Goal: Task Accomplishment & Management: Complete application form

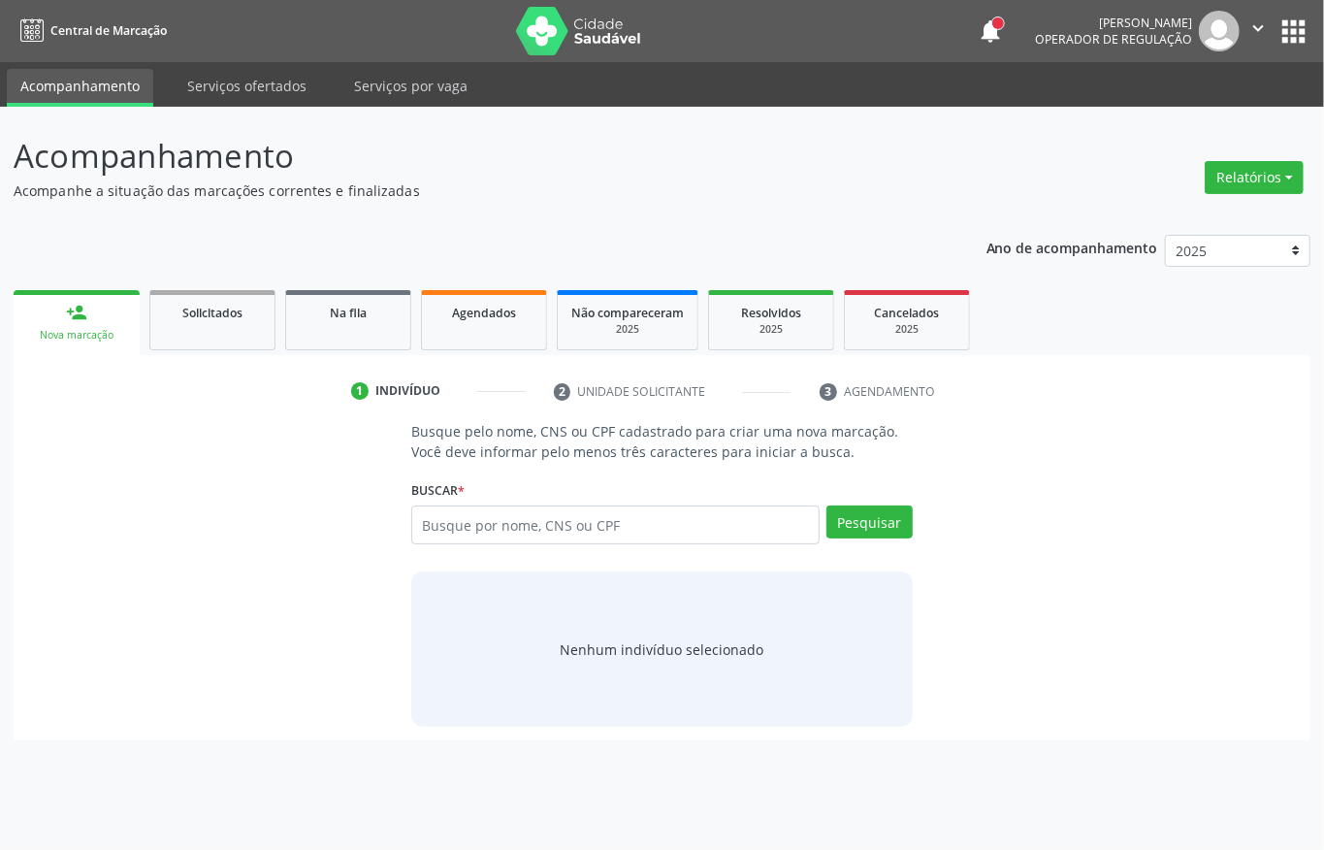
click at [533, 517] on input "text" at bounding box center [615, 524] width 408 height 39
click at [498, 529] on input "text" at bounding box center [615, 524] width 408 height 39
type input "15136751410"
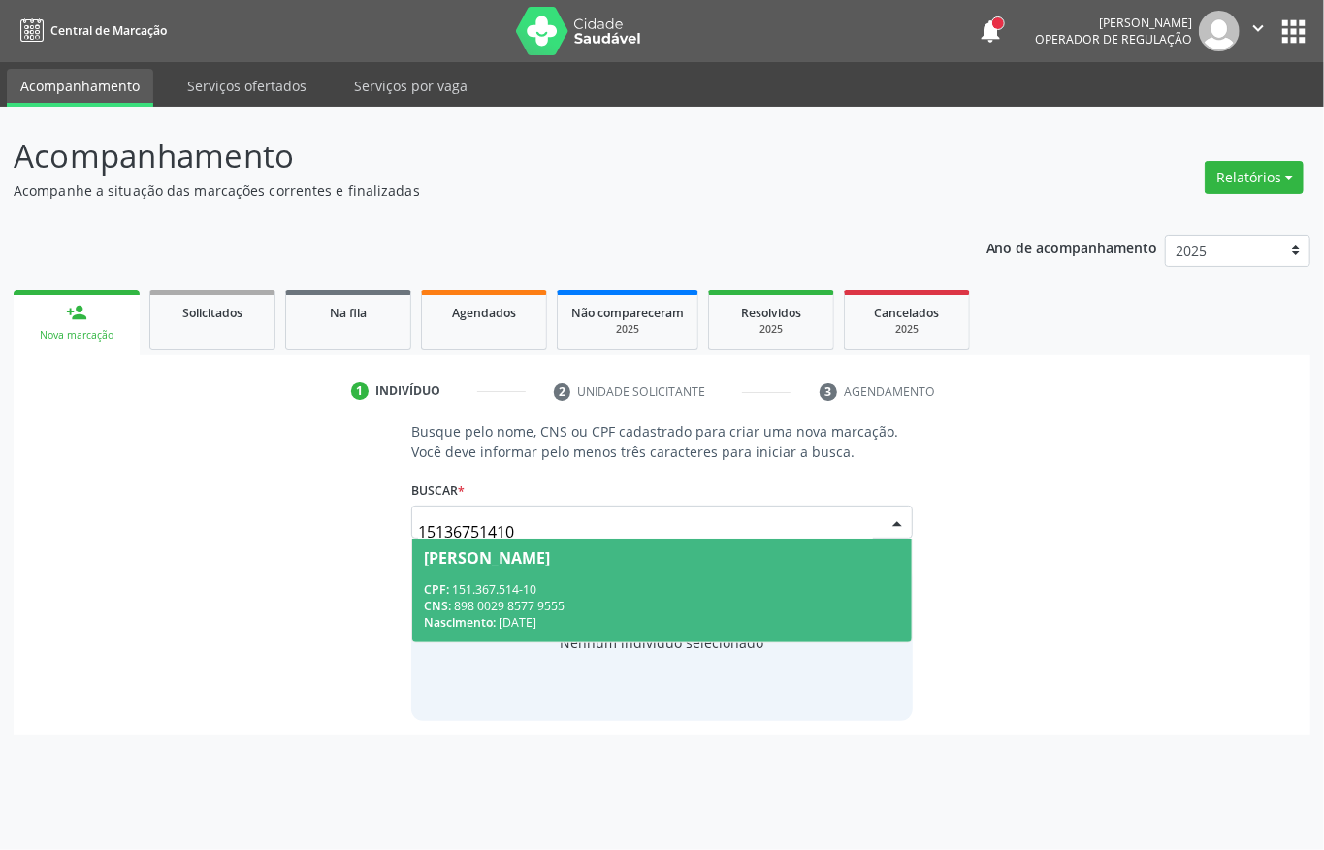
click at [526, 584] on div "CPF: 151.367.514-10" at bounding box center [662, 589] width 476 height 16
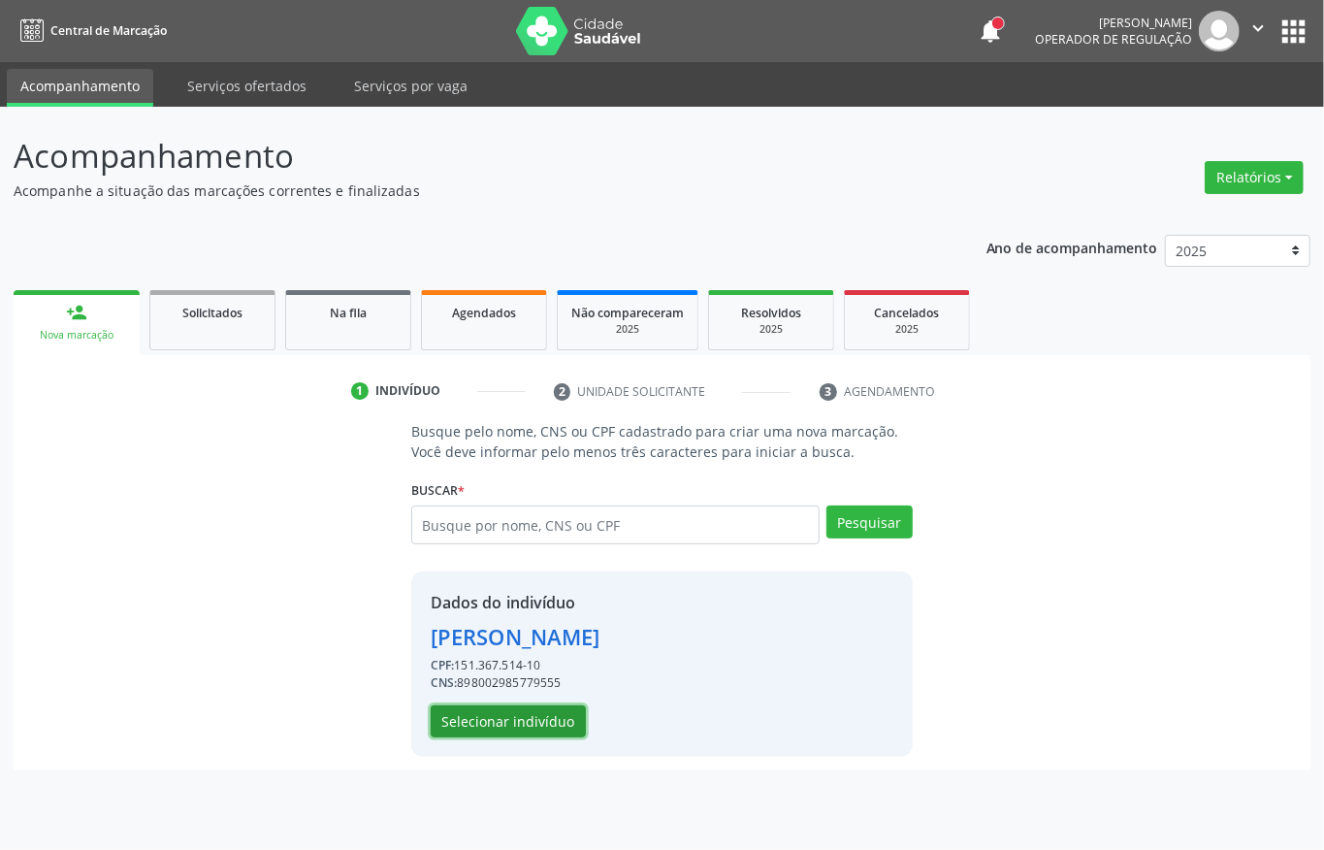
click at [479, 708] on button "Selecionar indivíduo" at bounding box center [508, 721] width 155 height 33
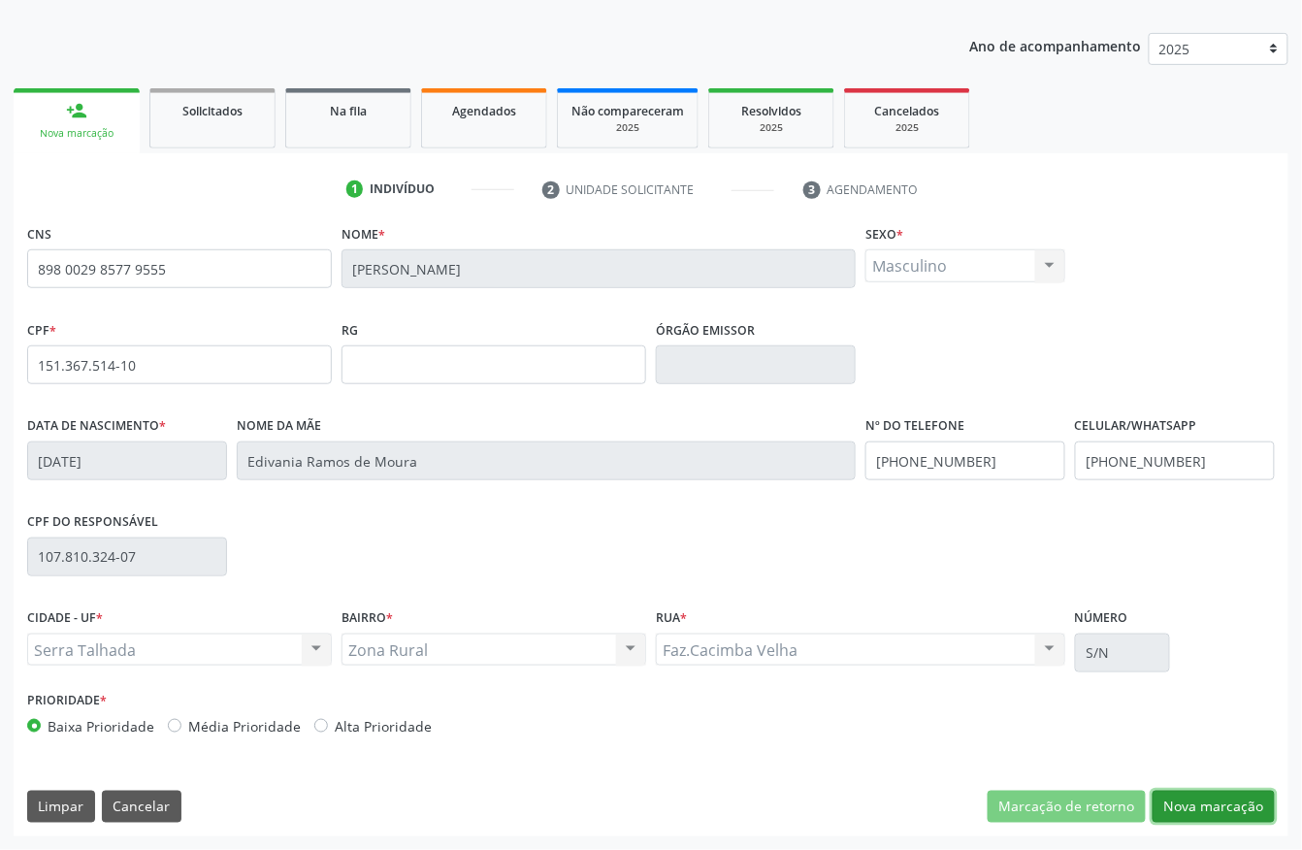
click at [1236, 812] on button "Nova marcação" at bounding box center [1213, 806] width 122 height 33
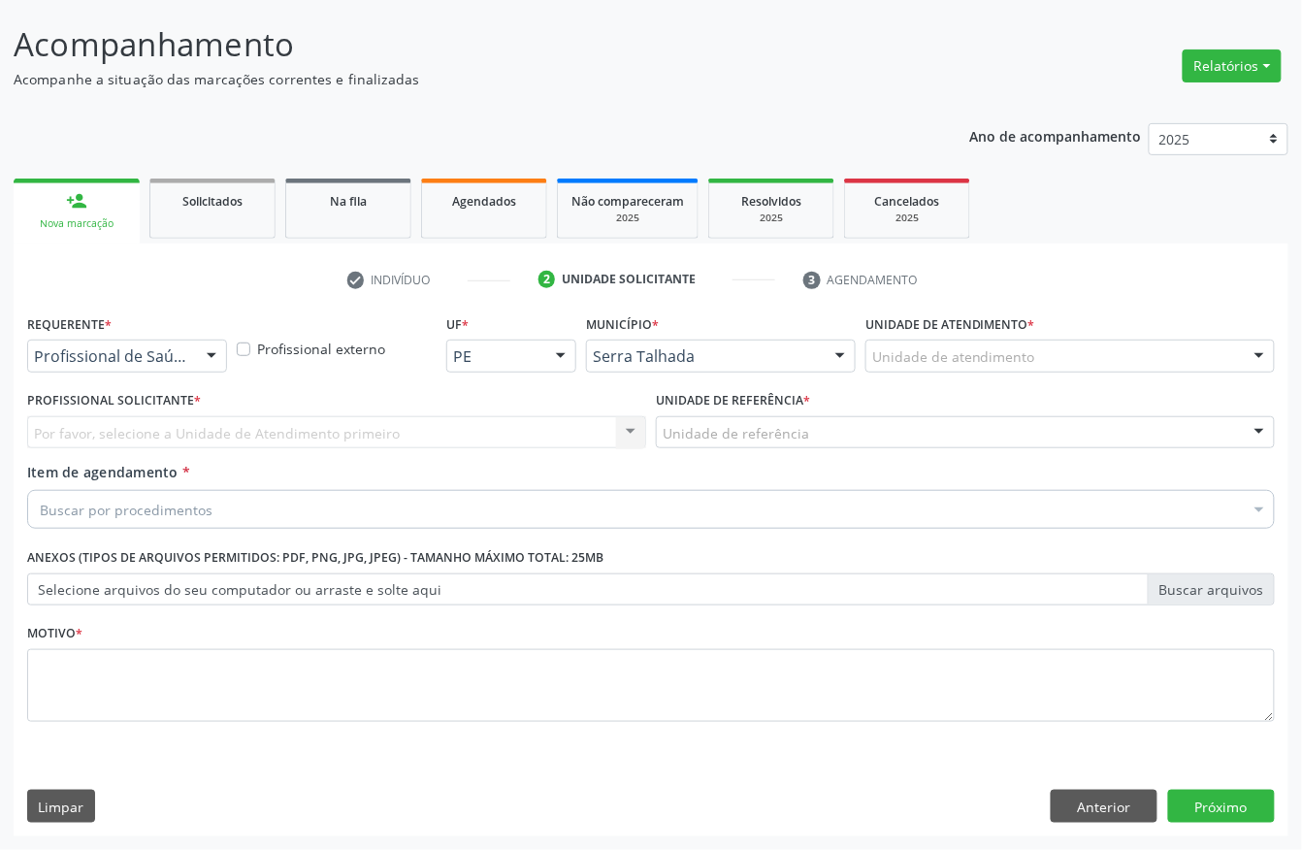
click at [82, 365] on div "Profissional de Saúde" at bounding box center [127, 355] width 200 height 33
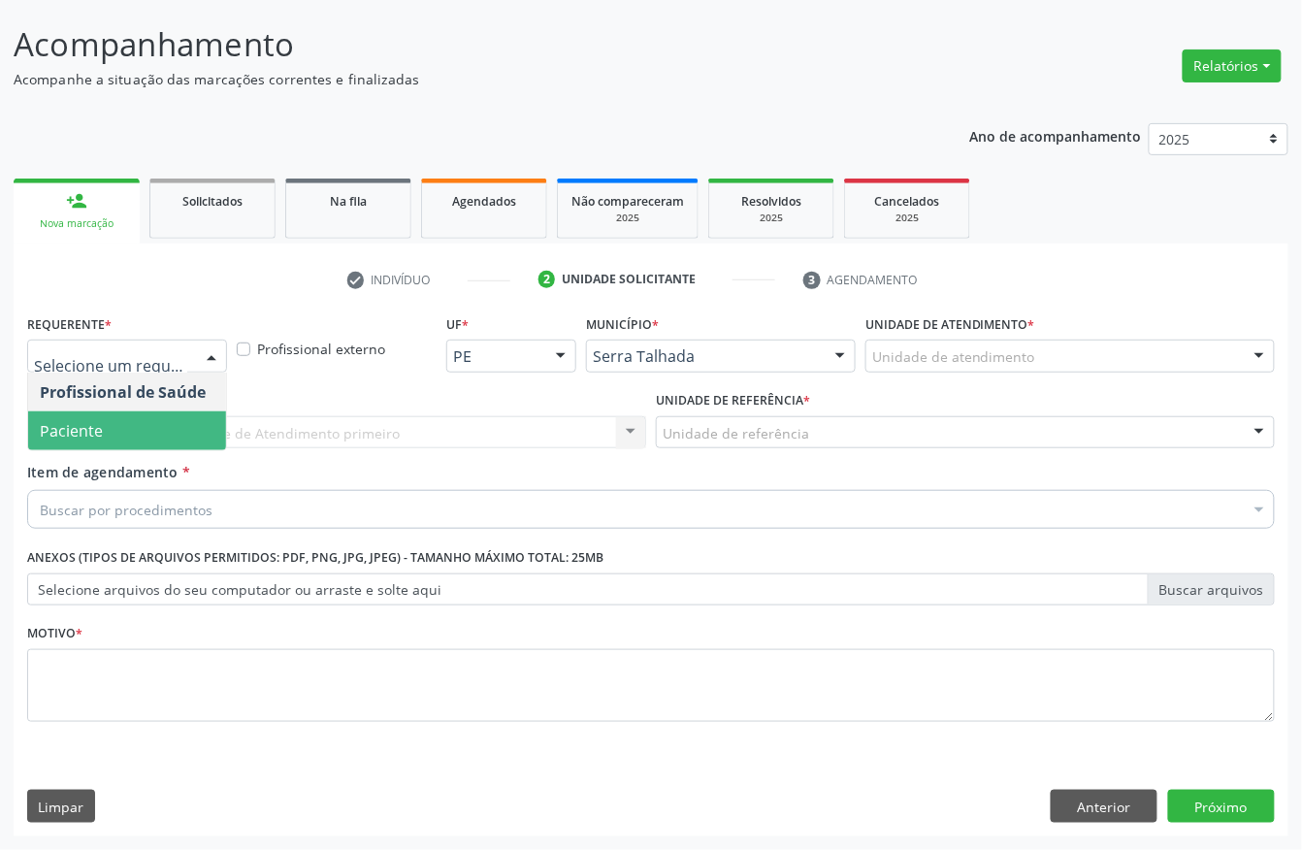
drag, startPoint x: 106, startPoint y: 429, endPoint x: 106, endPoint y: 440, distance: 11.6
click at [106, 429] on span "Paciente" at bounding box center [127, 430] width 198 height 39
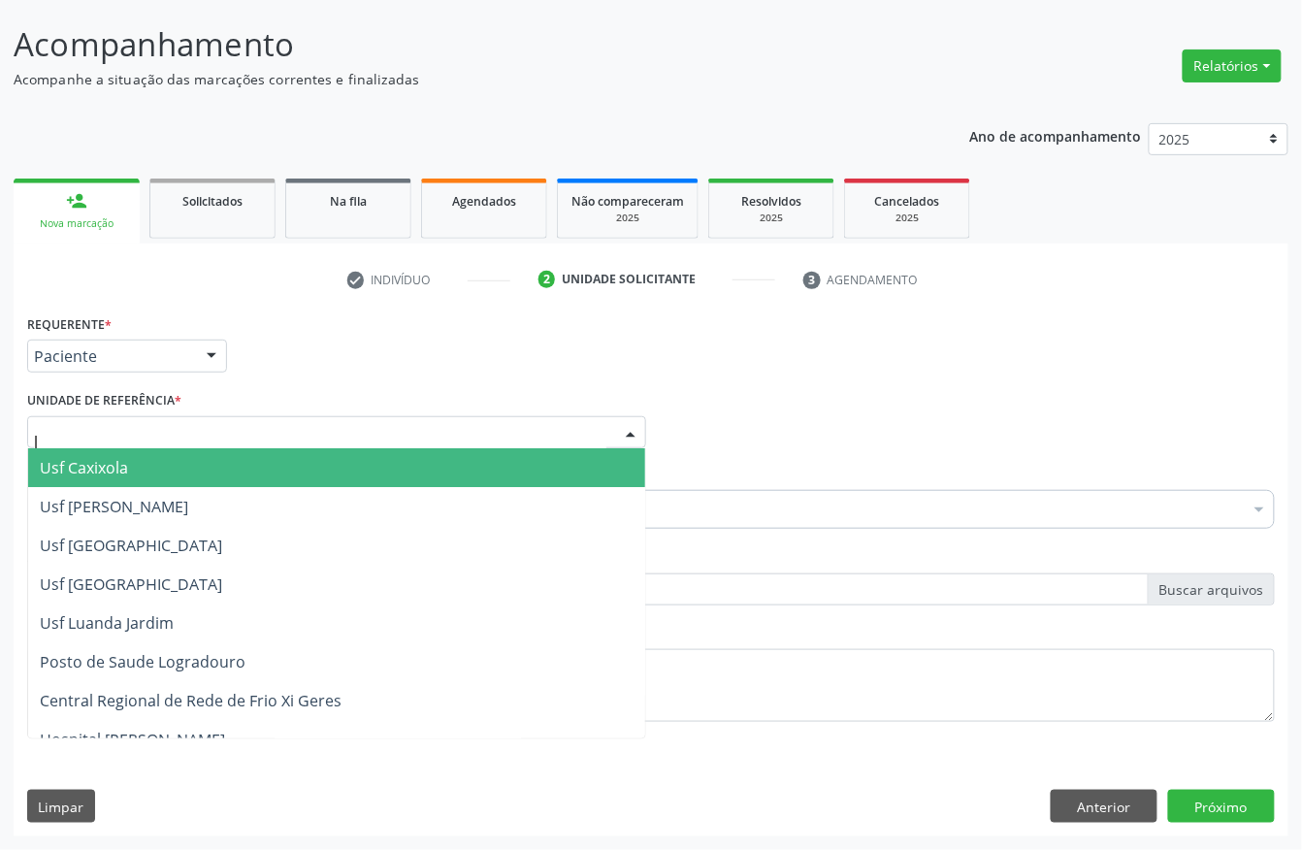
type input "lu"
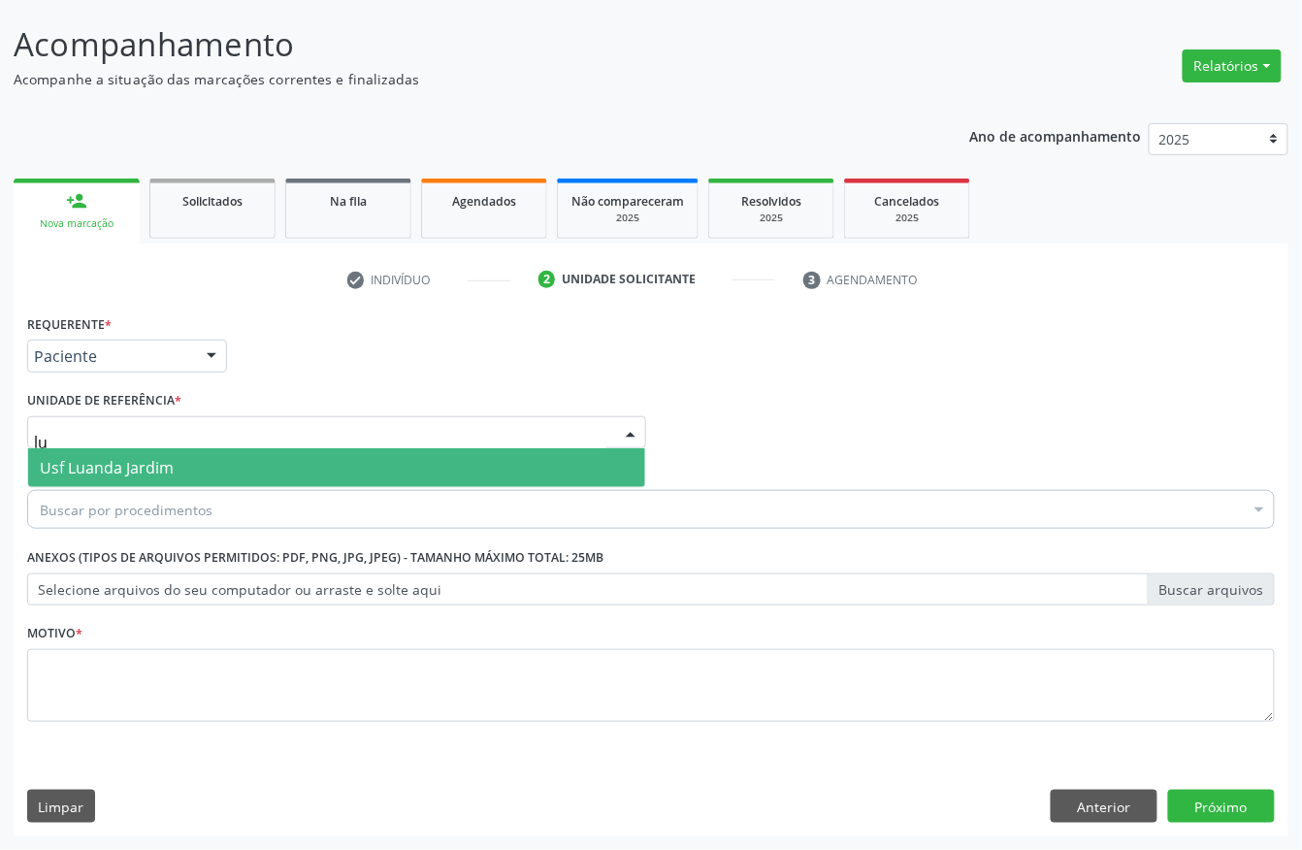
drag, startPoint x: 110, startPoint y: 456, endPoint x: 109, endPoint y: 469, distance: 13.6
click at [109, 458] on span "Usf Luanda Jardim" at bounding box center [107, 467] width 134 height 21
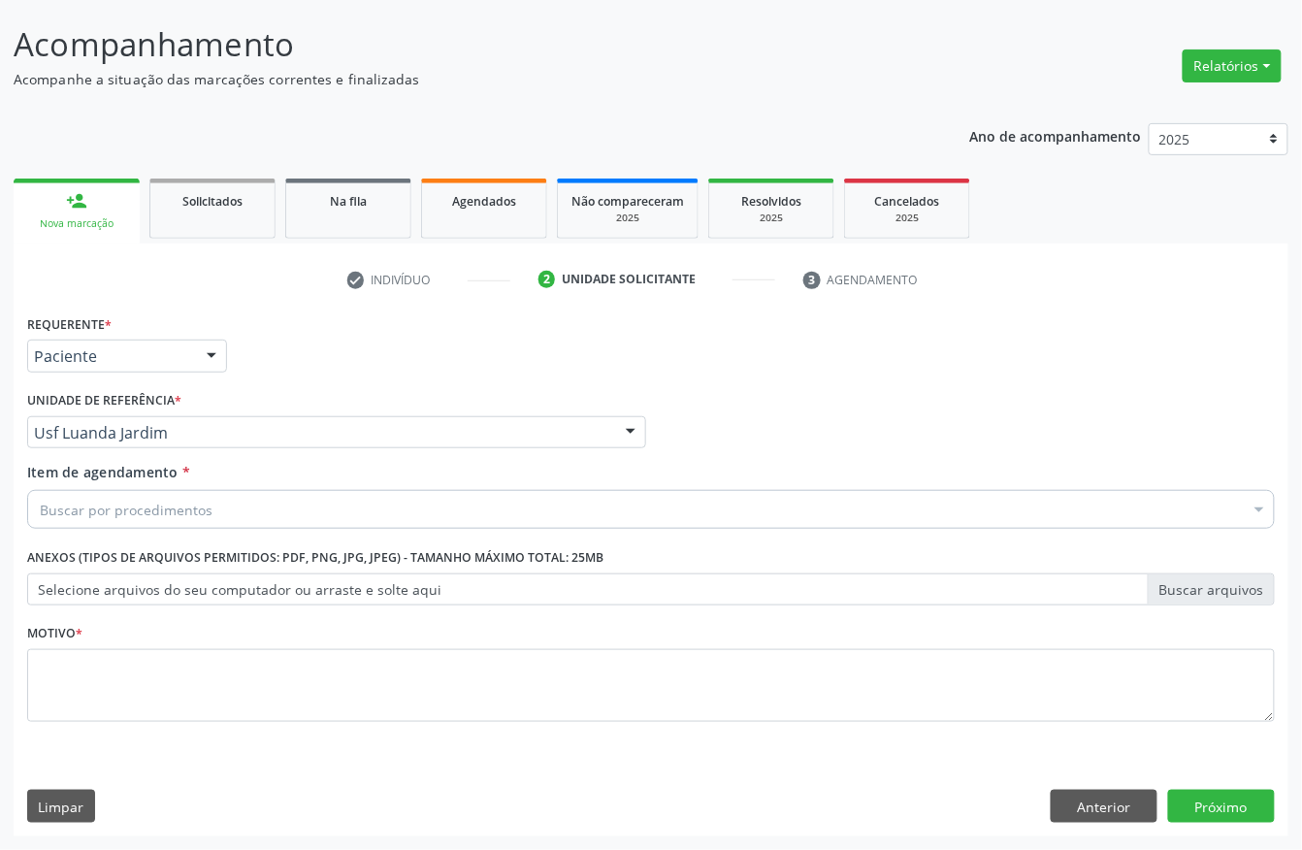
drag, startPoint x: 105, startPoint y: 494, endPoint x: 93, endPoint y: 505, distance: 16.5
click at [103, 495] on div "Buscar por procedimentos" at bounding box center [650, 509] width 1247 height 39
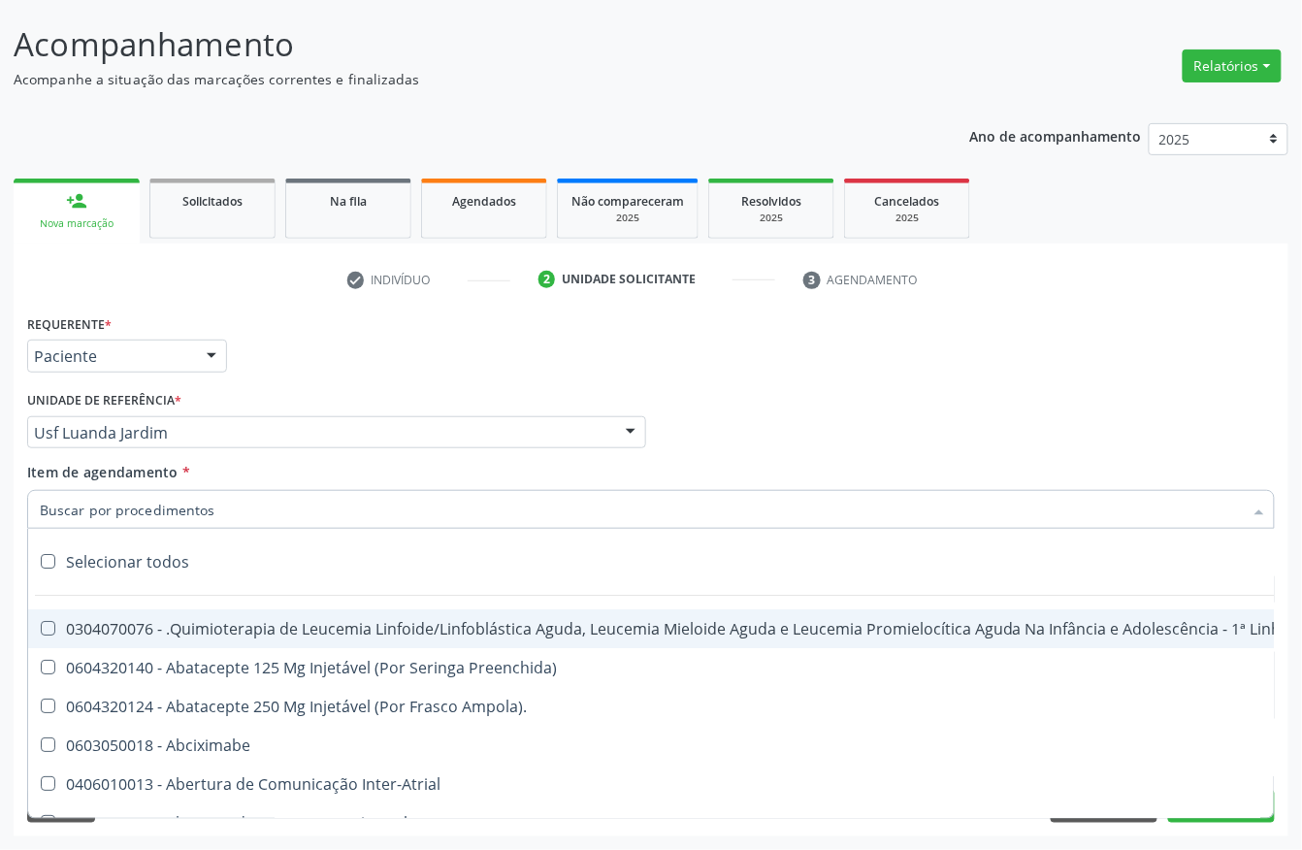
click at [93, 505] on input "Item de agendamento *" at bounding box center [641, 509] width 1203 height 39
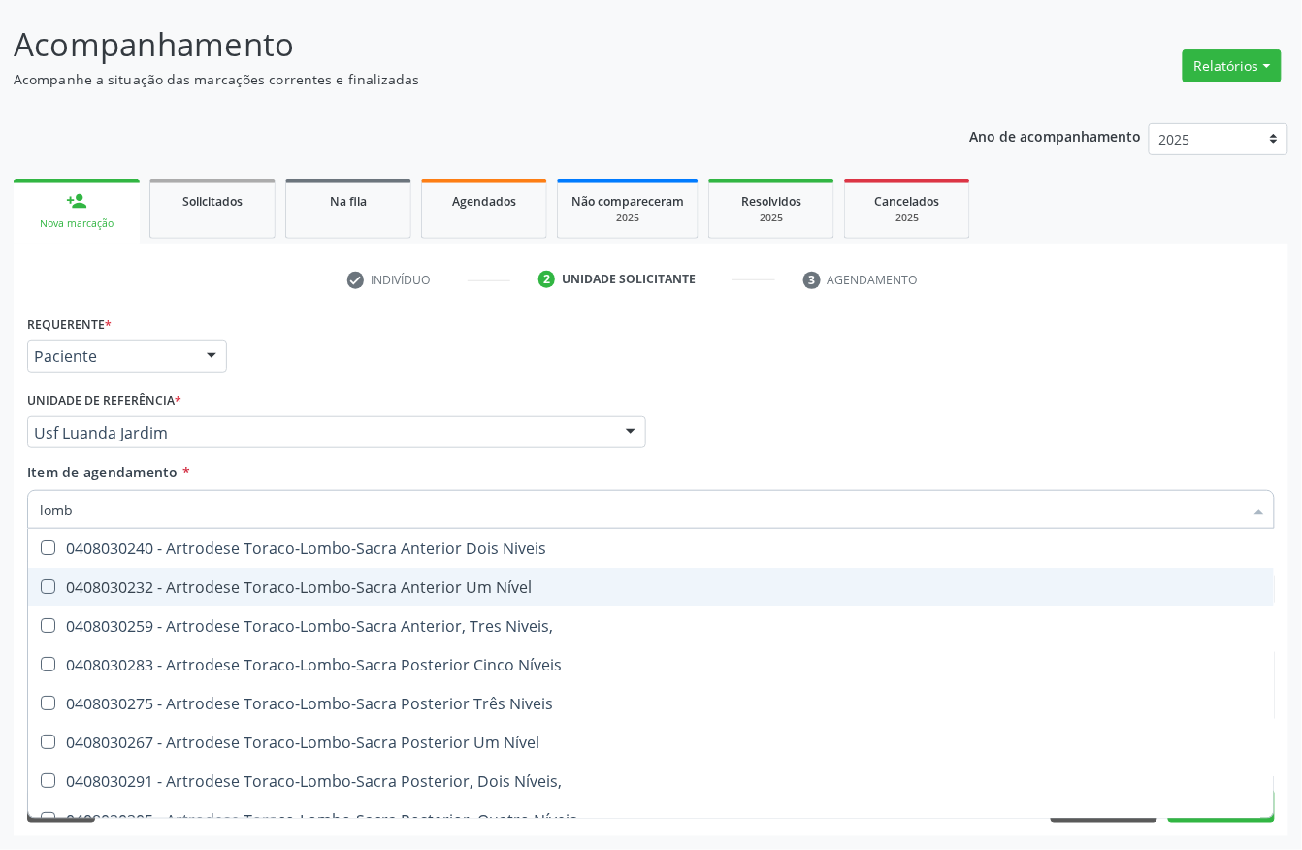
type input "lomba"
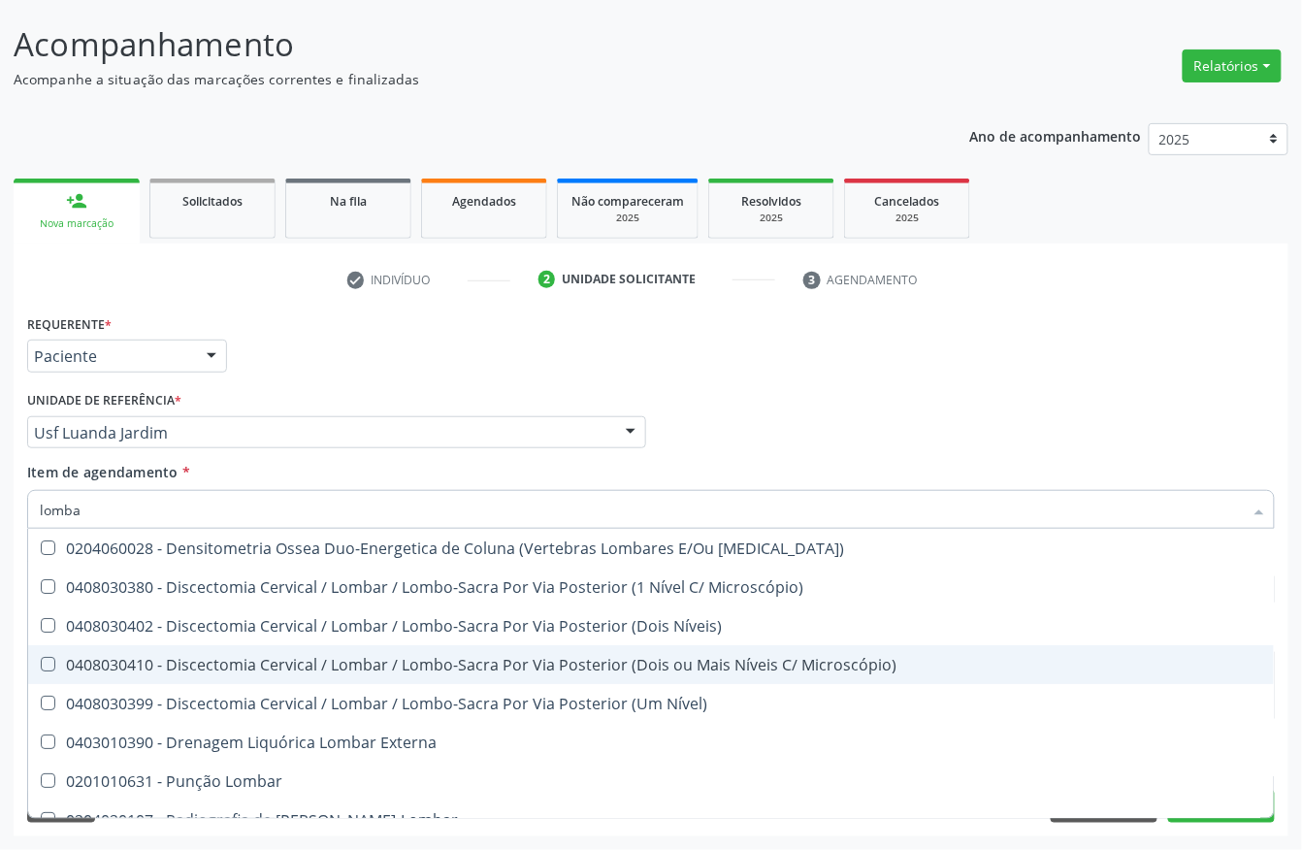
scroll to position [177, 0]
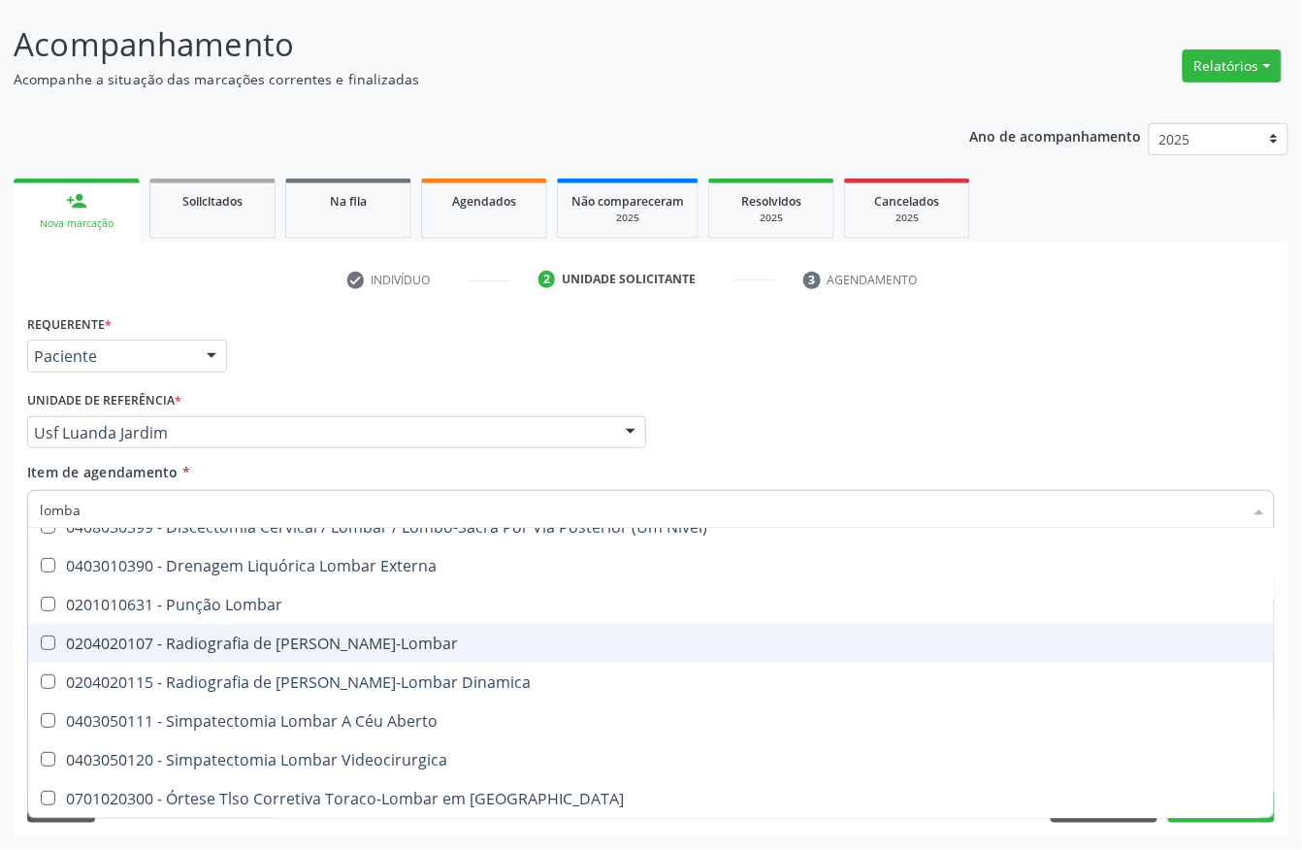
click at [381, 637] on div "0204020107 - Radiografia de [PERSON_NAME]-Lombar" at bounding box center [651, 643] width 1222 height 16
checkbox Toraco-Lombar "true"
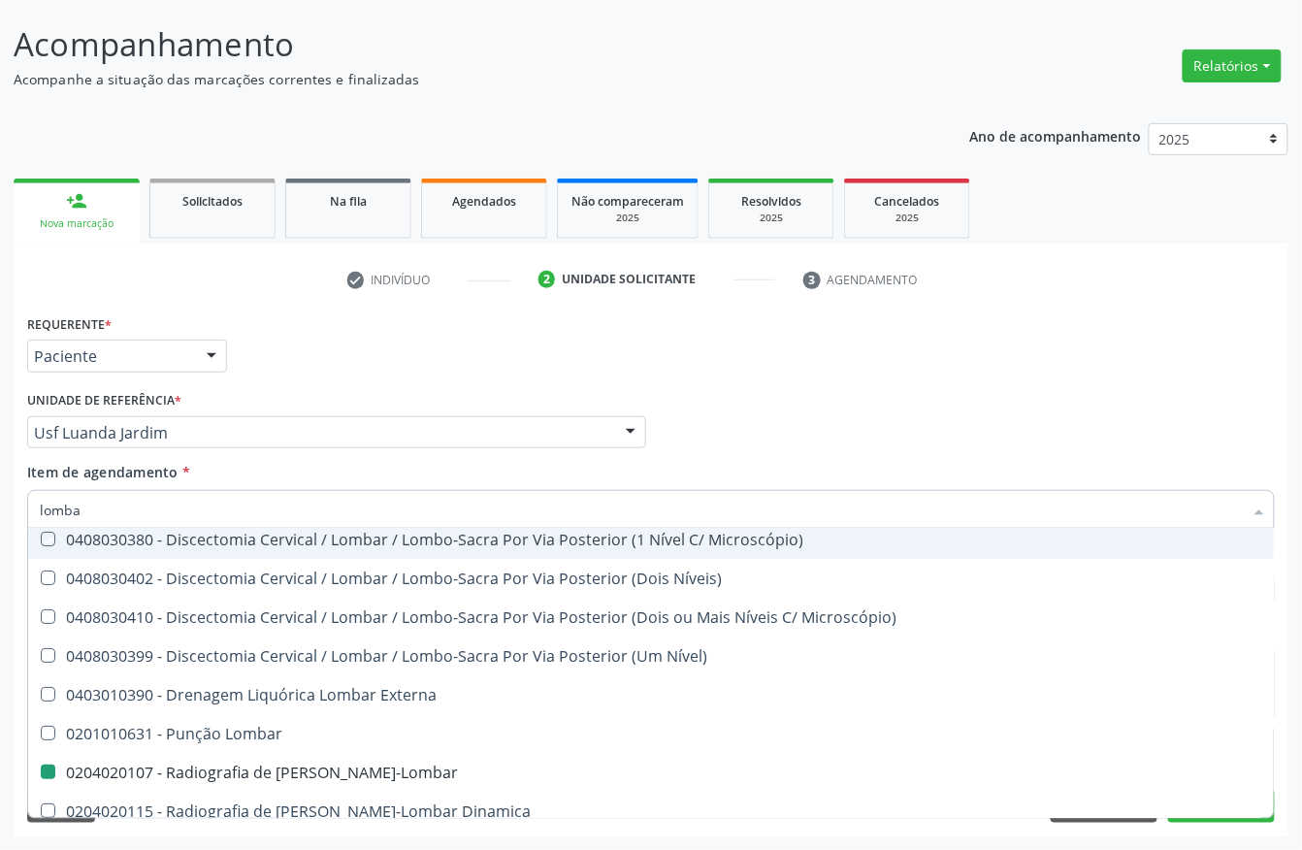
drag, startPoint x: 920, startPoint y: 435, endPoint x: 272, endPoint y: 625, distance: 675.8
click at [920, 435] on div "Profissional Solicitante Por favor, selecione a Unidade de Atendimento primeiro…" at bounding box center [650, 424] width 1257 height 76
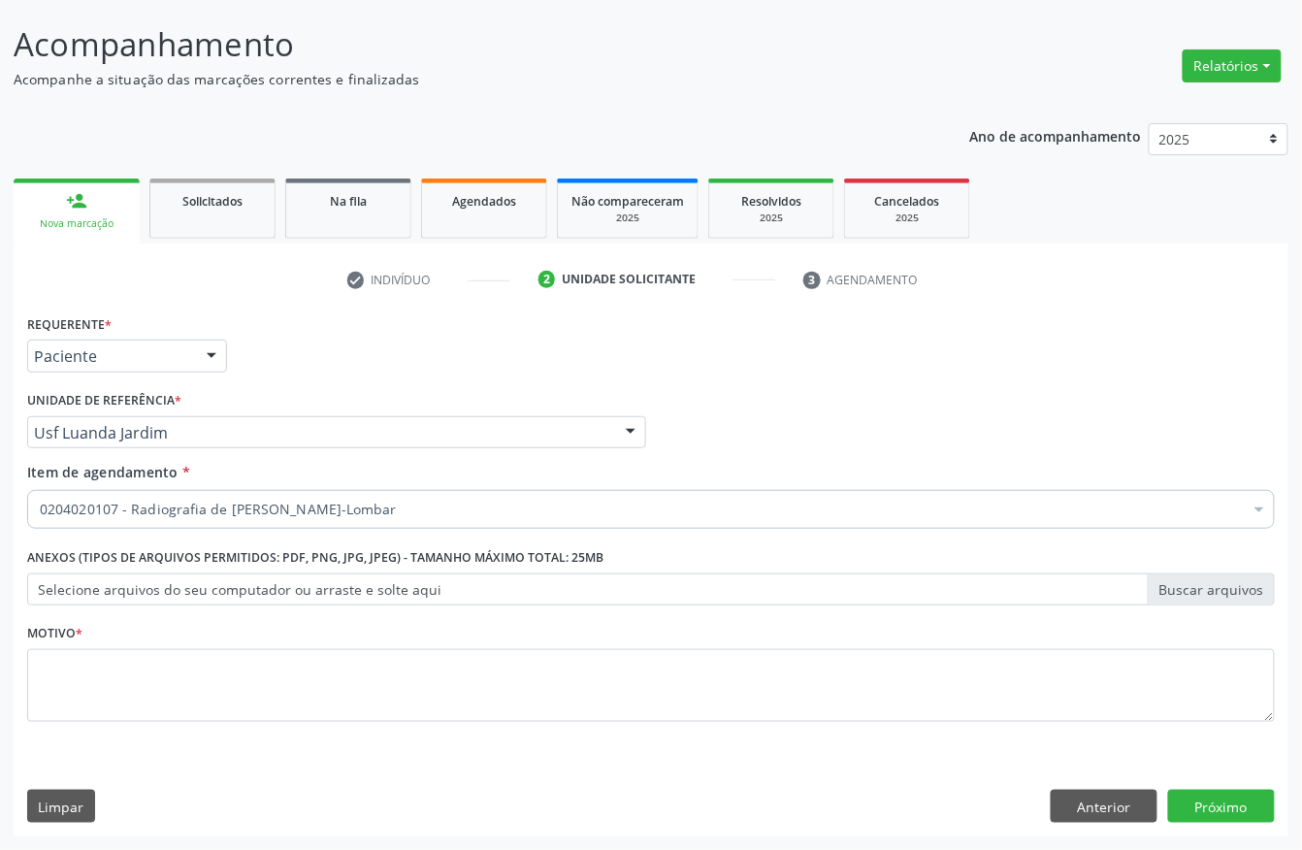
scroll to position [0, 0]
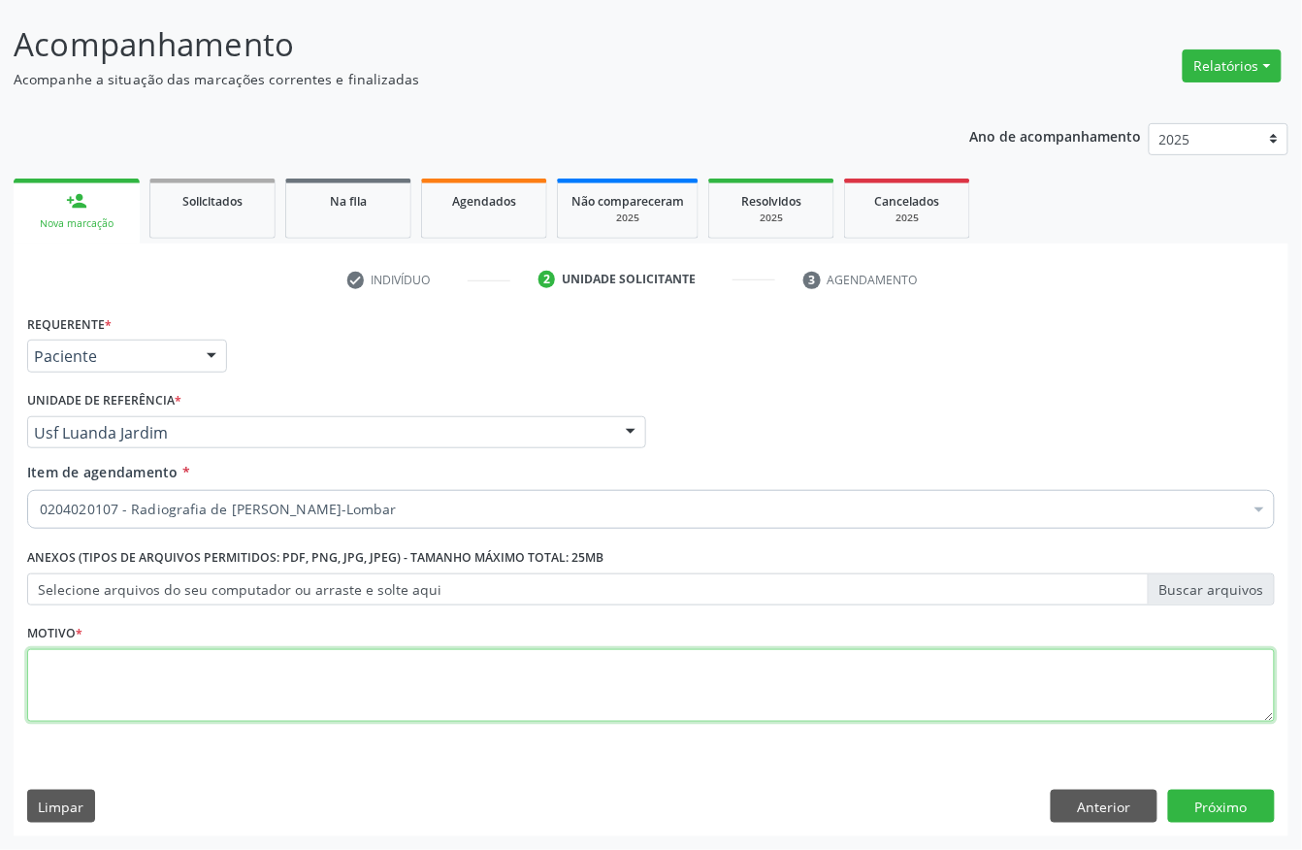
click at [241, 673] on textarea at bounding box center [650, 686] width 1247 height 74
type textarea "."
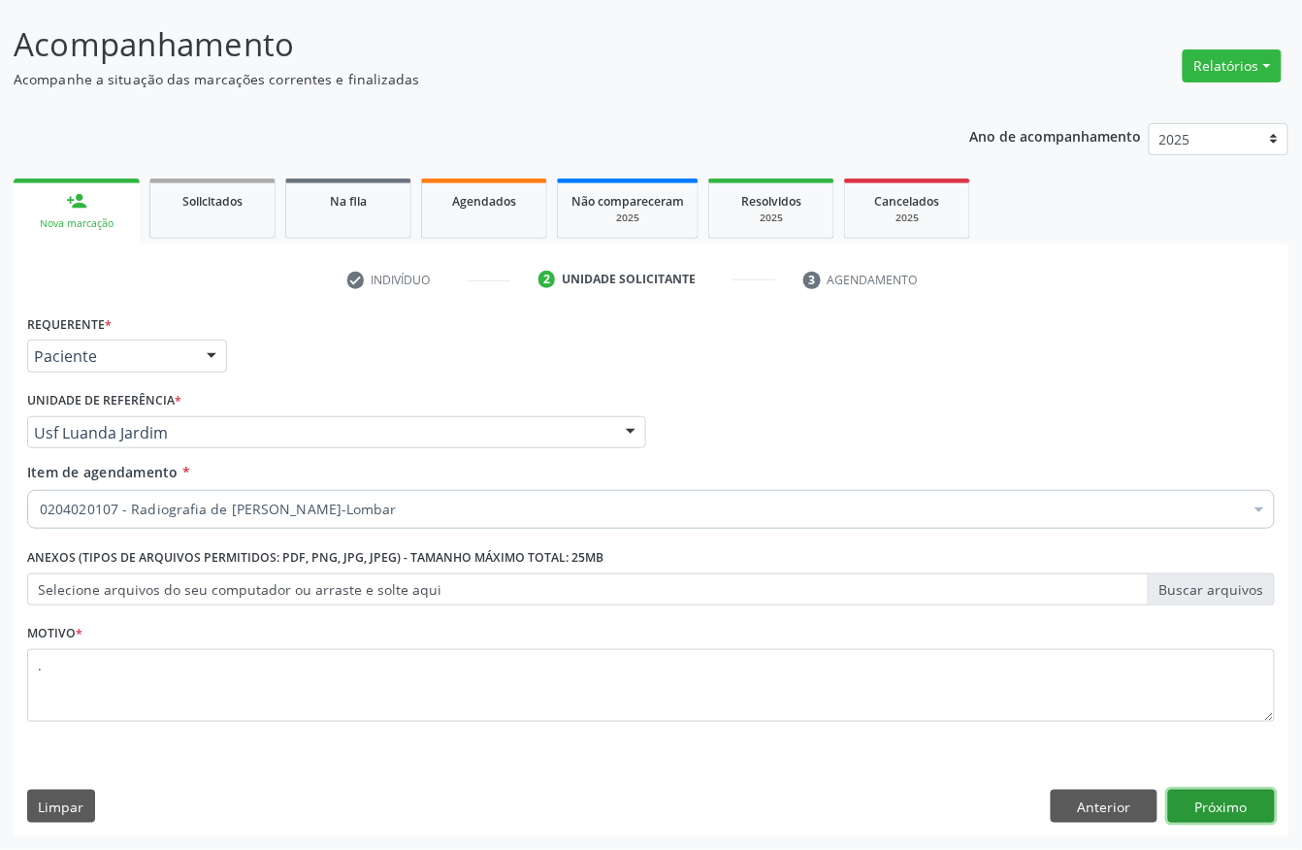
click at [1199, 807] on button "Próximo" at bounding box center [1221, 805] width 107 height 33
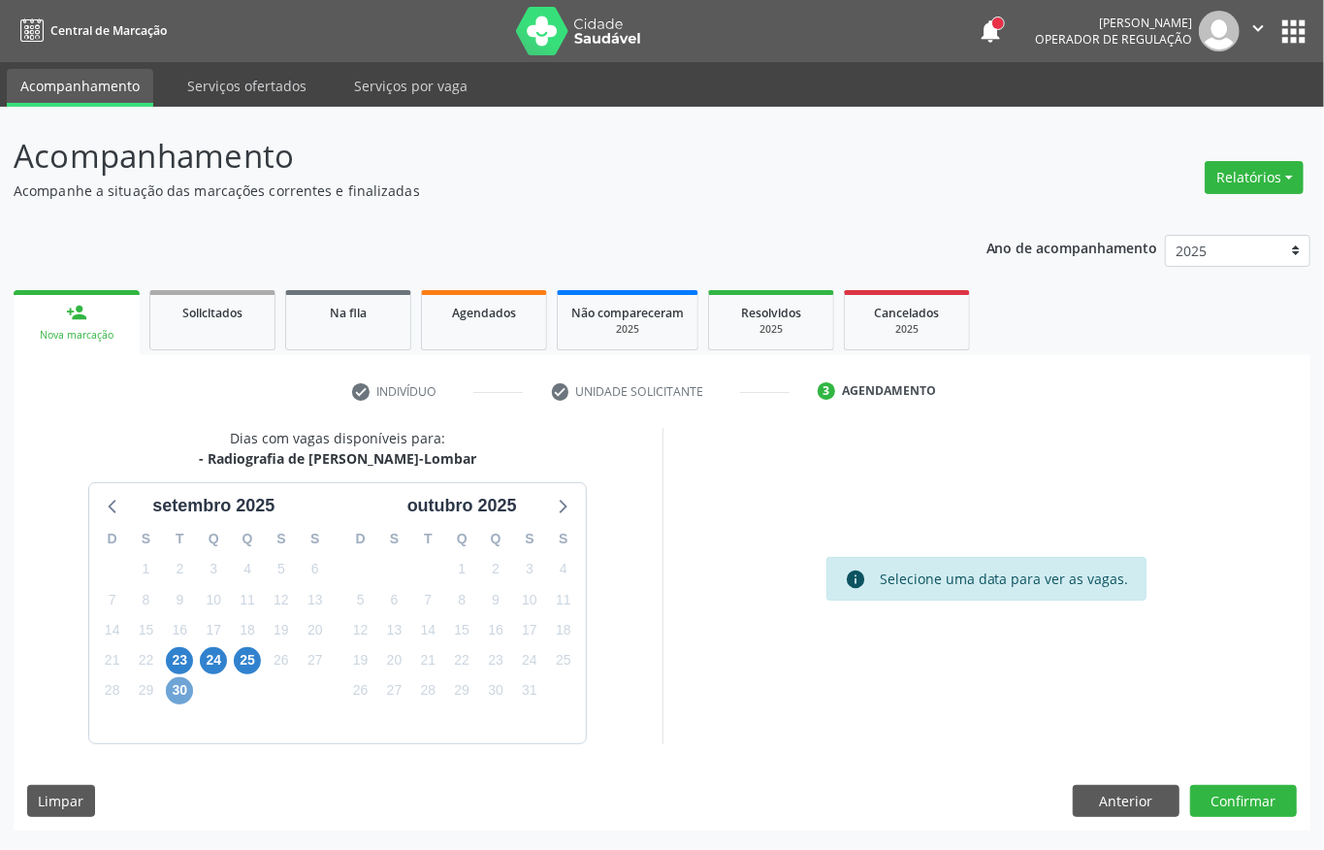
click at [183, 688] on span "30" at bounding box center [179, 690] width 27 height 27
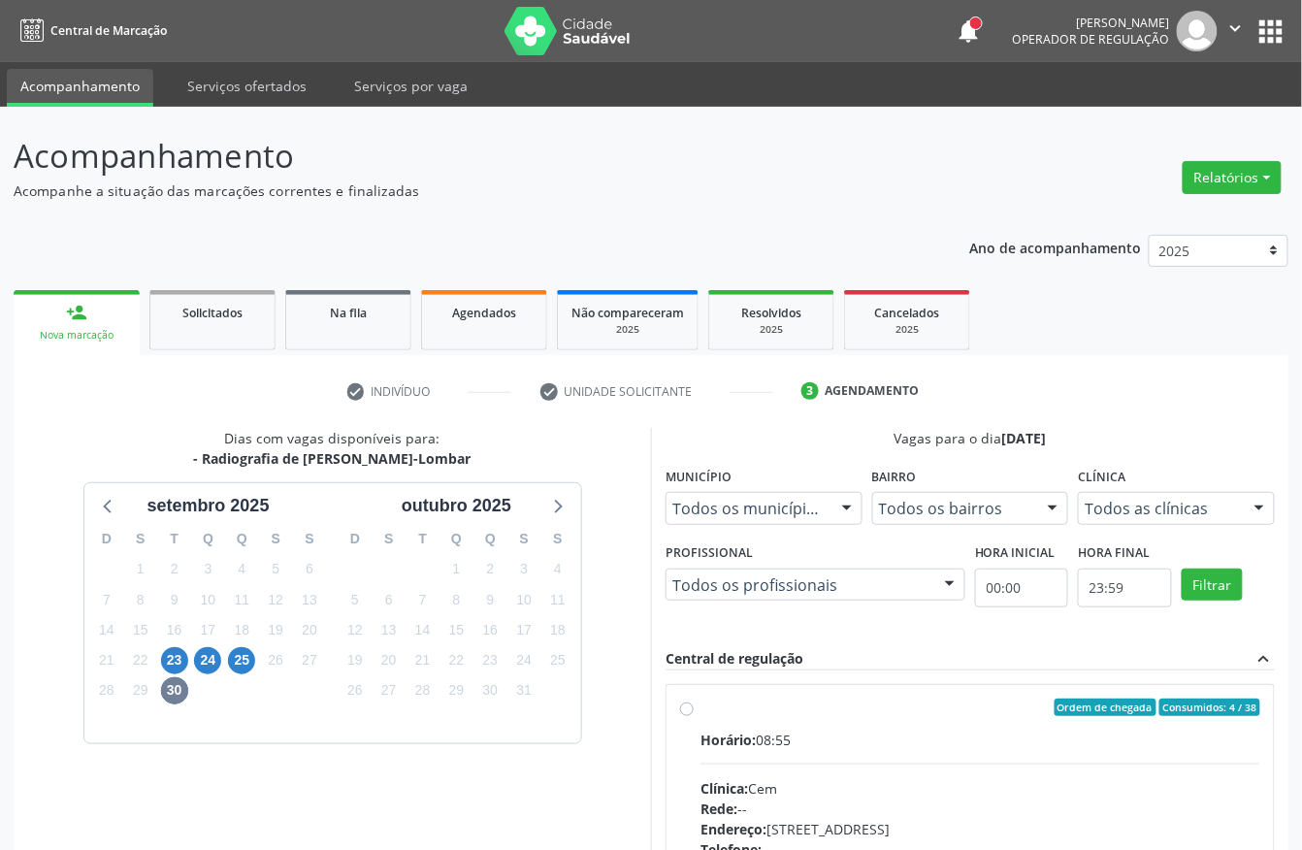
drag, startPoint x: 881, startPoint y: 738, endPoint x: 939, endPoint y: 597, distance: 152.2
click at [883, 719] on label "Ordem de chegada Consumidos: 4 / 38 Horário: 08:55 Clínica: Cem Rede: -- Endere…" at bounding box center [980, 847] width 560 height 298
click at [693, 716] on input "Ordem de chegada Consumidos: 4 / 38 Horário: 08:55 Clínica: Cem Rede: -- Endere…" at bounding box center [687, 706] width 14 height 17
radio input "true"
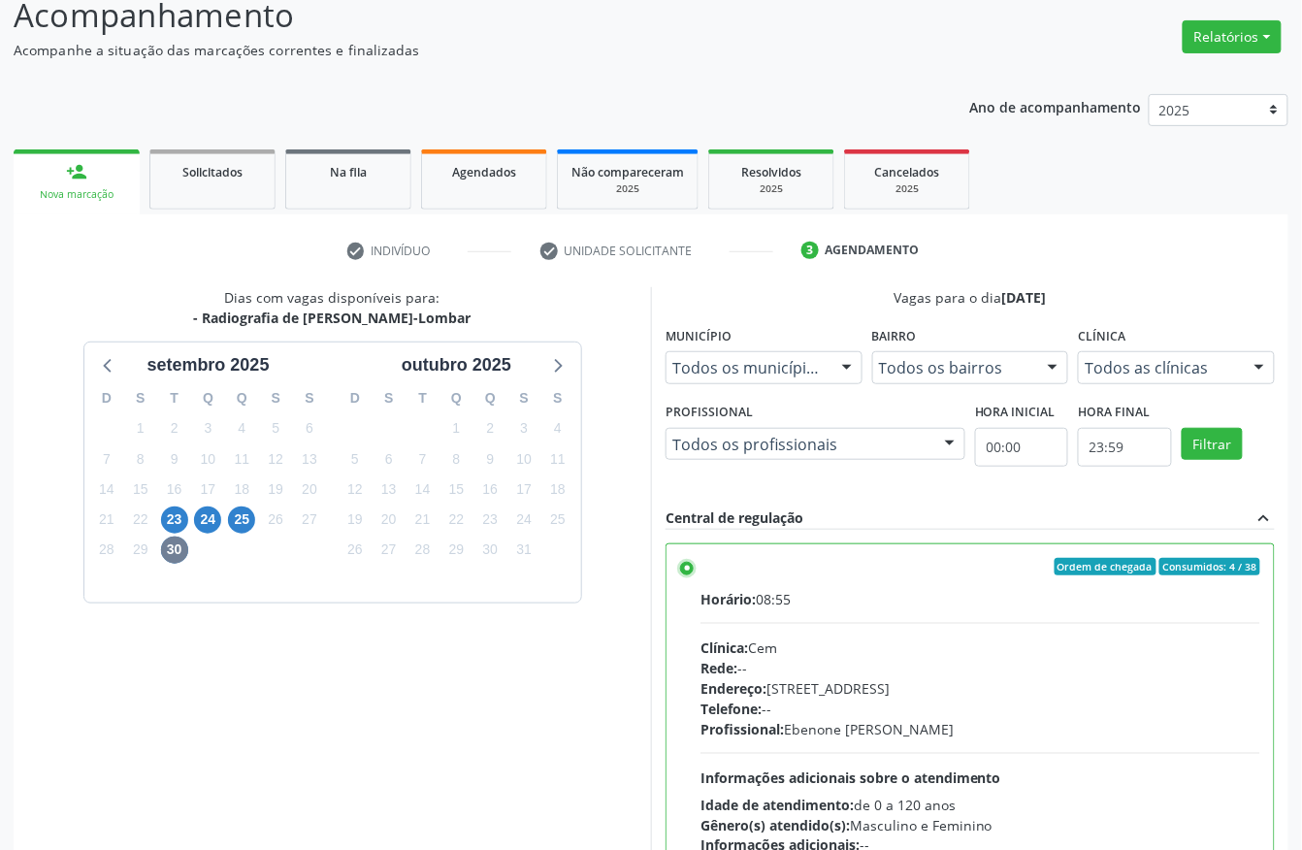
scroll to position [310, 0]
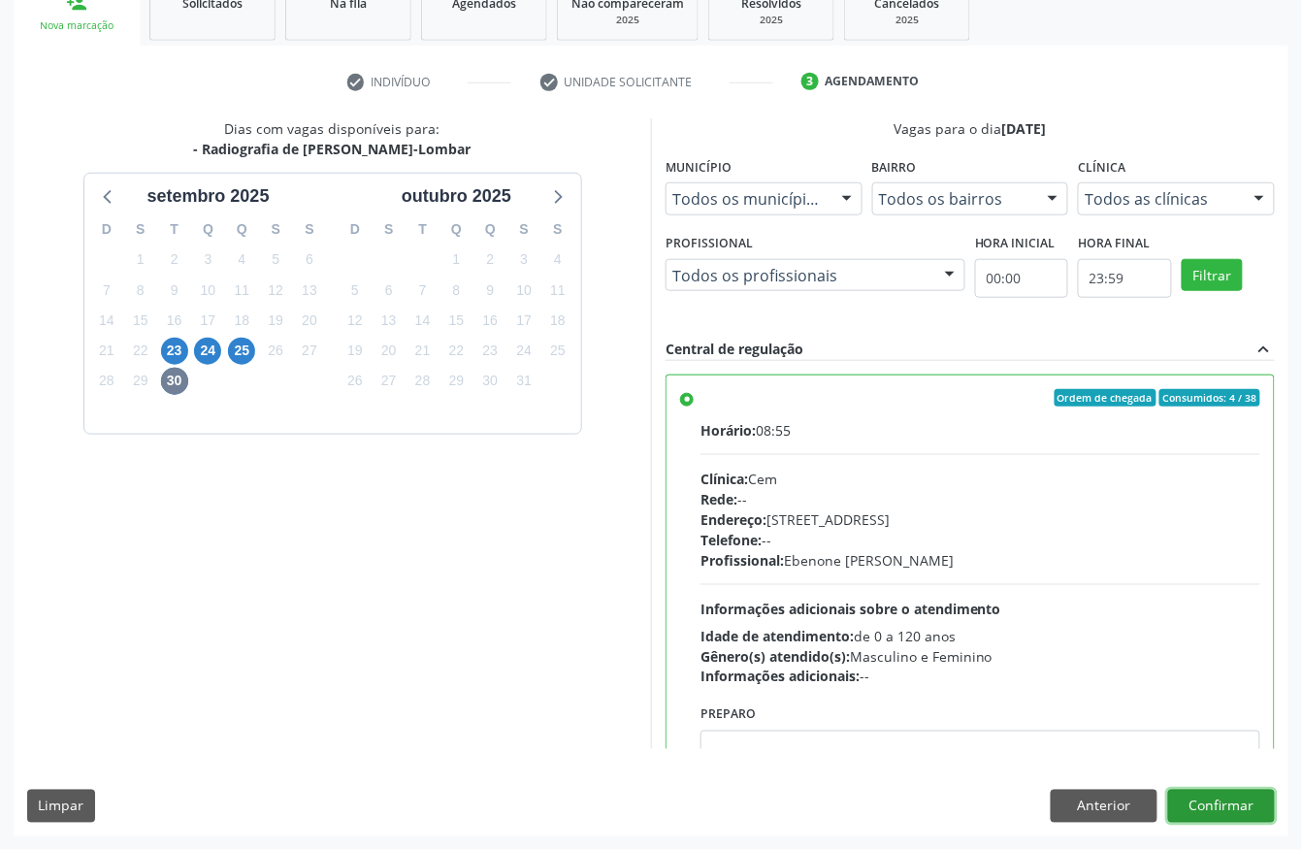
click at [1195, 799] on button "Confirmar" at bounding box center [1221, 805] width 107 height 33
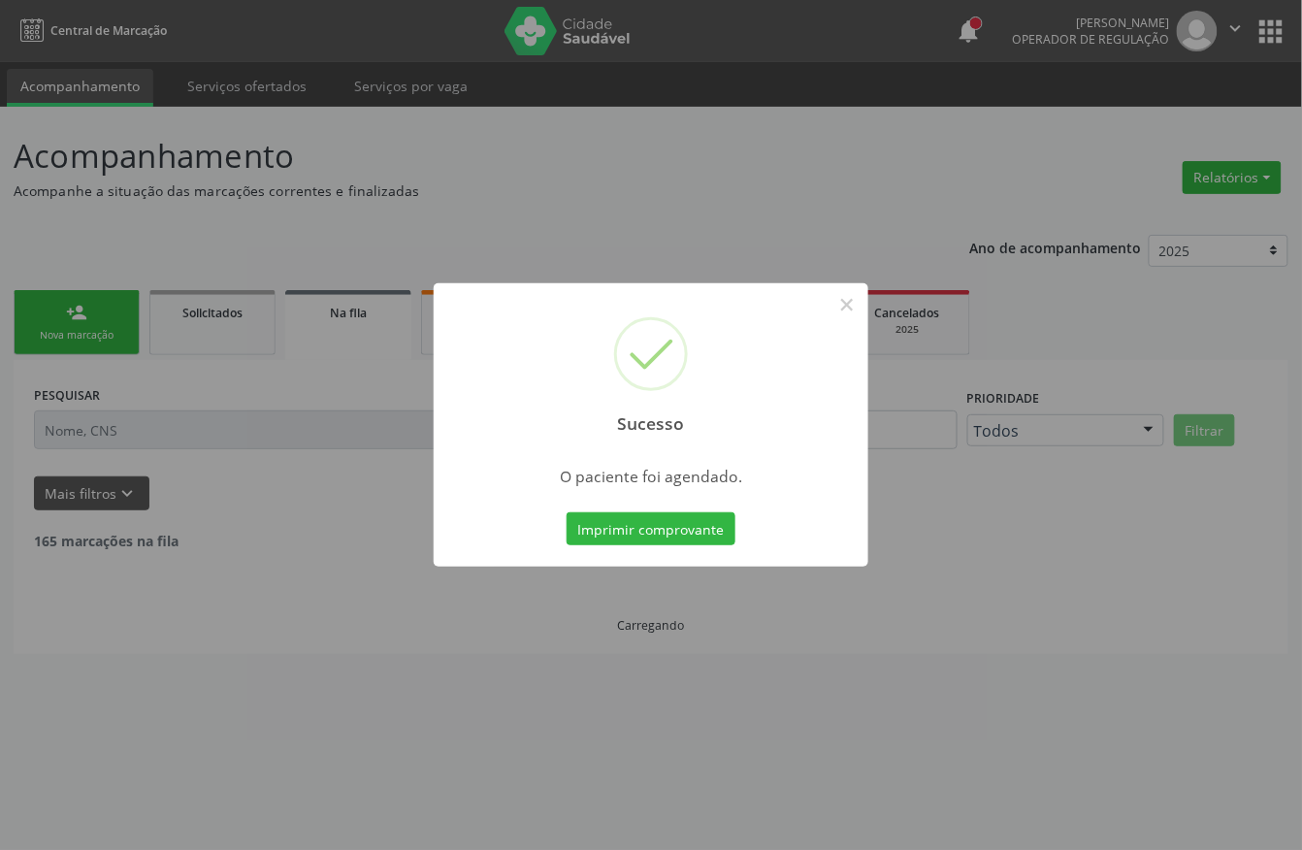
scroll to position [0, 0]
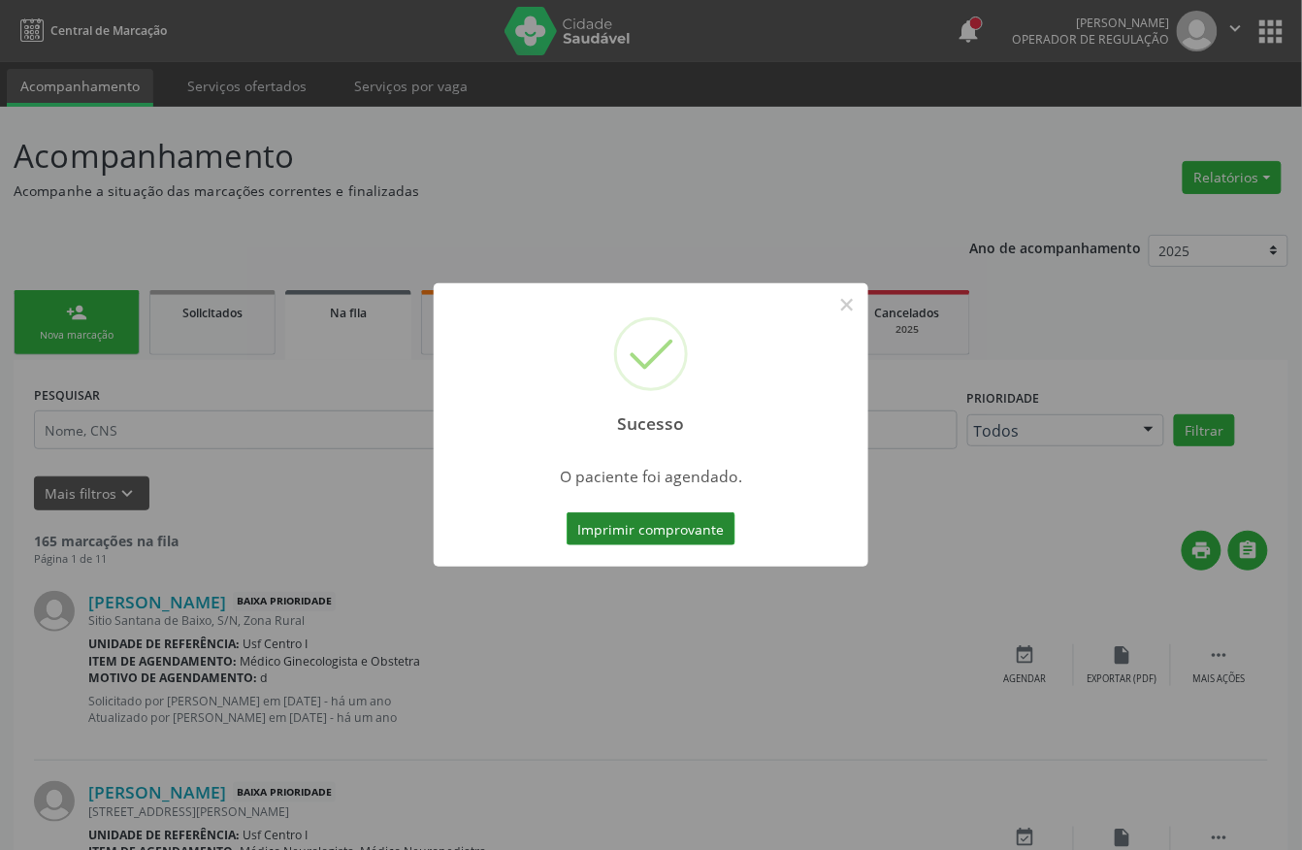
click at [660, 539] on button "Imprimir comprovante" at bounding box center [650, 528] width 169 height 33
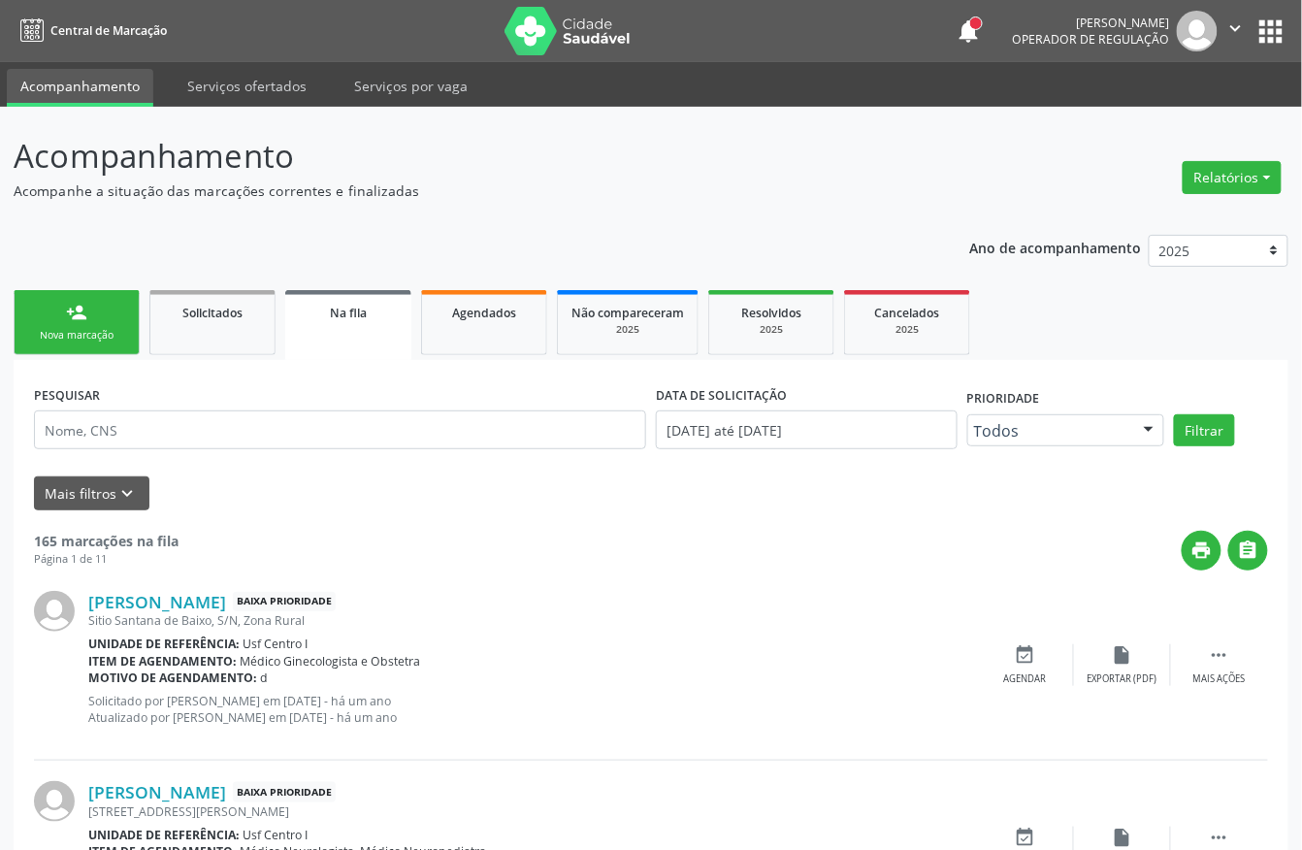
click at [75, 314] on div "person_add" at bounding box center [76, 312] width 21 height 21
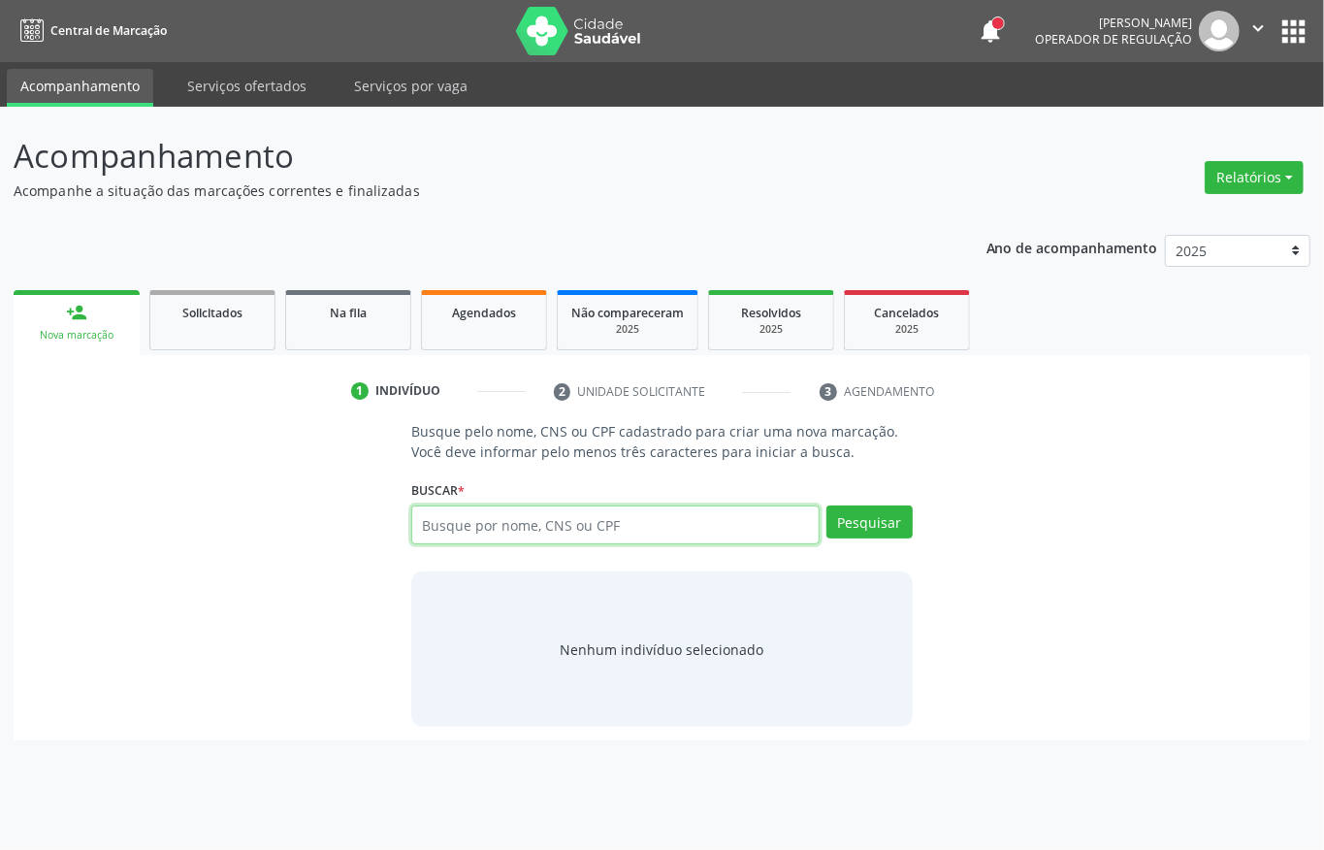
click at [459, 531] on input "text" at bounding box center [615, 524] width 408 height 39
type input "[PERSON_NAME] de l"
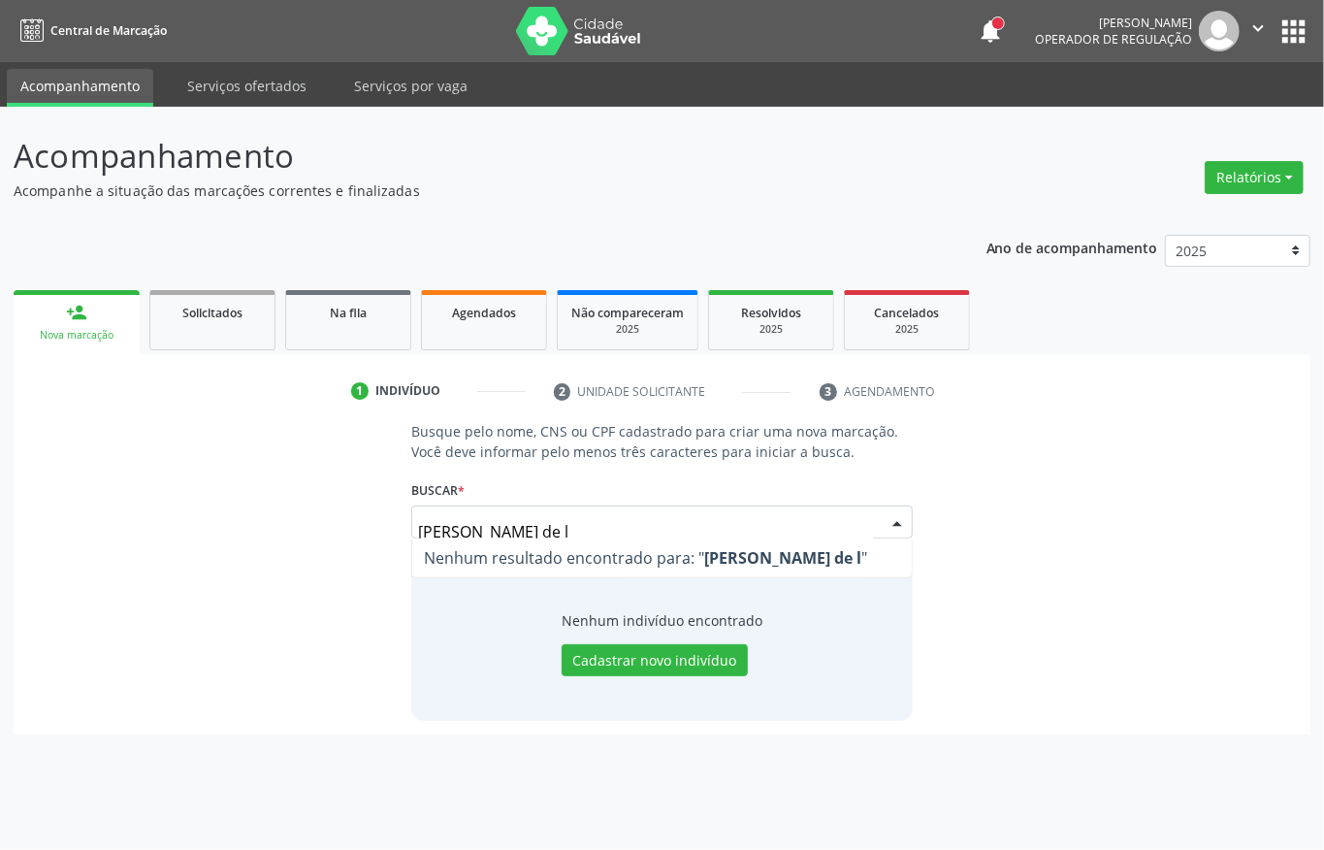
drag, startPoint x: 626, startPoint y: 526, endPoint x: 0, endPoint y: 526, distance: 625.6
click at [0, 526] on div "Acompanhamento Acompanhe a situação das marcações correntes e finalizadas Relat…" at bounding box center [662, 478] width 1324 height 743
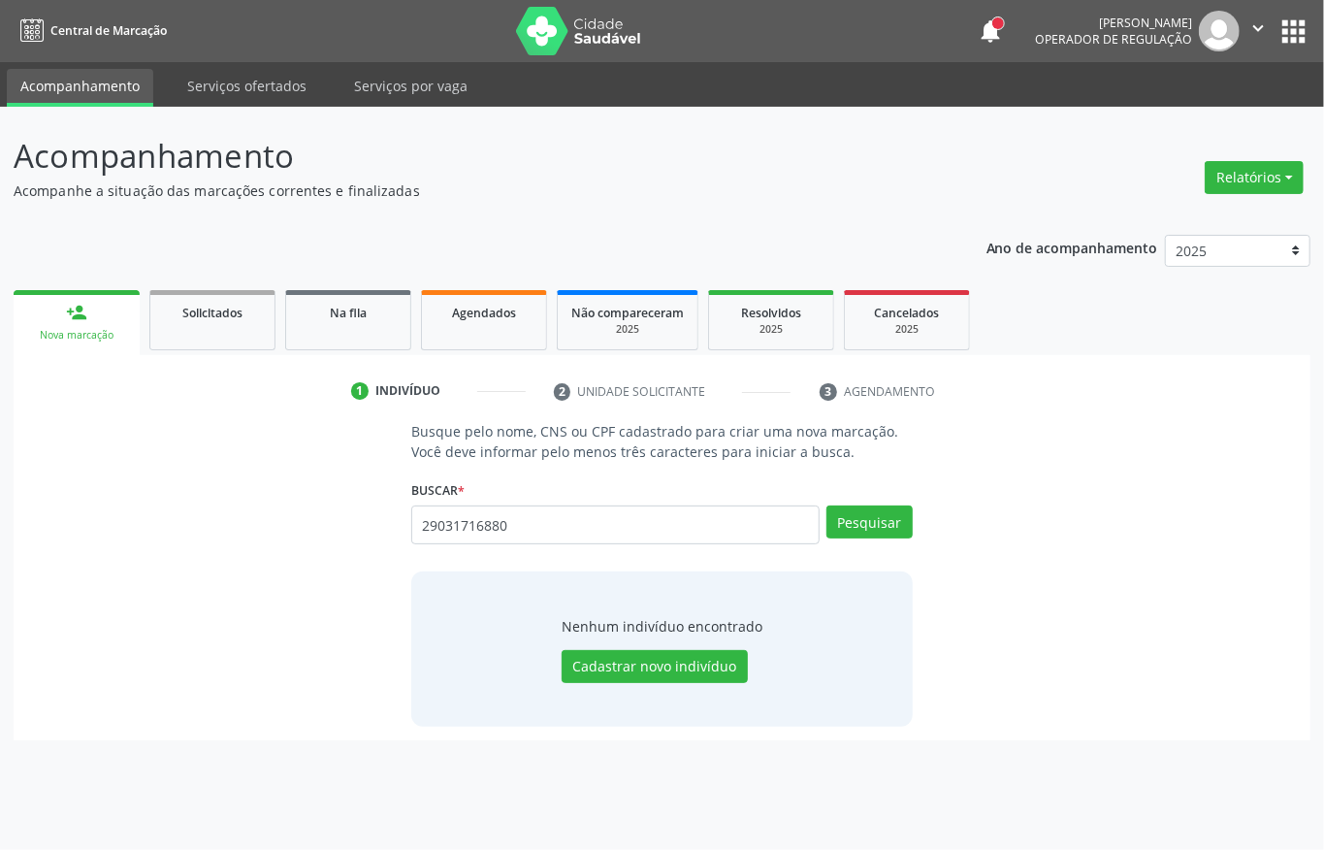
type input "29031716880"
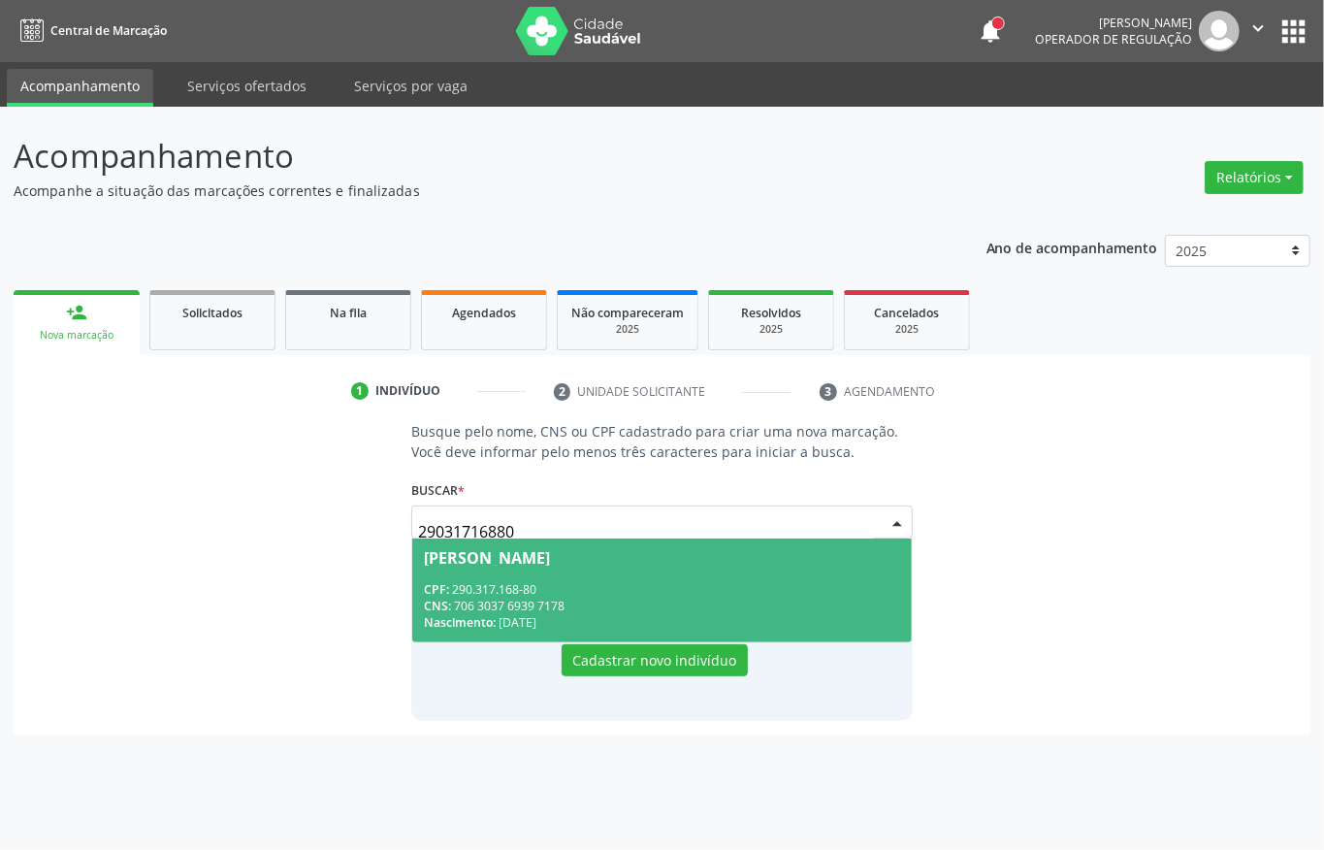
click at [673, 579] on span "[PERSON_NAME] CPF: 290.317.168-80 CNS: 706 3037 6939 7178 Nascimento: [DATE]" at bounding box center [661, 590] width 499 height 104
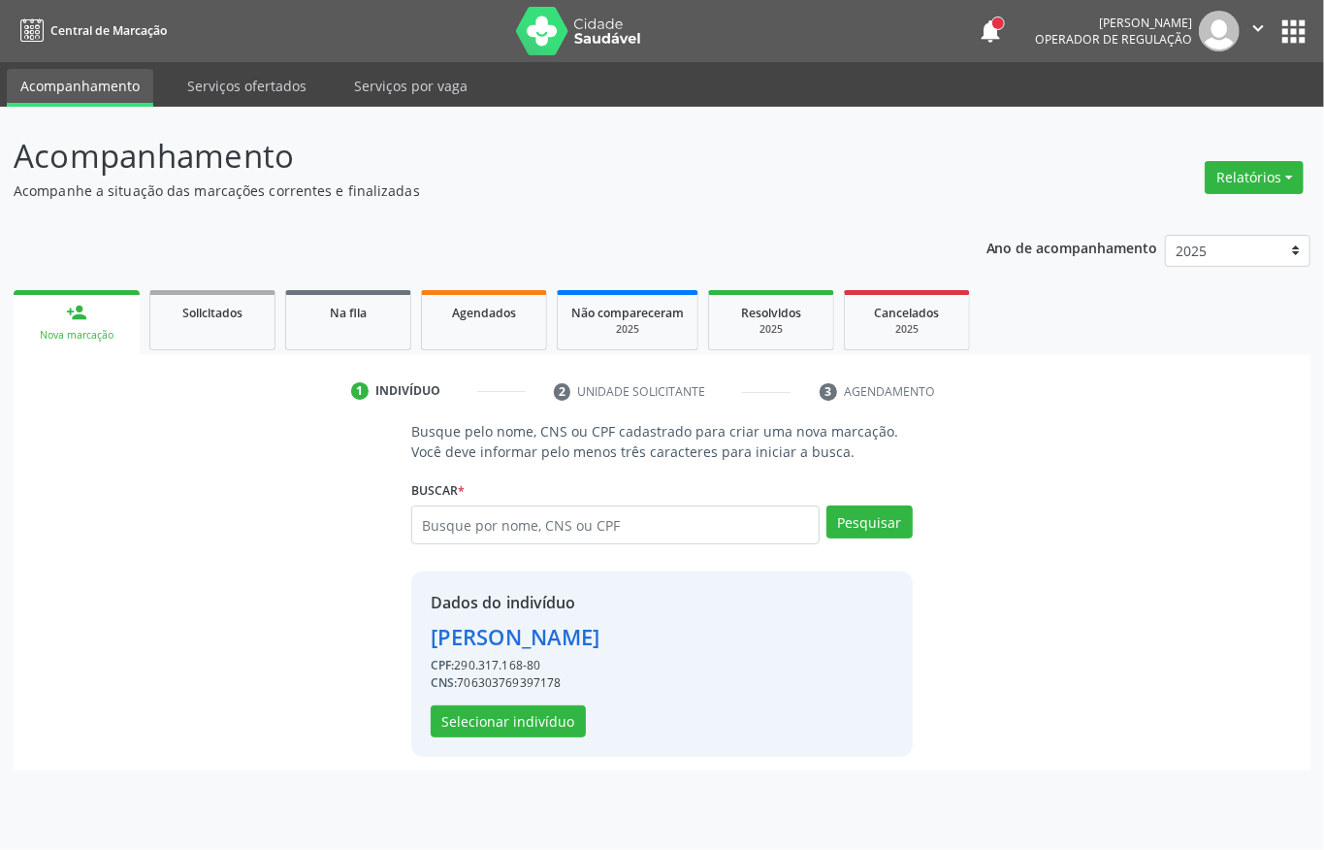
click at [494, 699] on div "Dados do indivíduo [PERSON_NAME] CPF: 290.317.168-80 CNS: 706303769397178 Selec…" at bounding box center [516, 664] width 170 height 146
click at [489, 719] on button "Selecionar indivíduo" at bounding box center [508, 721] width 155 height 33
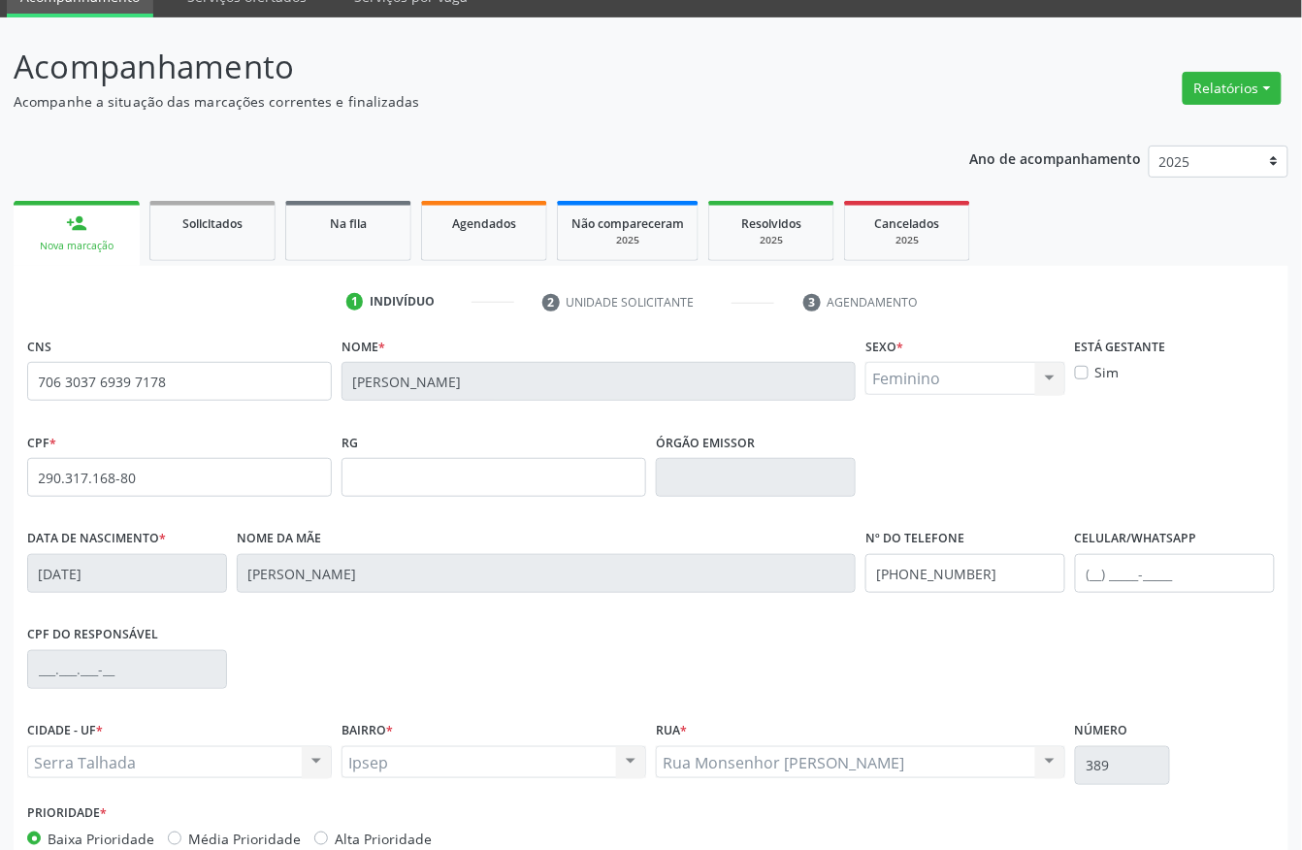
scroll to position [203, 0]
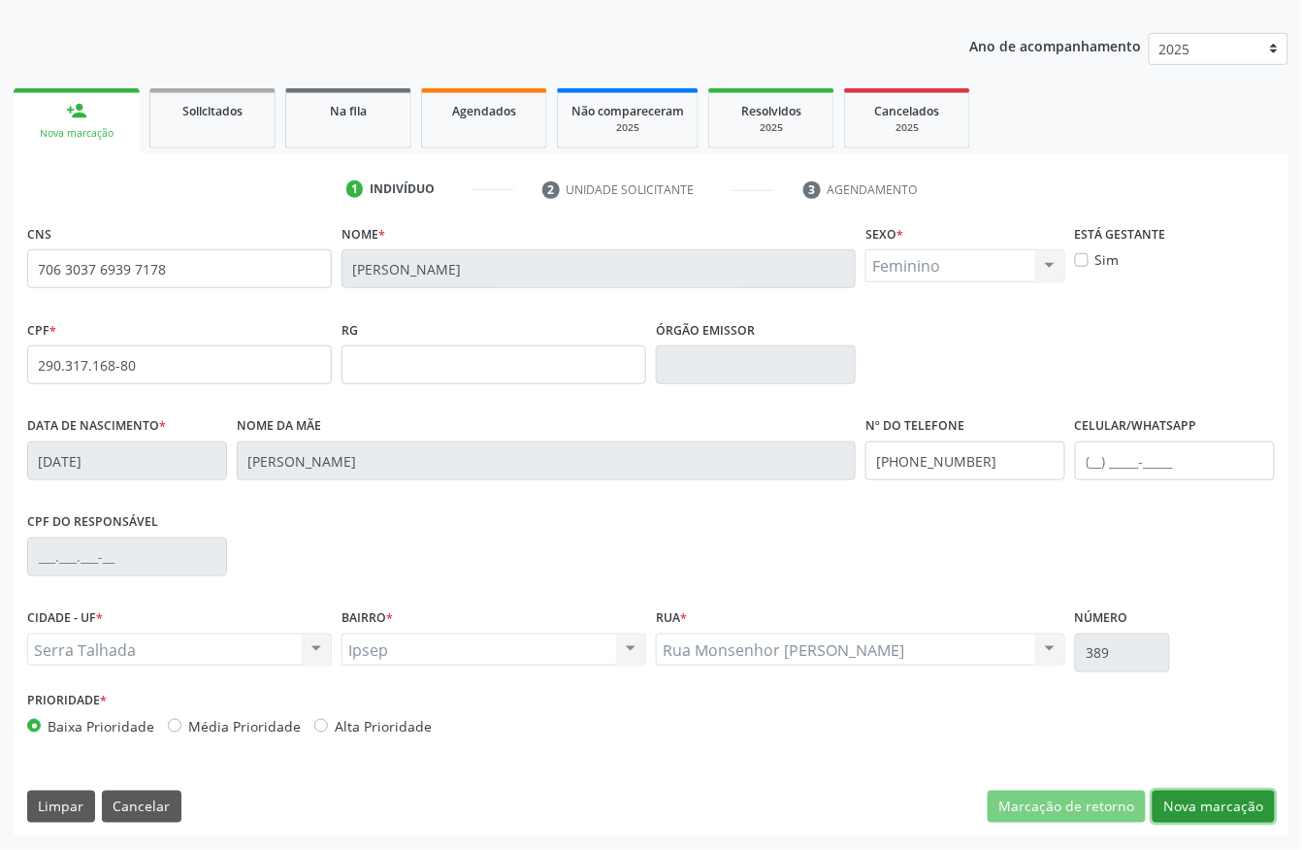
click at [1207, 800] on button "Nova marcação" at bounding box center [1213, 806] width 122 height 33
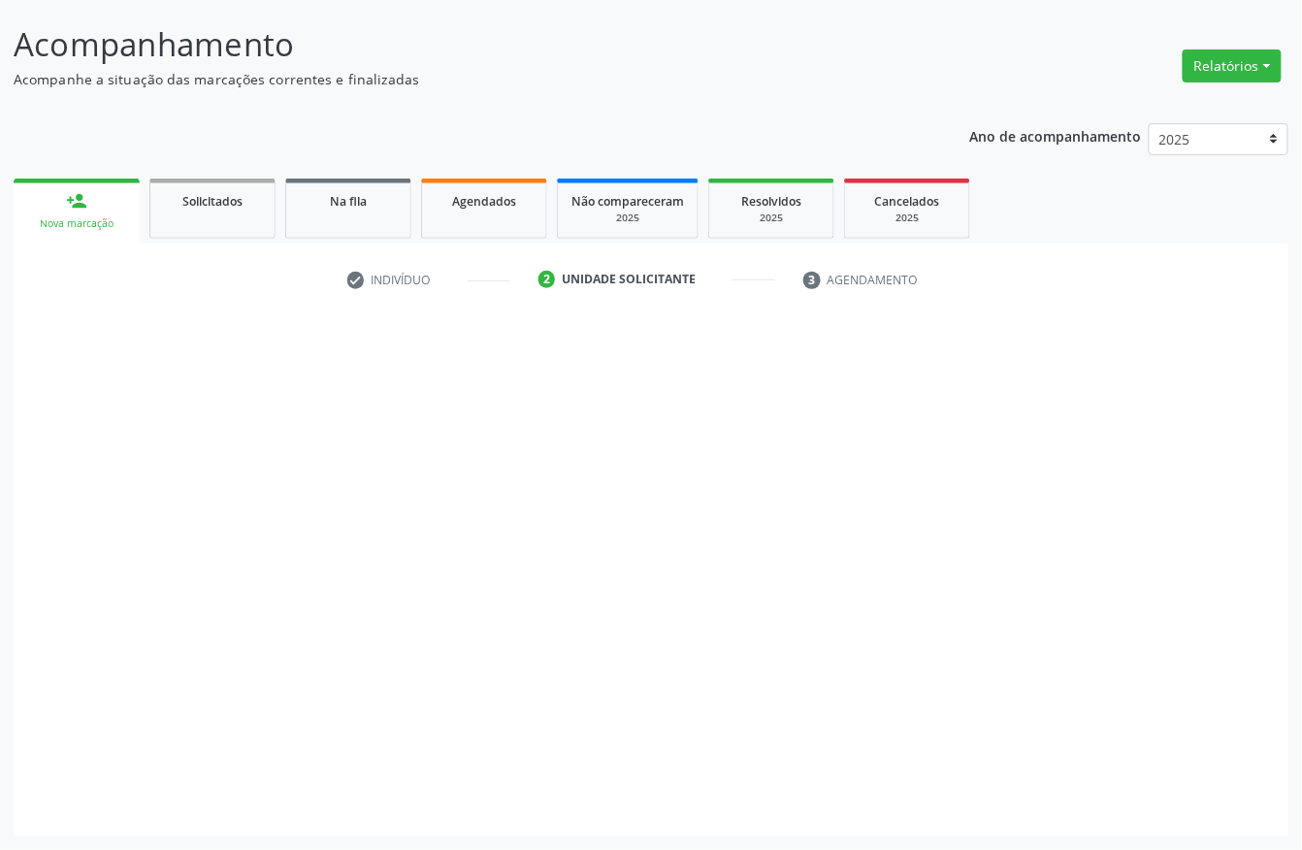
scroll to position [113, 0]
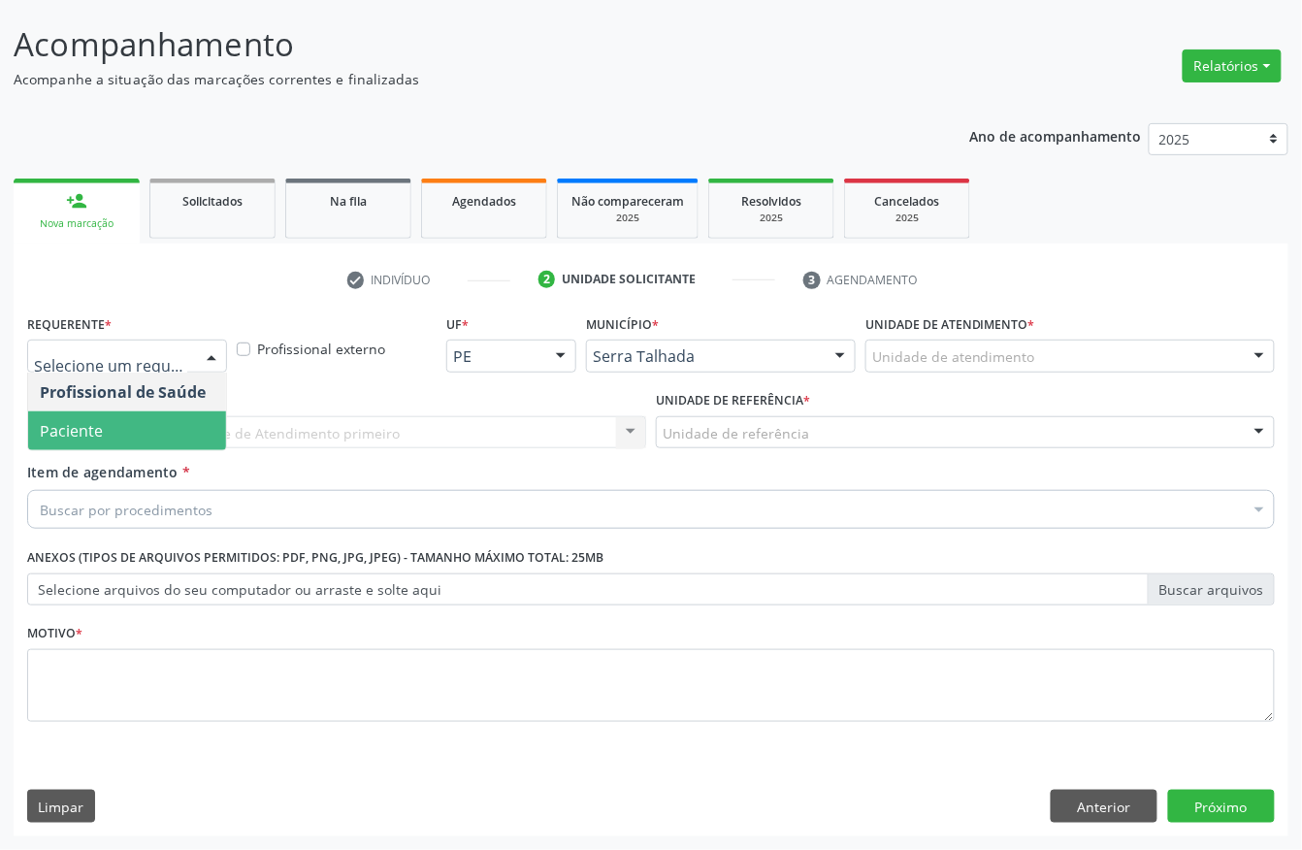
click at [148, 423] on span "Paciente" at bounding box center [127, 430] width 198 height 39
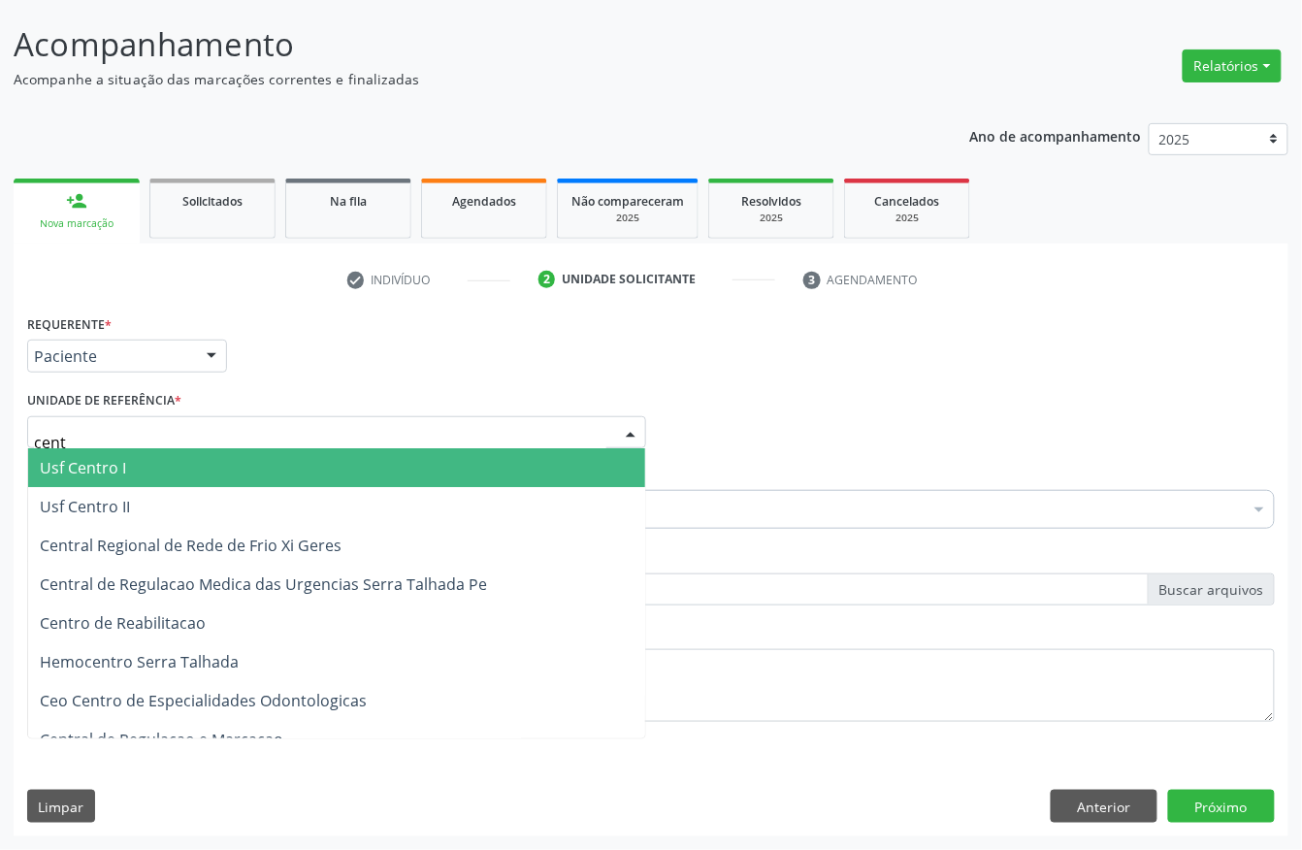
type input "centr"
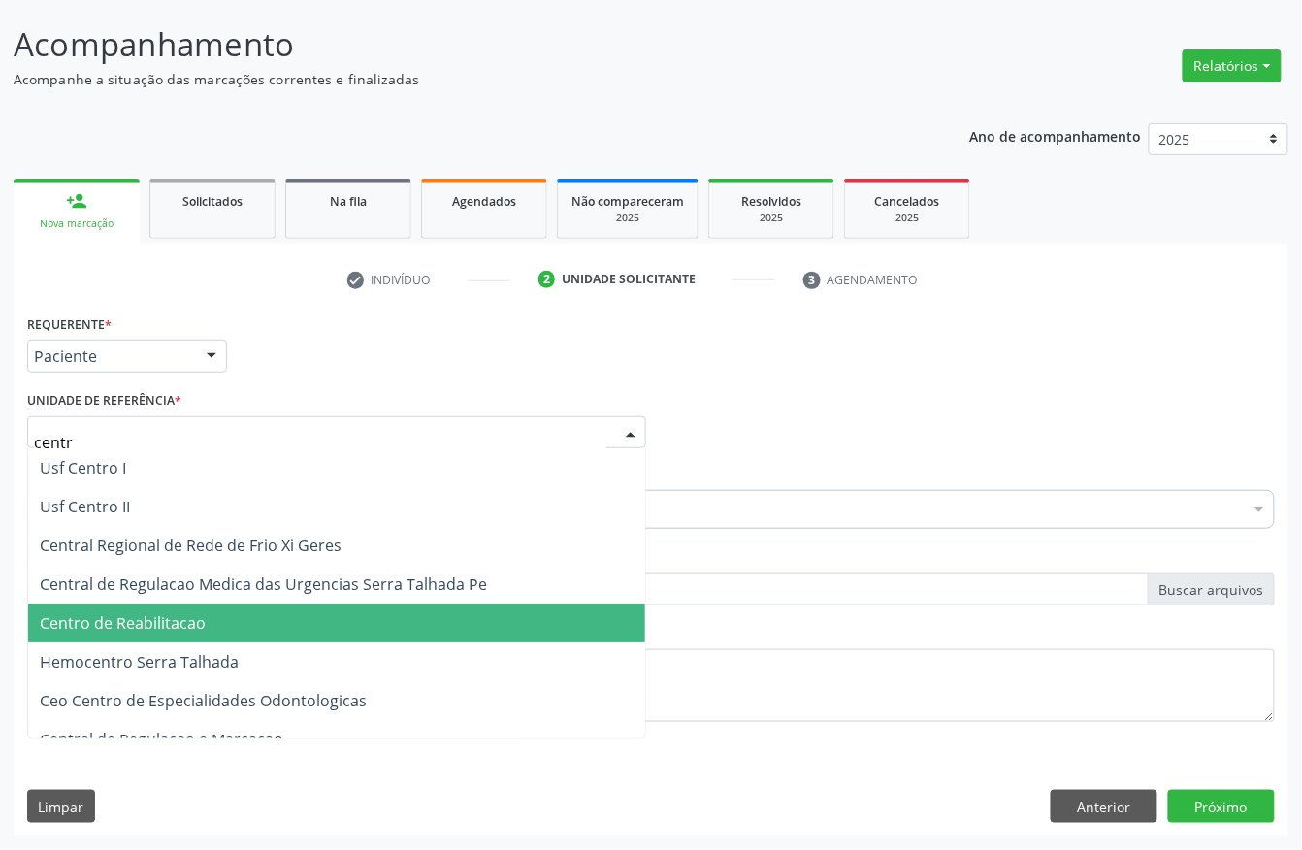
click at [137, 618] on span "Centro de Reabilitacao" at bounding box center [123, 622] width 166 height 21
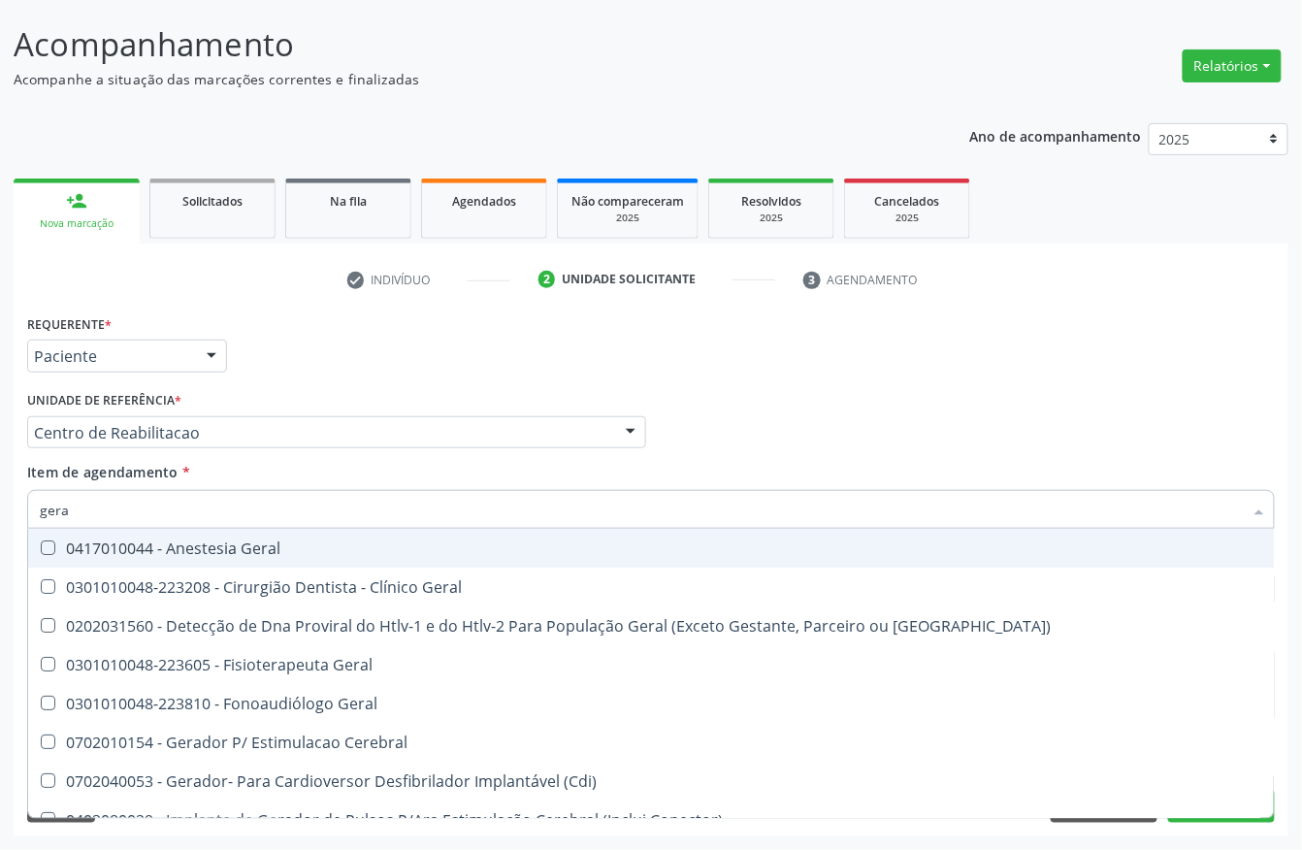
type input "geral"
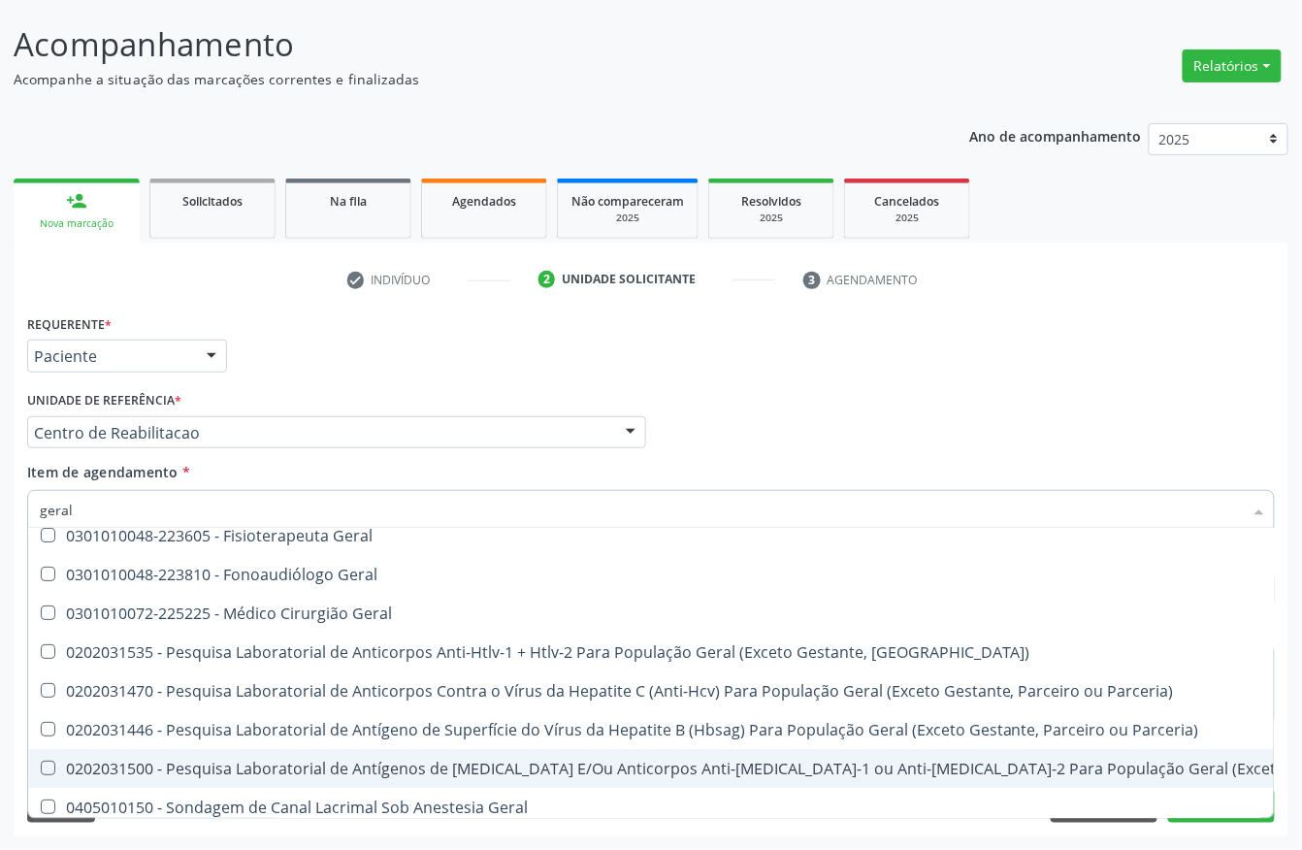
scroll to position [82, 0]
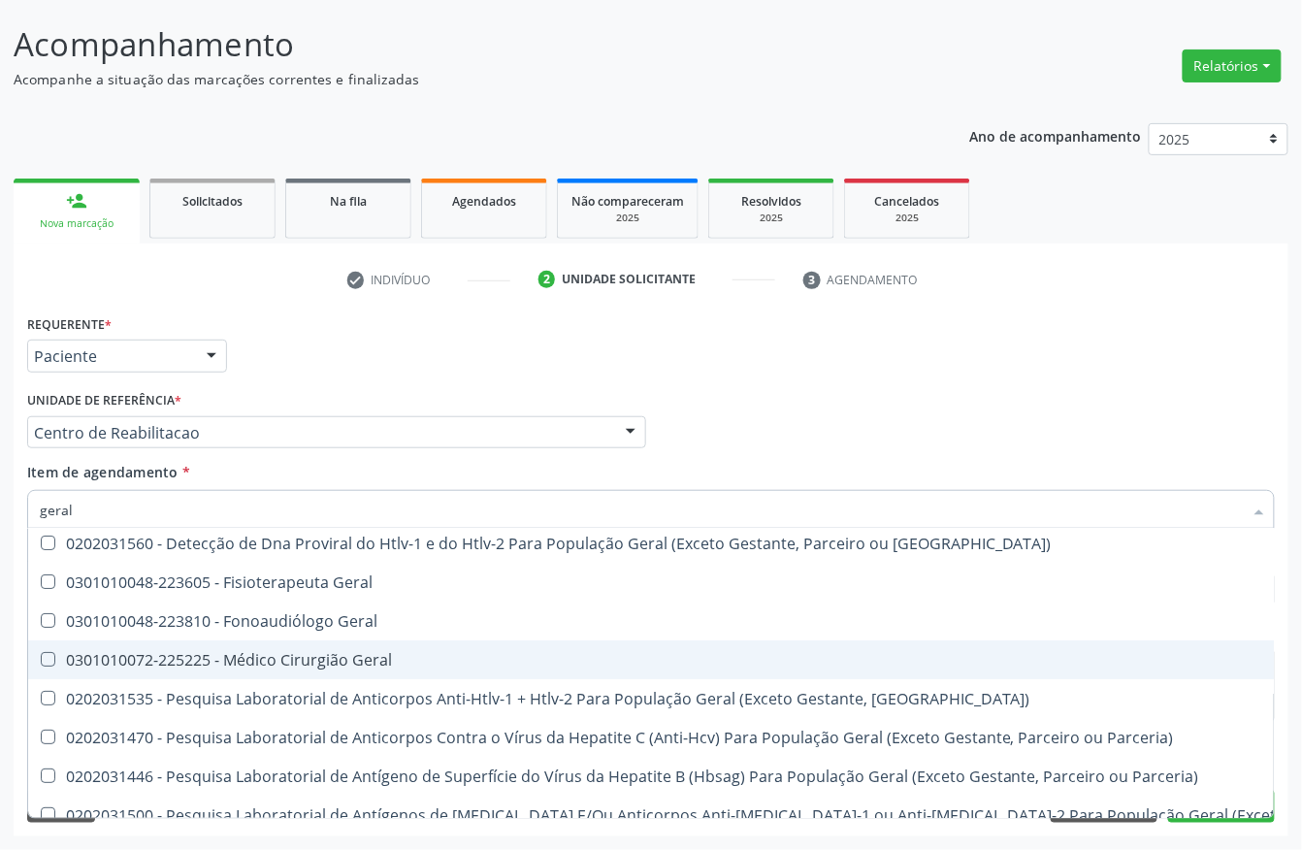
click at [297, 669] on span "0301010072-225225 - Médico Cirurgião Geral" at bounding box center [781, 659] width 1507 height 39
checkbox Geral "true"
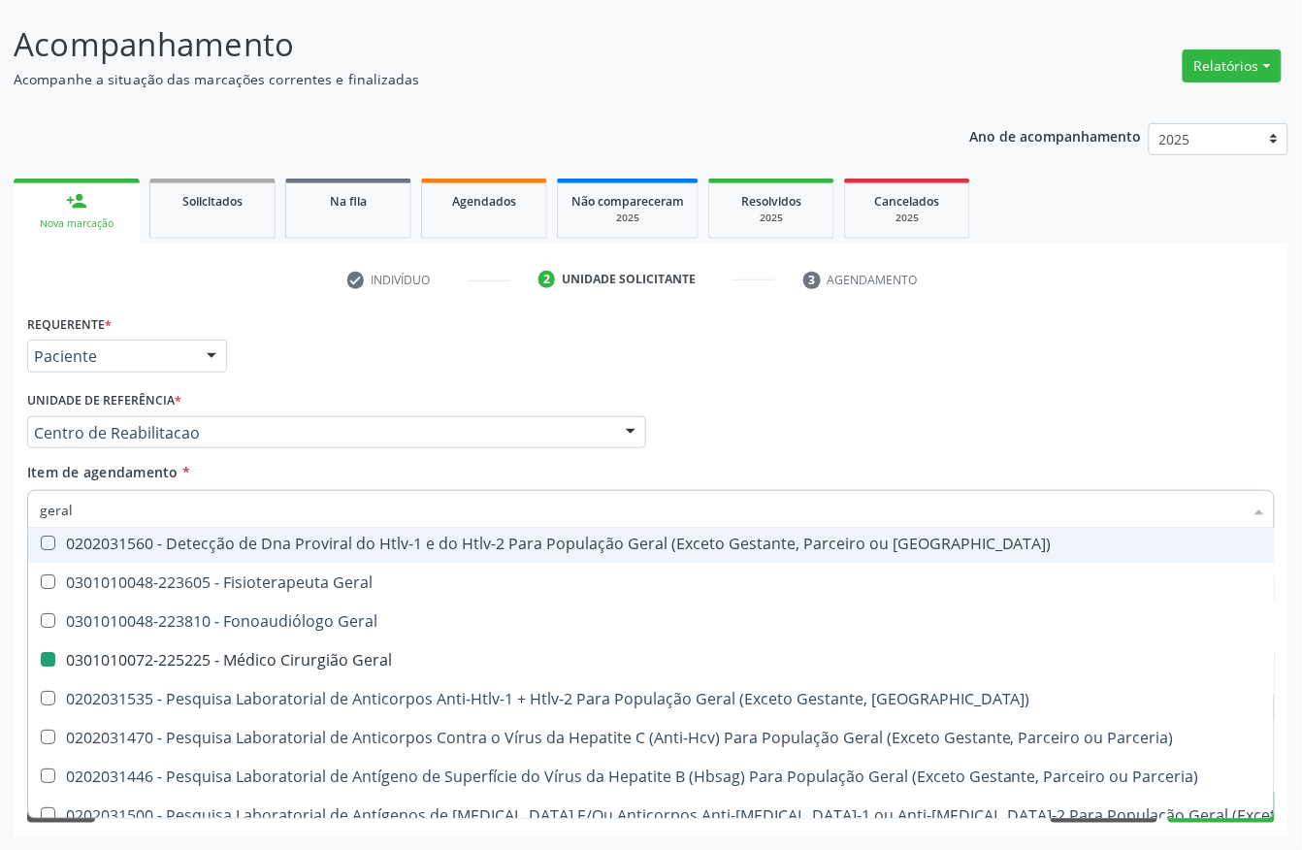
click at [979, 433] on div "Profissional Solicitante Por favor, selecione a Unidade de Atendimento primeiro…" at bounding box center [650, 424] width 1257 height 76
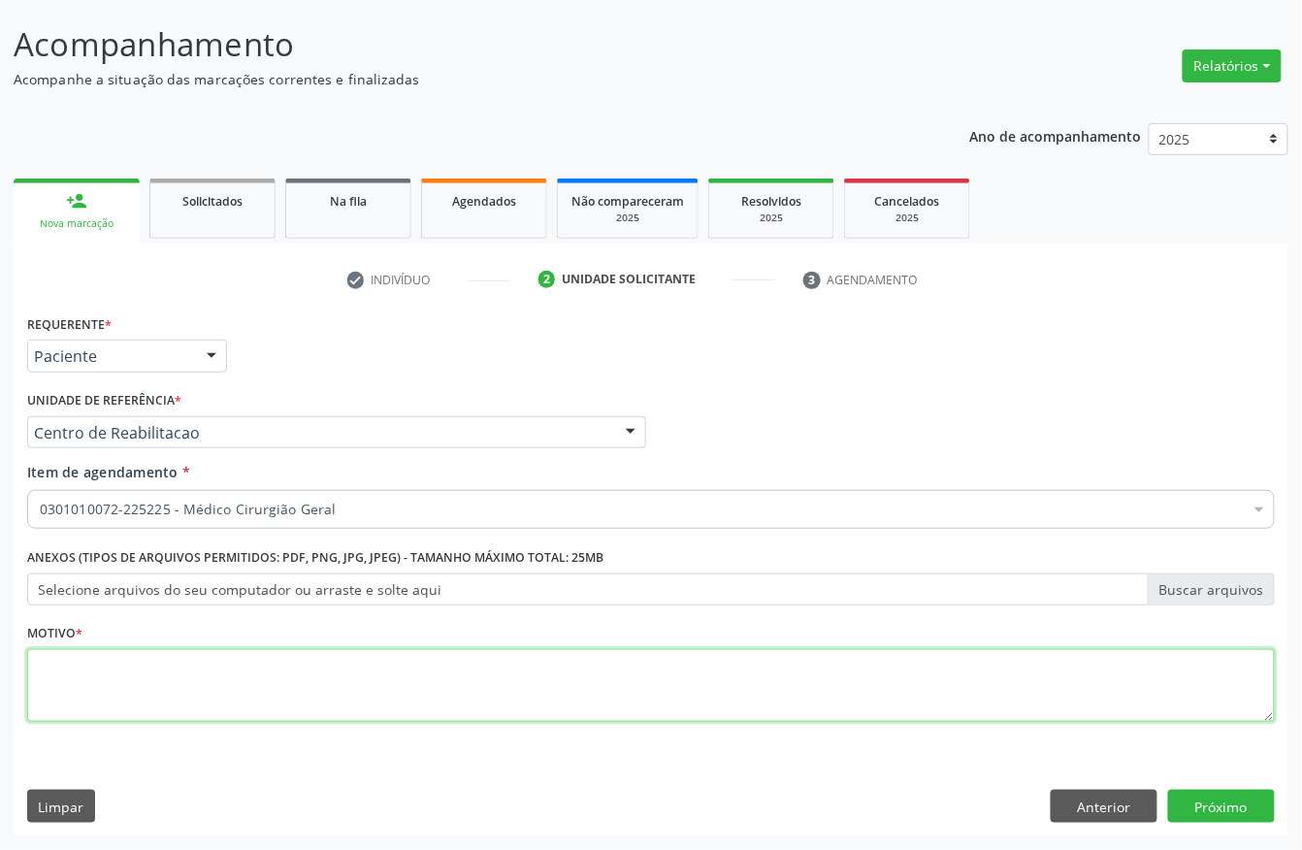
scroll to position [0, 0]
click at [490, 688] on textarea at bounding box center [650, 686] width 1247 height 74
type textarea "."
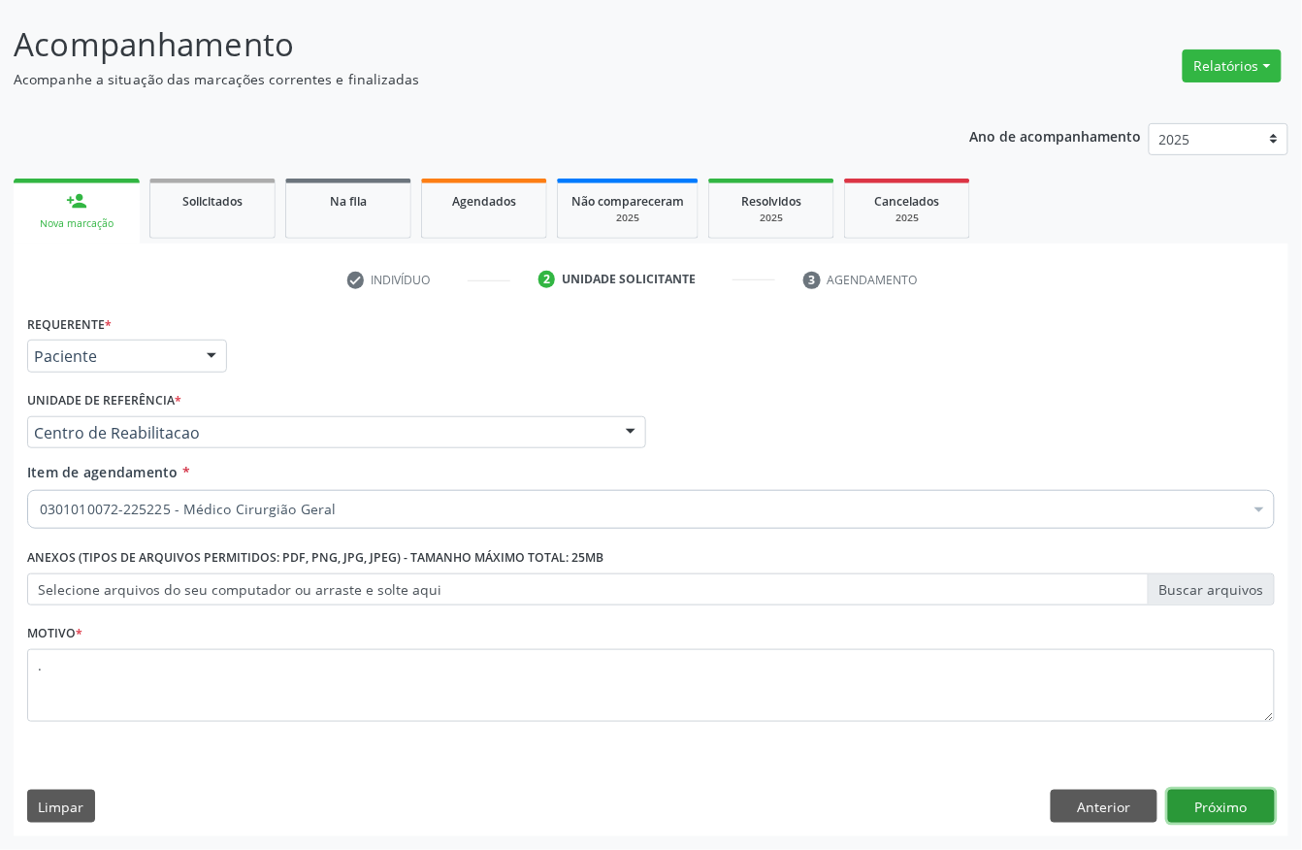
click at [1208, 800] on button "Próximo" at bounding box center [1221, 805] width 107 height 33
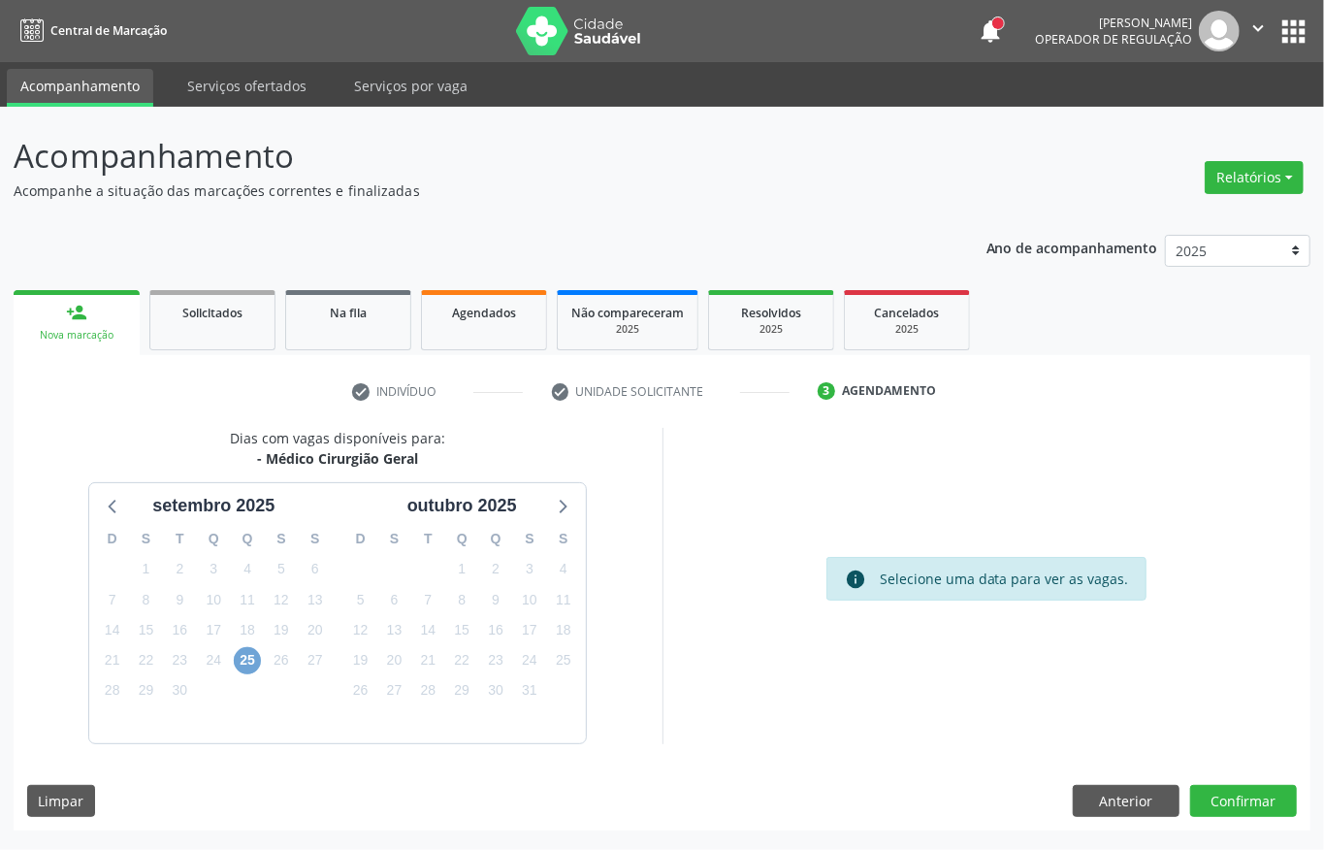
click at [249, 664] on span "25" at bounding box center [247, 660] width 27 height 27
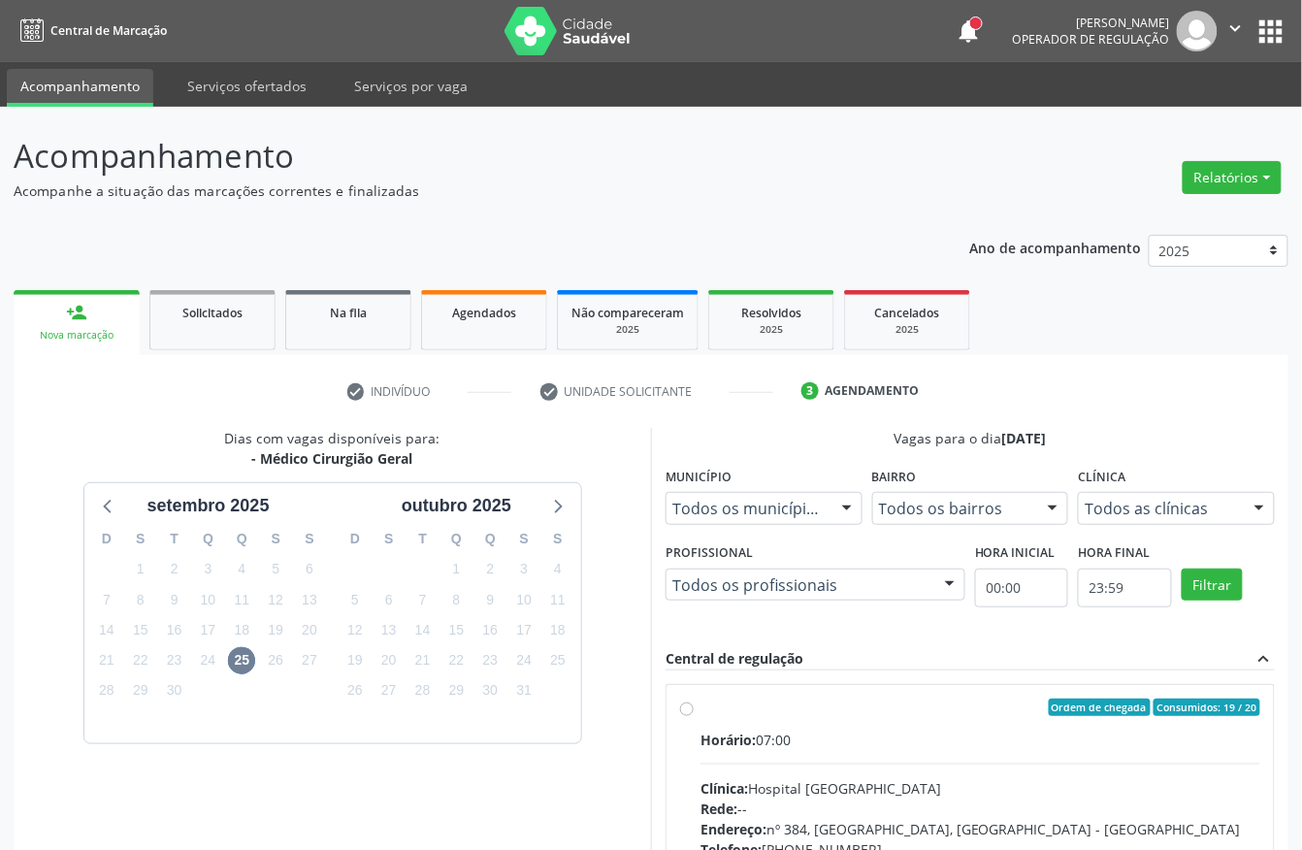
drag, startPoint x: 839, startPoint y: 724, endPoint x: 875, endPoint y: 609, distance: 119.9
click at [832, 718] on label "Ordem de chegada Consumidos: 19 / 20 Horário: 07:00 Clínica: Hospital [GEOGRAPH…" at bounding box center [980, 847] width 560 height 298
click at [693, 716] on input "Ordem de chegada Consumidos: 19 / 20 Horário: 07:00 Clínica: Hospital [GEOGRAPH…" at bounding box center [687, 706] width 14 height 17
radio input "true"
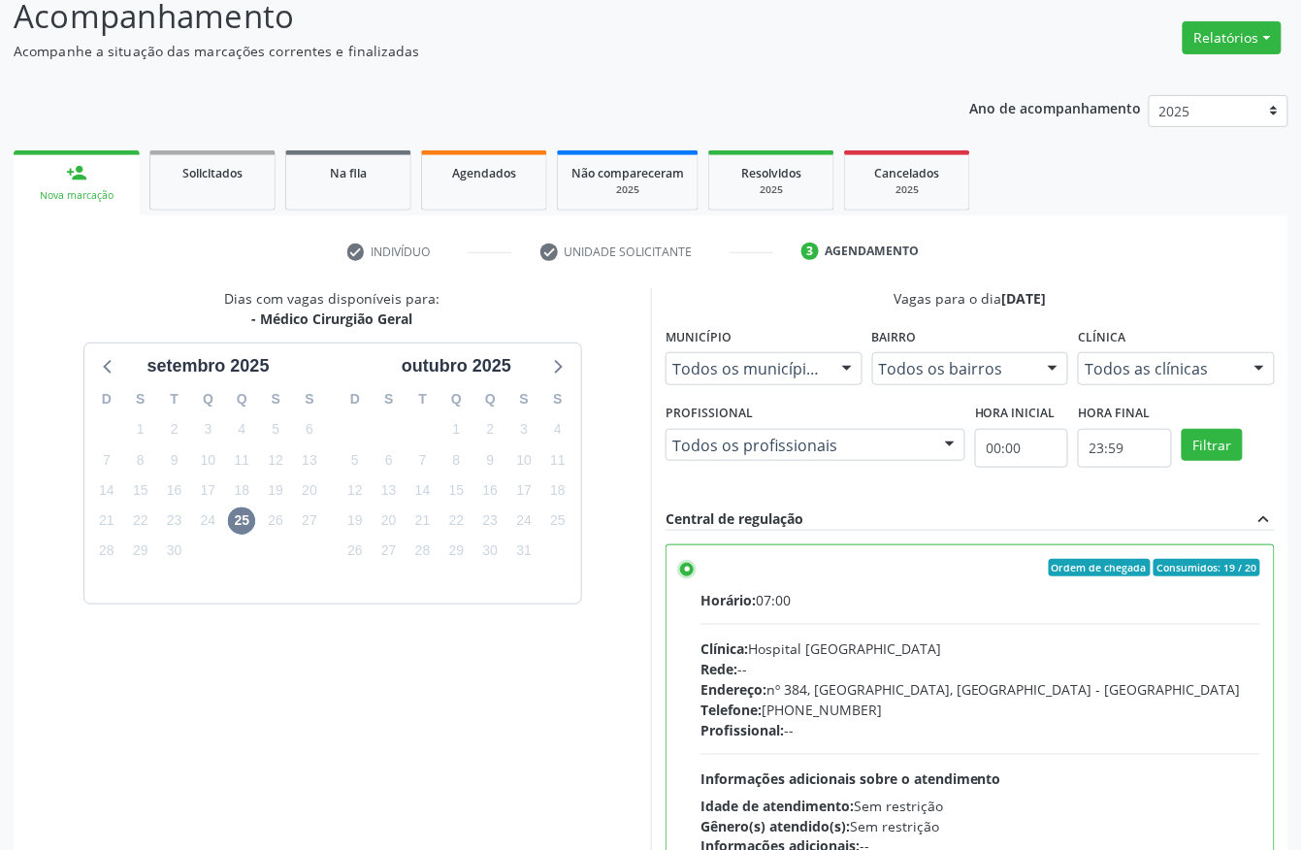
scroll to position [310, 0]
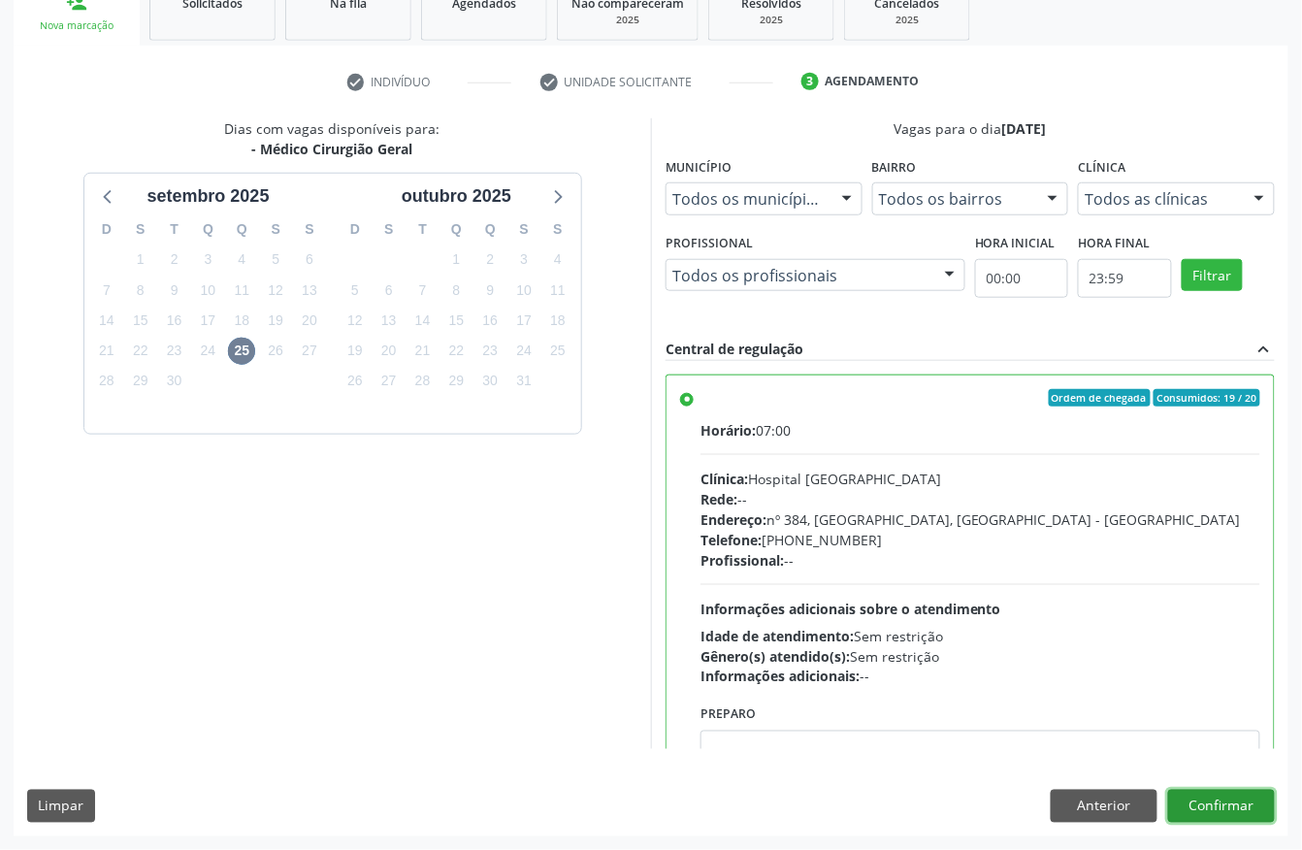
click at [1192, 803] on button "Confirmar" at bounding box center [1221, 805] width 107 height 33
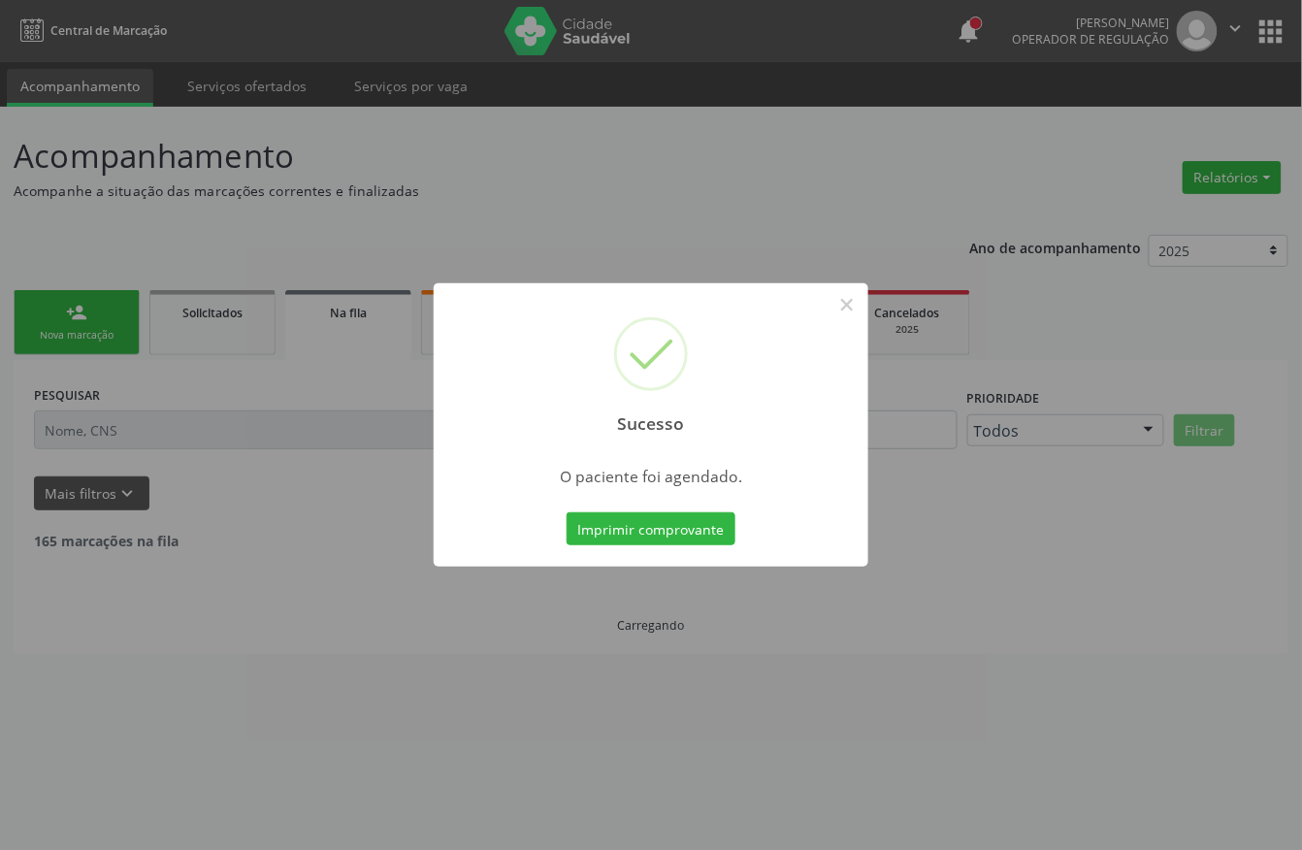
scroll to position [0, 0]
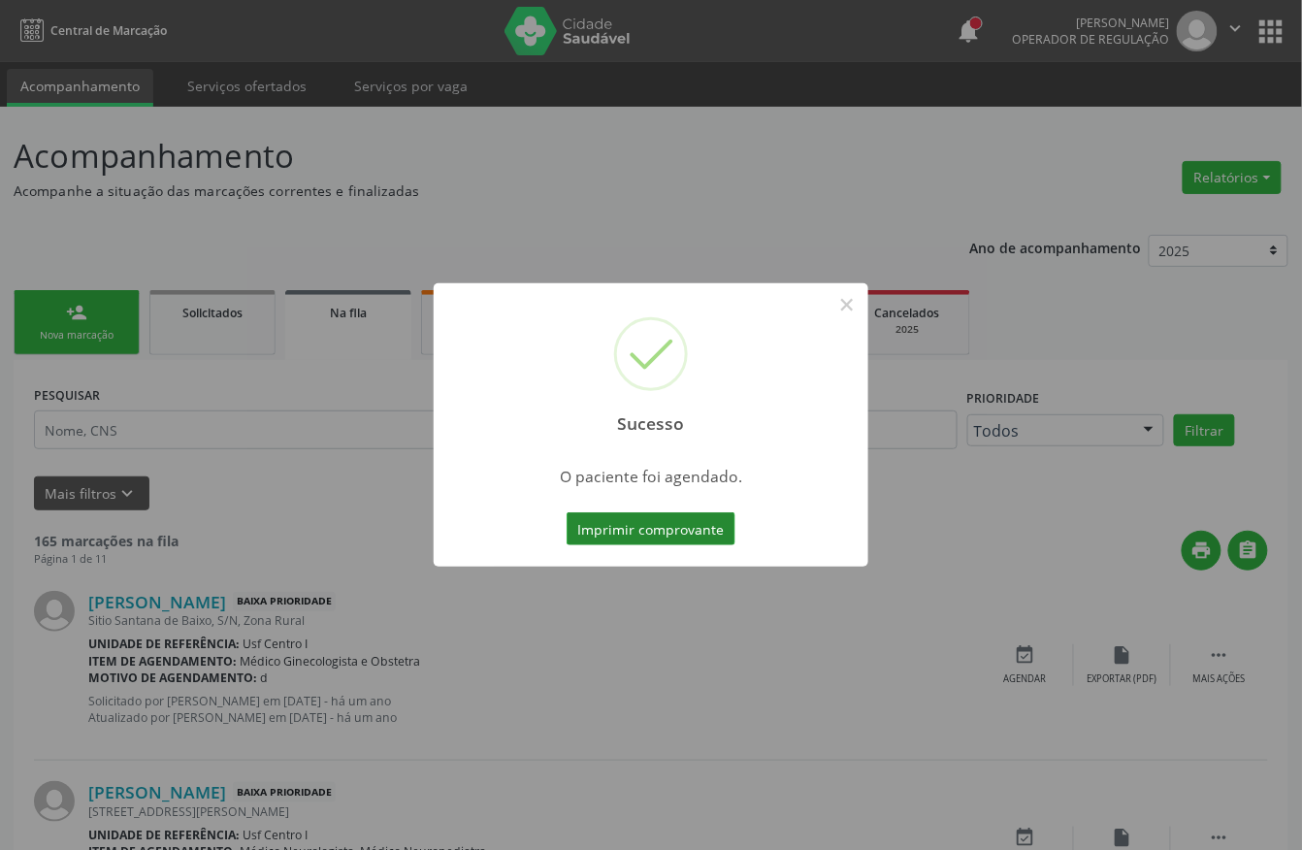
click at [665, 530] on button "Imprimir comprovante" at bounding box center [650, 528] width 169 height 33
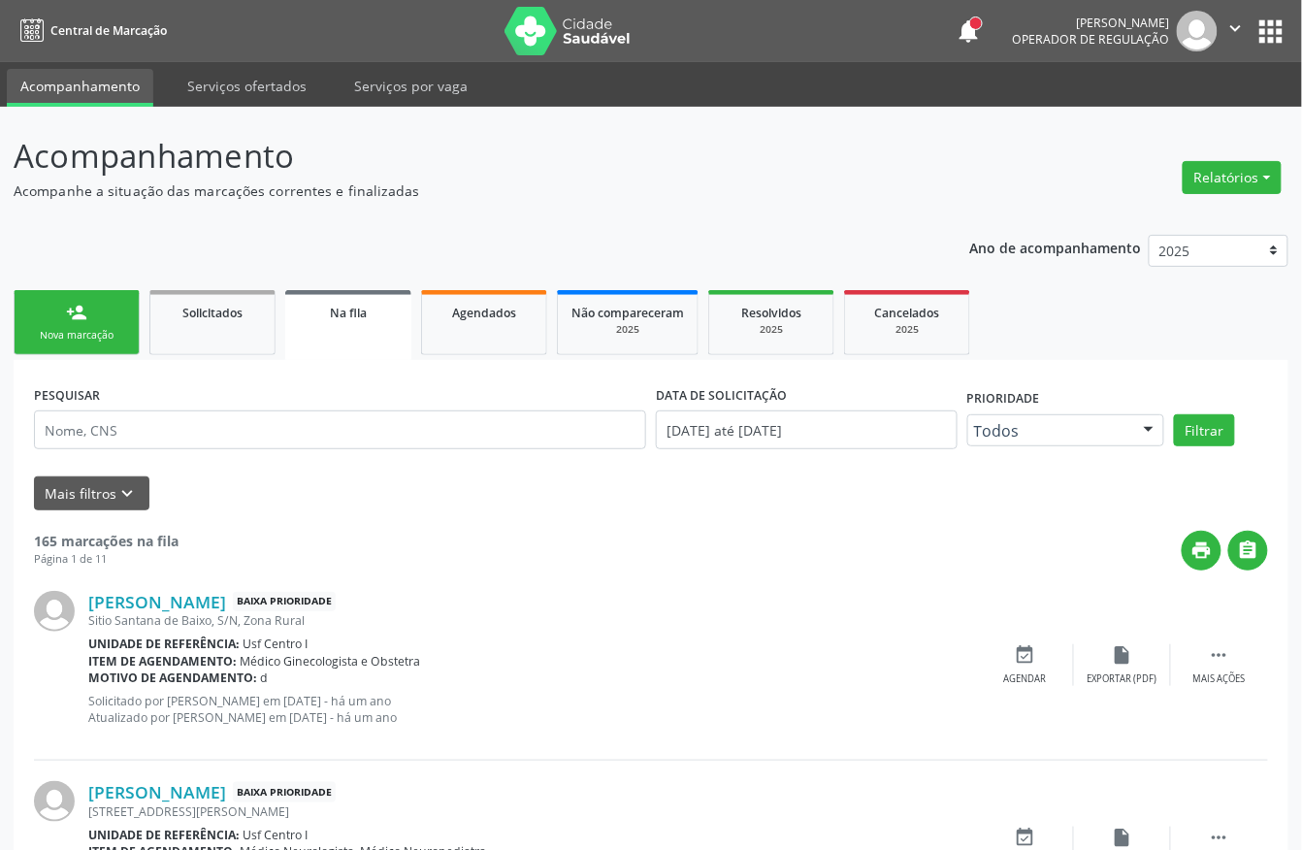
click at [70, 314] on div "person_add" at bounding box center [76, 312] width 21 height 21
click at [80, 323] on link "person_add Nova marcação" at bounding box center [77, 322] width 126 height 65
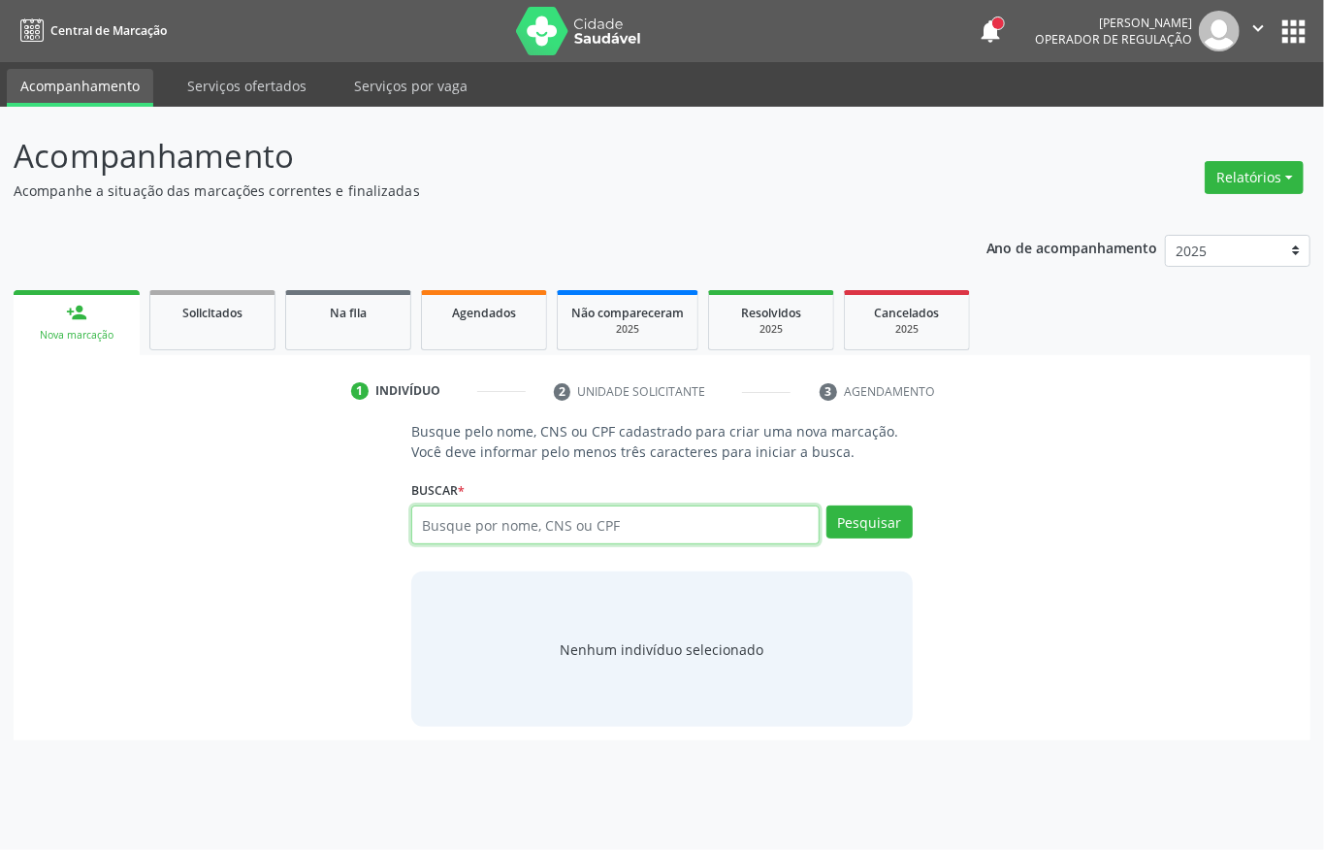
click at [497, 536] on input "text" at bounding box center [615, 524] width 408 height 39
type input "02192625430"
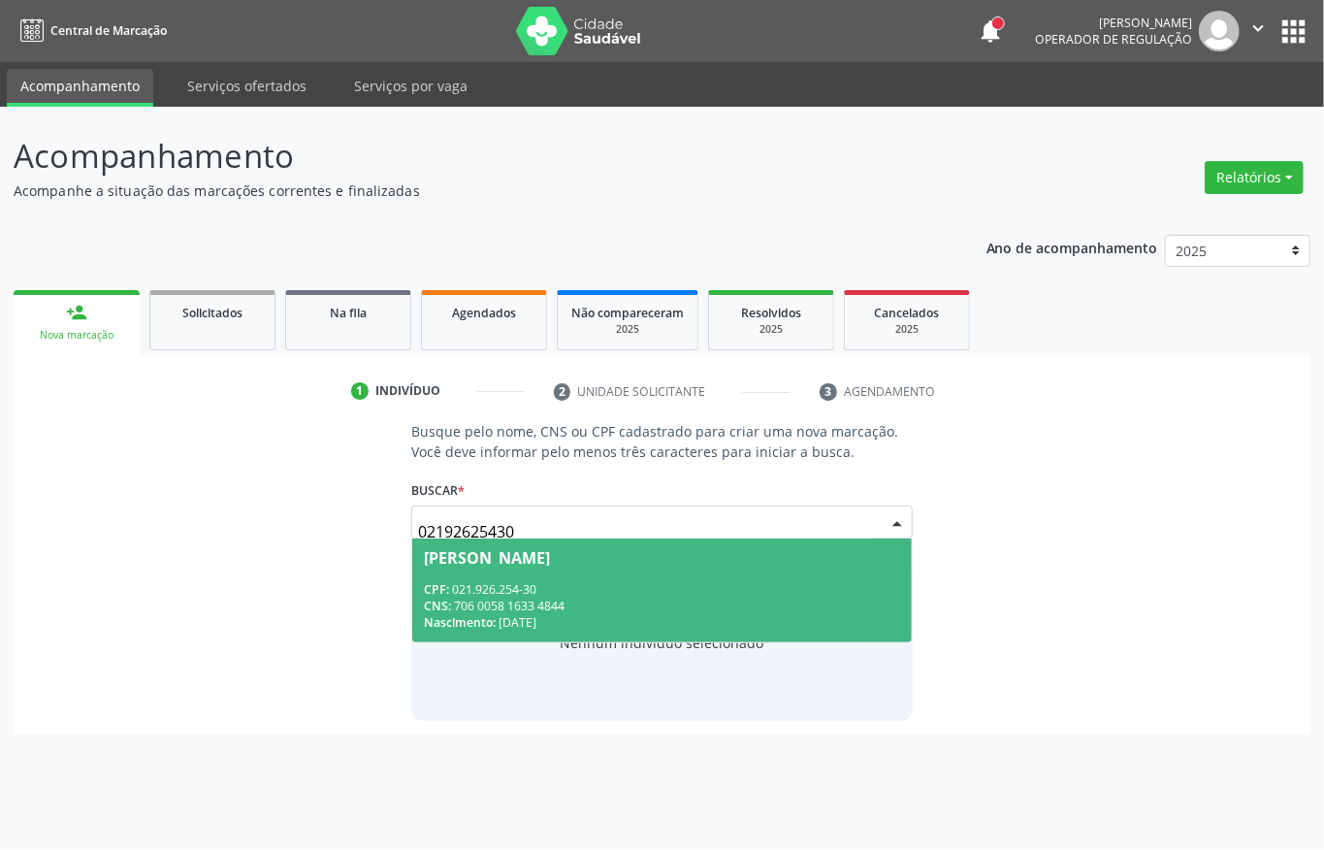
click at [495, 607] on div "CNS: 706 0058 1633 4844" at bounding box center [662, 605] width 476 height 16
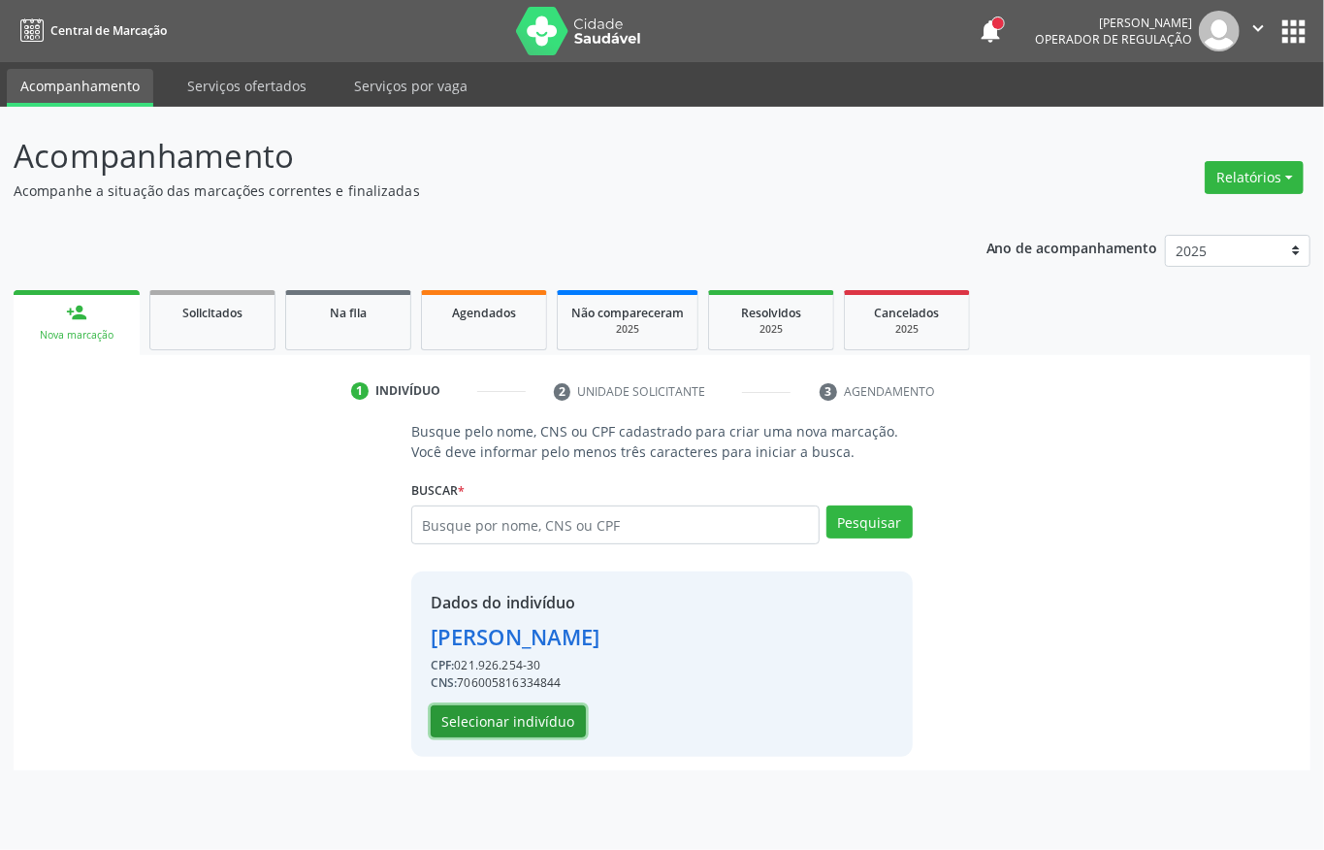
click at [460, 718] on button "Selecionar indivíduo" at bounding box center [508, 721] width 155 height 33
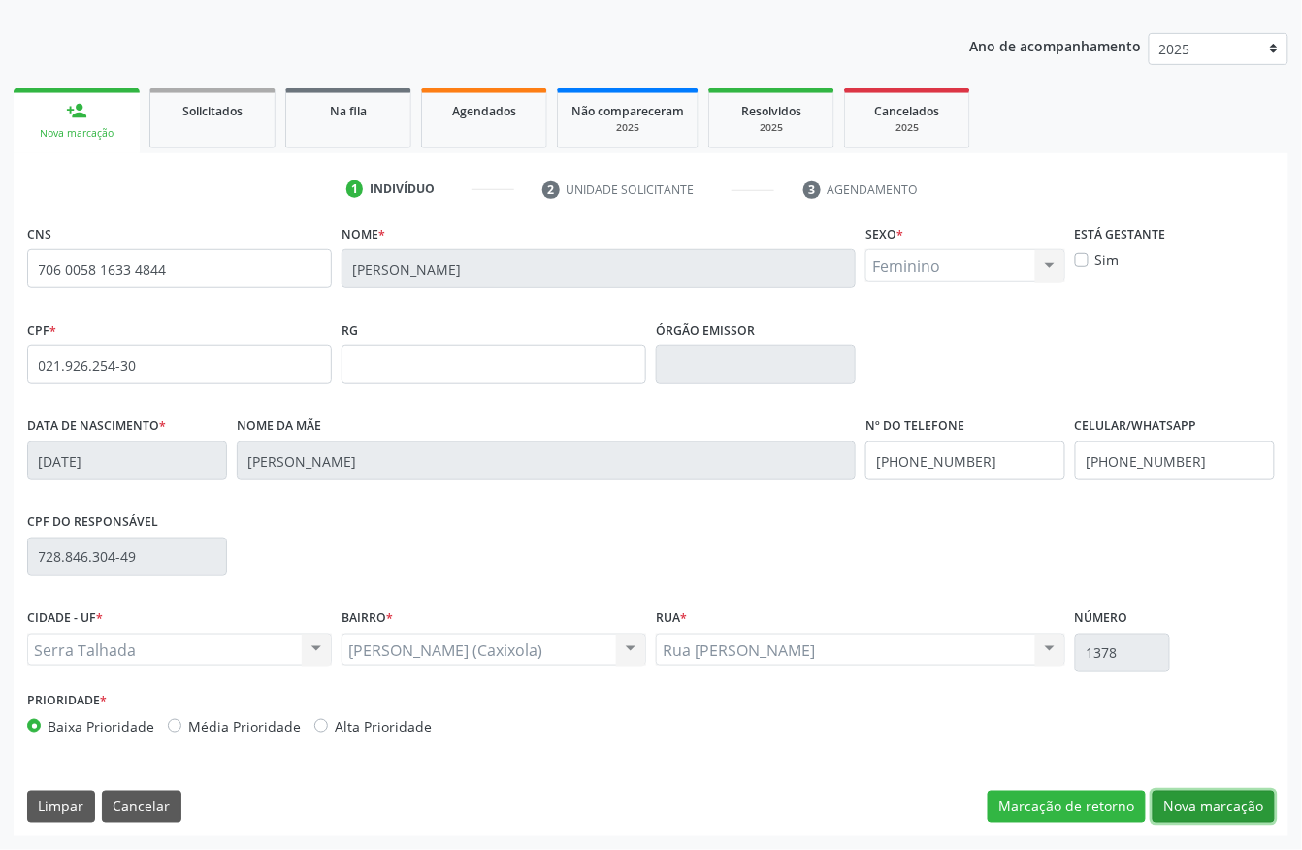
drag, startPoint x: 1172, startPoint y: 804, endPoint x: 940, endPoint y: 691, distance: 258.1
click at [1162, 800] on button "Nova marcação" at bounding box center [1213, 806] width 122 height 33
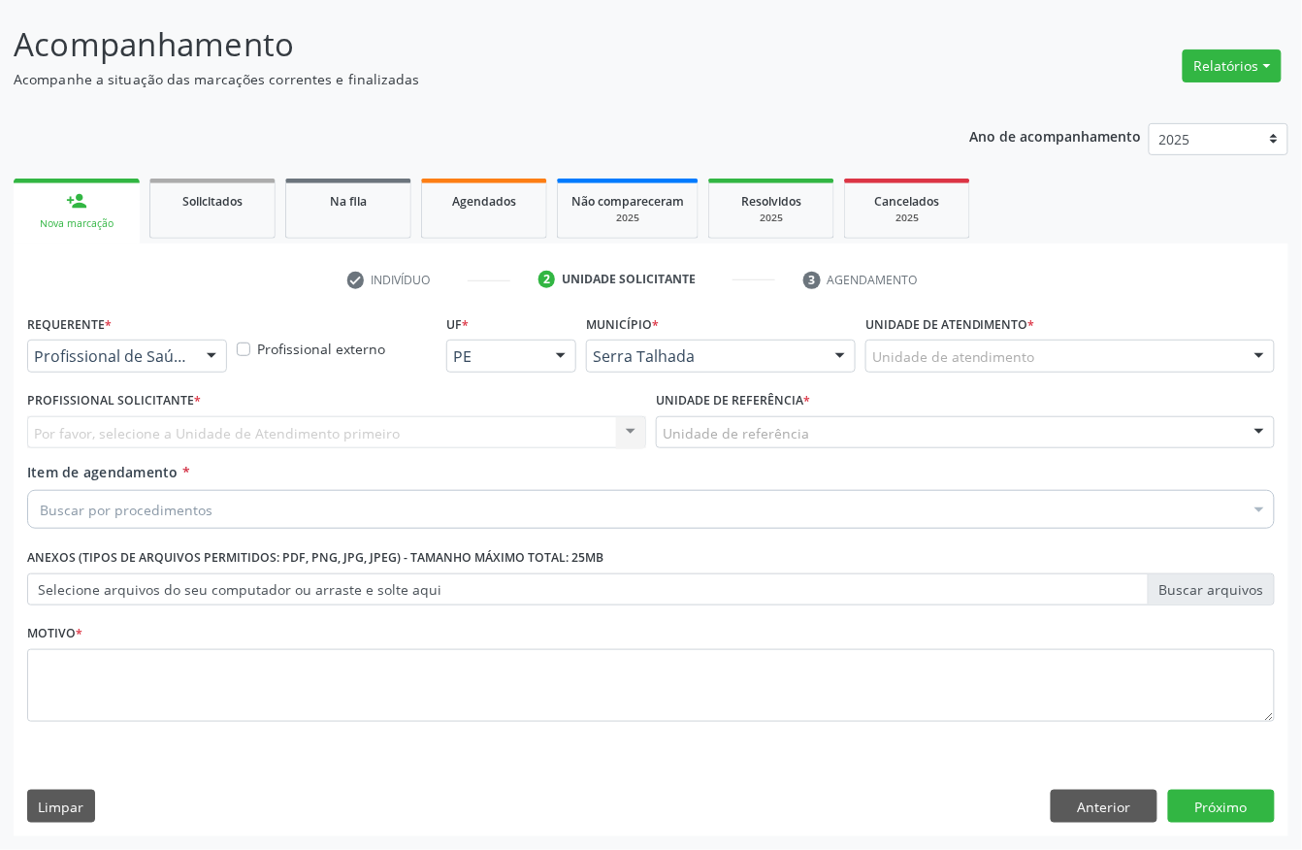
scroll to position [113, 0]
click at [198, 357] on div at bounding box center [211, 356] width 29 height 33
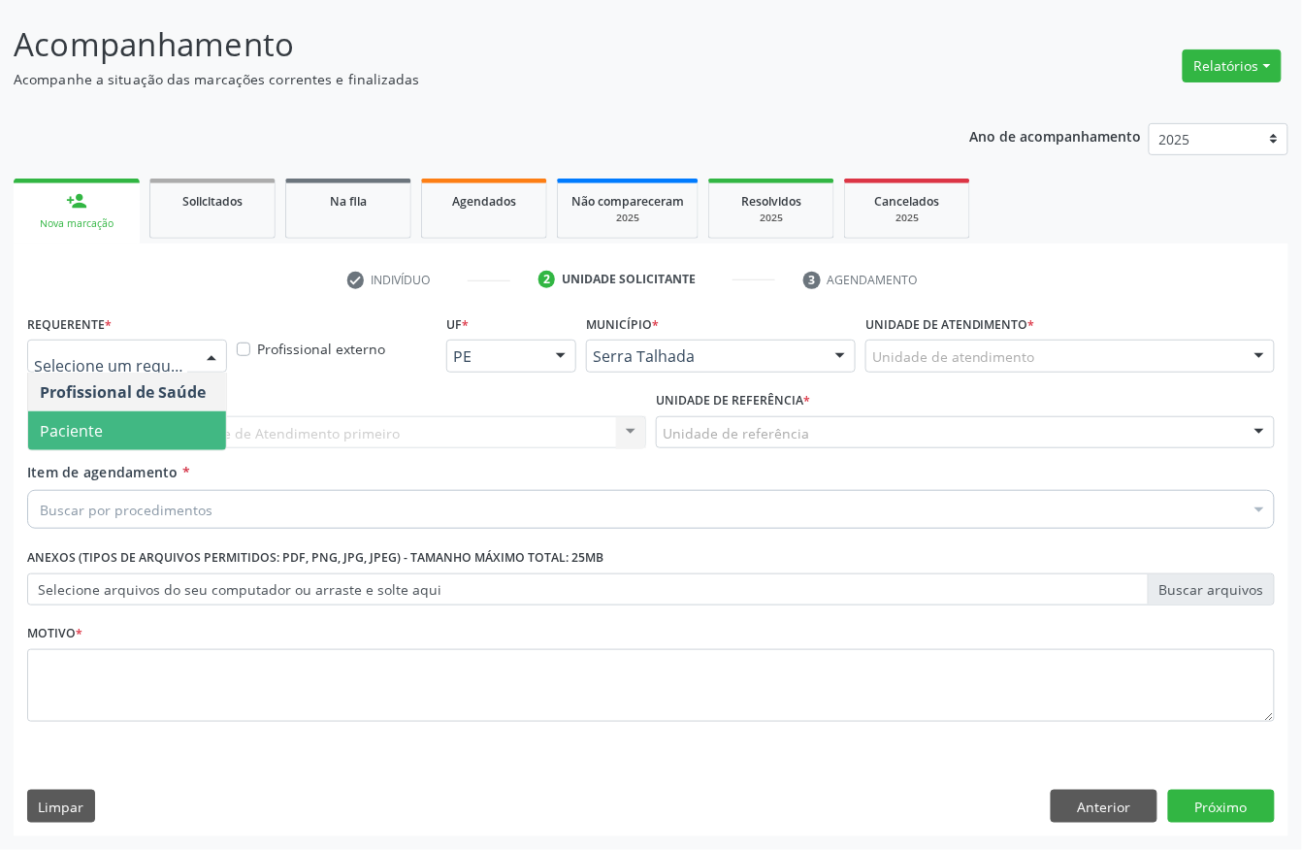
click at [180, 416] on span "Paciente" at bounding box center [127, 430] width 198 height 39
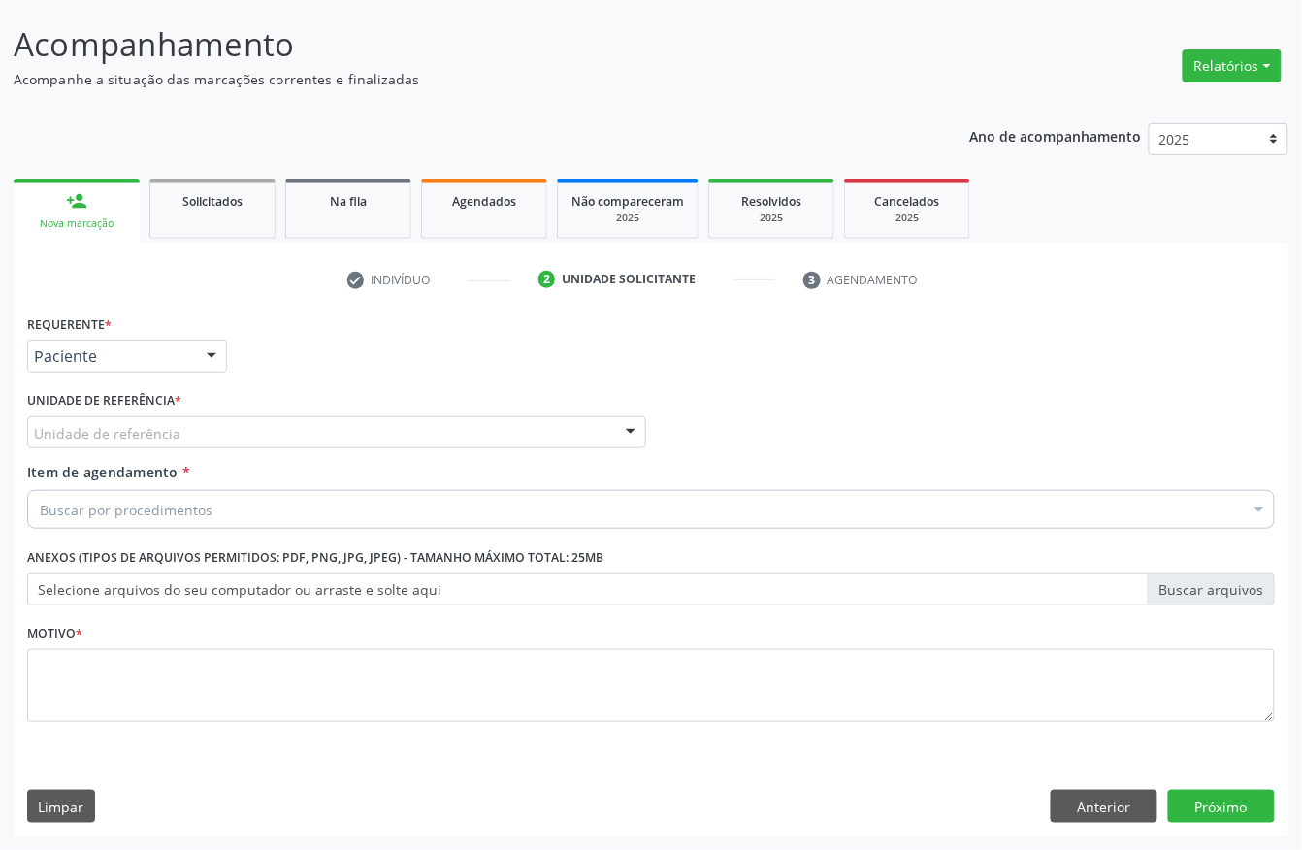
click at [182, 433] on div "Unidade de referência" at bounding box center [336, 432] width 619 height 33
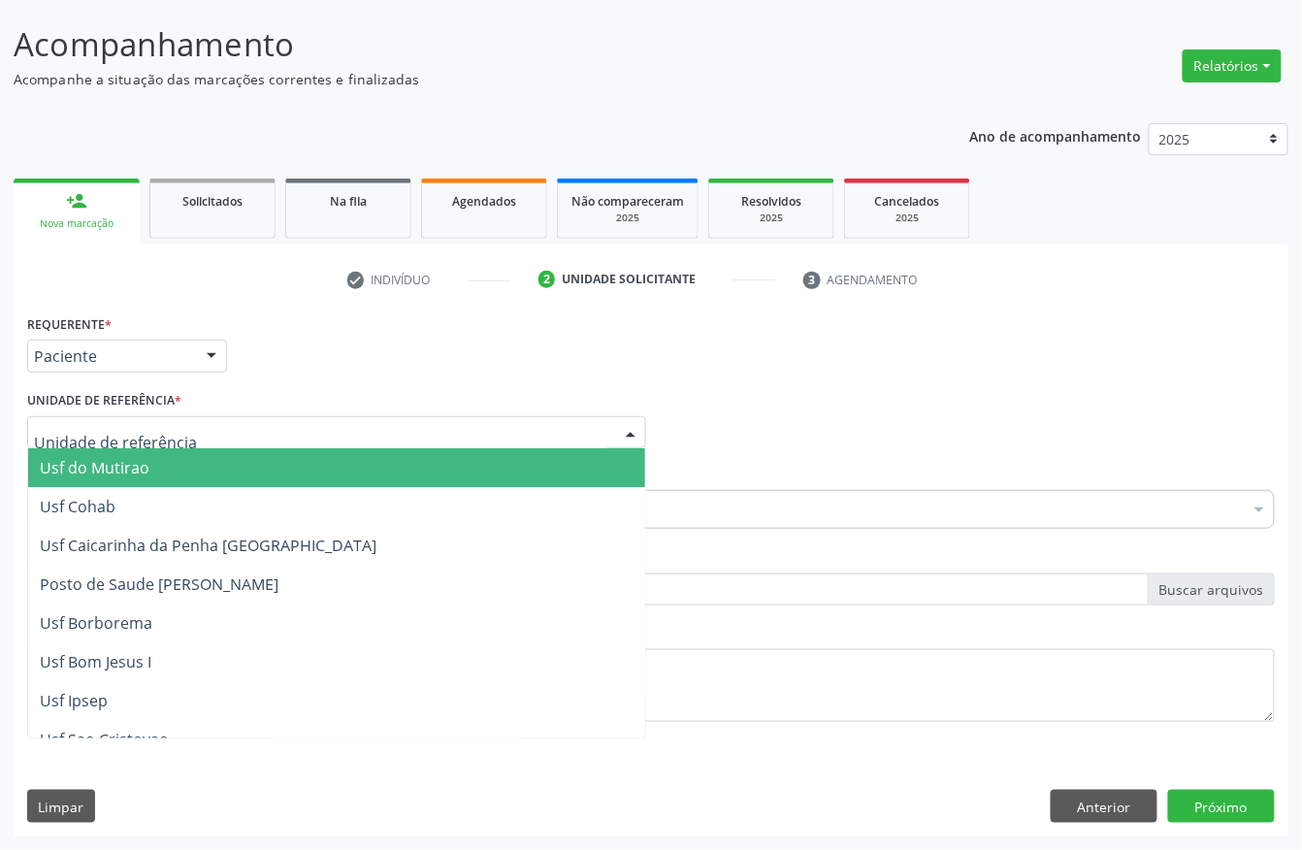
type input "L"
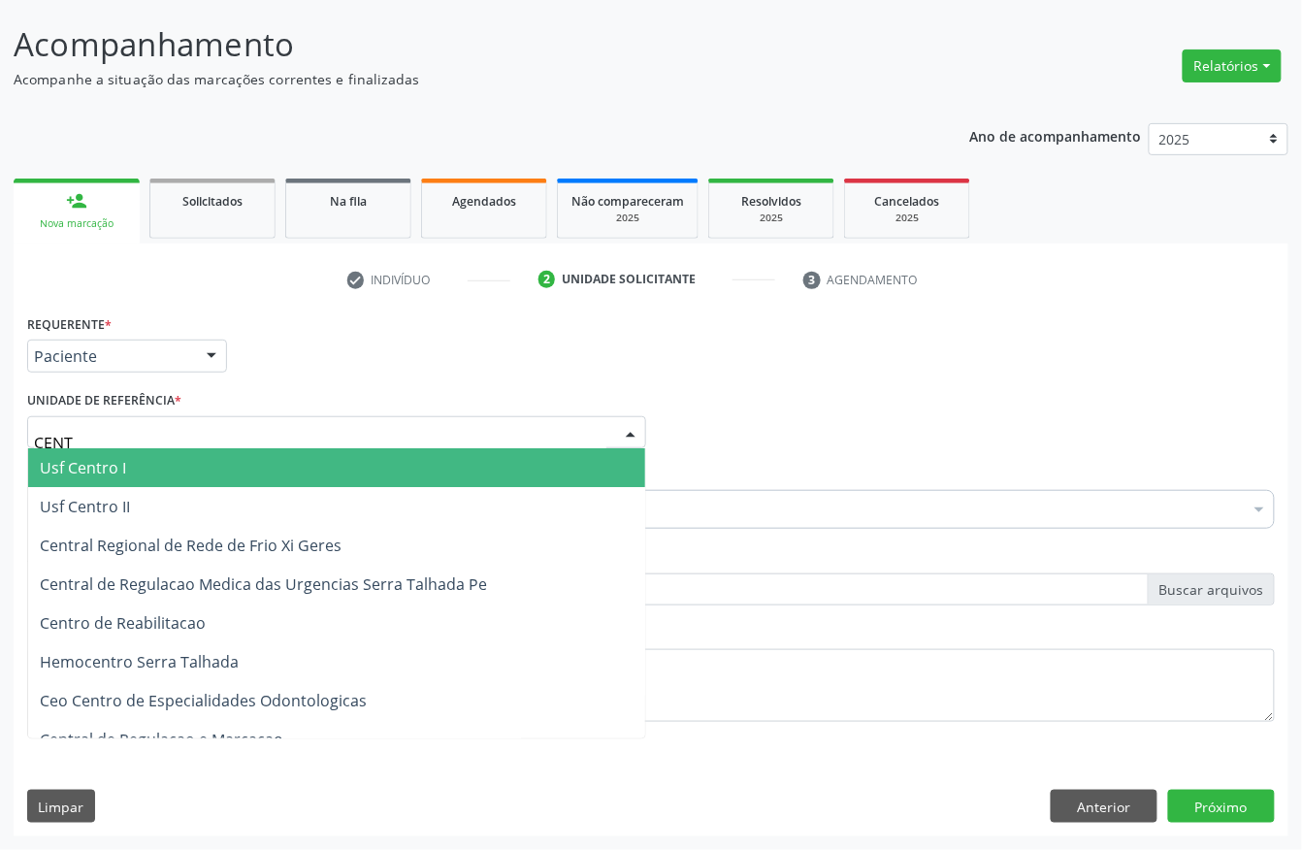
type input "CENTR"
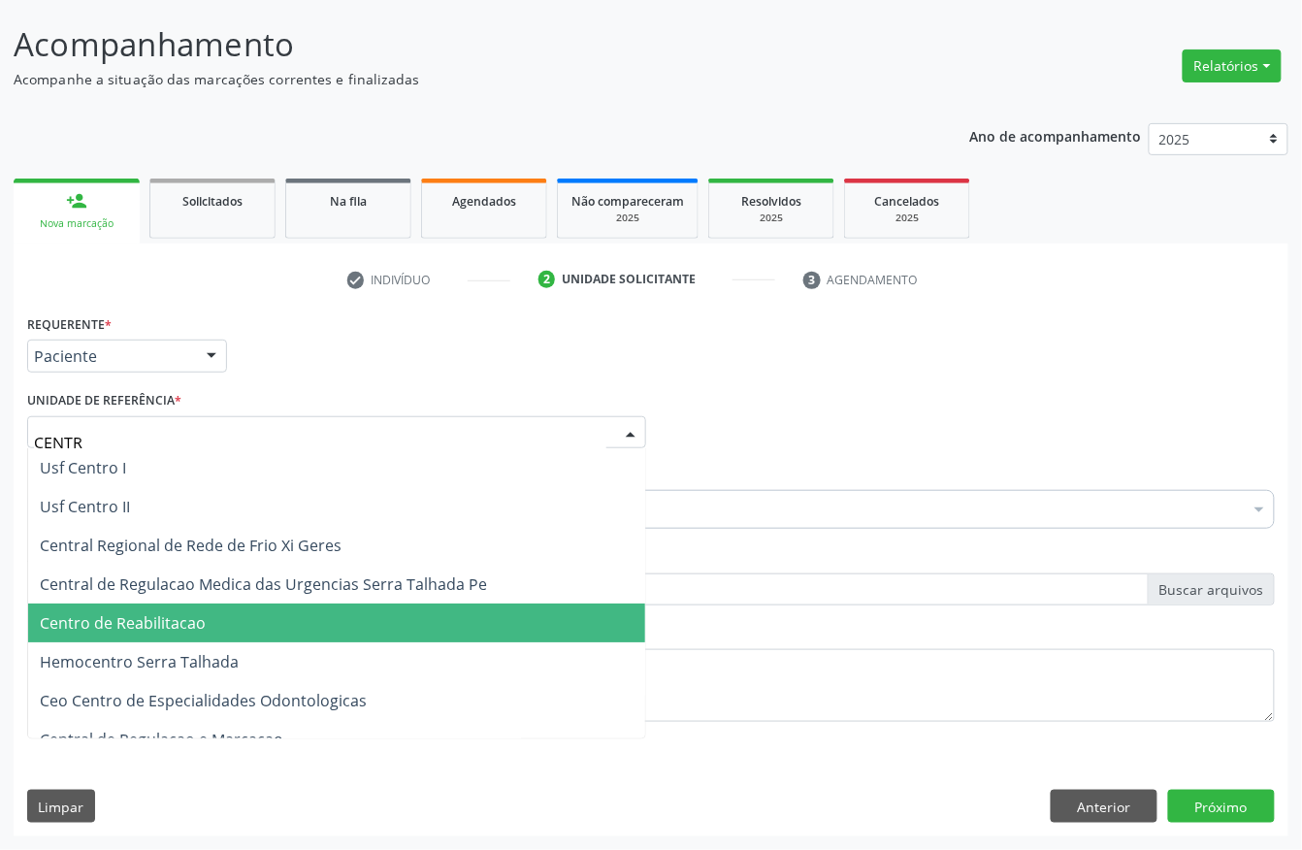
click at [249, 615] on span "Centro de Reabilitacao" at bounding box center [336, 622] width 617 height 39
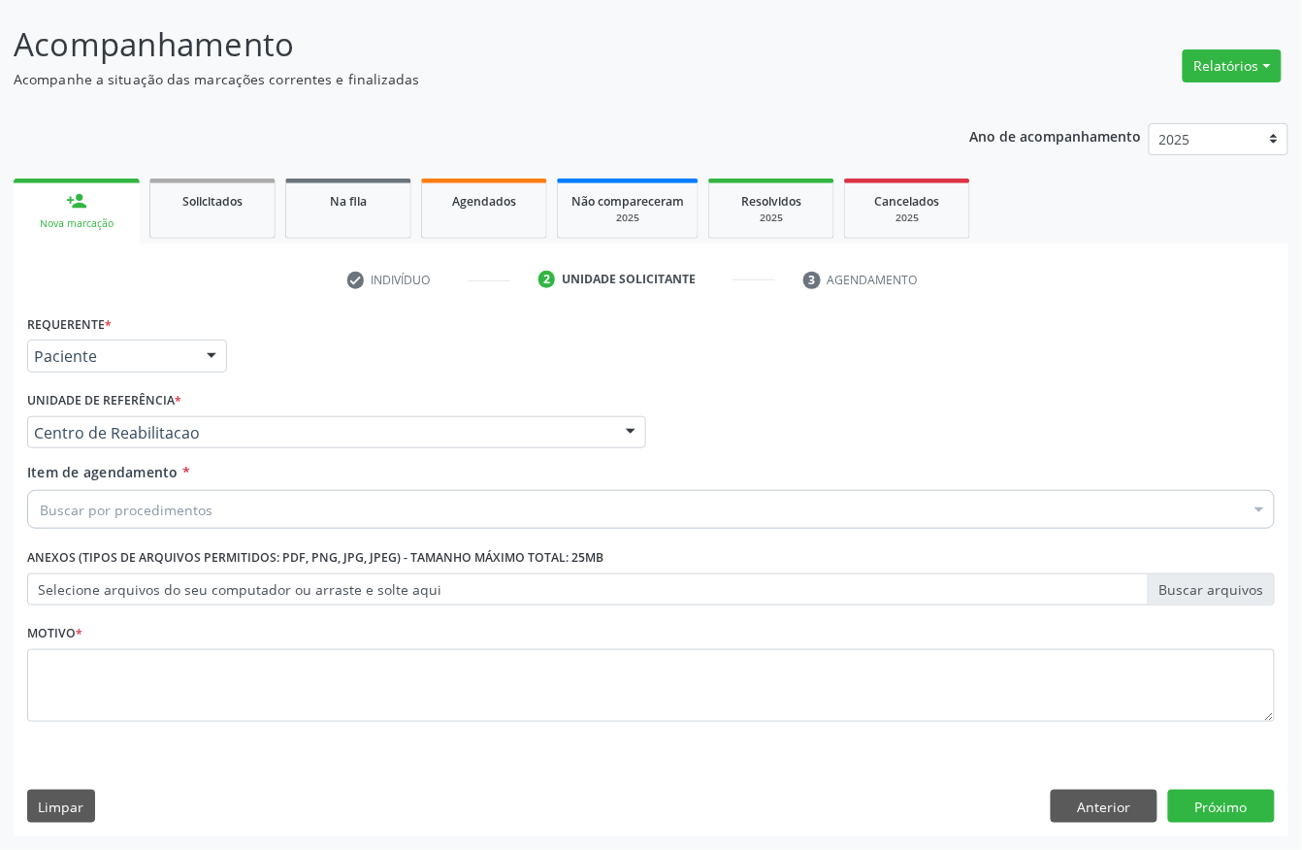
click at [211, 510] on div "Buscar por procedimentos" at bounding box center [650, 509] width 1247 height 39
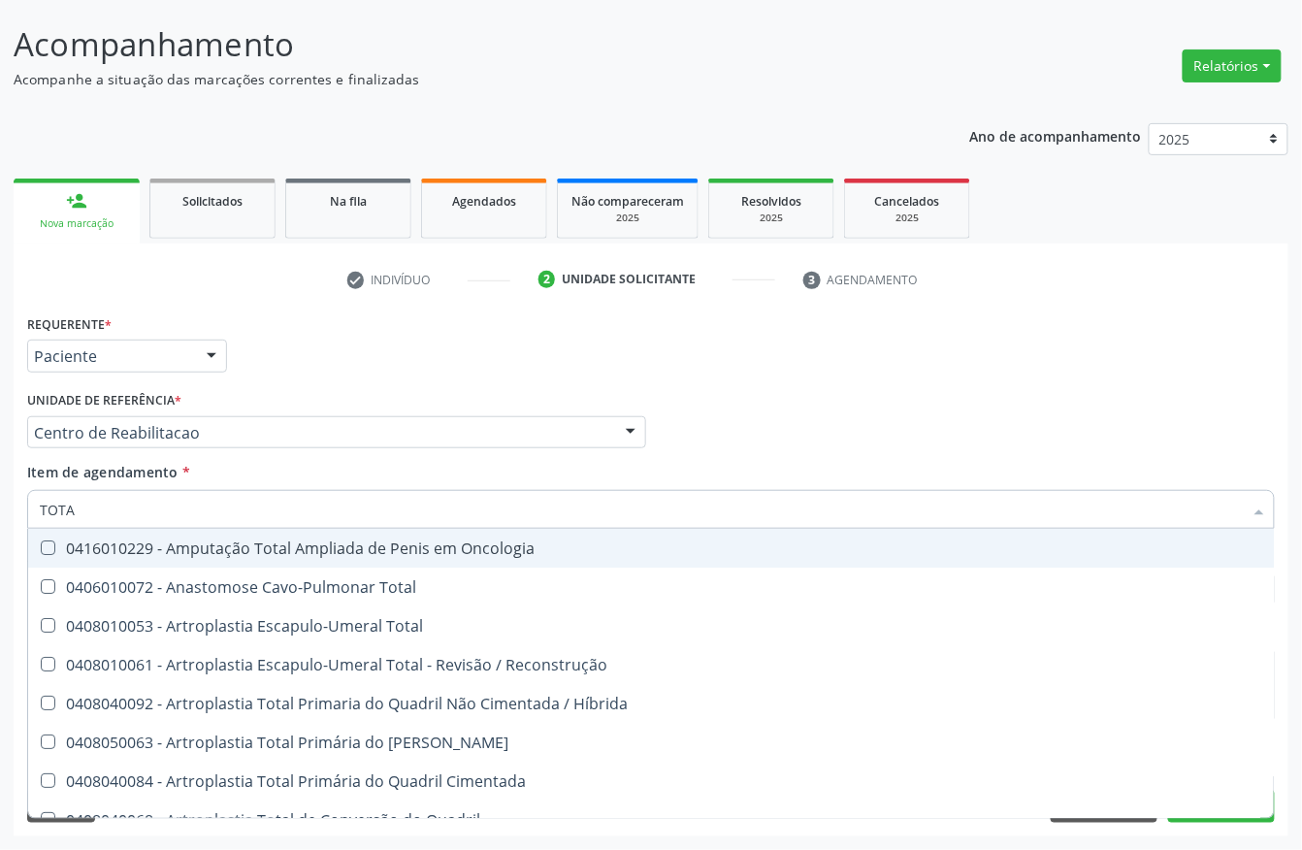
type input "TOTAL"
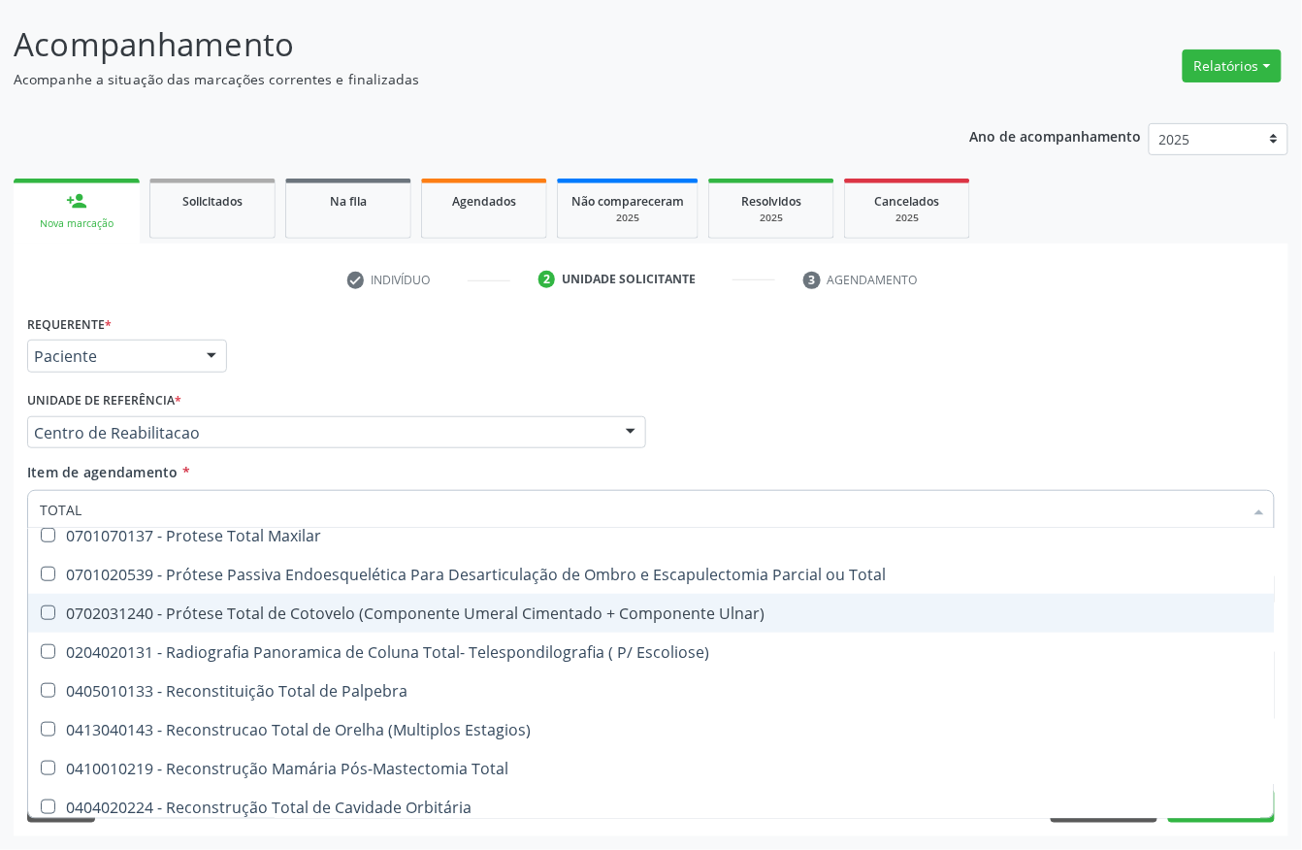
scroll to position [3225, 0]
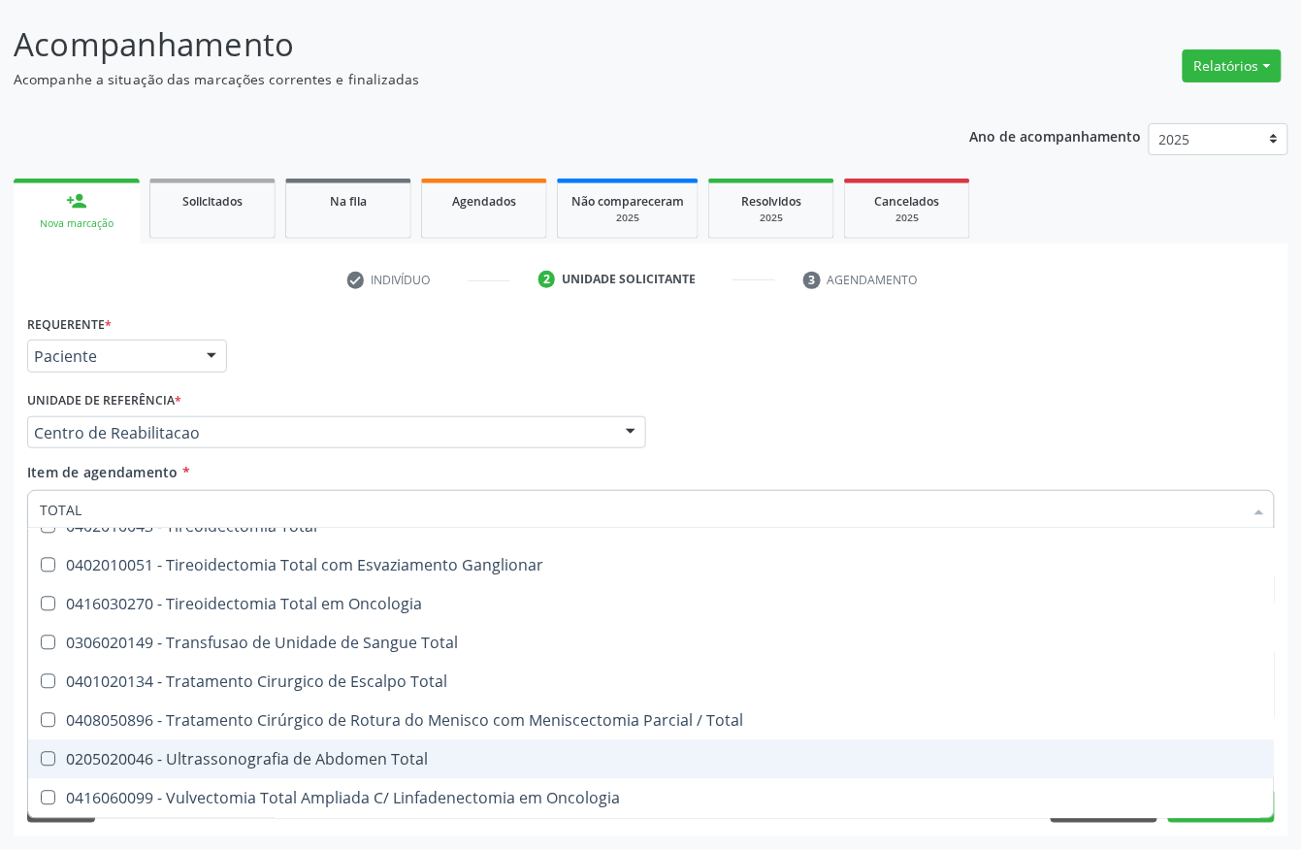
click at [230, 752] on div "0205020046 - Ultrassonografia de Abdomen Total" at bounding box center [653, 760] width 1226 height 16
checkbox Total "true"
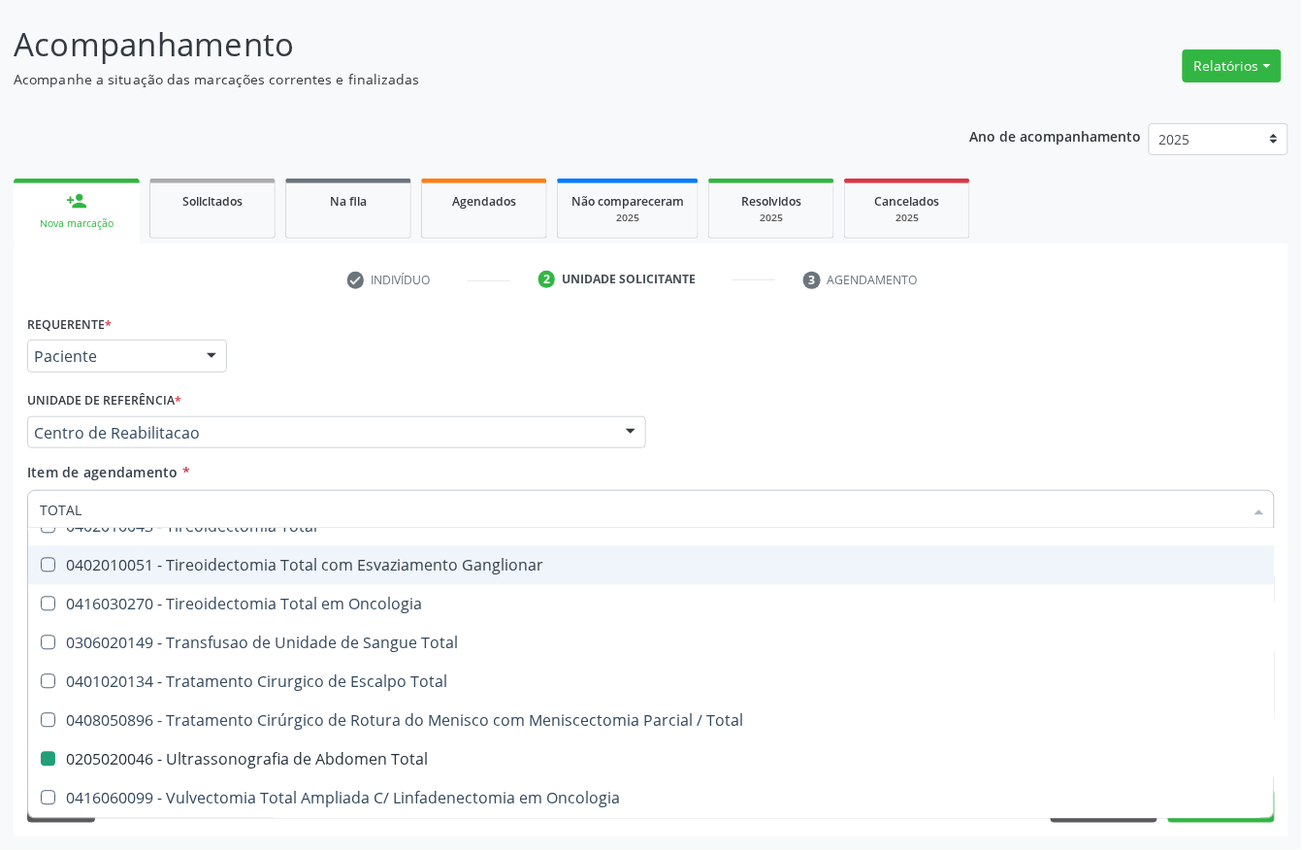
click at [874, 367] on div "Requerente * Paciente Profissional de Saúde Paciente Nenhum resultado encontrad…" at bounding box center [650, 347] width 1257 height 76
checkbox Total "true"
checkbox Total "false"
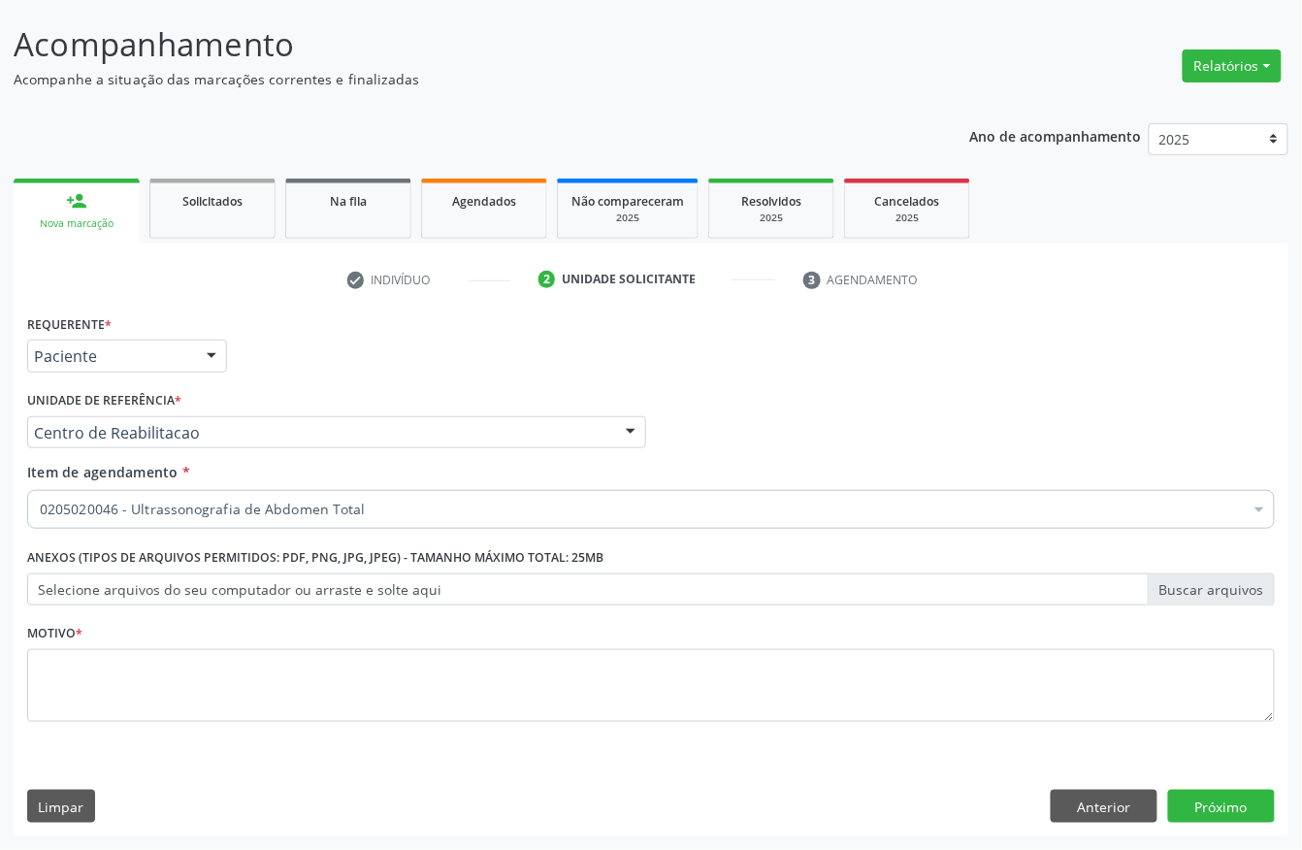
scroll to position [0, 0]
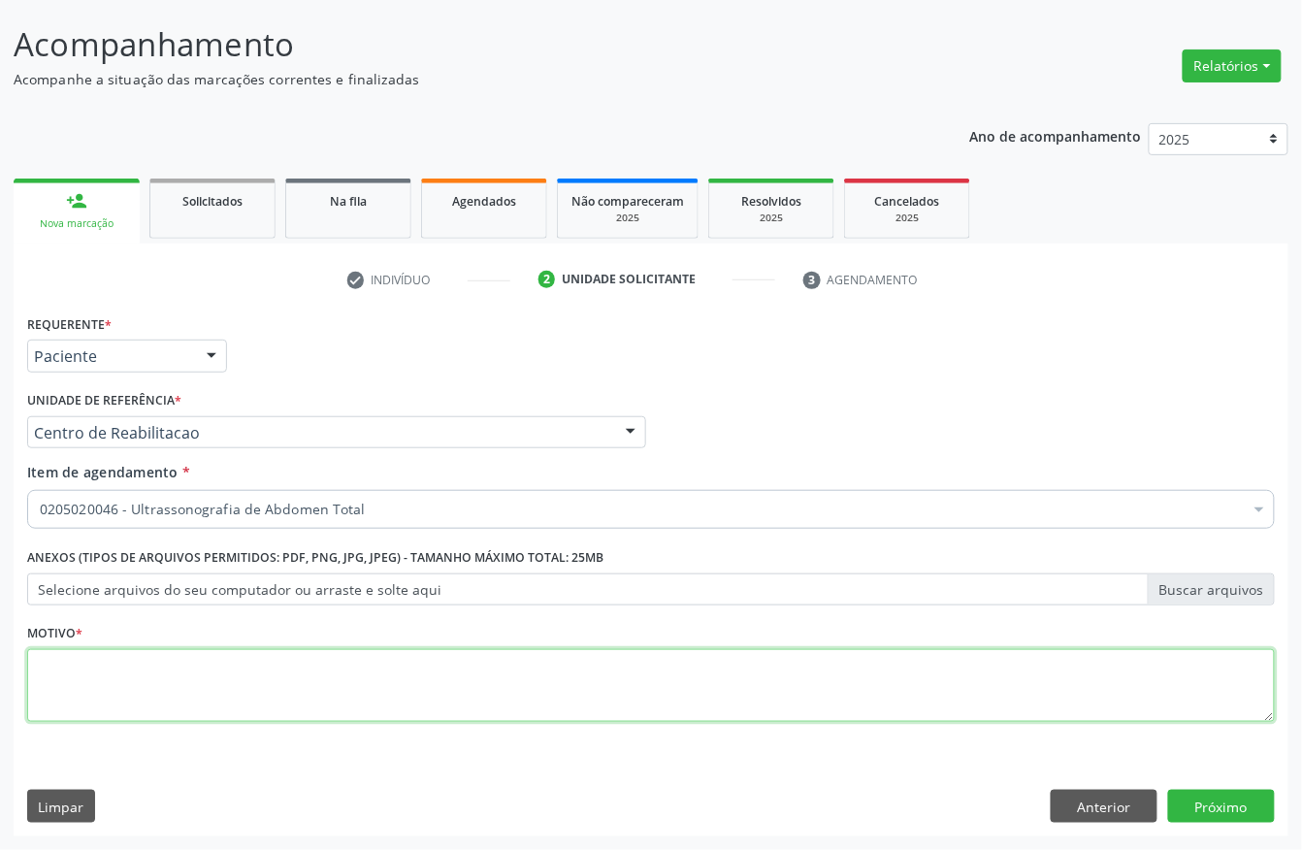
click at [501, 700] on textarea at bounding box center [650, 686] width 1247 height 74
type textarea "."
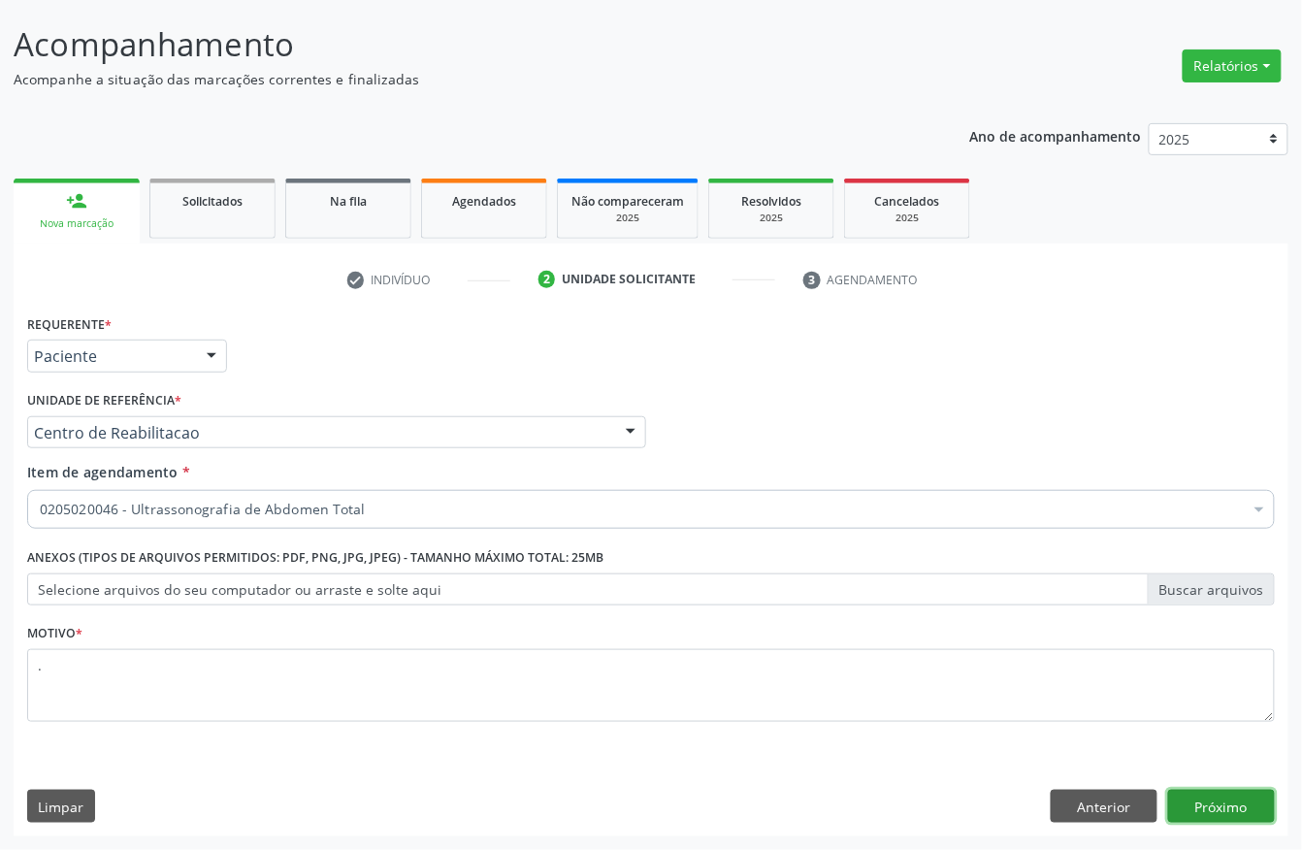
click at [1218, 804] on button "Próximo" at bounding box center [1221, 805] width 107 height 33
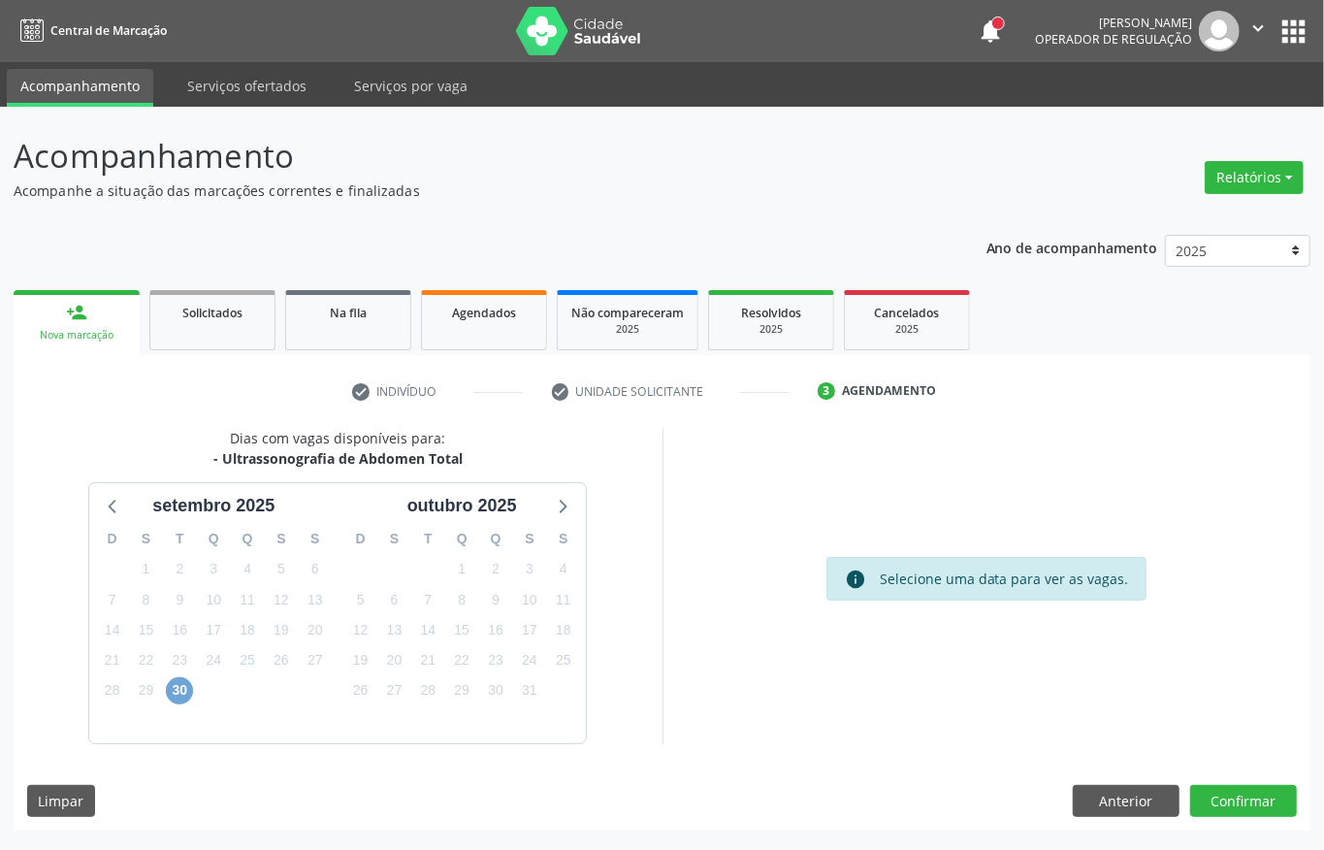
click at [186, 689] on span "30" at bounding box center [179, 690] width 27 height 27
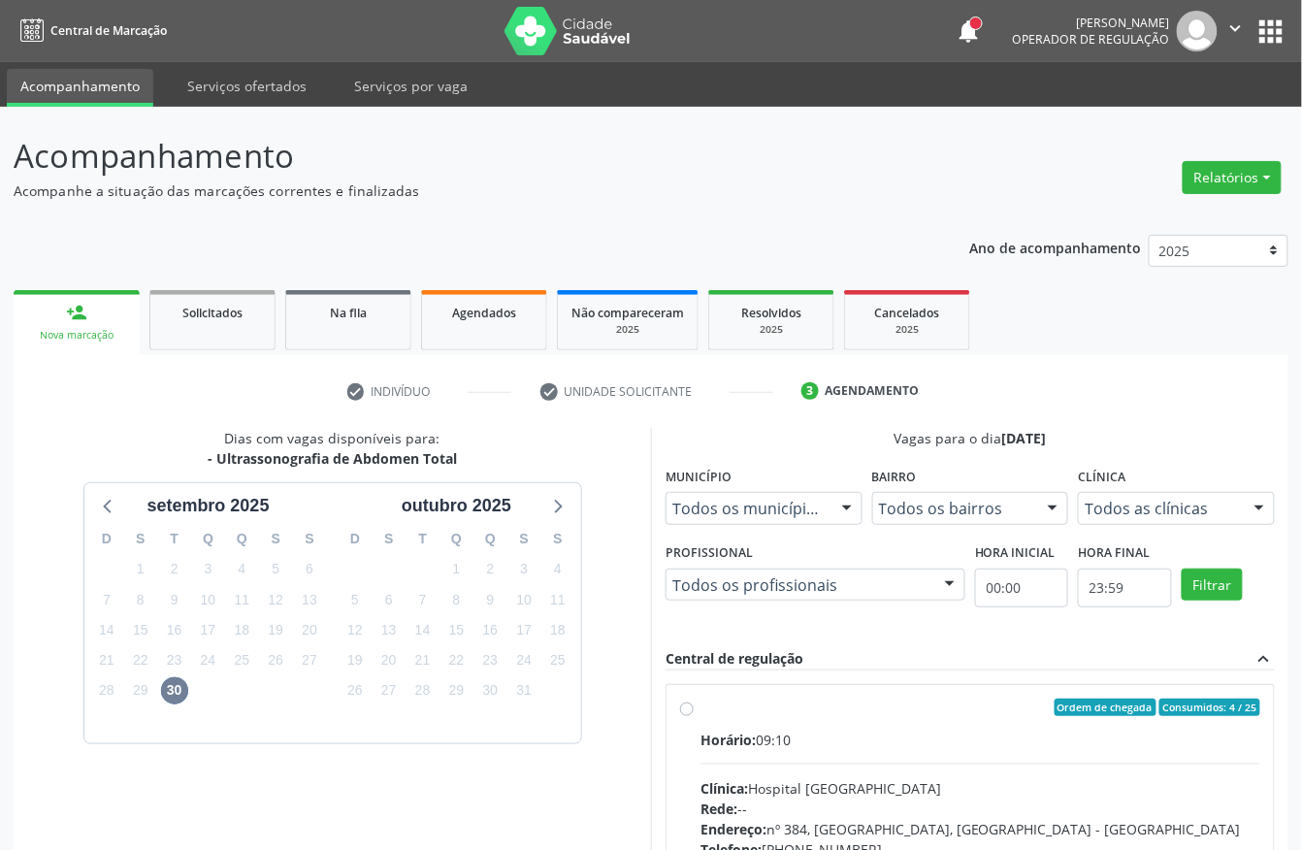
click at [886, 769] on div "Horário: 09:10 Clínica: Hospital [GEOGRAPHIC_DATA] Rede: -- Endereço: [STREET_A…" at bounding box center [980, 862] width 560 height 267
click at [693, 716] on input "Ordem de chegada Consumidos: 4 / 25 Horário: 09:10 Clínica: Hospital [GEOGRAPHI…" at bounding box center [687, 706] width 14 height 17
radio input "true"
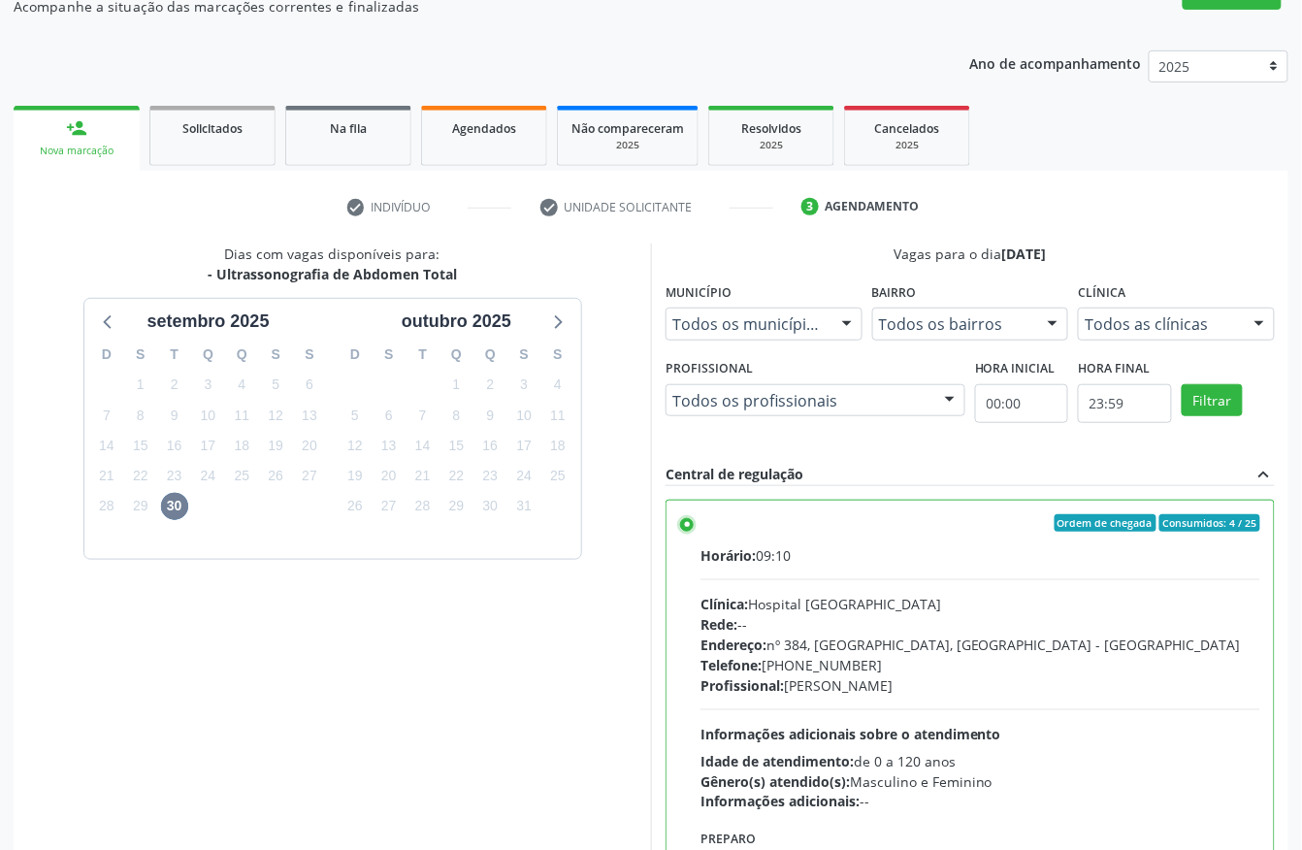
scroll to position [310, 0]
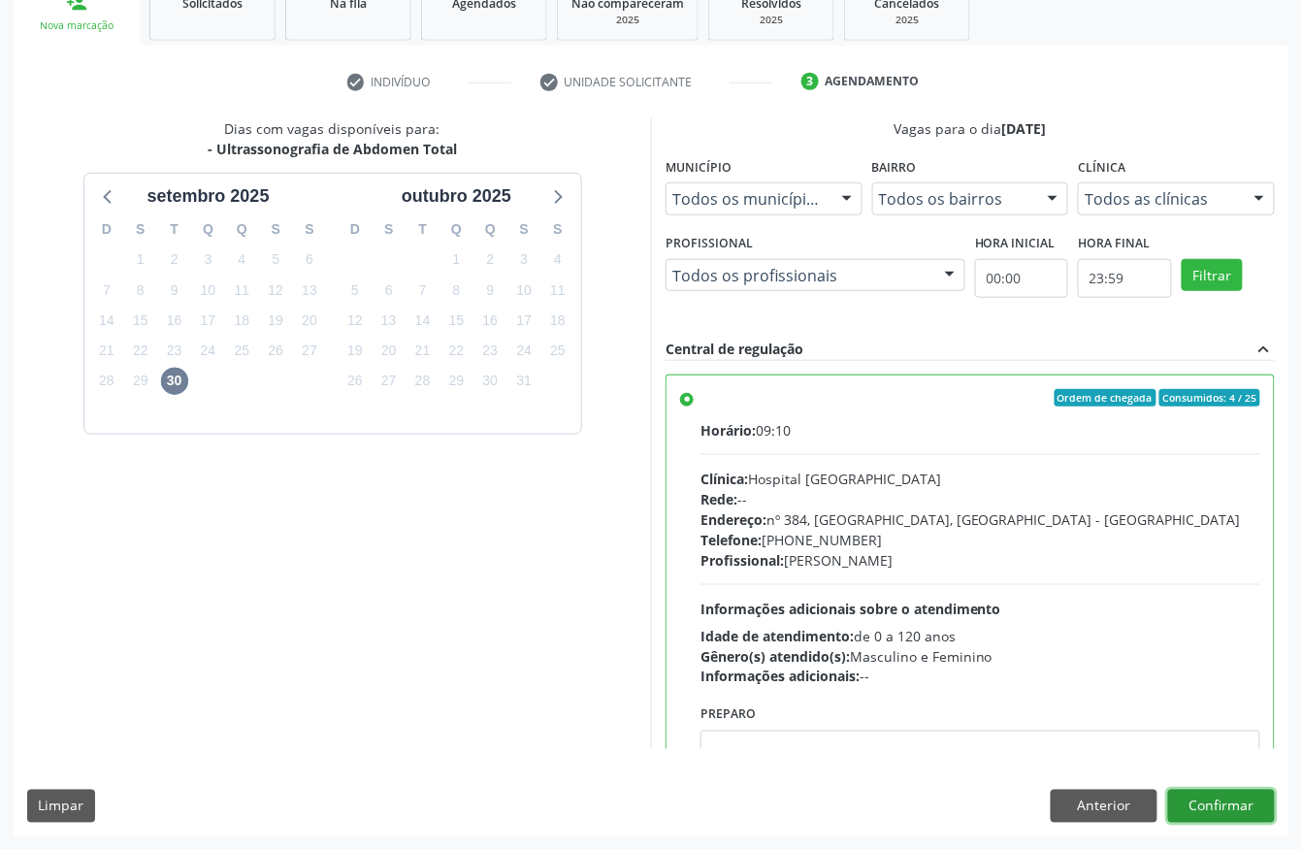
click at [1201, 796] on button "Confirmar" at bounding box center [1221, 805] width 107 height 33
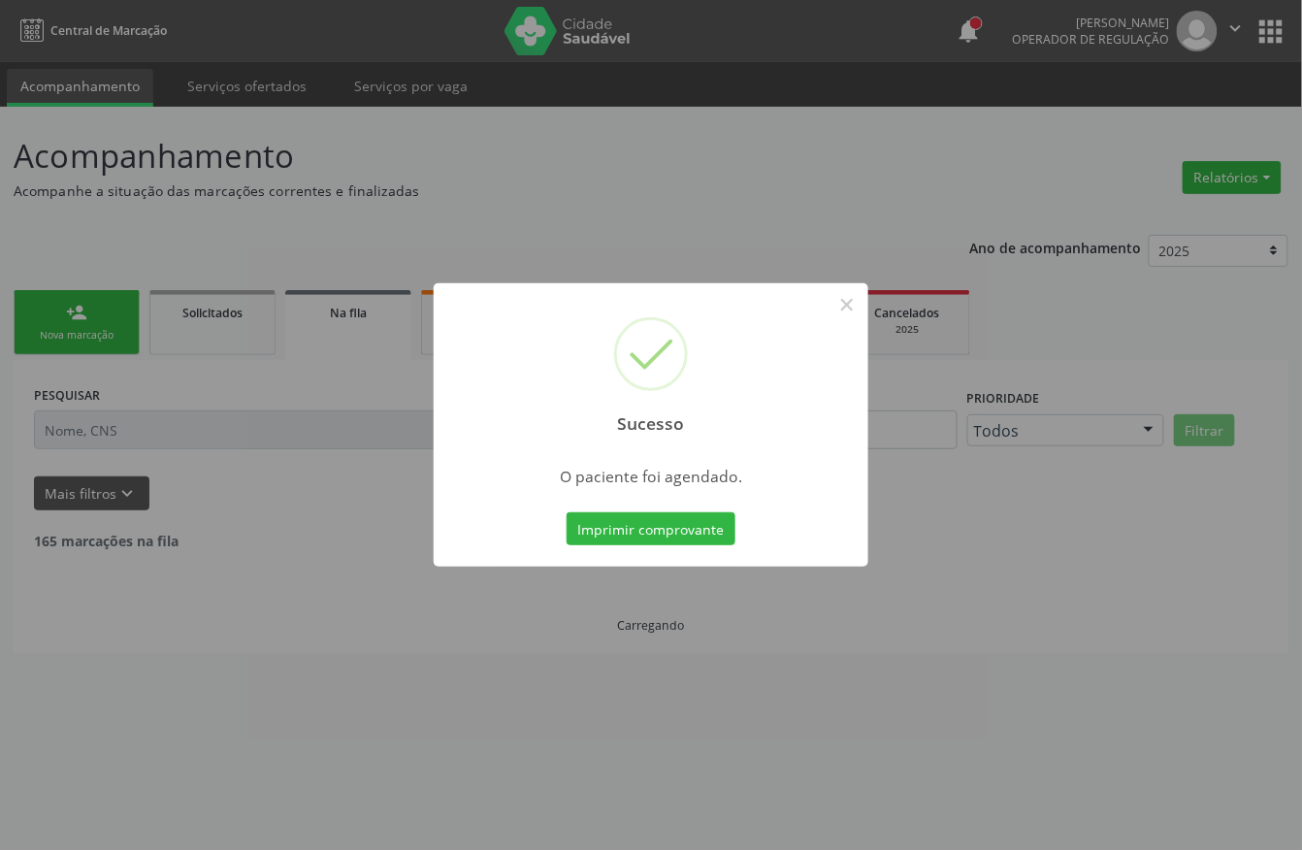
scroll to position [0, 0]
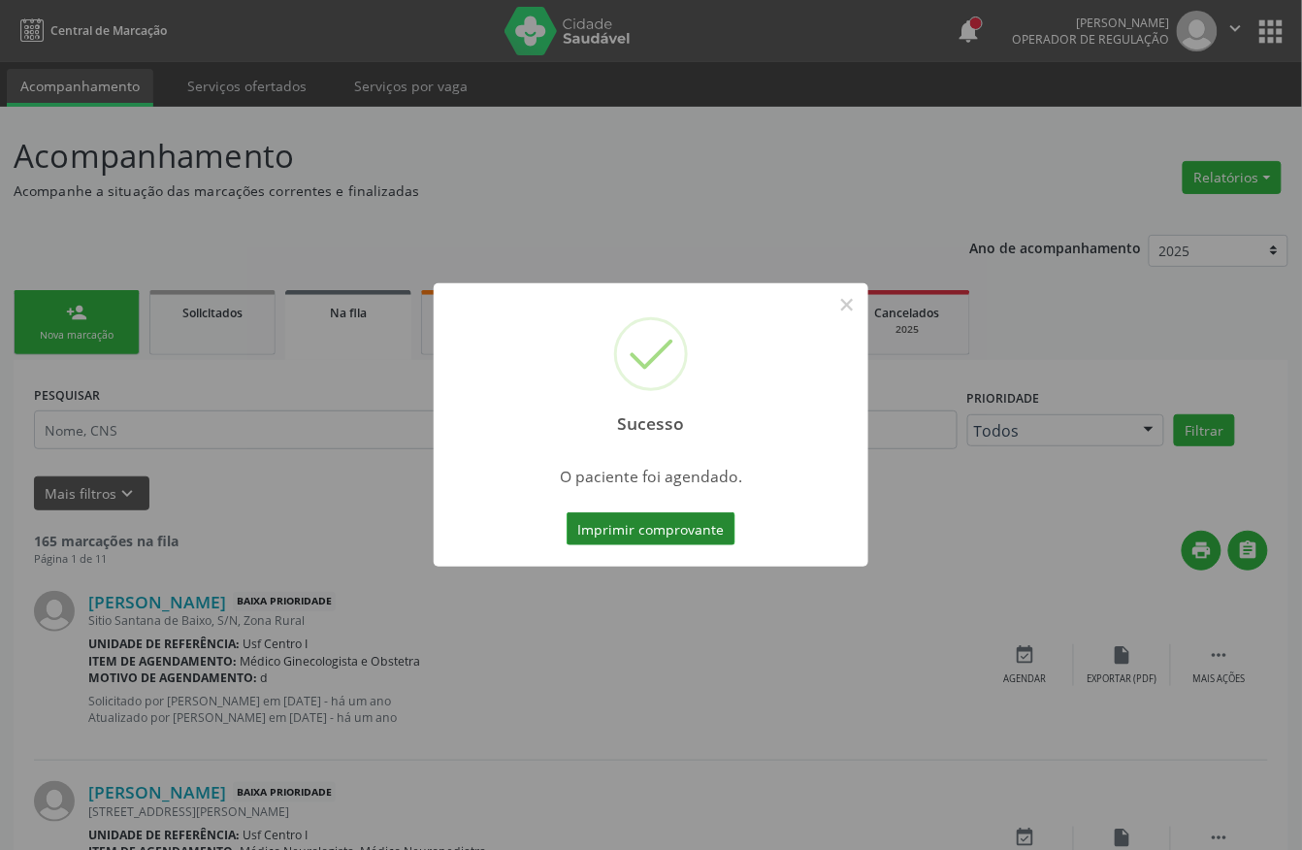
click at [642, 522] on button "Imprimir comprovante" at bounding box center [650, 528] width 169 height 33
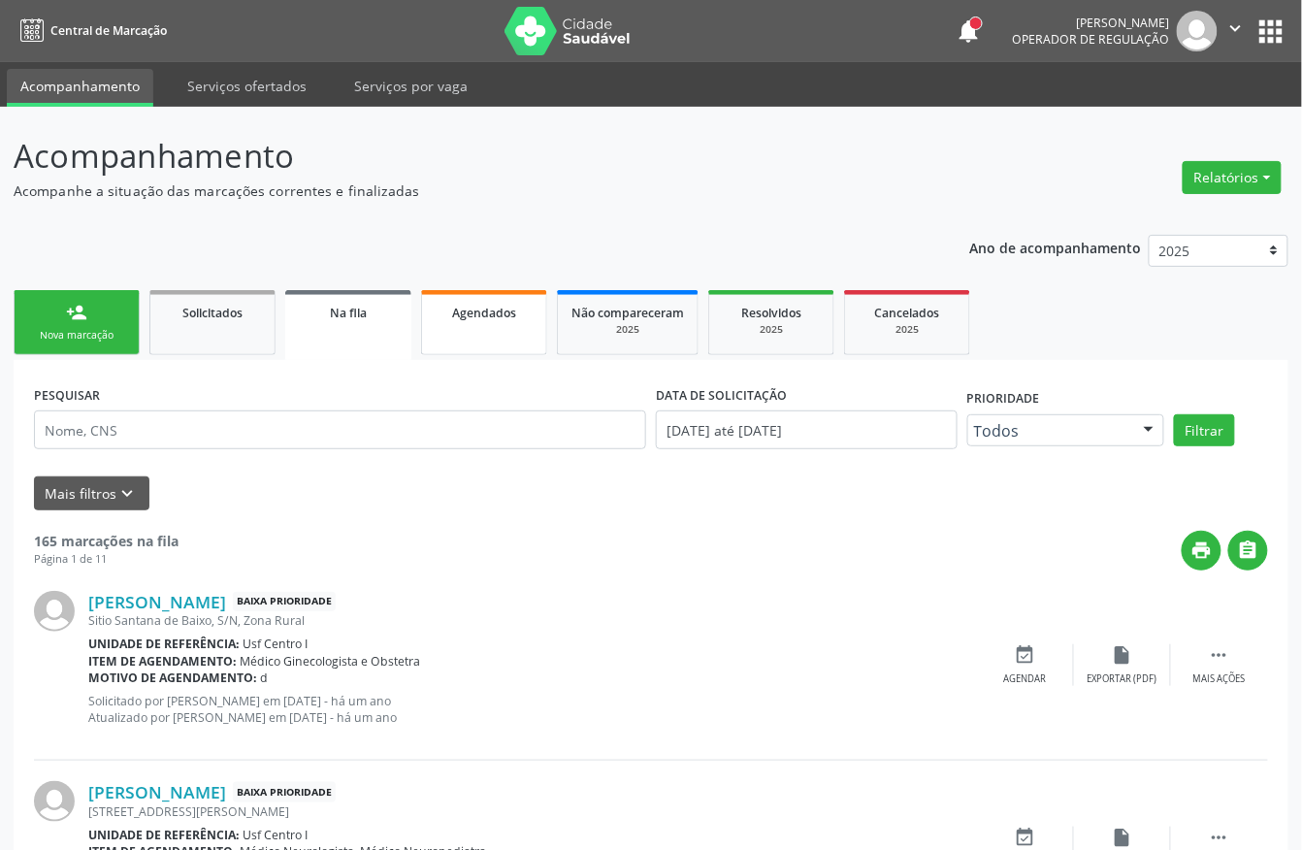
click at [479, 342] on link "Agendados" at bounding box center [484, 322] width 126 height 65
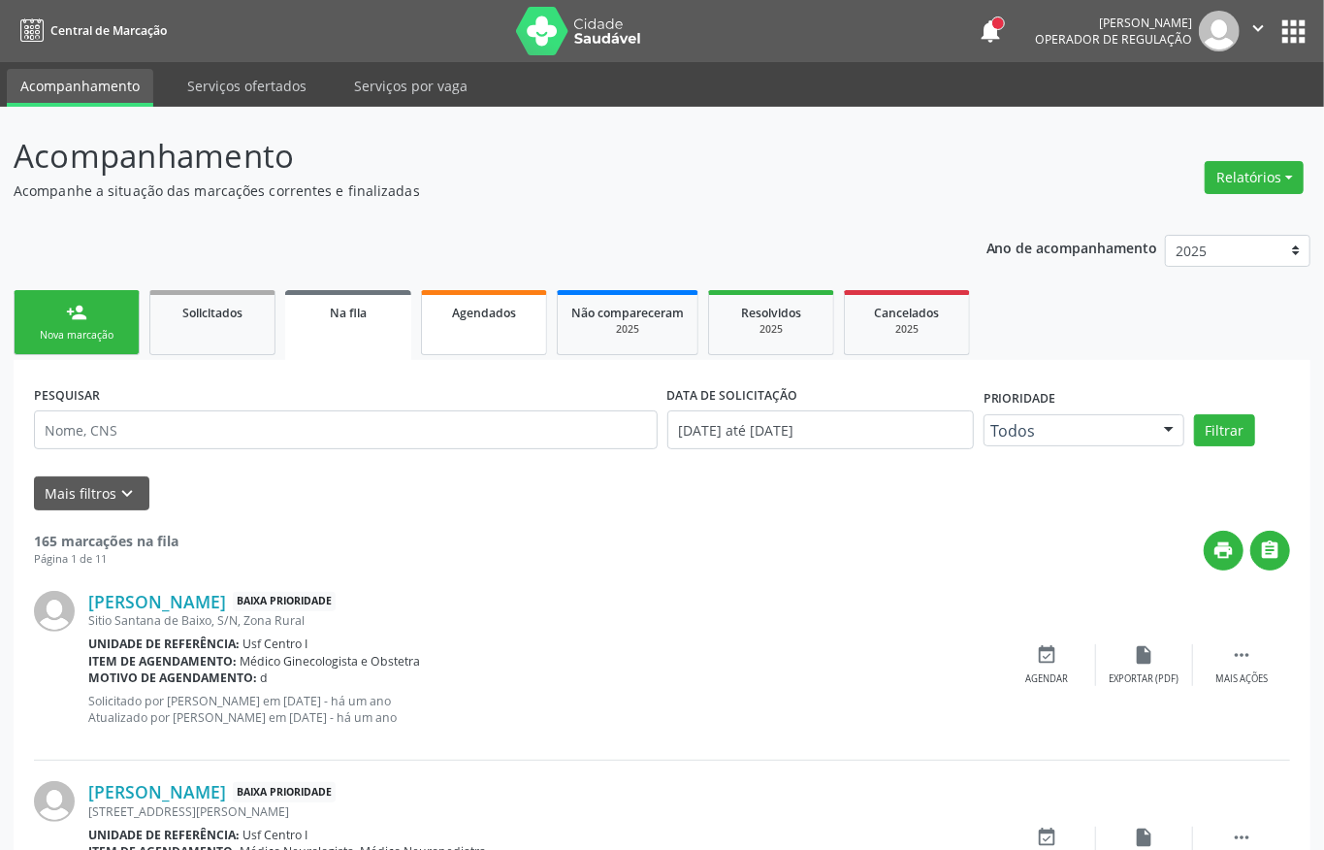
select select "8"
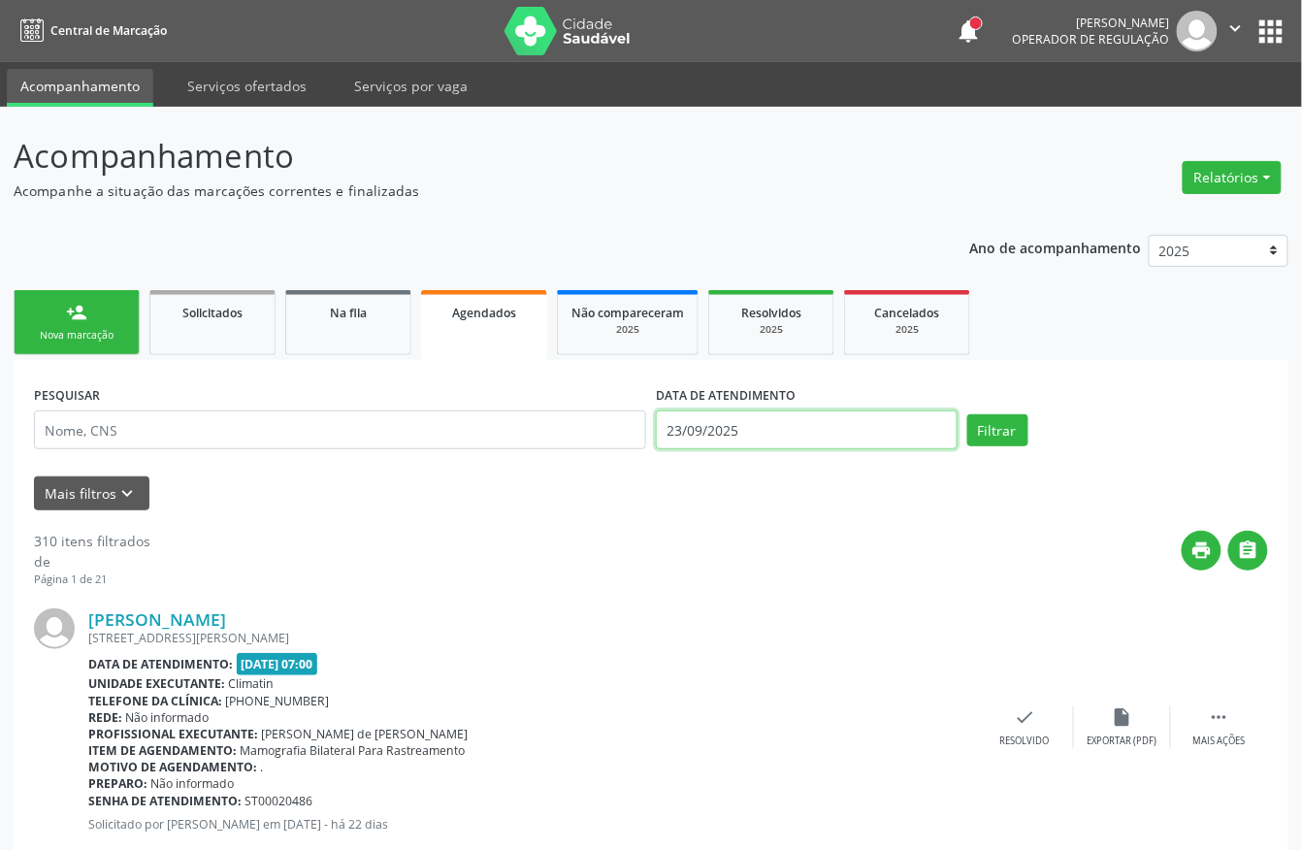
click at [772, 432] on input "23/09/2025" at bounding box center [807, 429] width 302 height 39
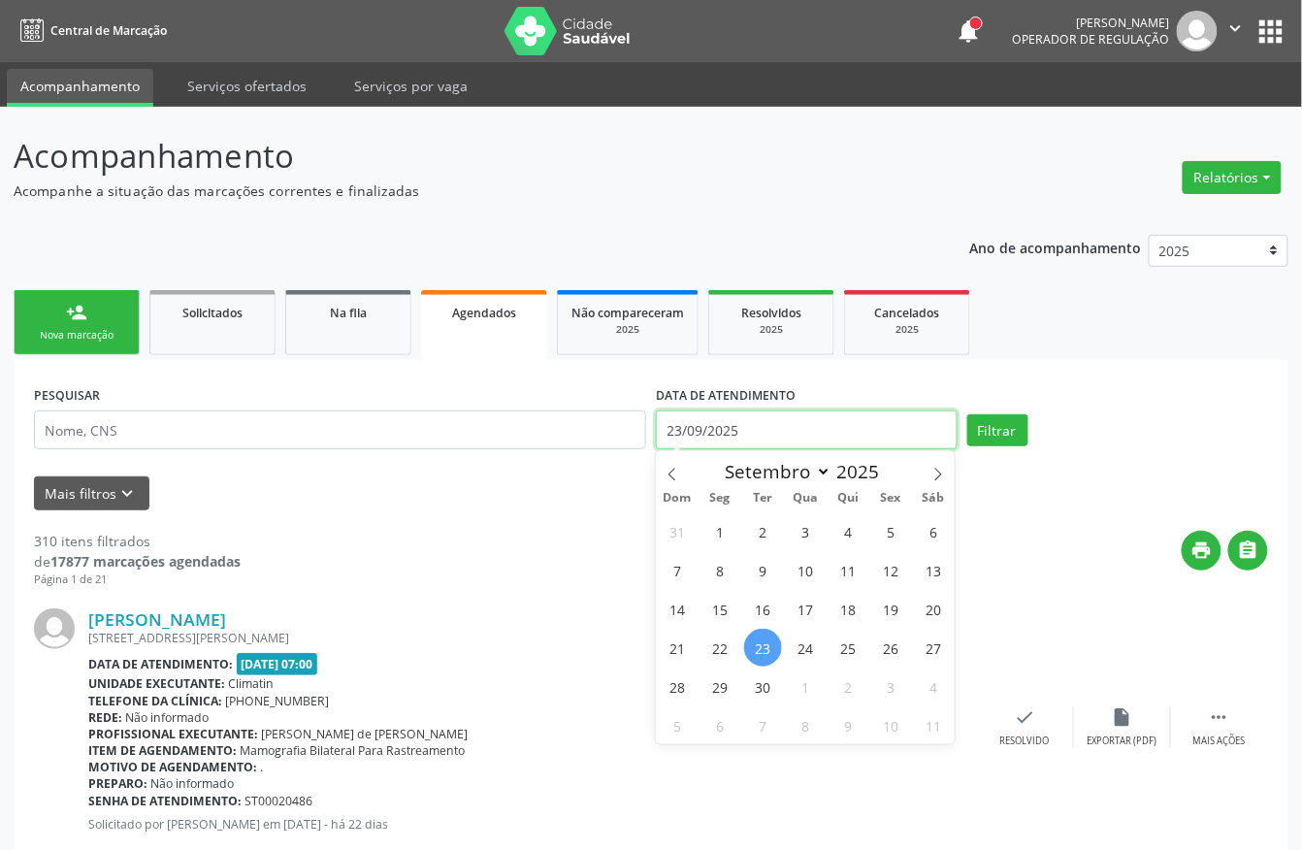
click at [772, 432] on input "23/09/2025" at bounding box center [807, 429] width 302 height 39
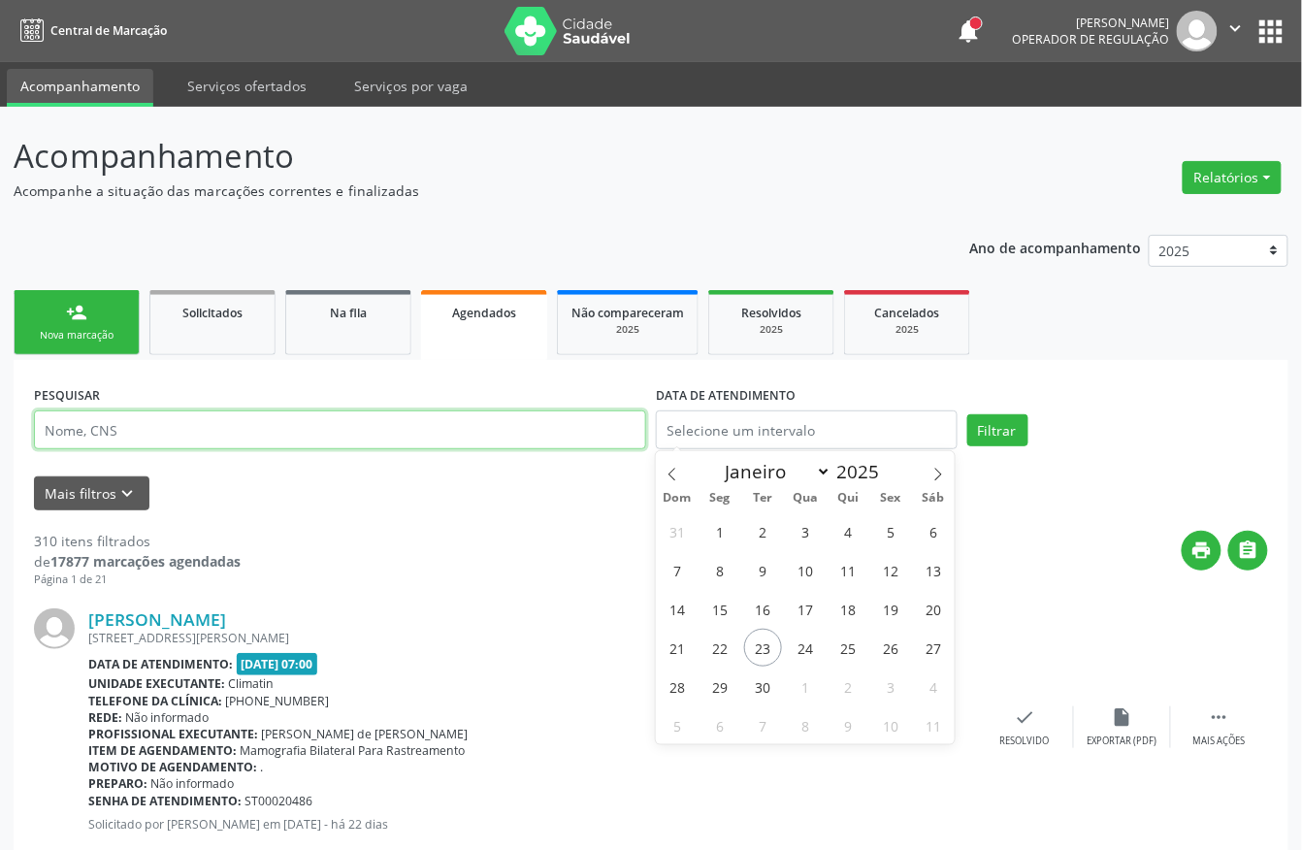
click at [373, 421] on input "text" at bounding box center [340, 429] width 612 height 39
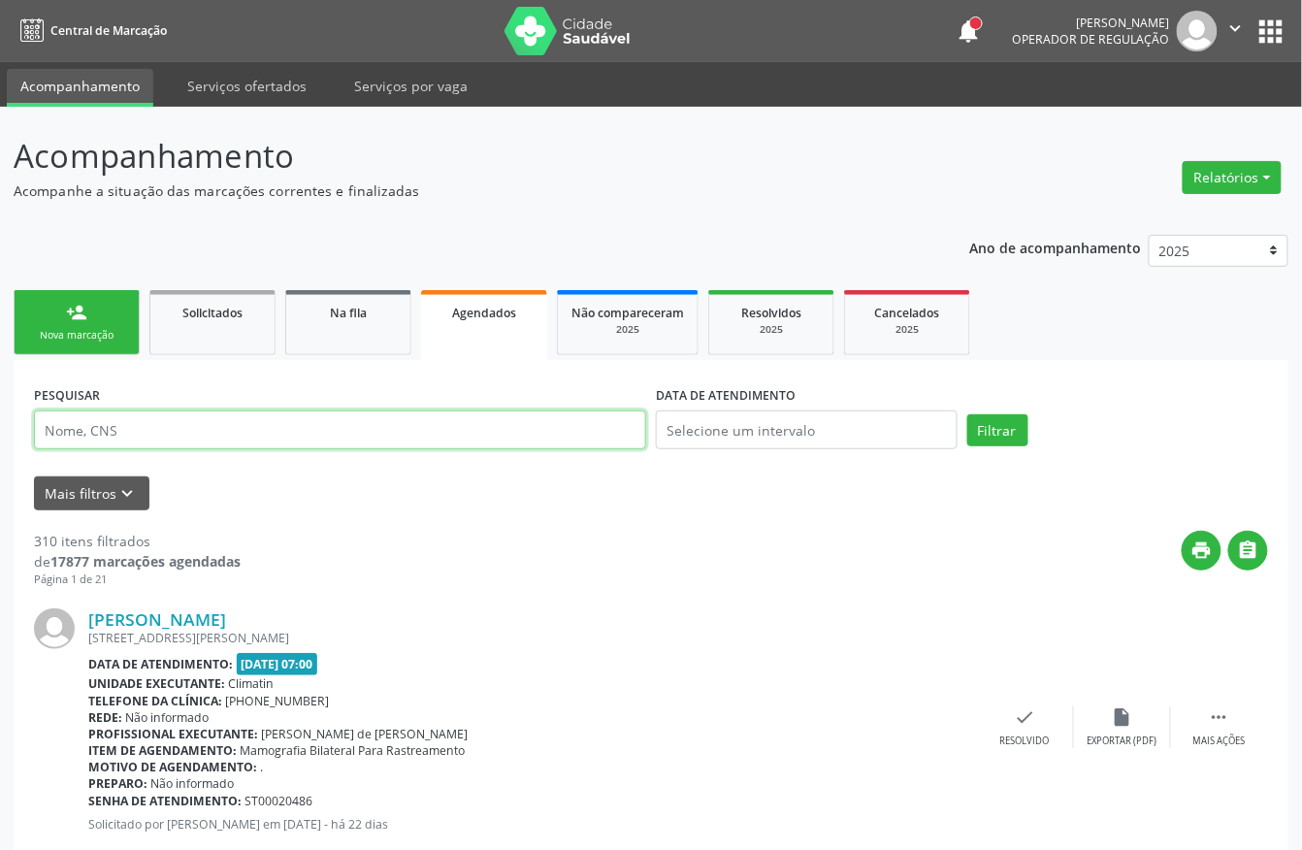
click at [373, 421] on input "text" at bounding box center [340, 429] width 612 height 39
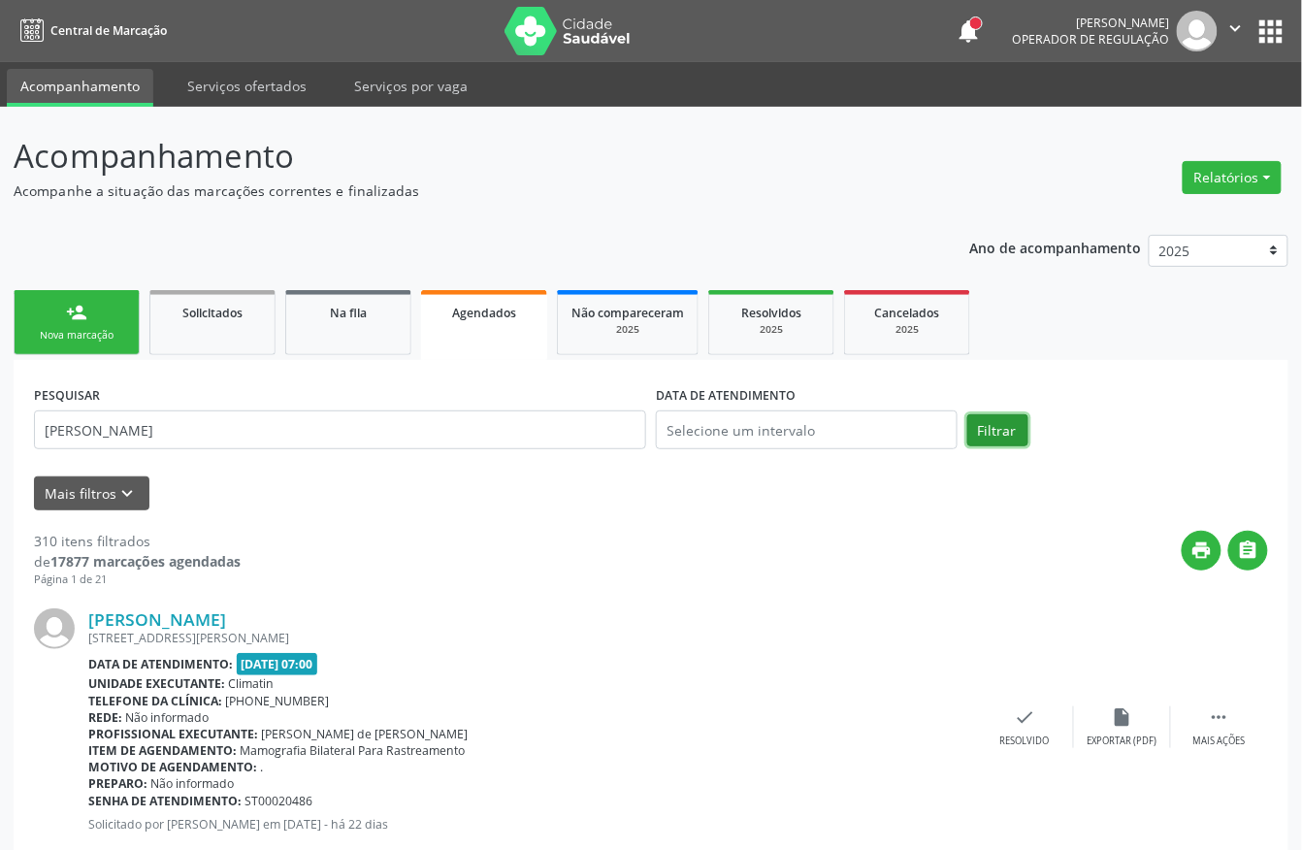
click at [1016, 435] on button "Filtrar" at bounding box center [997, 430] width 61 height 33
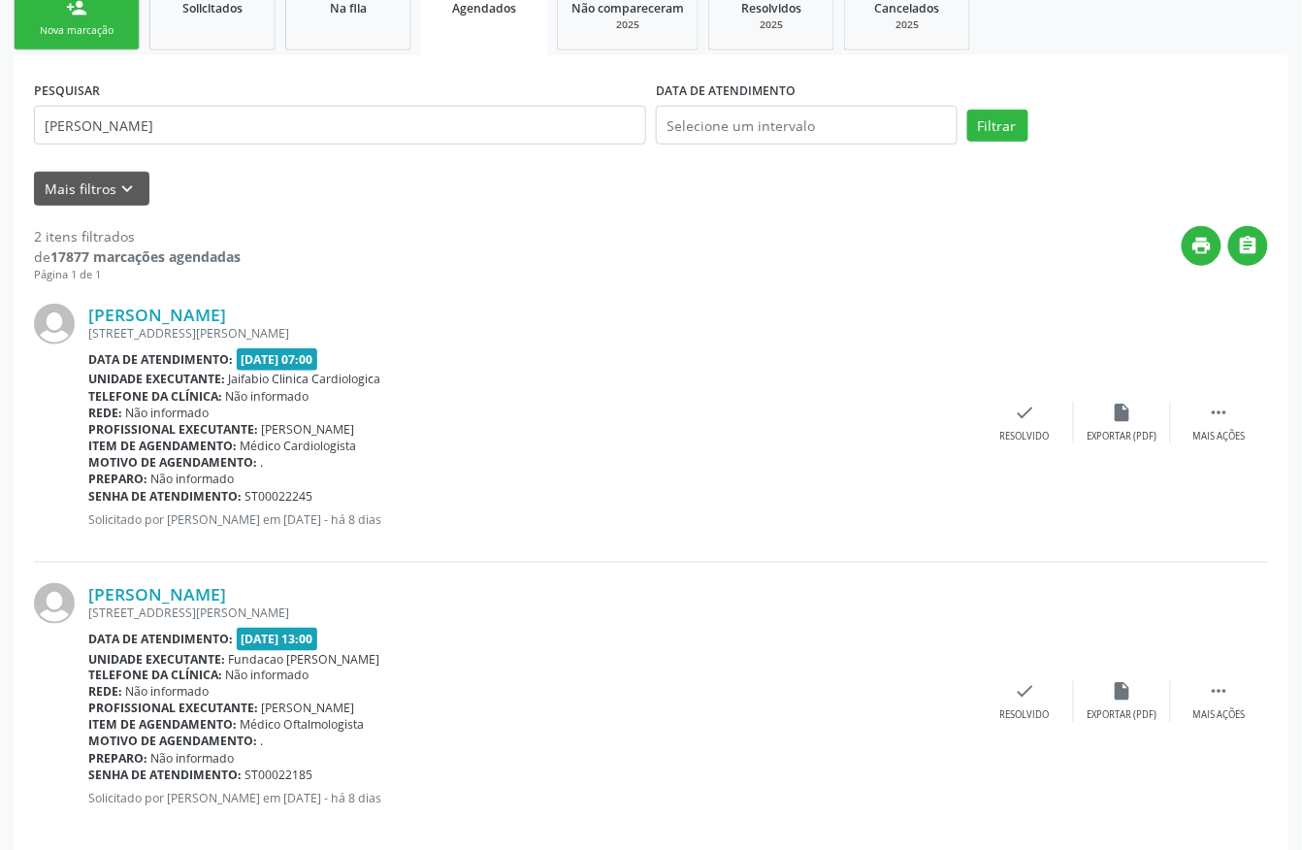
scroll to position [331, 0]
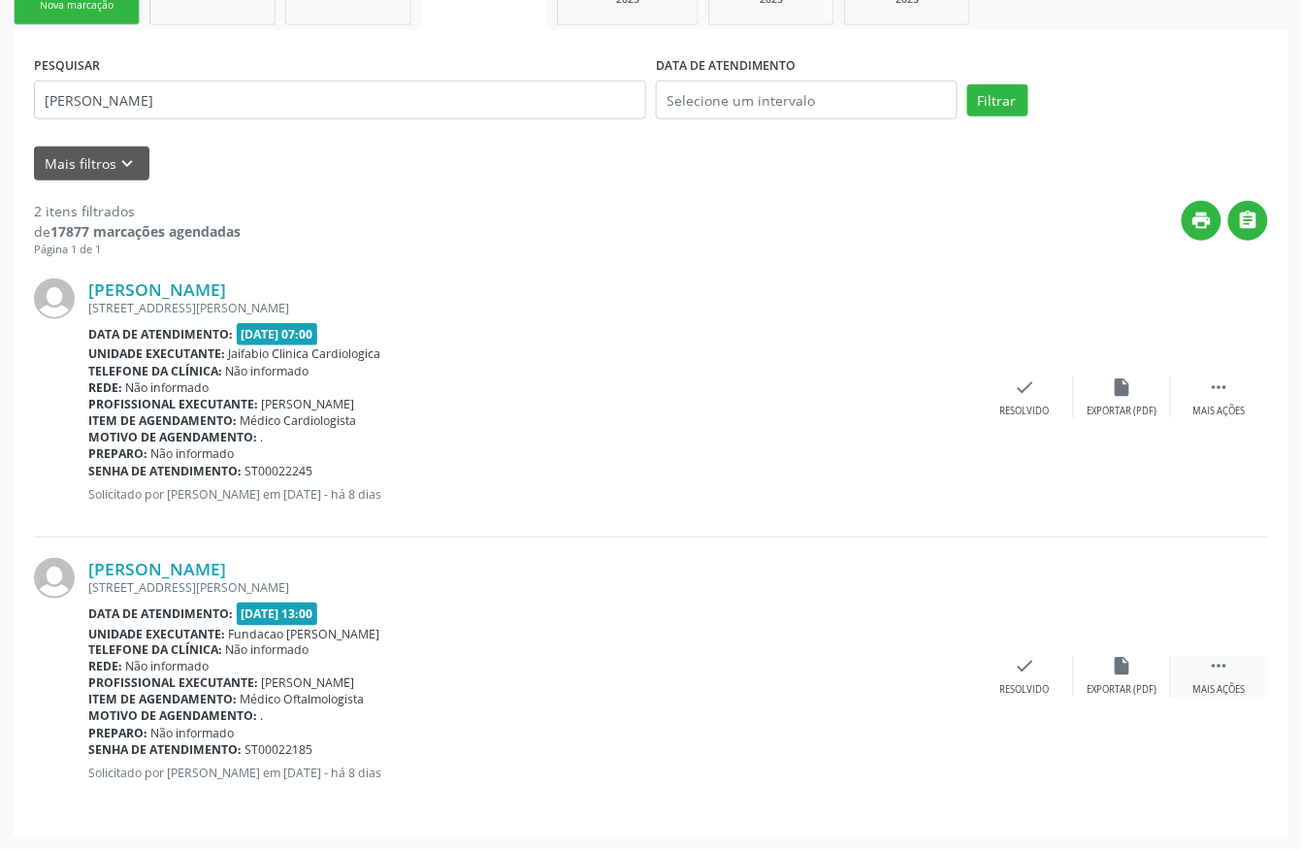
click at [1220, 665] on icon "" at bounding box center [1218, 666] width 21 height 21
click at [828, 660] on icon "print" at bounding box center [831, 666] width 21 height 21
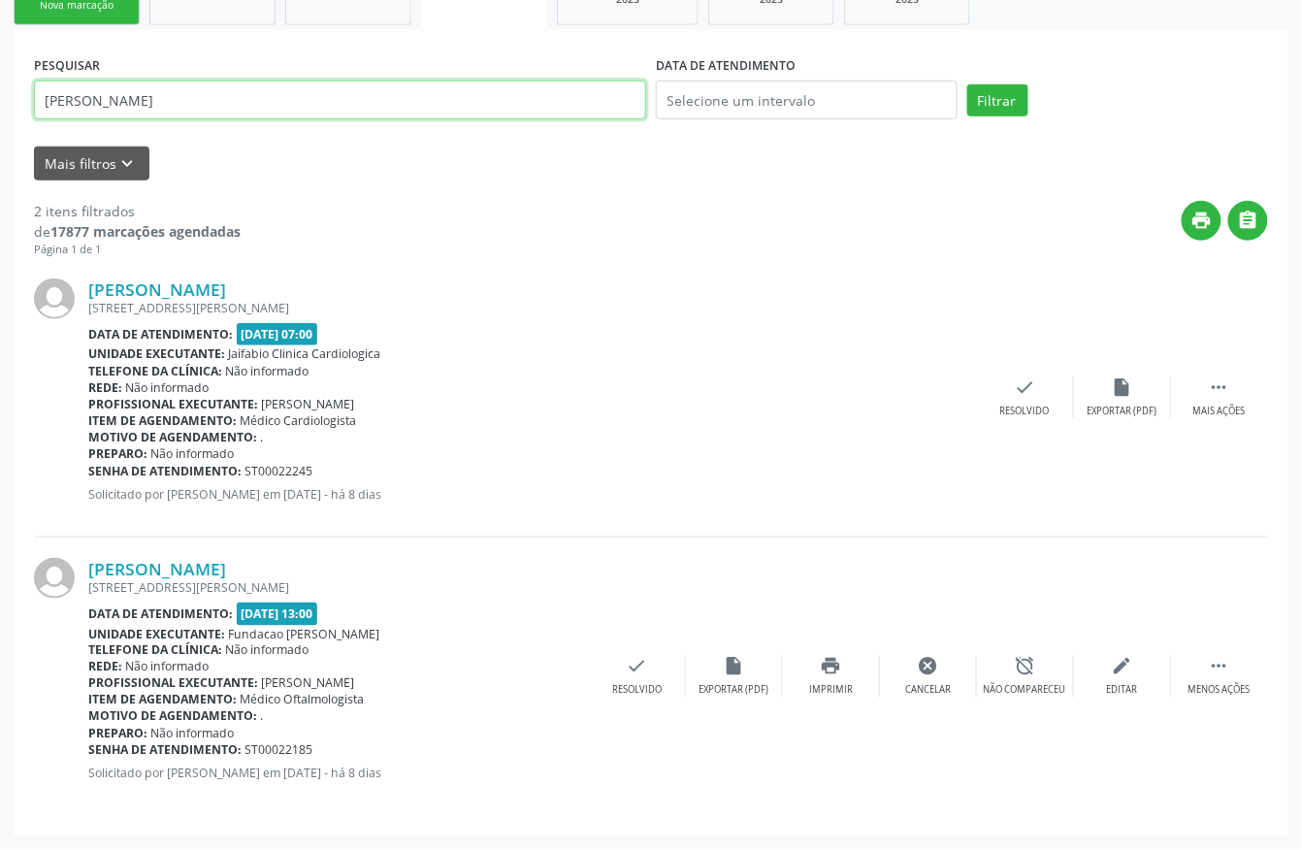
drag, startPoint x: 182, startPoint y: 93, endPoint x: 0, endPoint y: 105, distance: 182.7
click at [0, 99] on div "Acompanhamento Acompanhe a situação das marcações correntes e finalizadas Relat…" at bounding box center [651, 313] width 1302 height 1073
click at [967, 84] on button "Filtrar" at bounding box center [997, 100] width 61 height 33
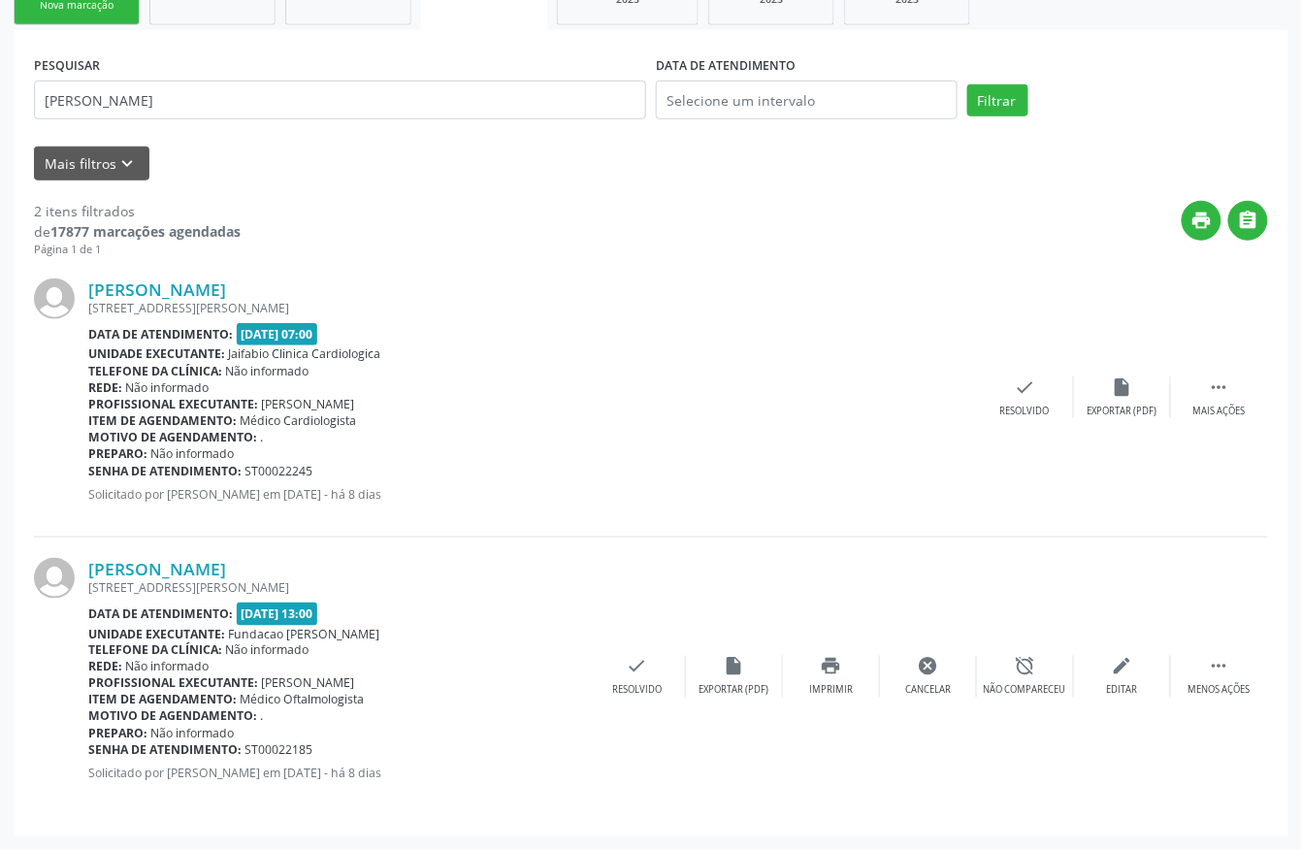
scroll to position [0, 0]
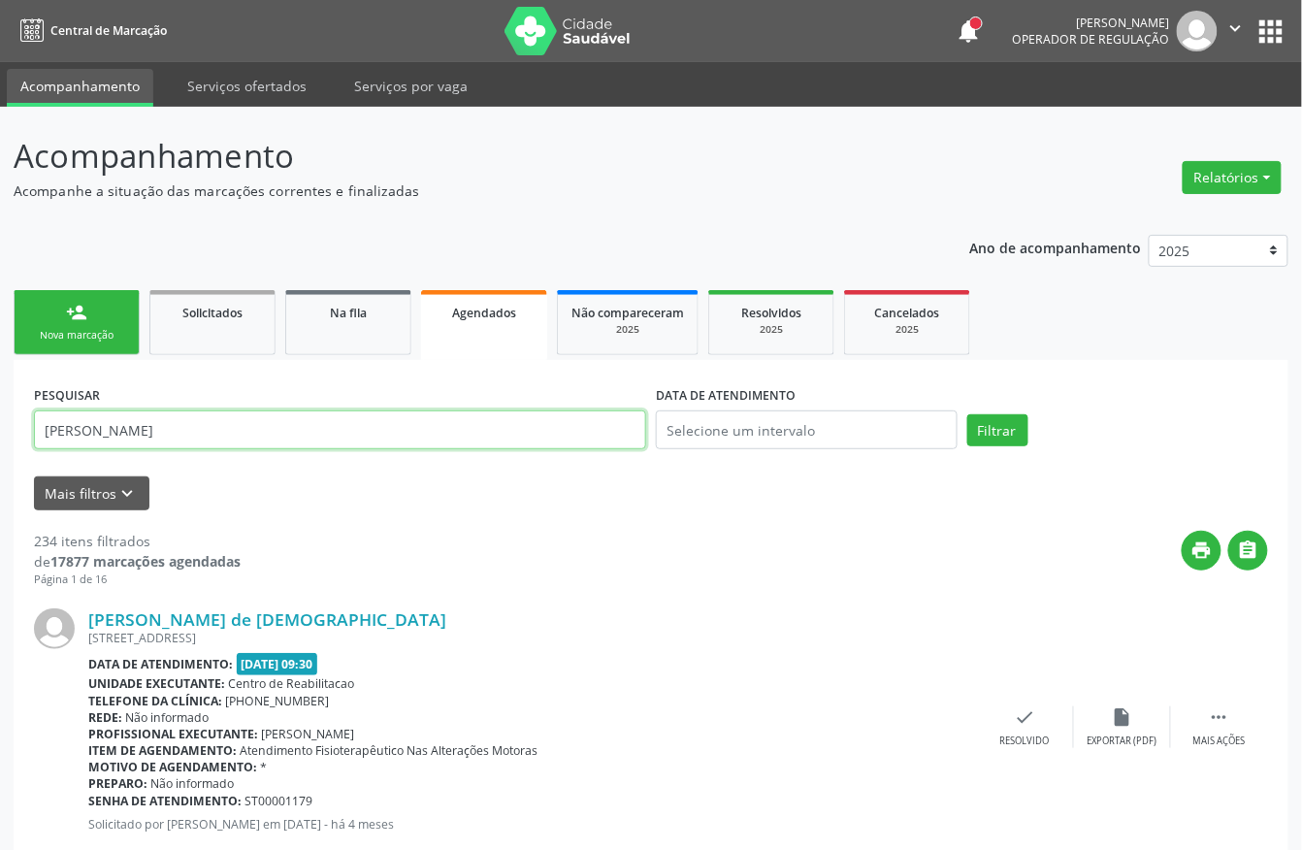
click at [203, 428] on input "[PERSON_NAME]" at bounding box center [340, 429] width 612 height 39
type input "[PERSON_NAME] APARECIDA [PERSON_NAME]"
click at [967, 414] on button "Filtrar" at bounding box center [997, 430] width 61 height 33
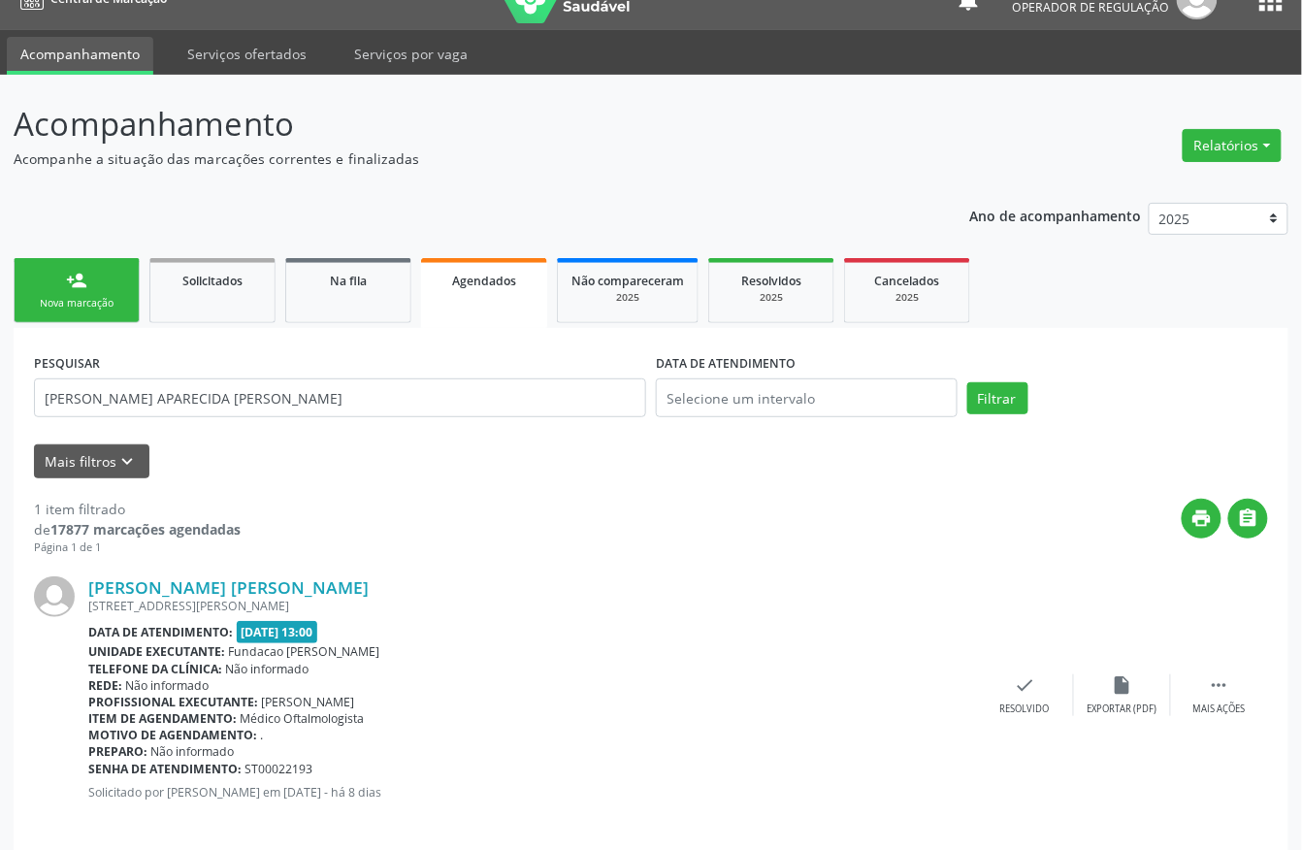
scroll to position [50, 0]
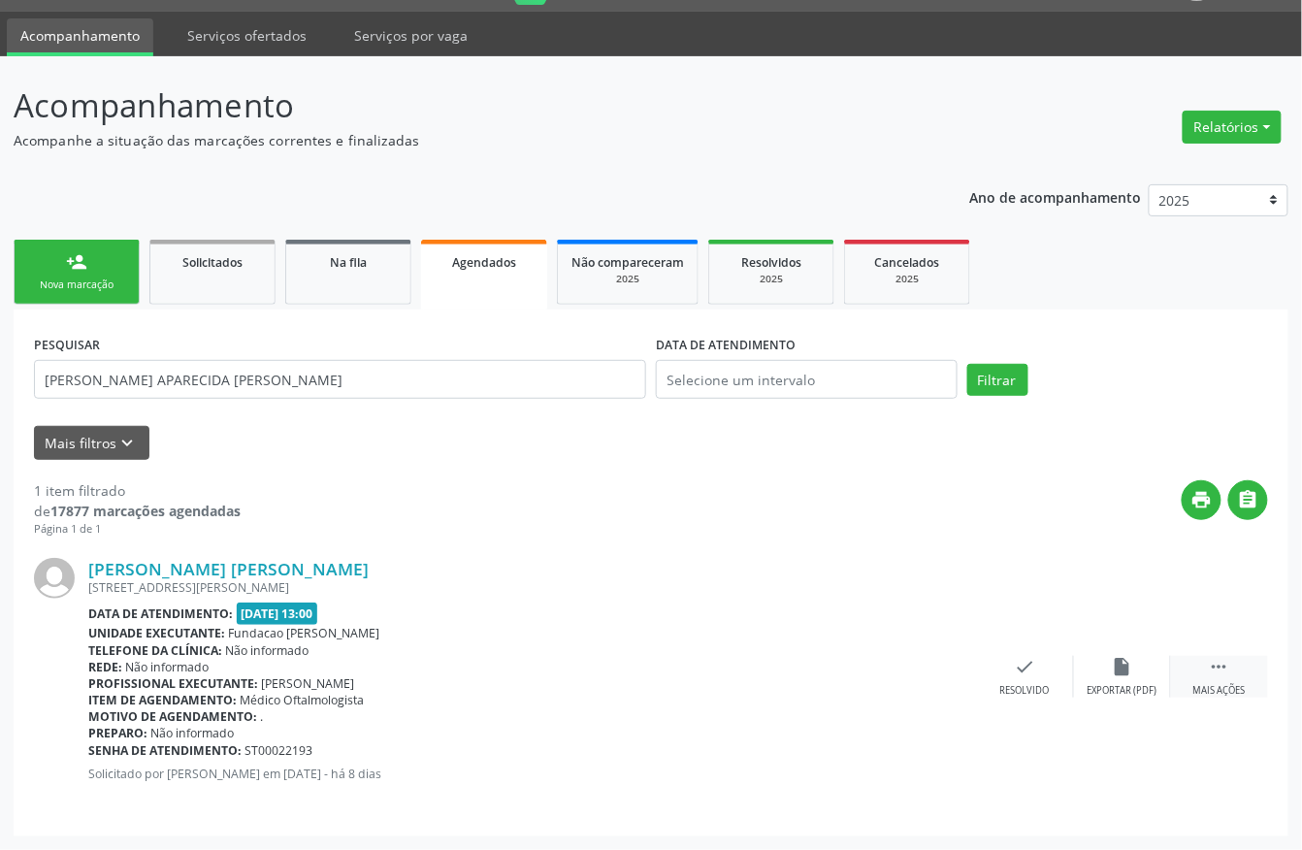
click at [1222, 661] on icon "" at bounding box center [1218, 666] width 21 height 21
click at [830, 660] on icon "print" at bounding box center [831, 666] width 21 height 21
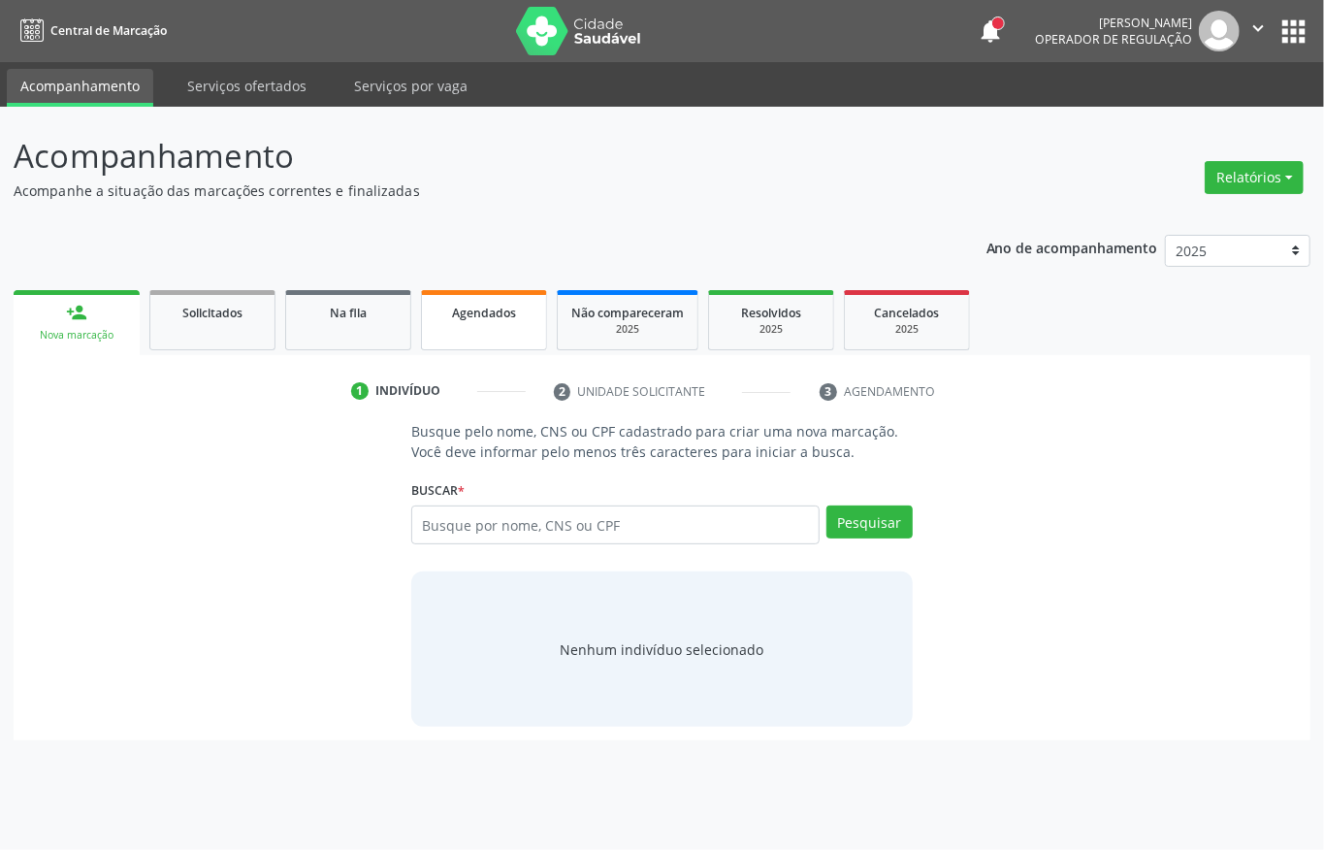
click at [456, 315] on span "Agendados" at bounding box center [484, 313] width 64 height 16
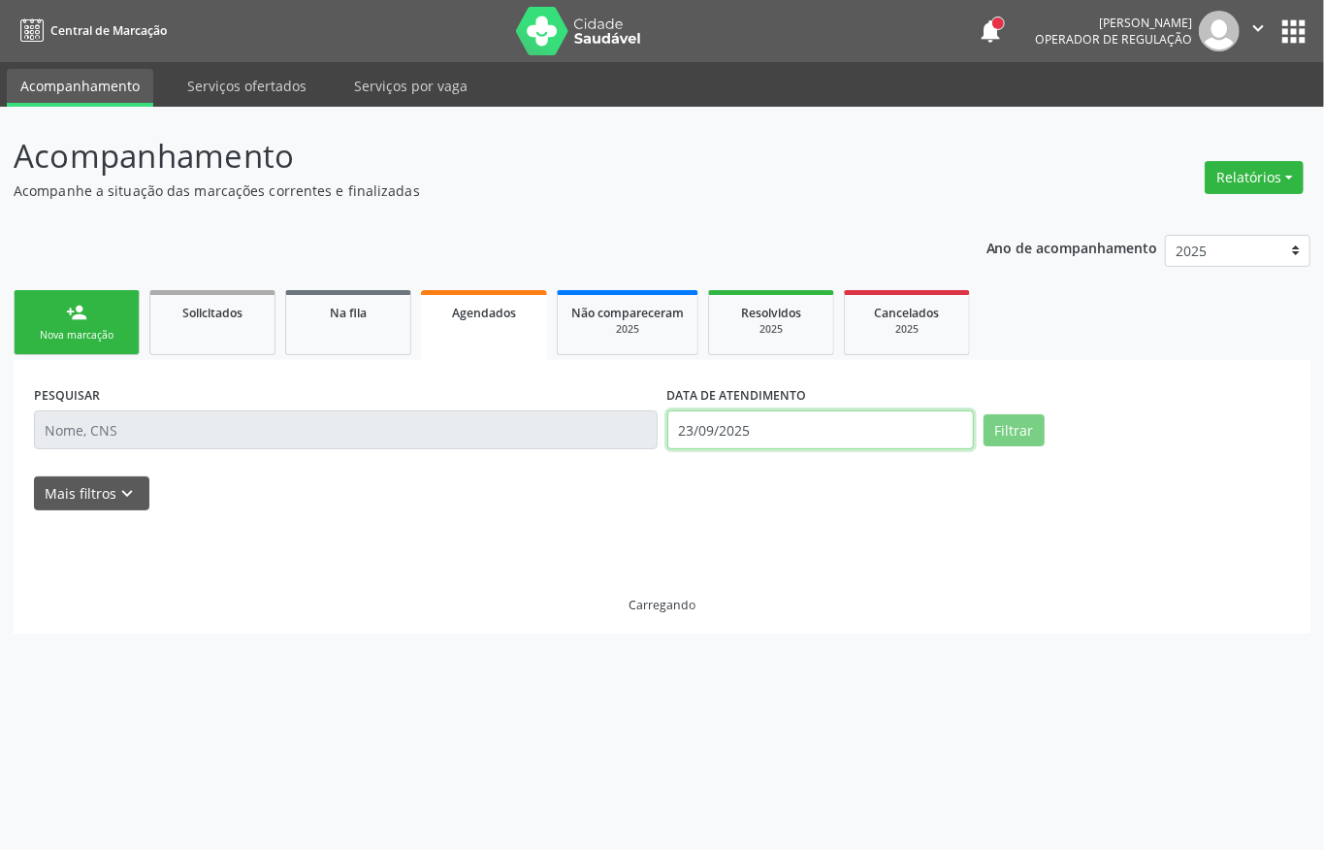
click at [894, 429] on input "23/09/2025" at bounding box center [820, 429] width 306 height 39
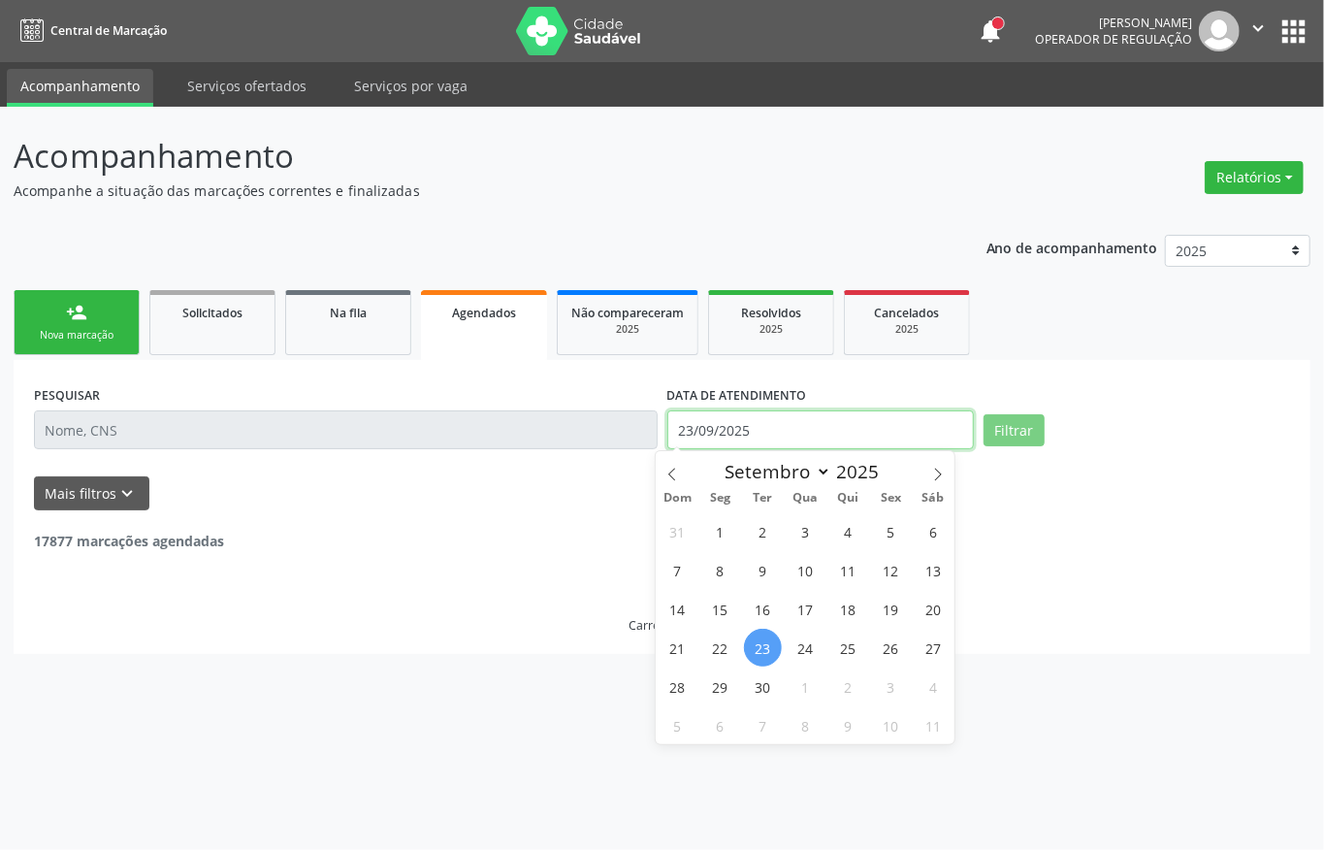
drag, startPoint x: 894, startPoint y: 429, endPoint x: 768, endPoint y: 413, distance: 127.0
click at [894, 429] on input "23/09/2025" at bounding box center [820, 429] width 306 height 39
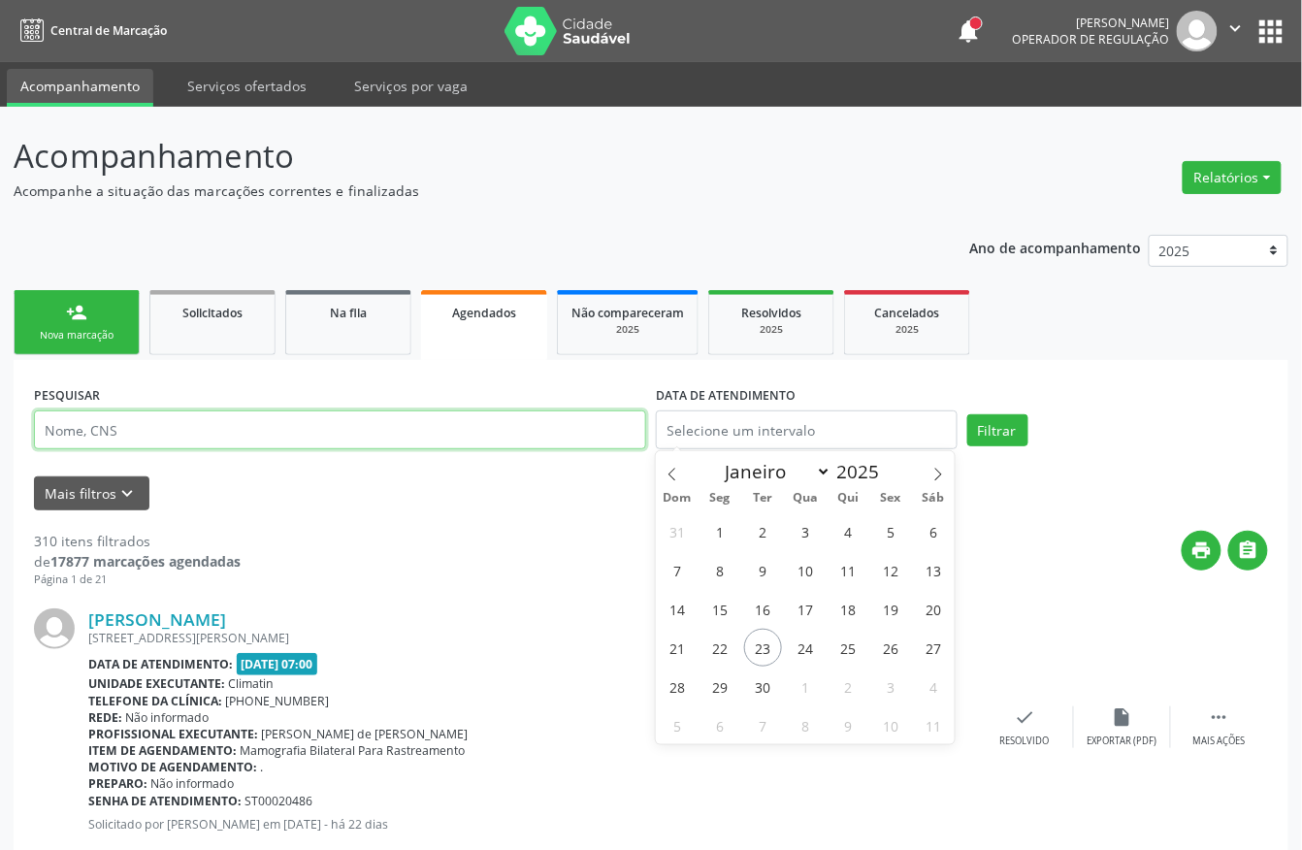
drag, startPoint x: 598, startPoint y: 435, endPoint x: 598, endPoint y: 420, distance: 15.5
click at [598, 432] on input "text" at bounding box center [340, 429] width 612 height 39
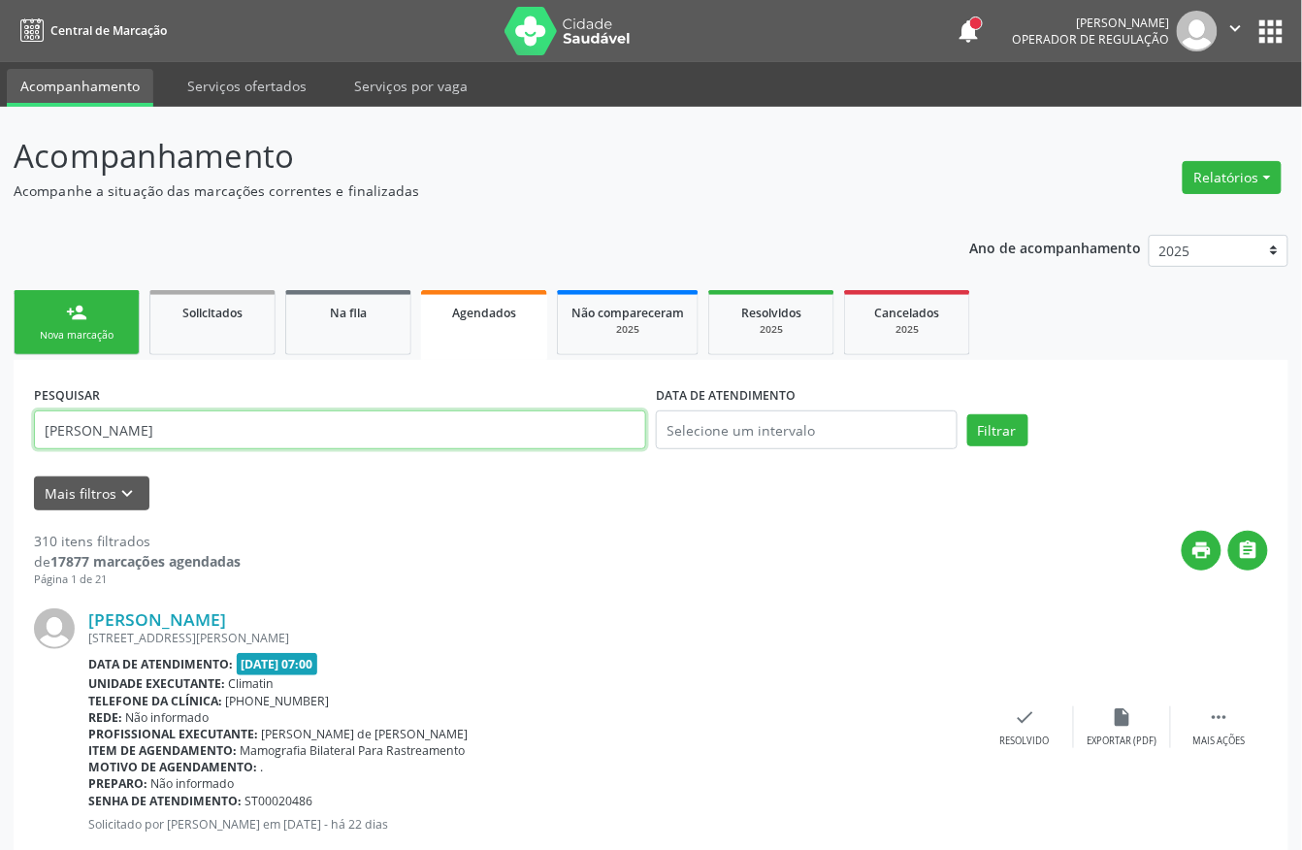
type input "[PERSON_NAME]"
click at [967, 414] on button "Filtrar" at bounding box center [997, 430] width 61 height 33
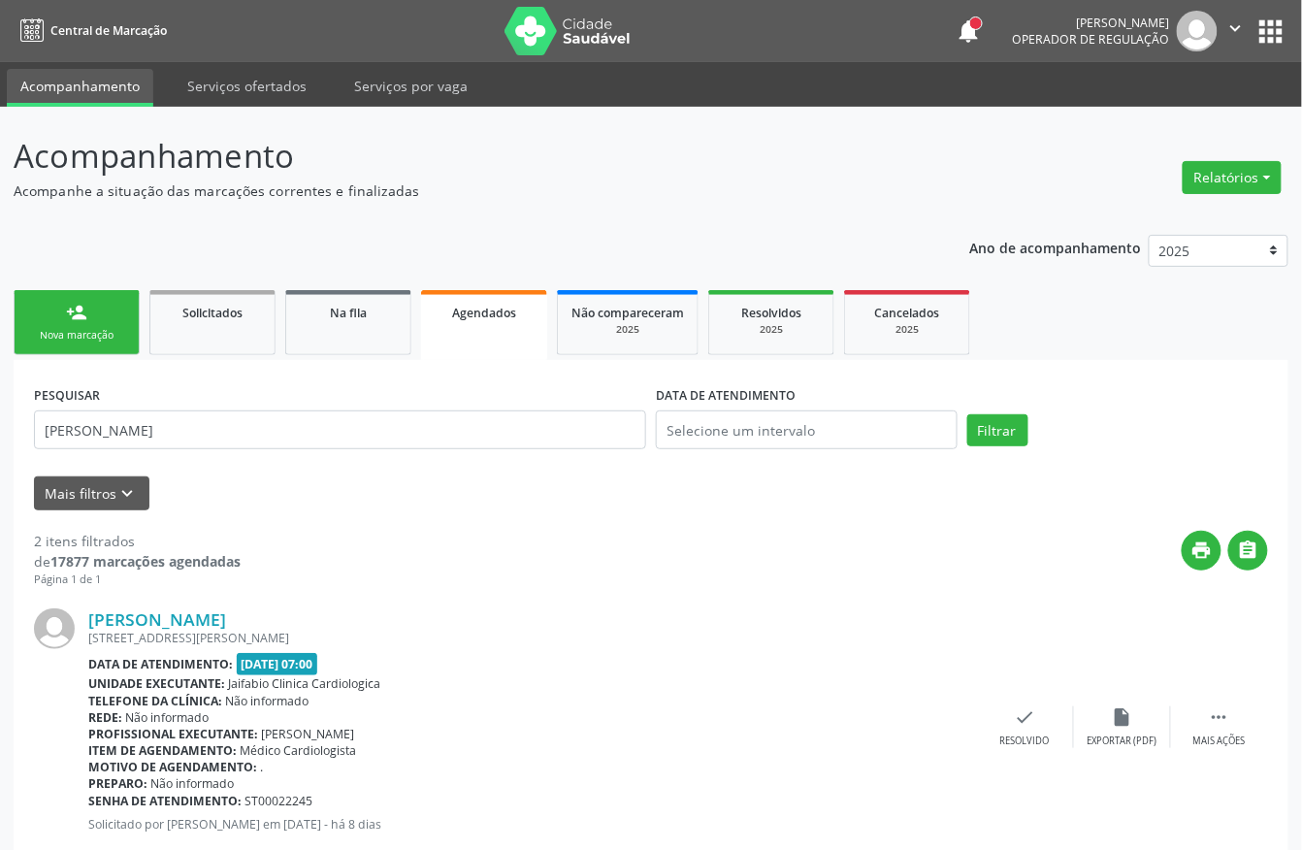
click at [94, 314] on link "person_add Nova marcação" at bounding box center [77, 322] width 126 height 65
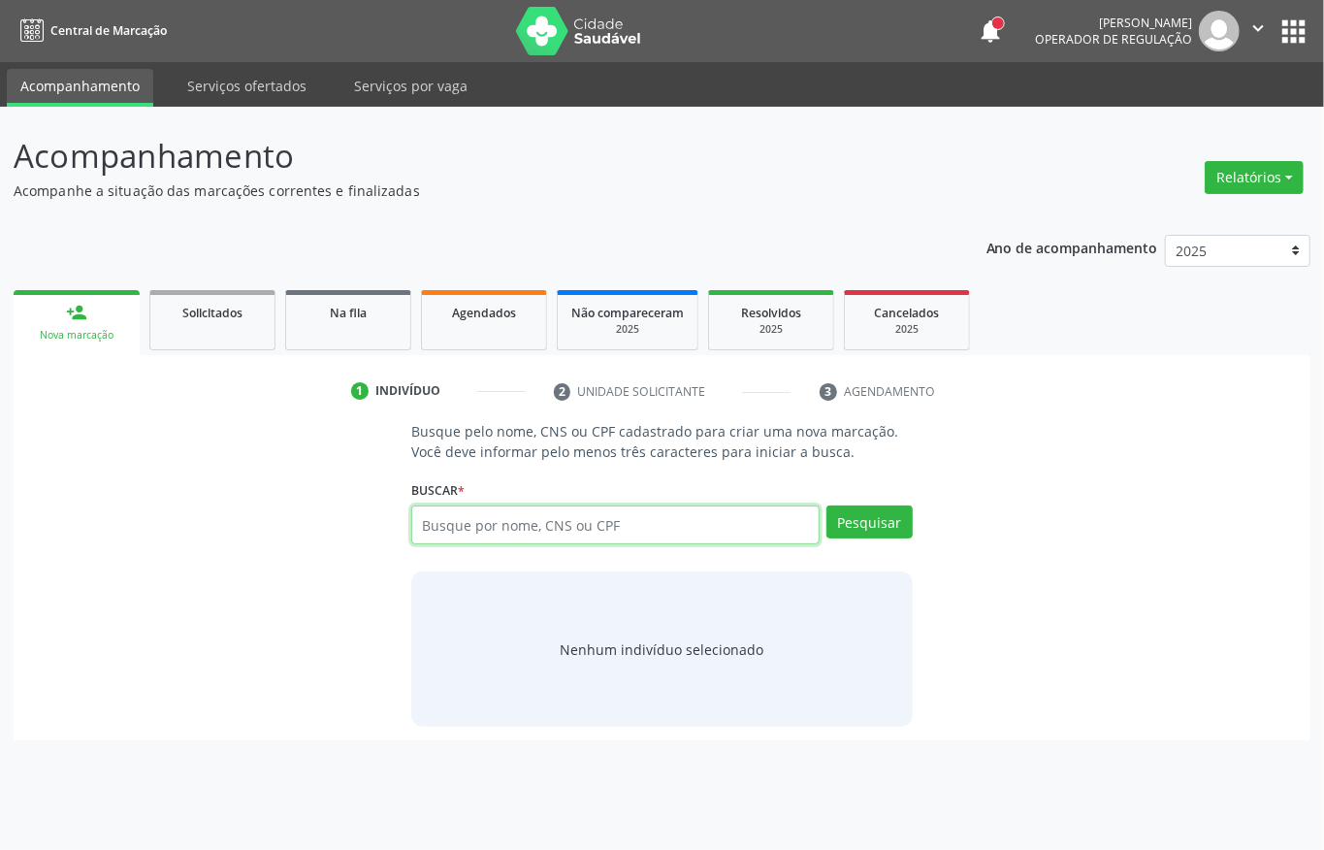
click at [510, 509] on input "text" at bounding box center [615, 524] width 408 height 39
type input "ANNA MARIA FERREIRA"
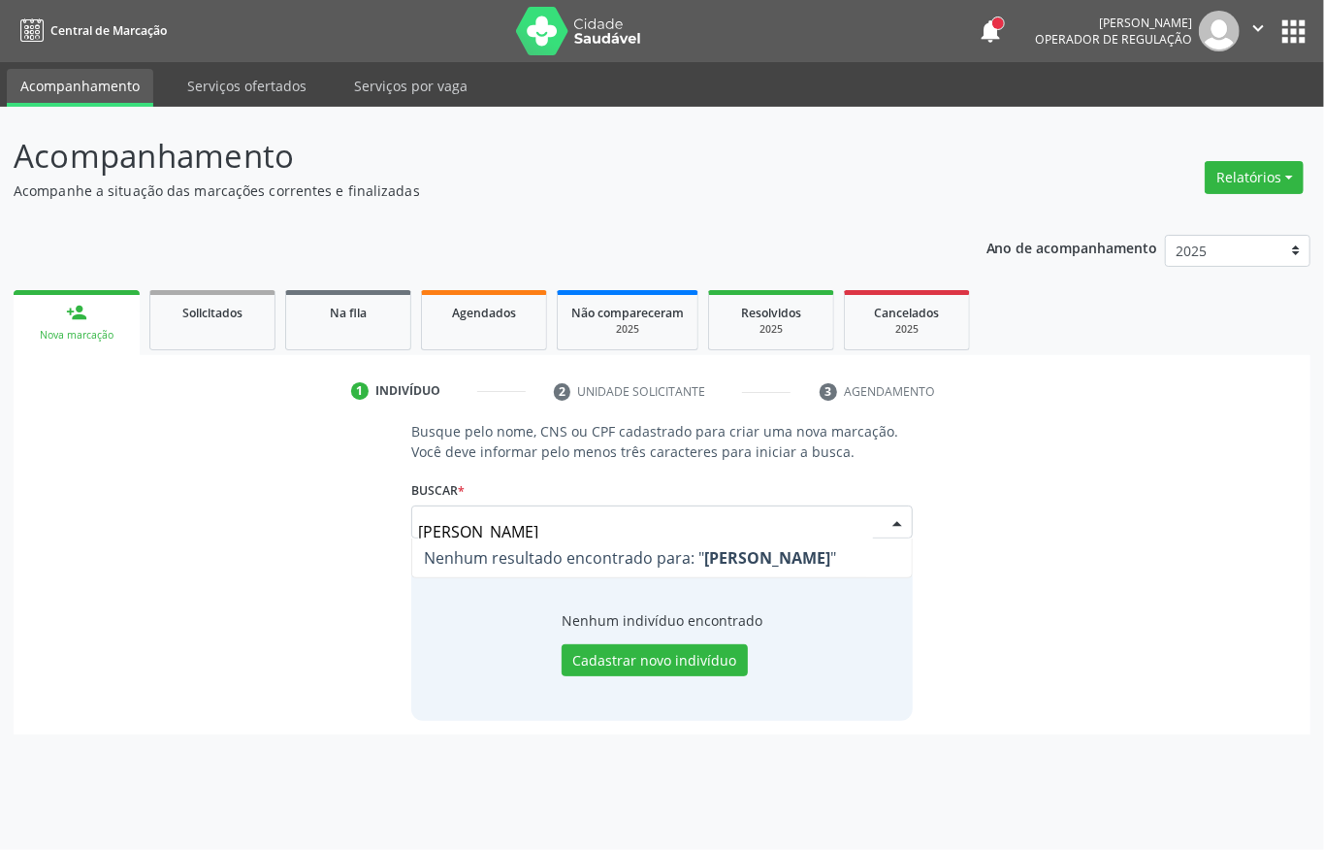
click at [169, 518] on div "Busque pelo nome, CNS ou CPF cadastrado para criar uma nova marcação. Você deve…" at bounding box center [662, 570] width 1270 height 299
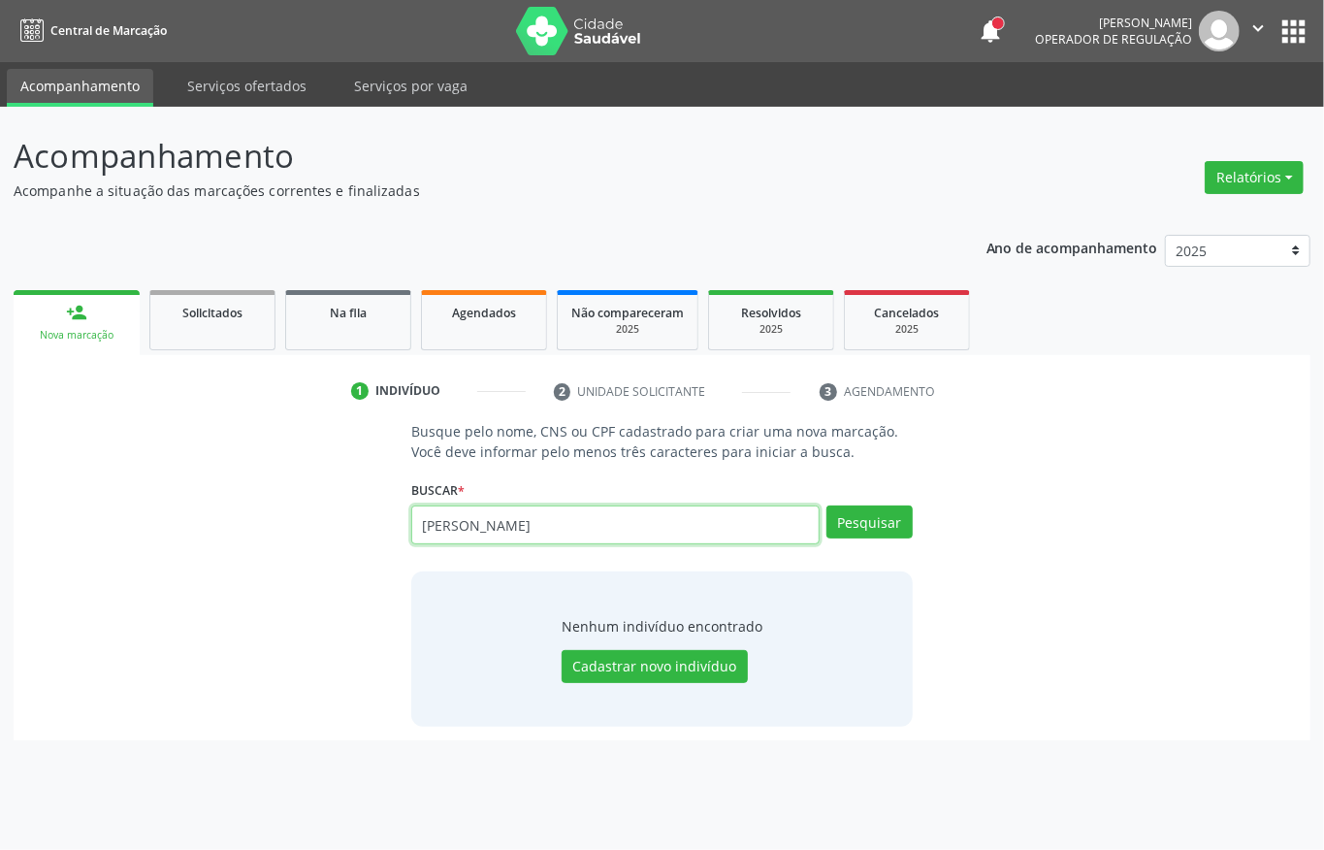
drag, startPoint x: 598, startPoint y: 531, endPoint x: 0, endPoint y: 531, distance: 598.4
click at [0, 531] on div "Acompanhamento Acompanhe a situação das marcações correntes e finalizadas Relat…" at bounding box center [662, 478] width 1324 height 743
type input "00719127467"
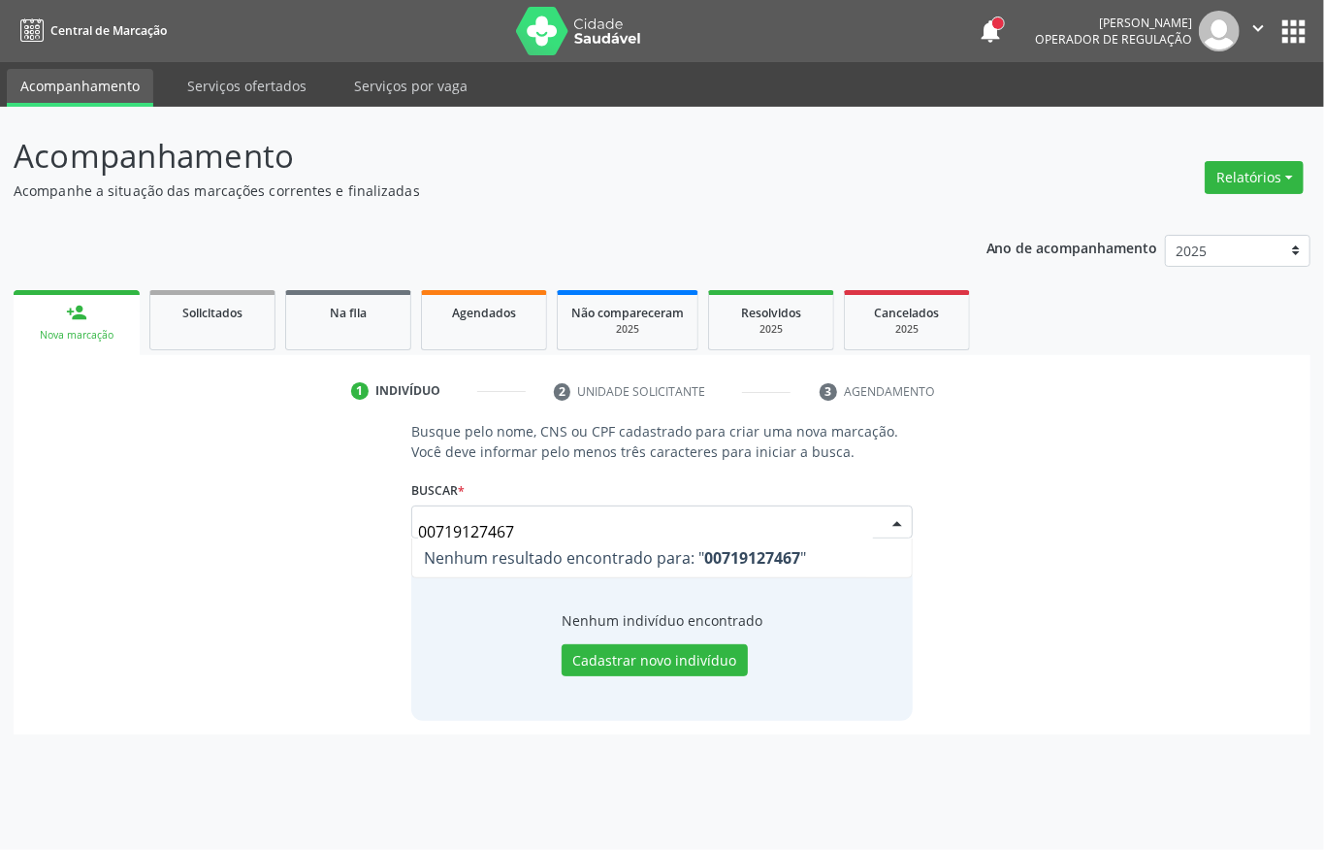
drag, startPoint x: 522, startPoint y: 520, endPoint x: 86, endPoint y: 520, distance: 435.5
click at [87, 520] on div "Busque pelo nome, CNS ou CPF cadastrado para criar uma nova marcação. Você deve…" at bounding box center [662, 570] width 1270 height 299
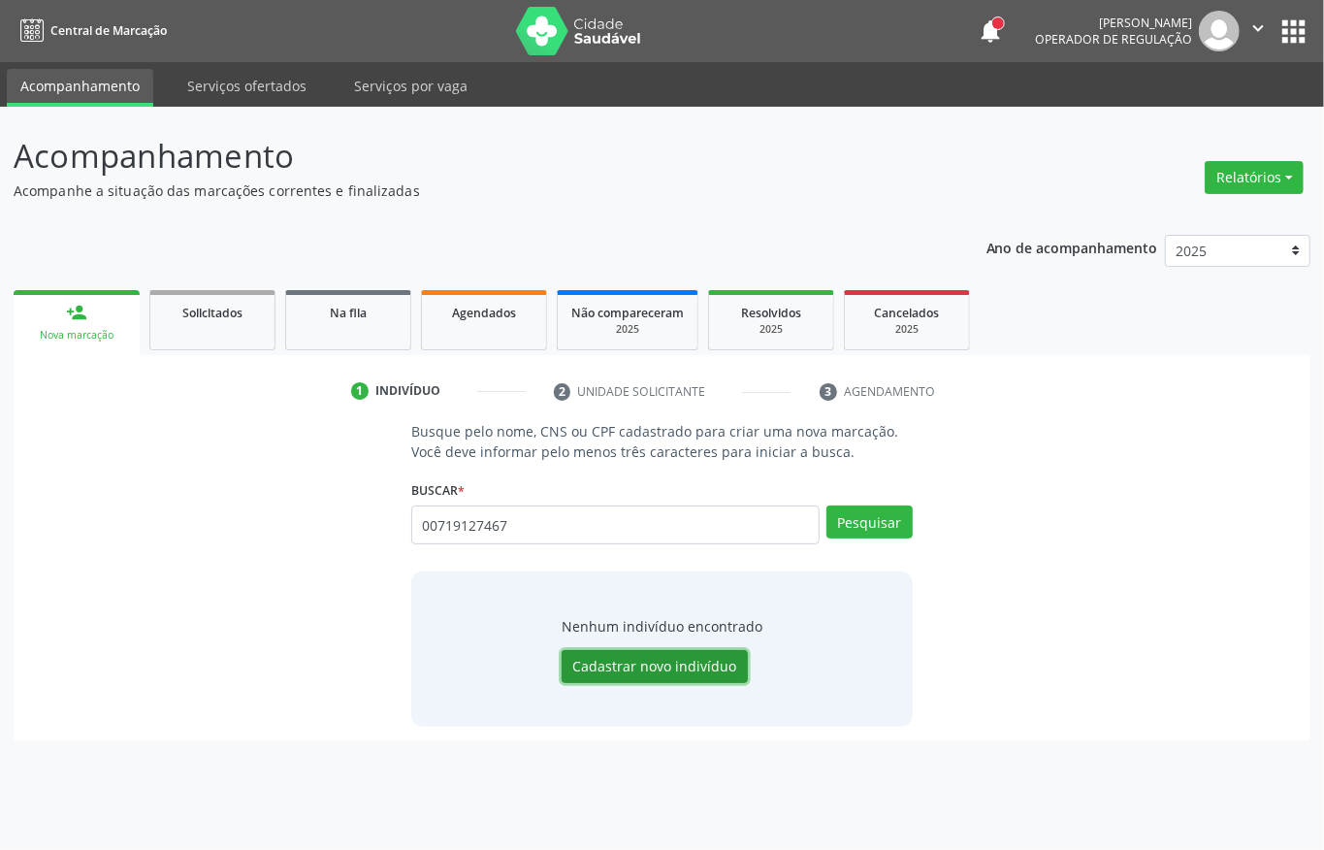
click at [615, 661] on button "Cadastrar novo indivíduo" at bounding box center [655, 666] width 186 height 33
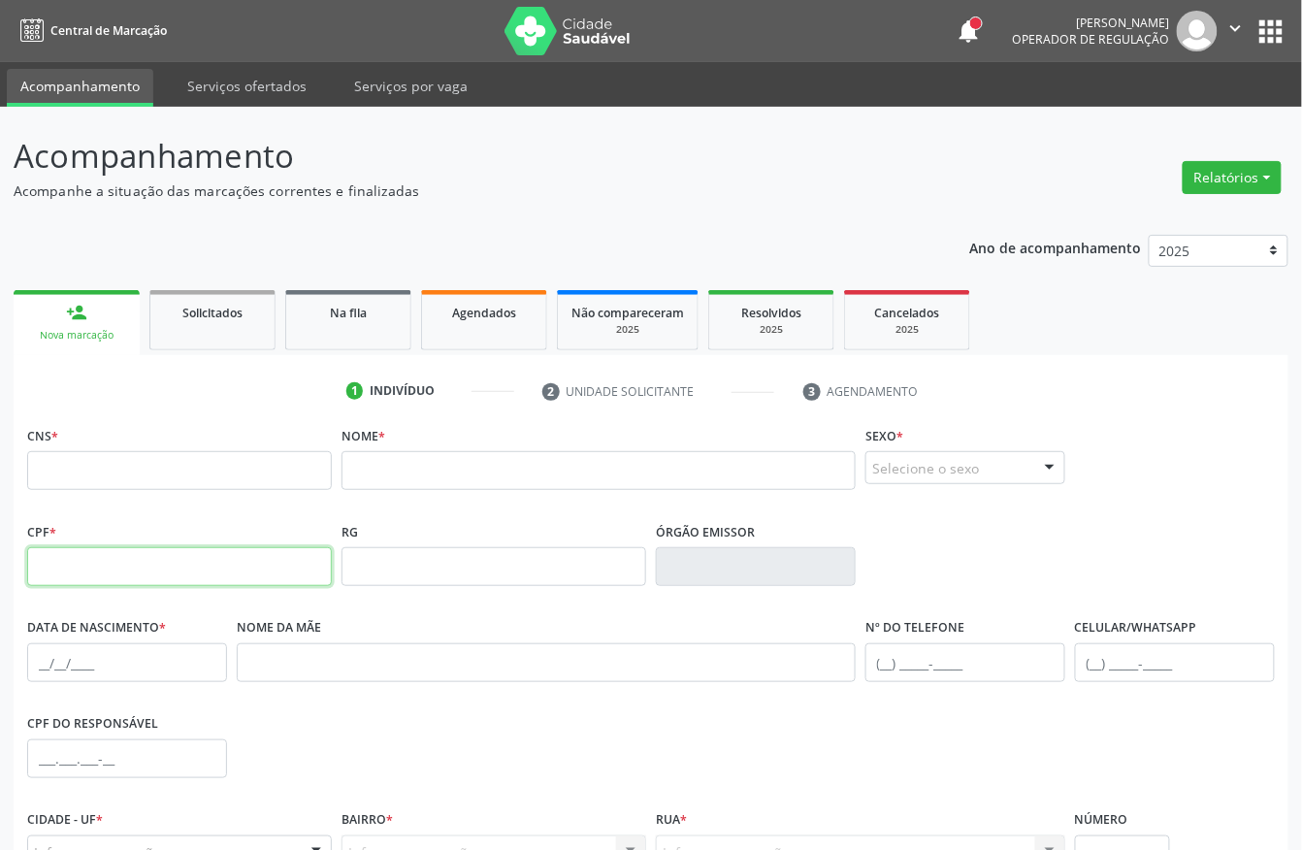
click at [183, 566] on input "text" at bounding box center [179, 566] width 305 height 39
paste input "007.191.274-67"
type input "007.191.274-67"
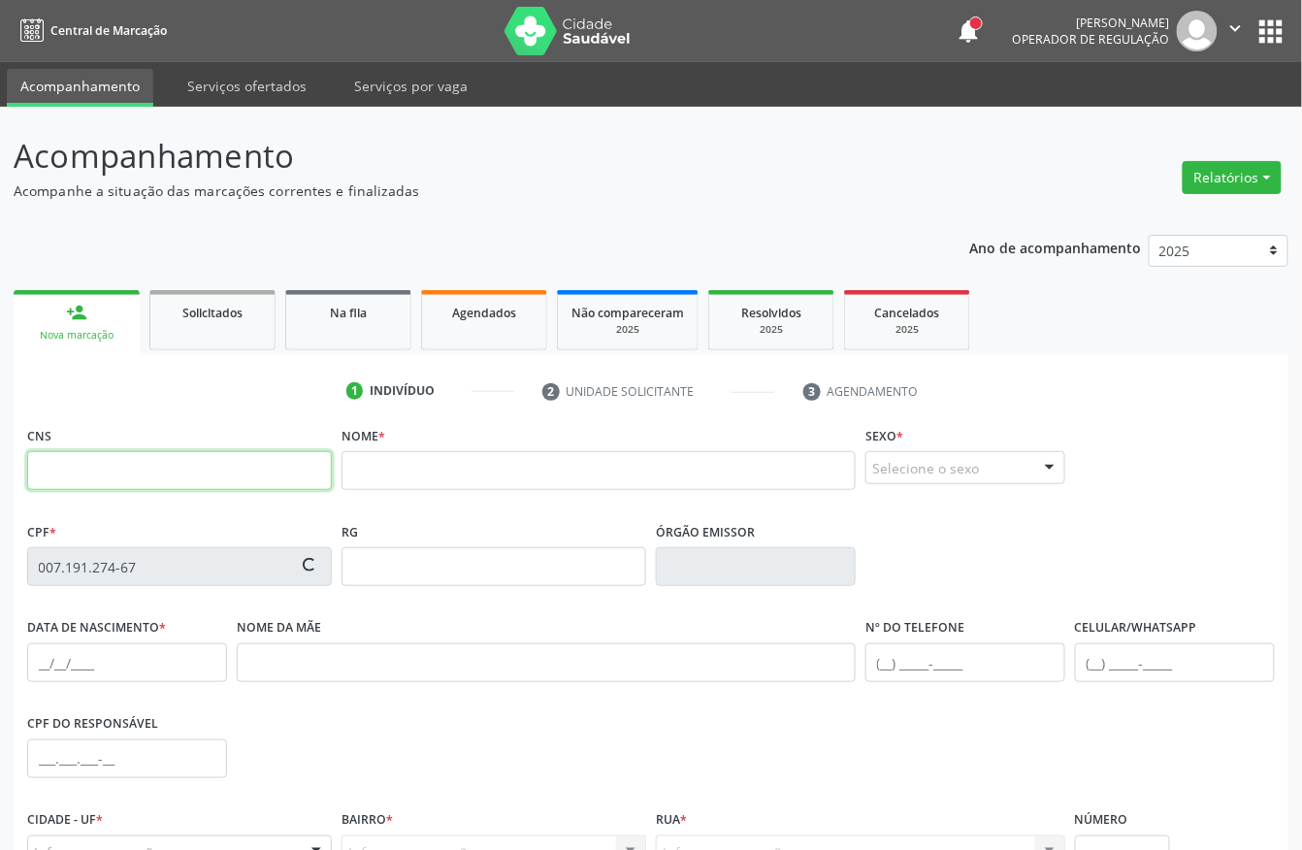
click at [99, 477] on input "text" at bounding box center [179, 470] width 305 height 39
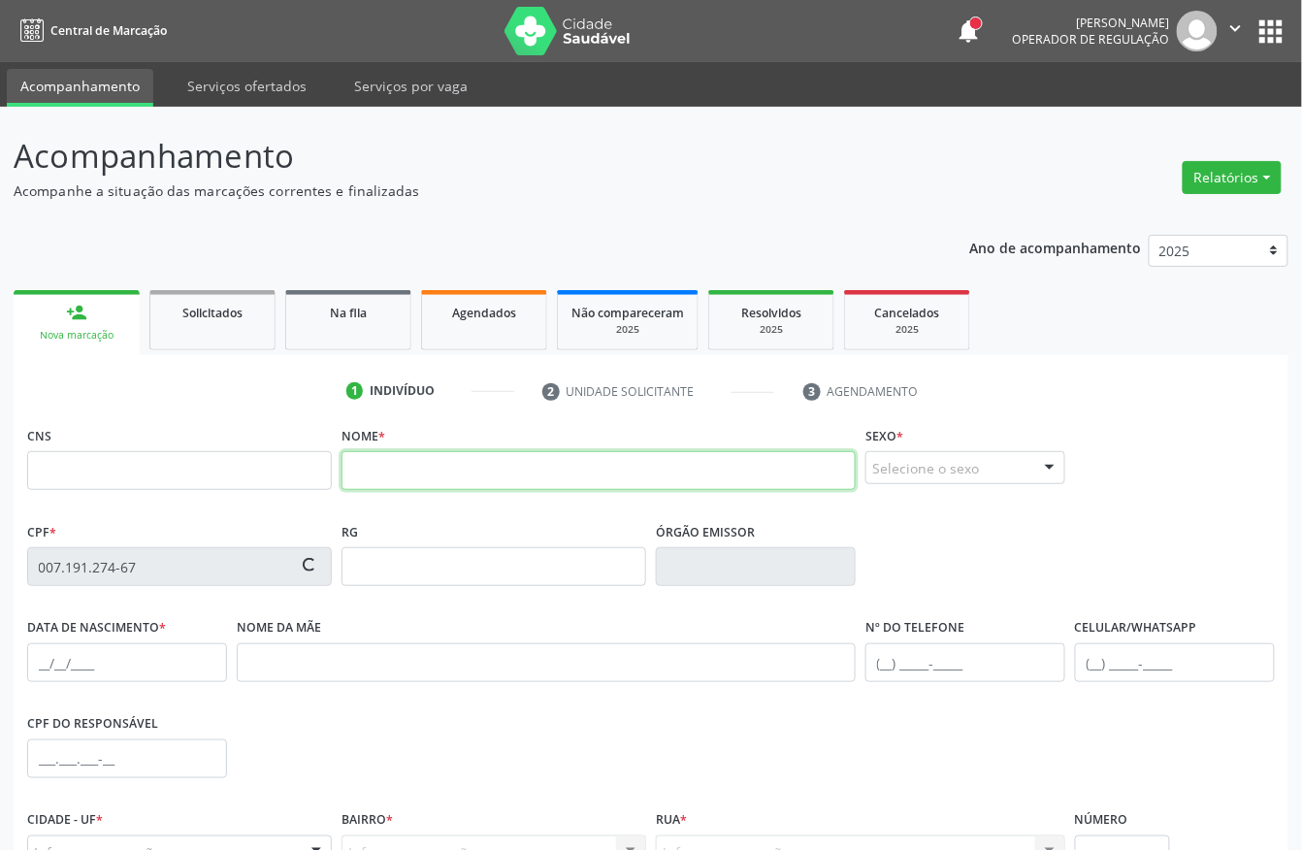
click at [370, 464] on input "text" at bounding box center [598, 470] width 514 height 39
type input "ANNA MARIA FERREIRA SANTOS"
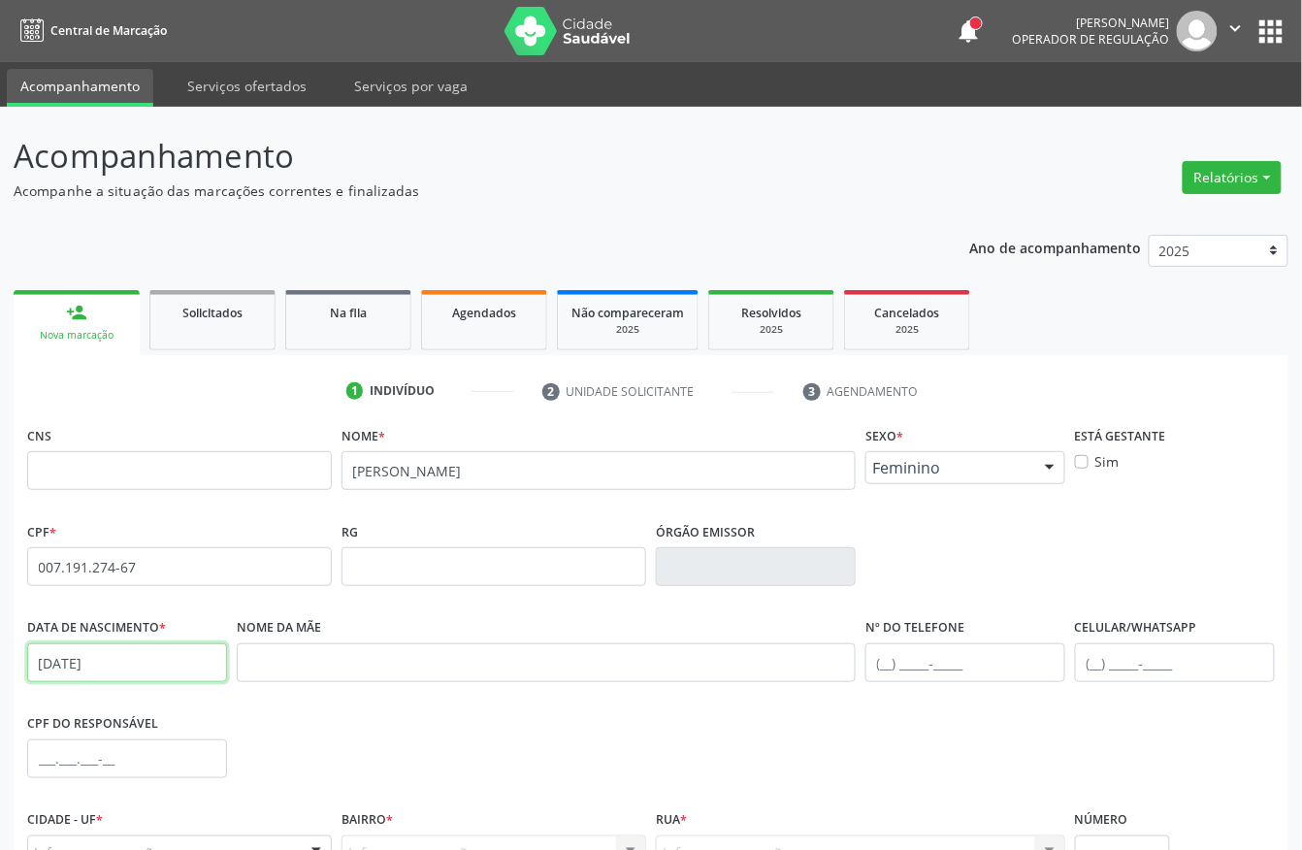
type input "30/08/2025"
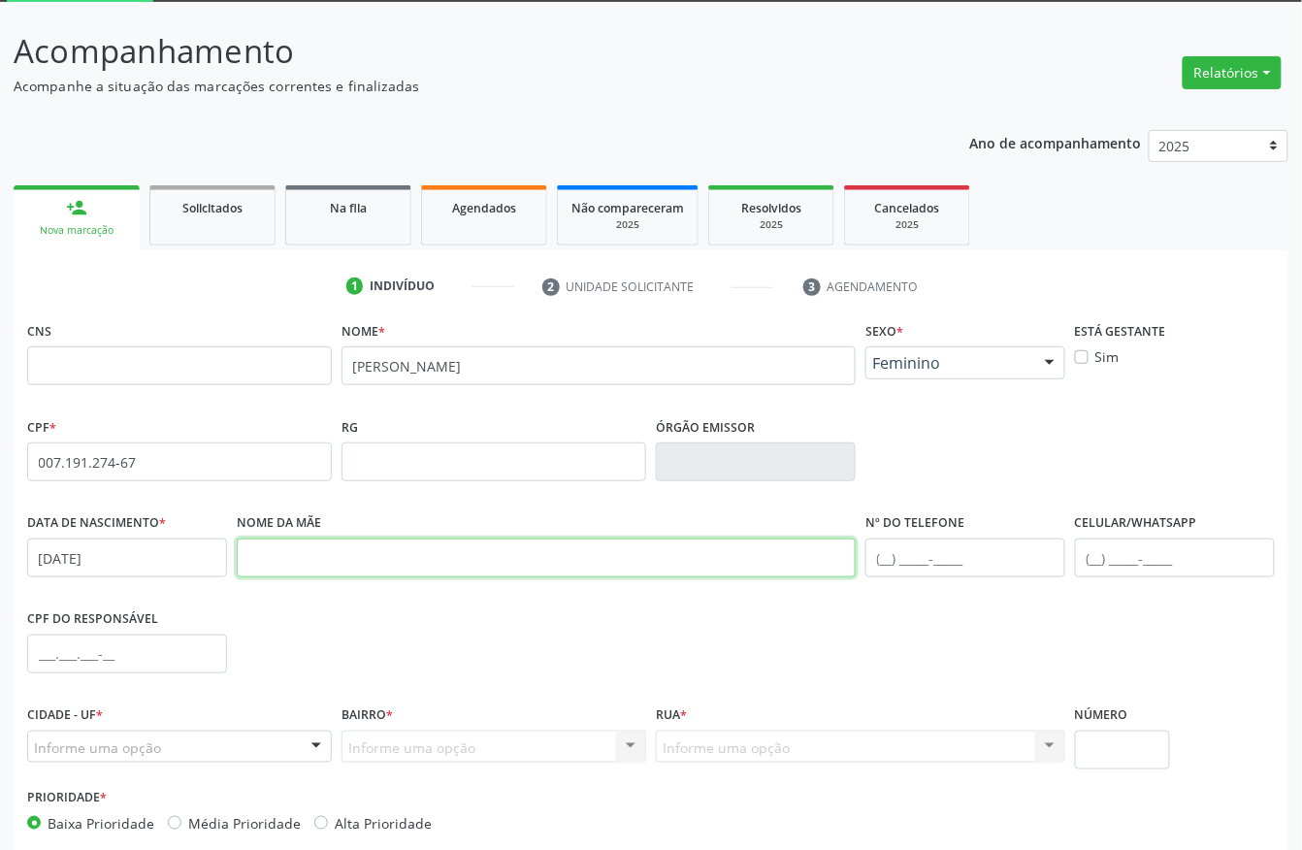
scroll to position [203, 0]
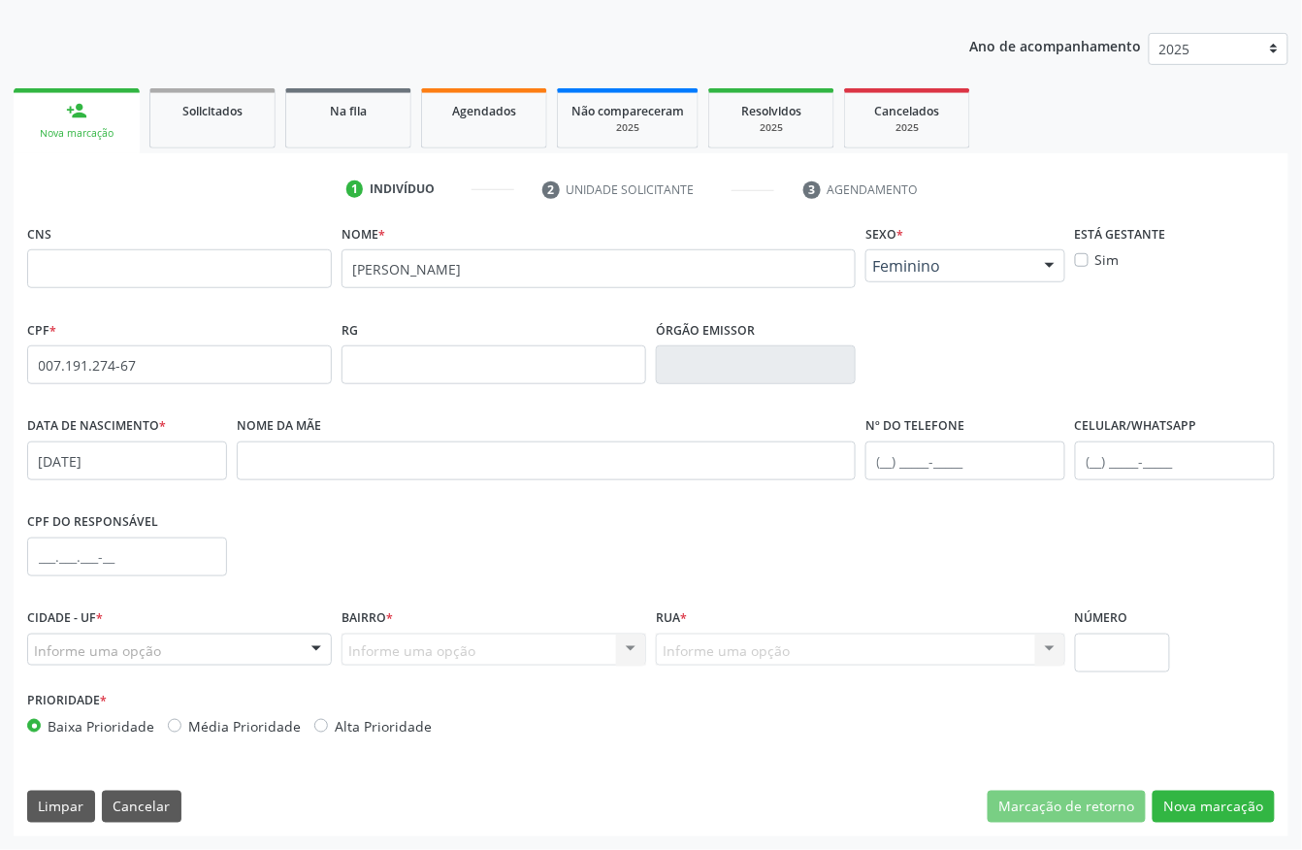
click at [244, 650] on div "Informe uma opção" at bounding box center [179, 649] width 305 height 33
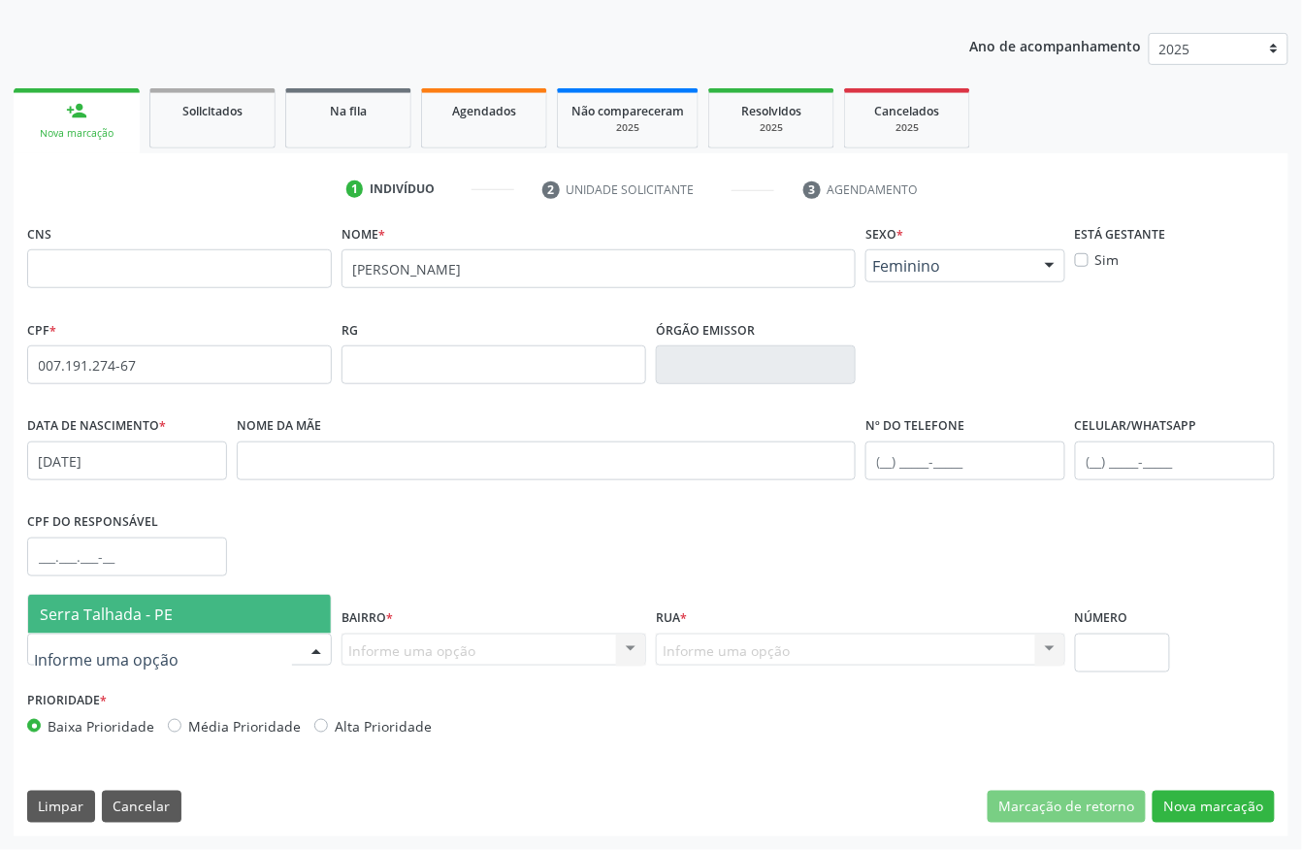
click at [233, 602] on span "Serra Talhada - PE" at bounding box center [179, 614] width 303 height 39
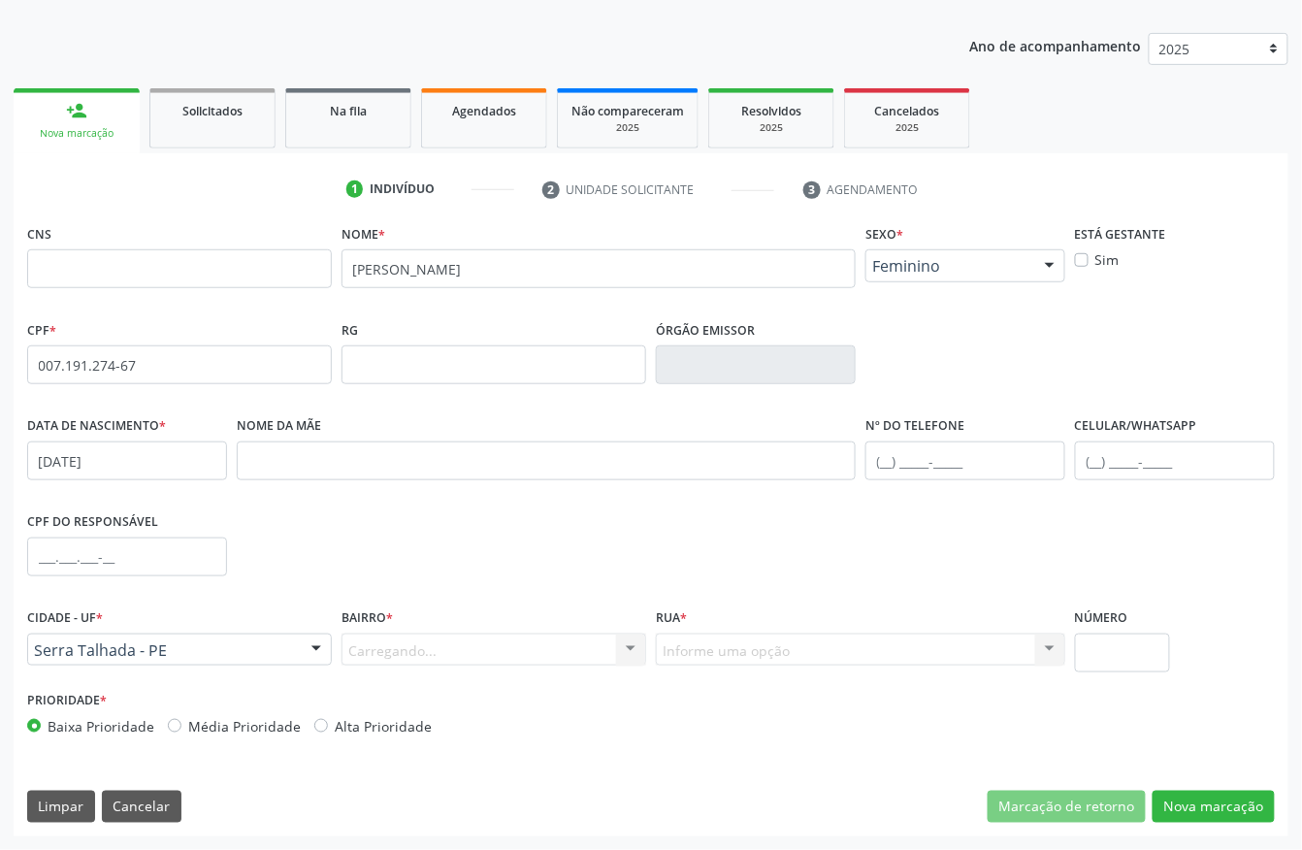
click at [401, 644] on div "Carregando... Nenhum resultado encontrado para: " " Nenhuma opção encontrada. D…" at bounding box center [493, 649] width 305 height 33
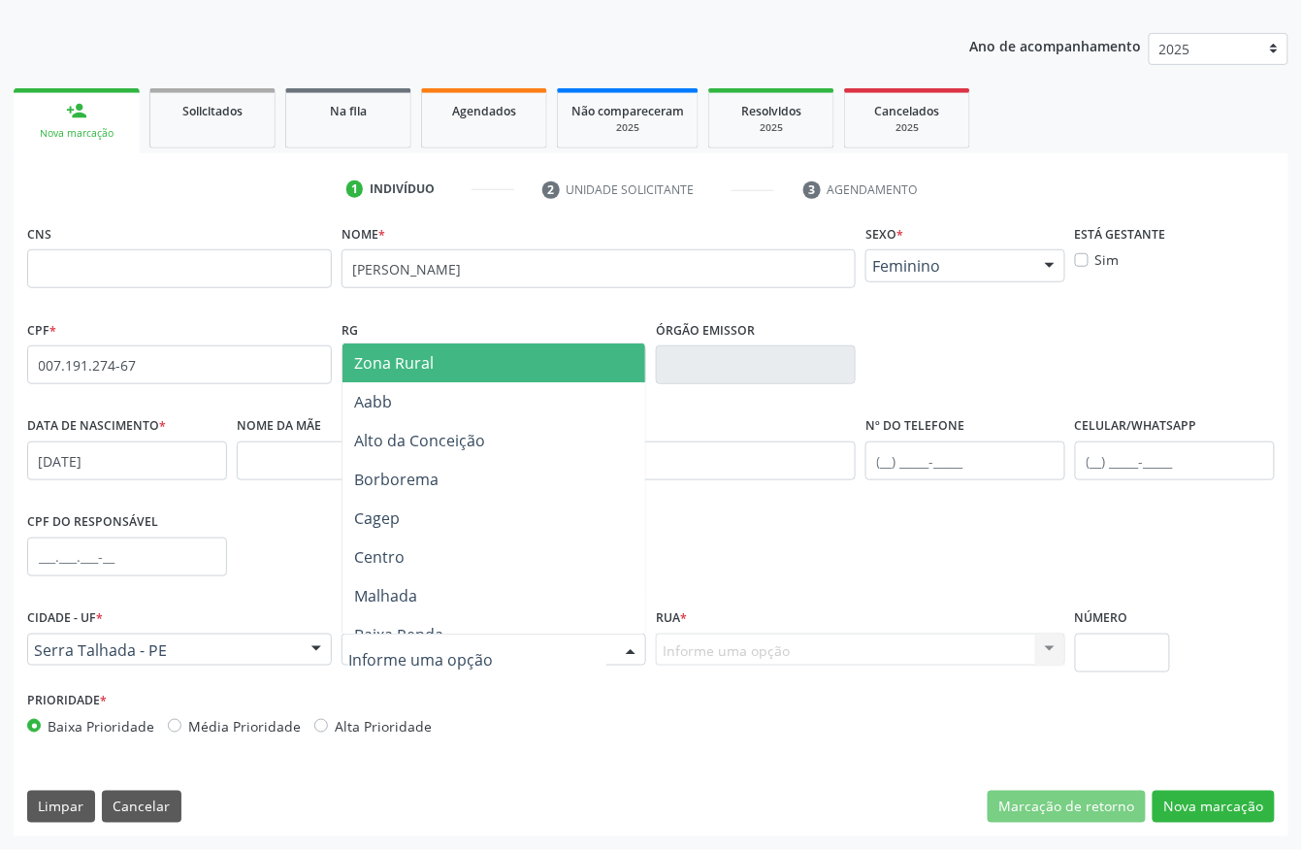
drag, startPoint x: 444, startPoint y: 362, endPoint x: 524, endPoint y: 405, distance: 90.7
click at [444, 361] on span "Zona Rural" at bounding box center [497, 362] width 311 height 39
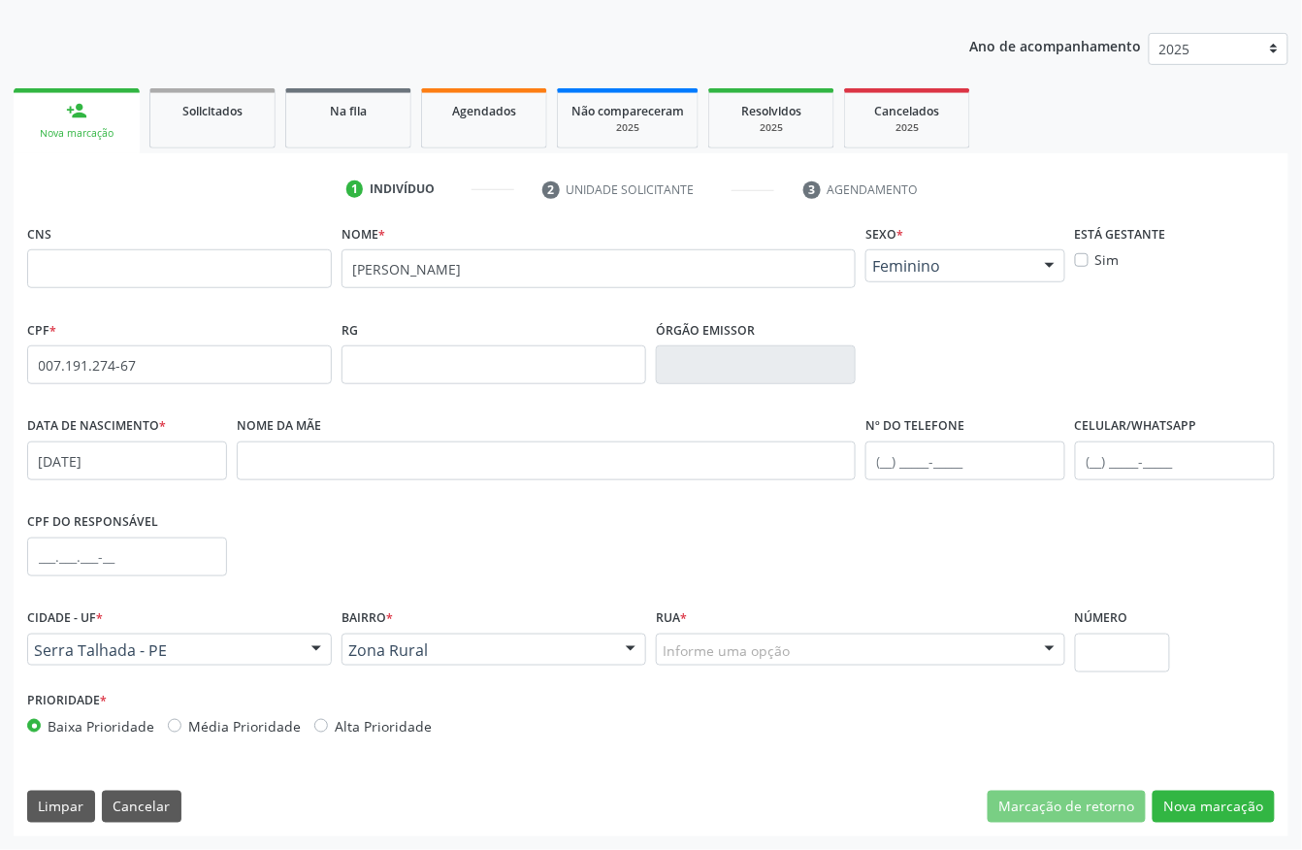
click at [804, 649] on div "Informe uma opção" at bounding box center [860, 649] width 409 height 33
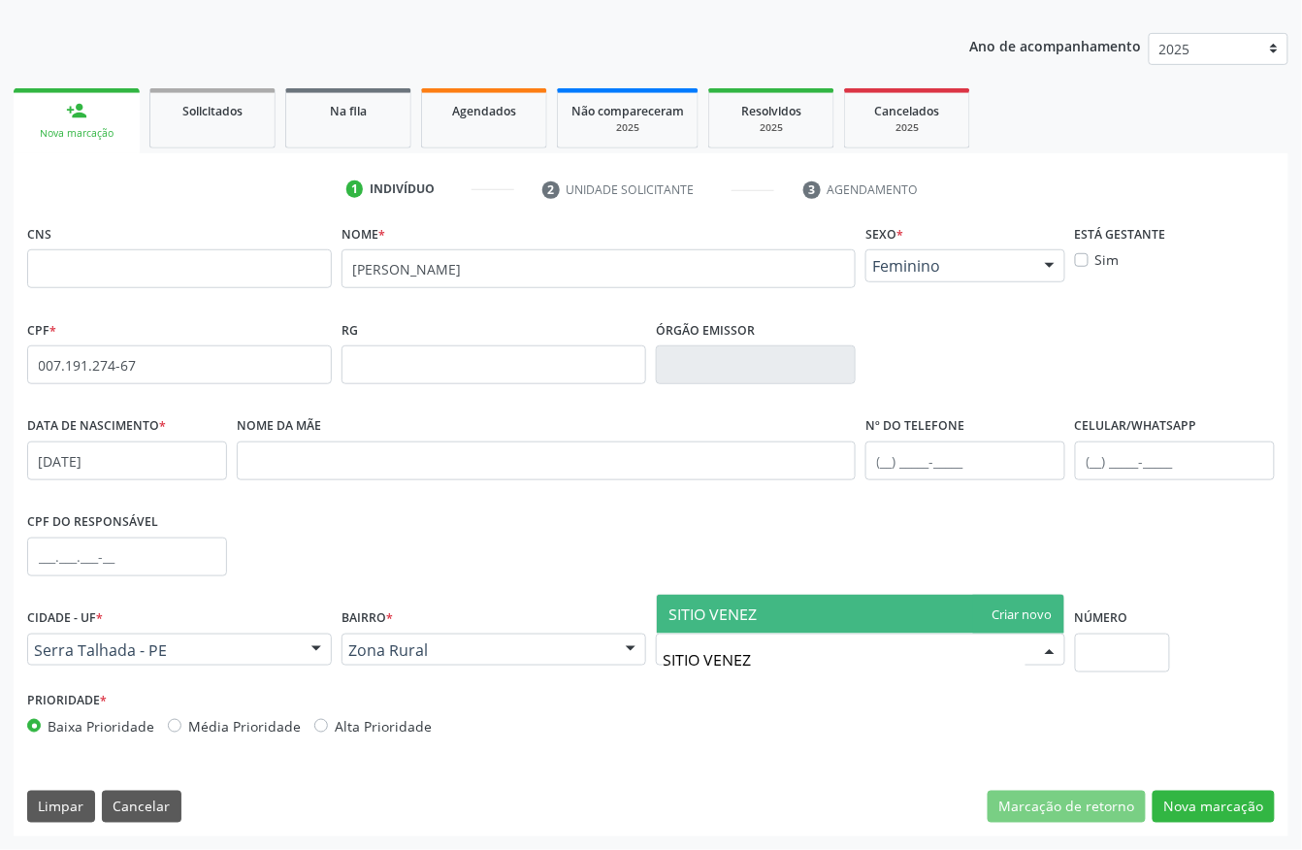
type input "SITIO VENEZA"
click at [1143, 669] on input "text" at bounding box center [1122, 652] width 95 height 39
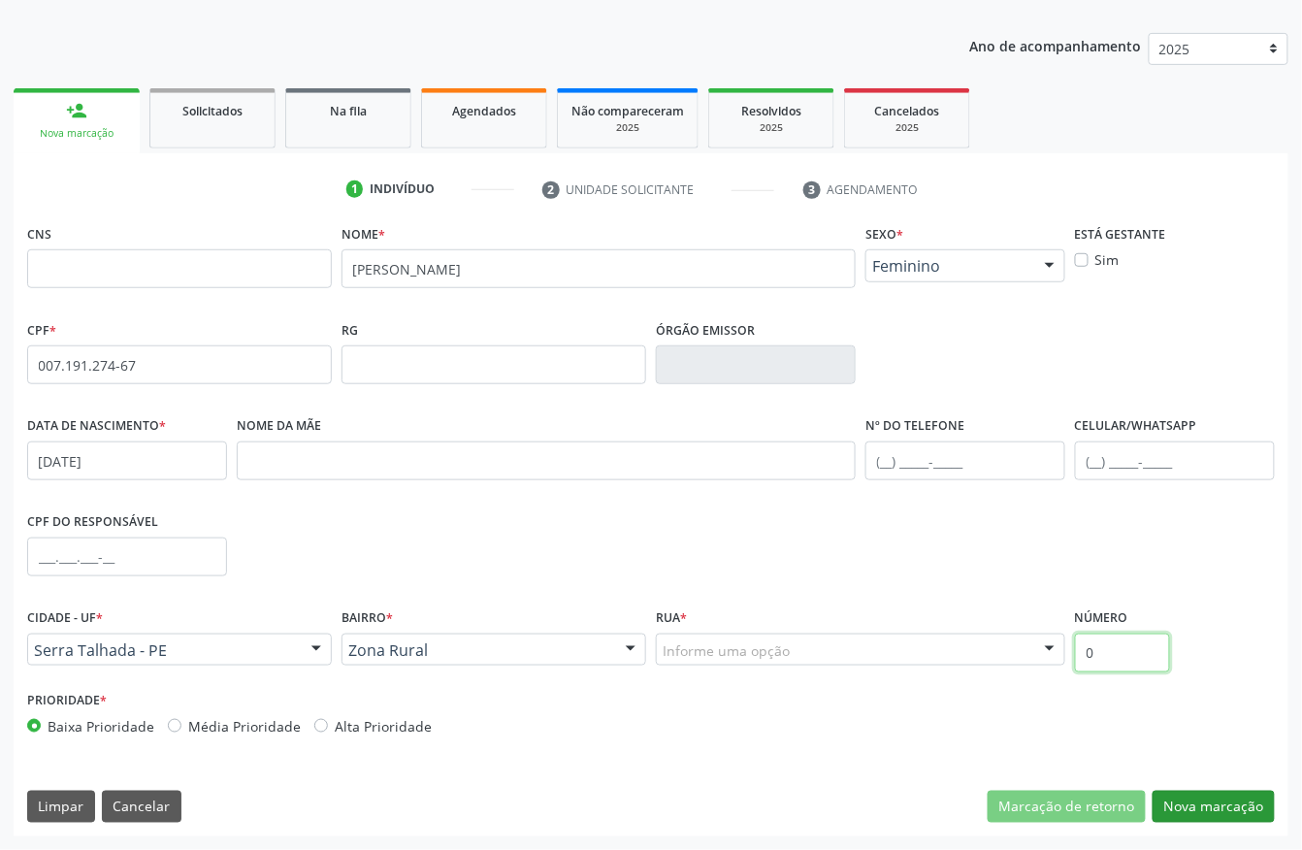
type input "0"
click at [1238, 795] on button "Nova marcação" at bounding box center [1213, 806] width 122 height 33
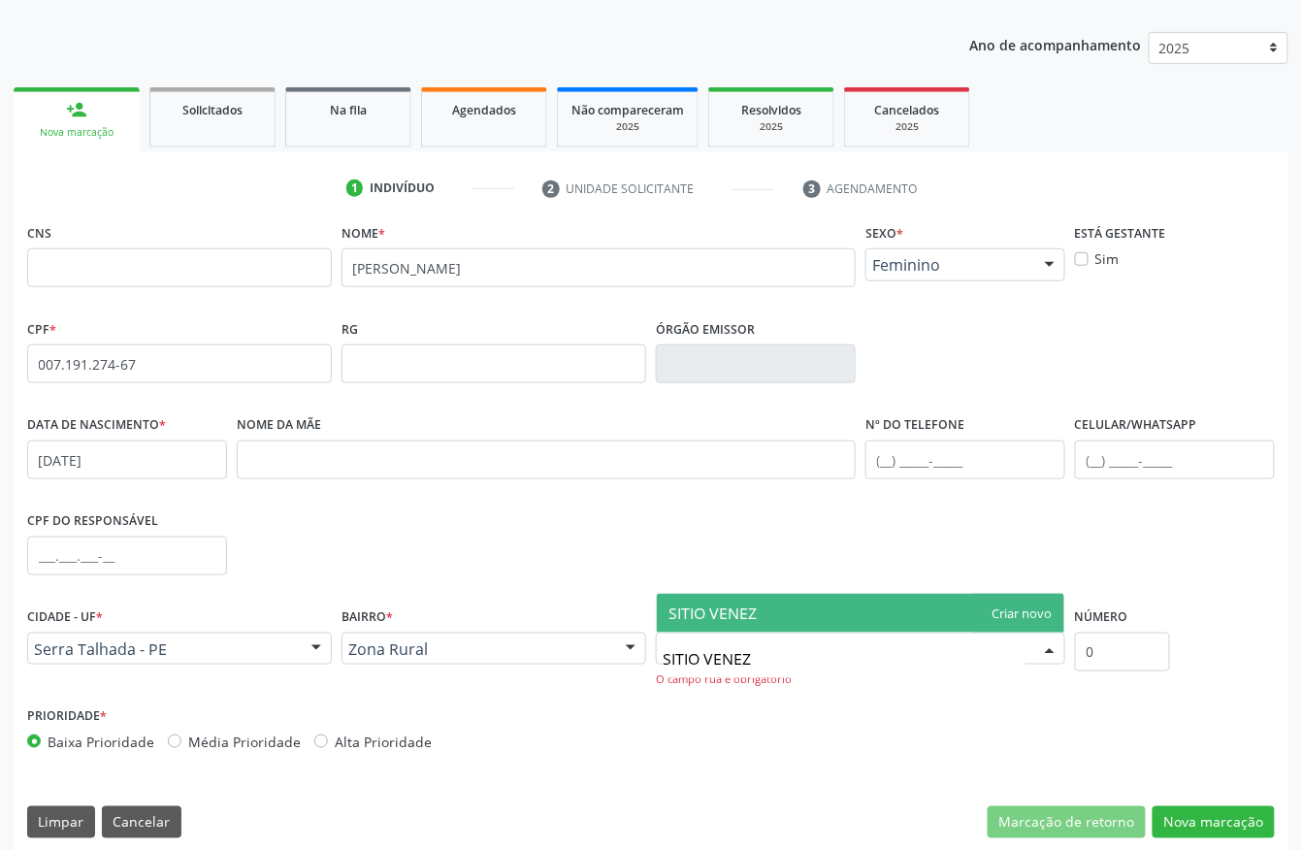
type input "SITIO VENEZA"
click at [1011, 614] on span "SITIO VENEZA" at bounding box center [860, 613] width 407 height 39
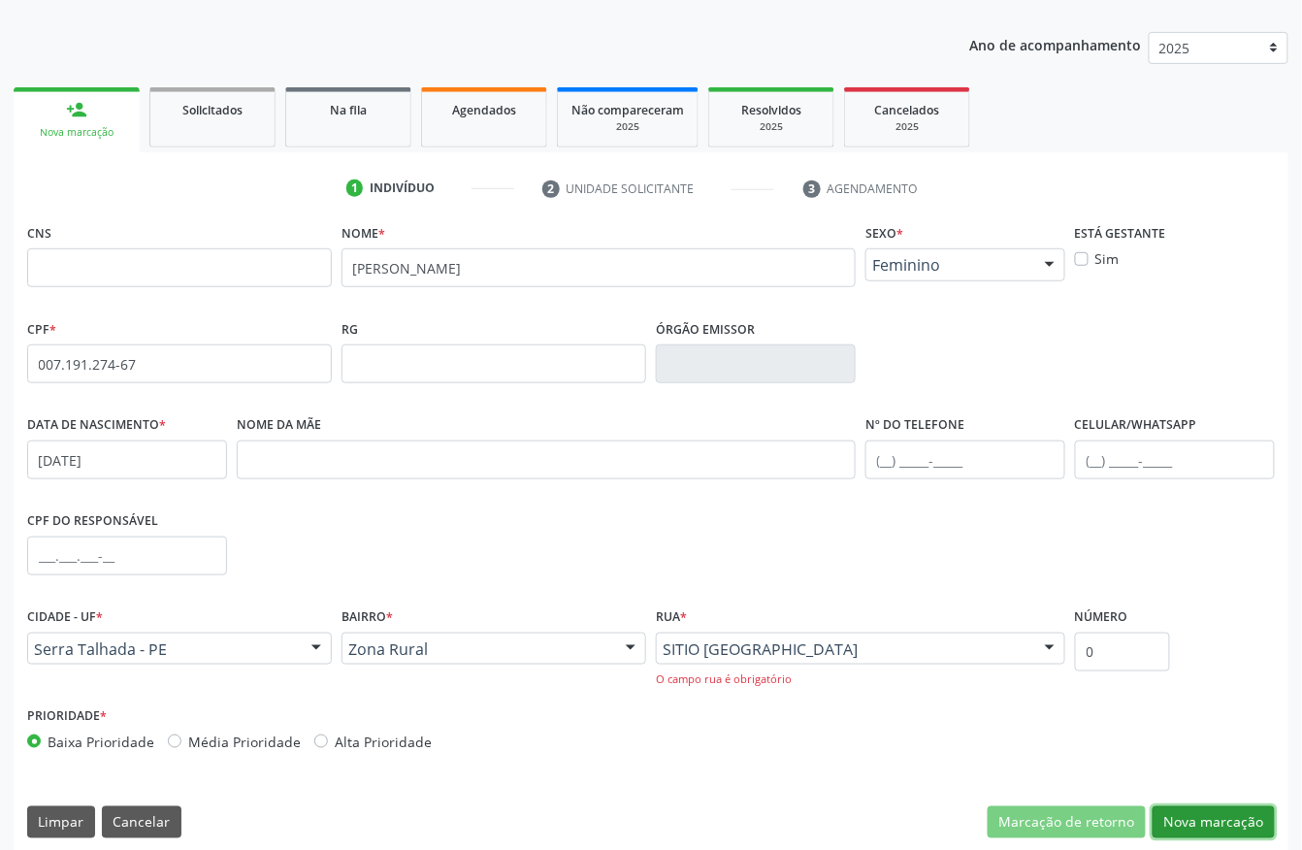
click at [1226, 823] on button "Nova marcação" at bounding box center [1213, 822] width 122 height 33
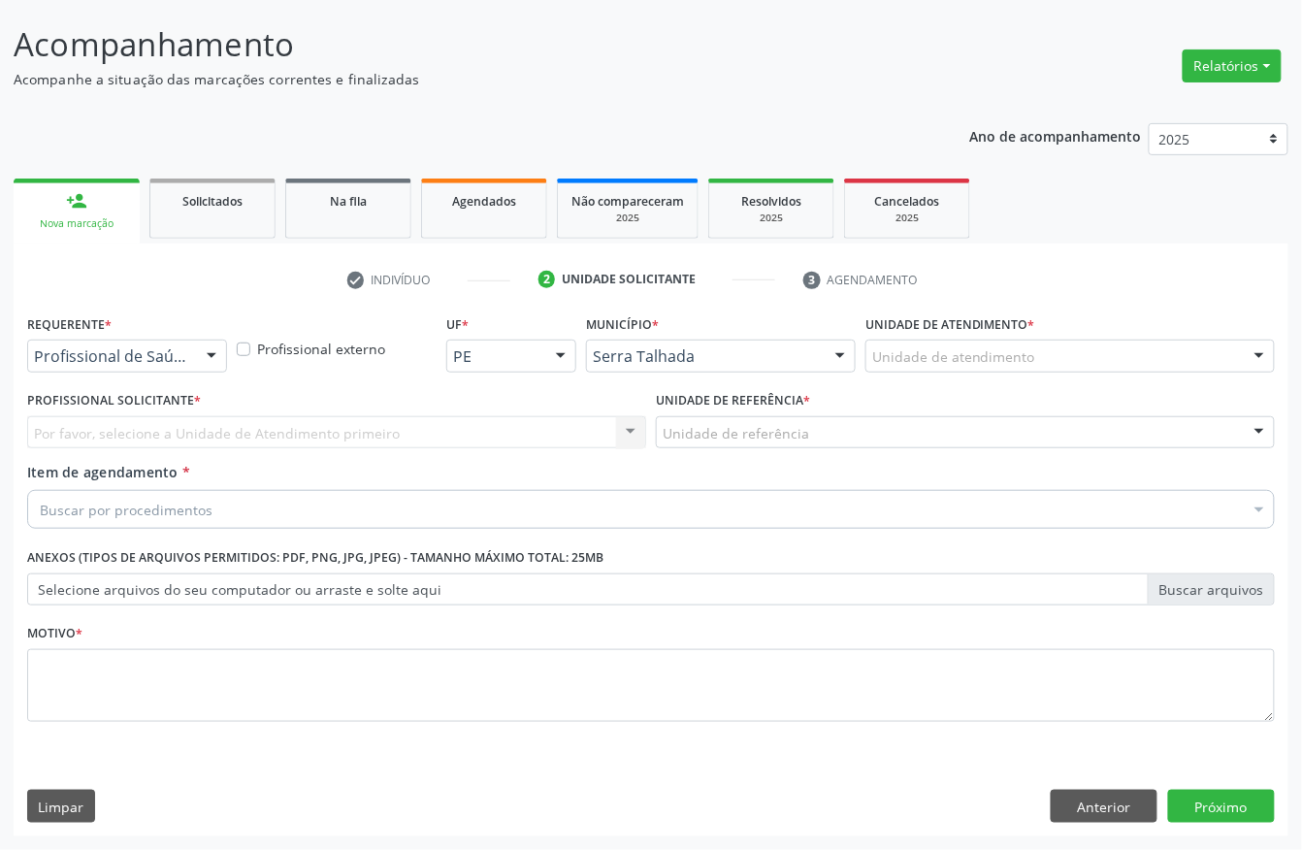
scroll to position [113, 0]
click at [207, 340] on div at bounding box center [211, 356] width 29 height 33
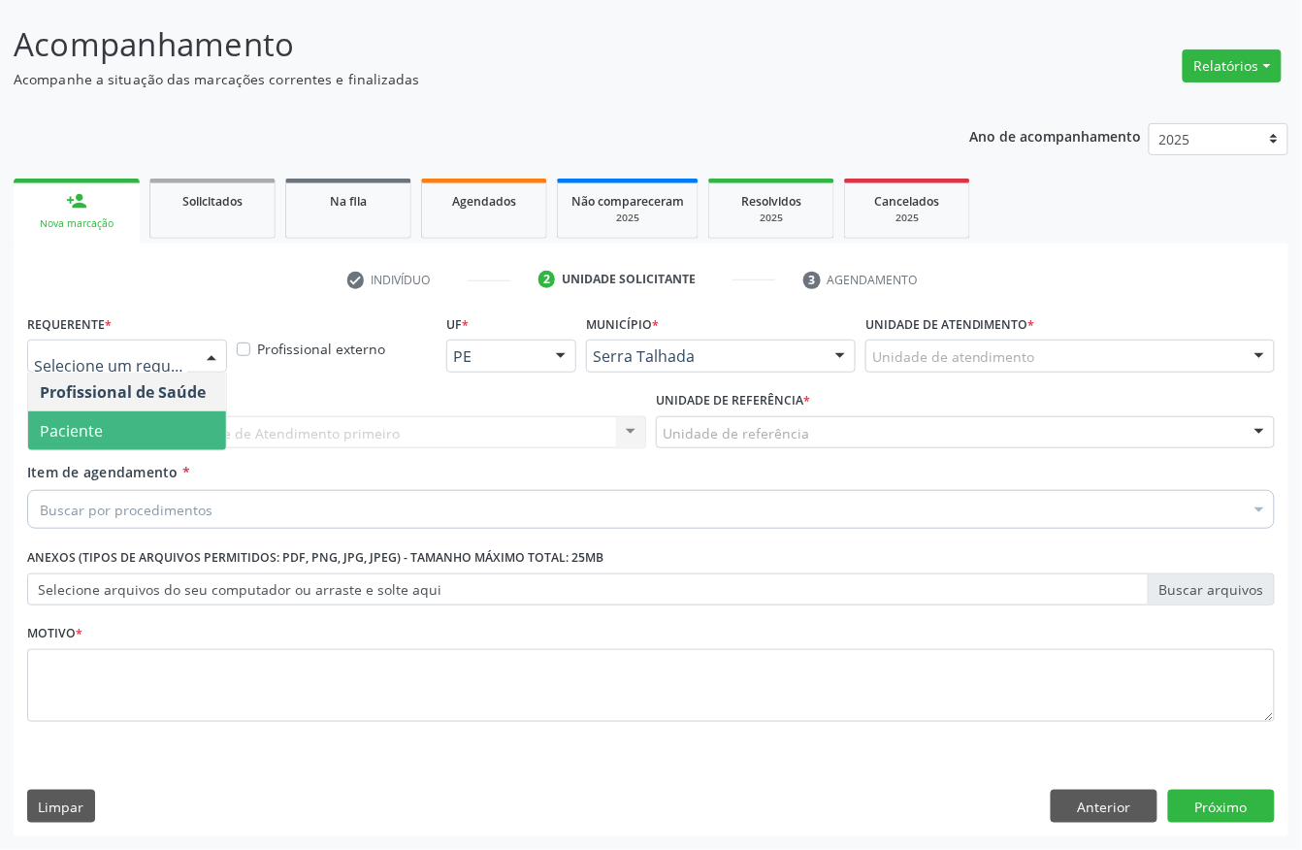
drag, startPoint x: 138, startPoint y: 423, endPoint x: 125, endPoint y: 483, distance: 61.4
click at [136, 423] on span "Paciente" at bounding box center [127, 430] width 198 height 39
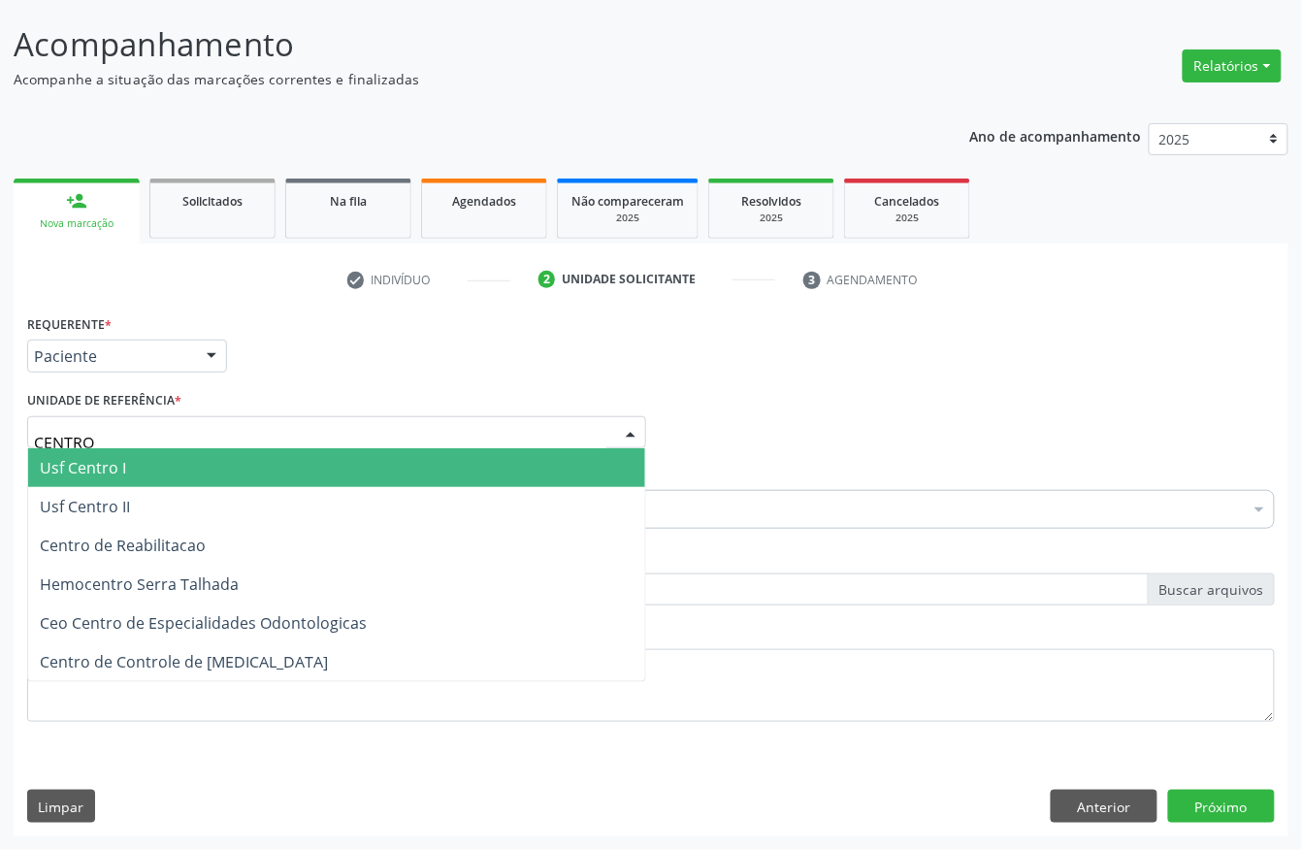
type input "CENTRO"
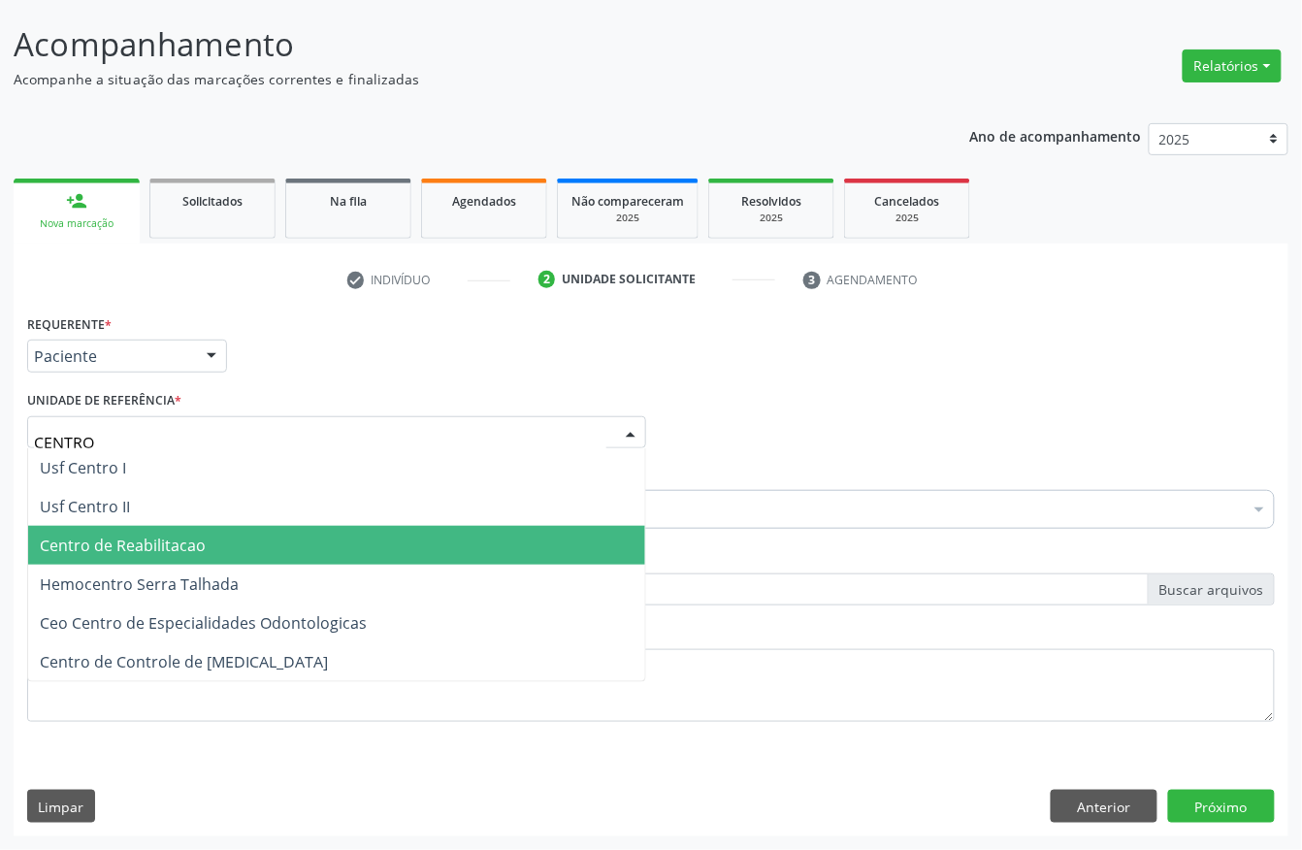
click at [91, 537] on span "Centro de Reabilitacao" at bounding box center [123, 544] width 166 height 21
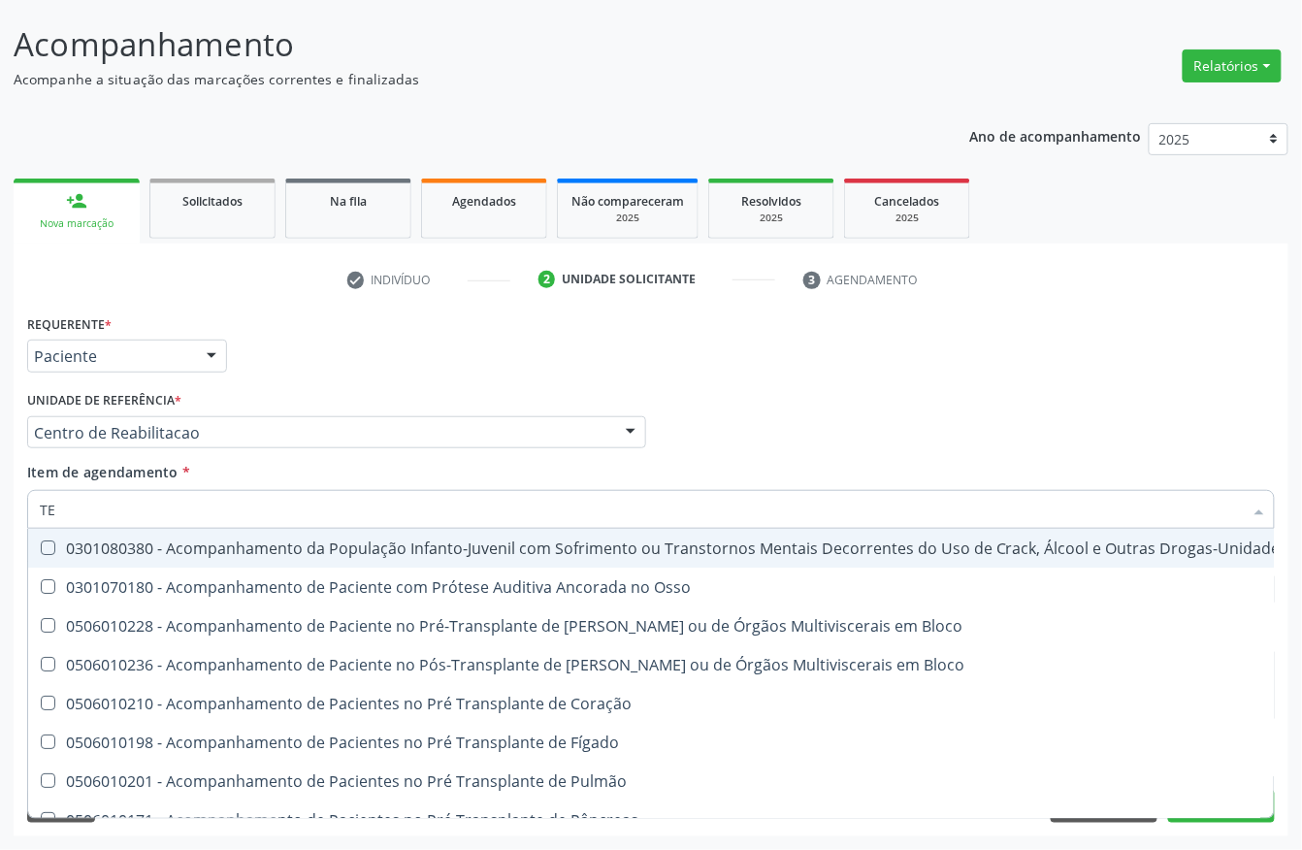
type input "T"
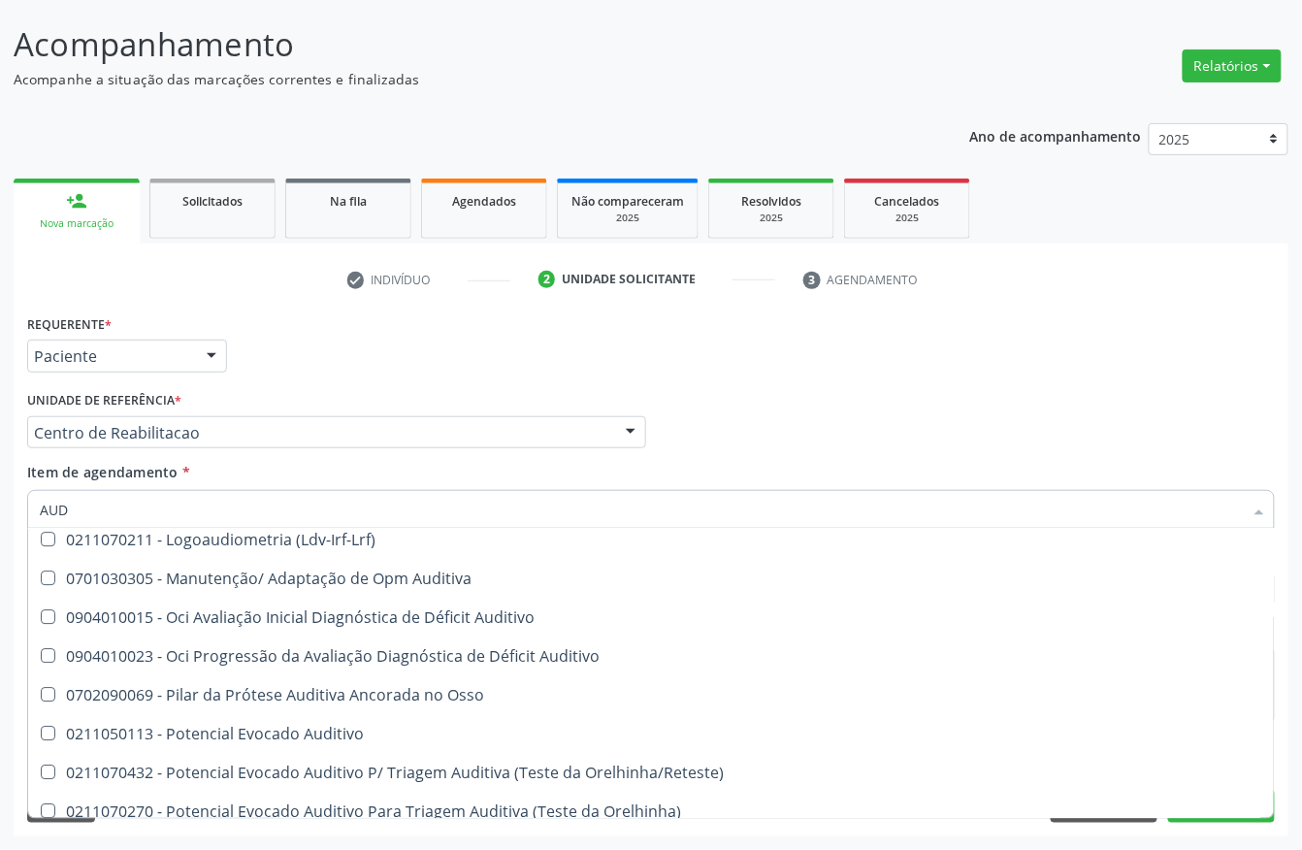
scroll to position [1940, 0]
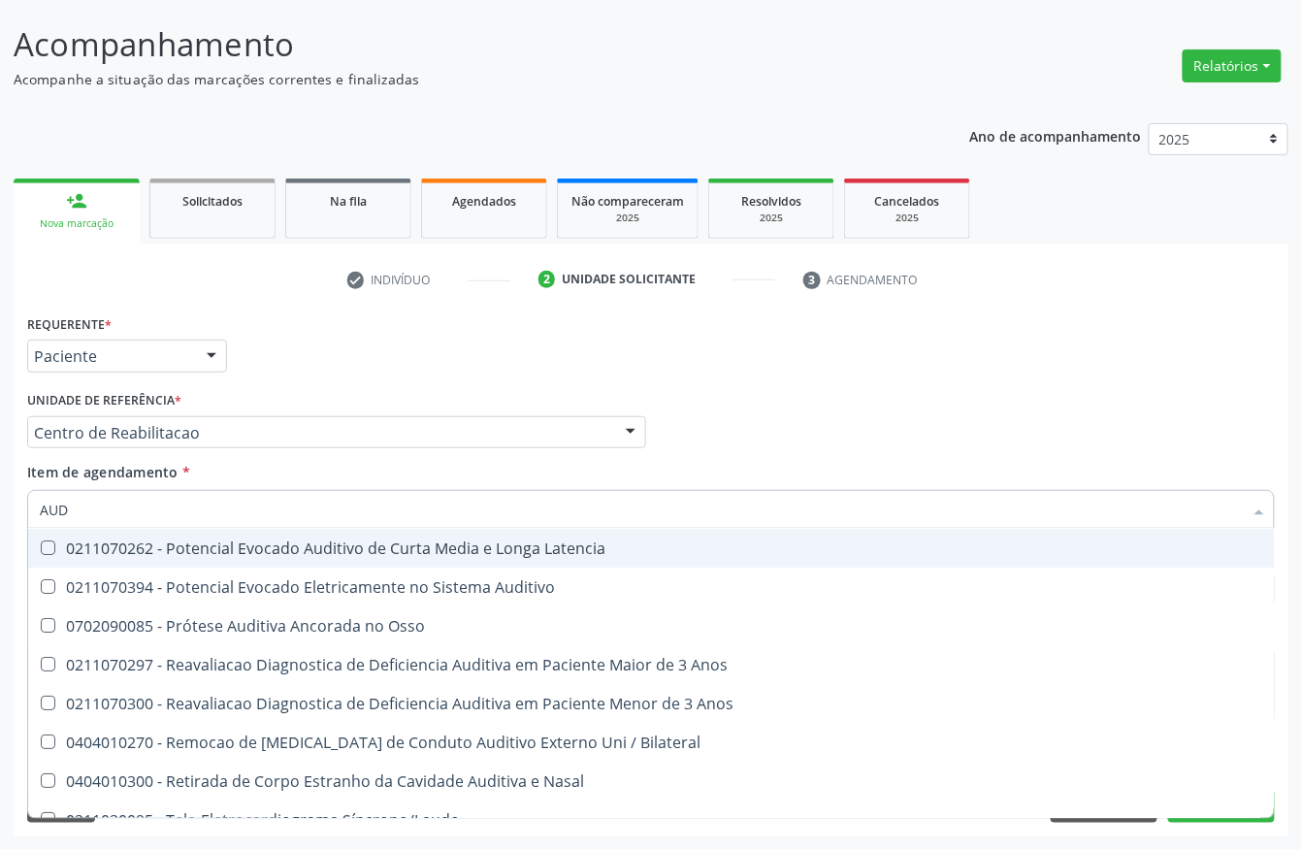
drag, startPoint x: 122, startPoint y: 490, endPoint x: 2, endPoint y: 541, distance: 130.8
click at [2, 545] on div "Acompanhamento Acompanhe a situação das marcações correntes e finalizadas Relat…" at bounding box center [651, 422] width 1302 height 854
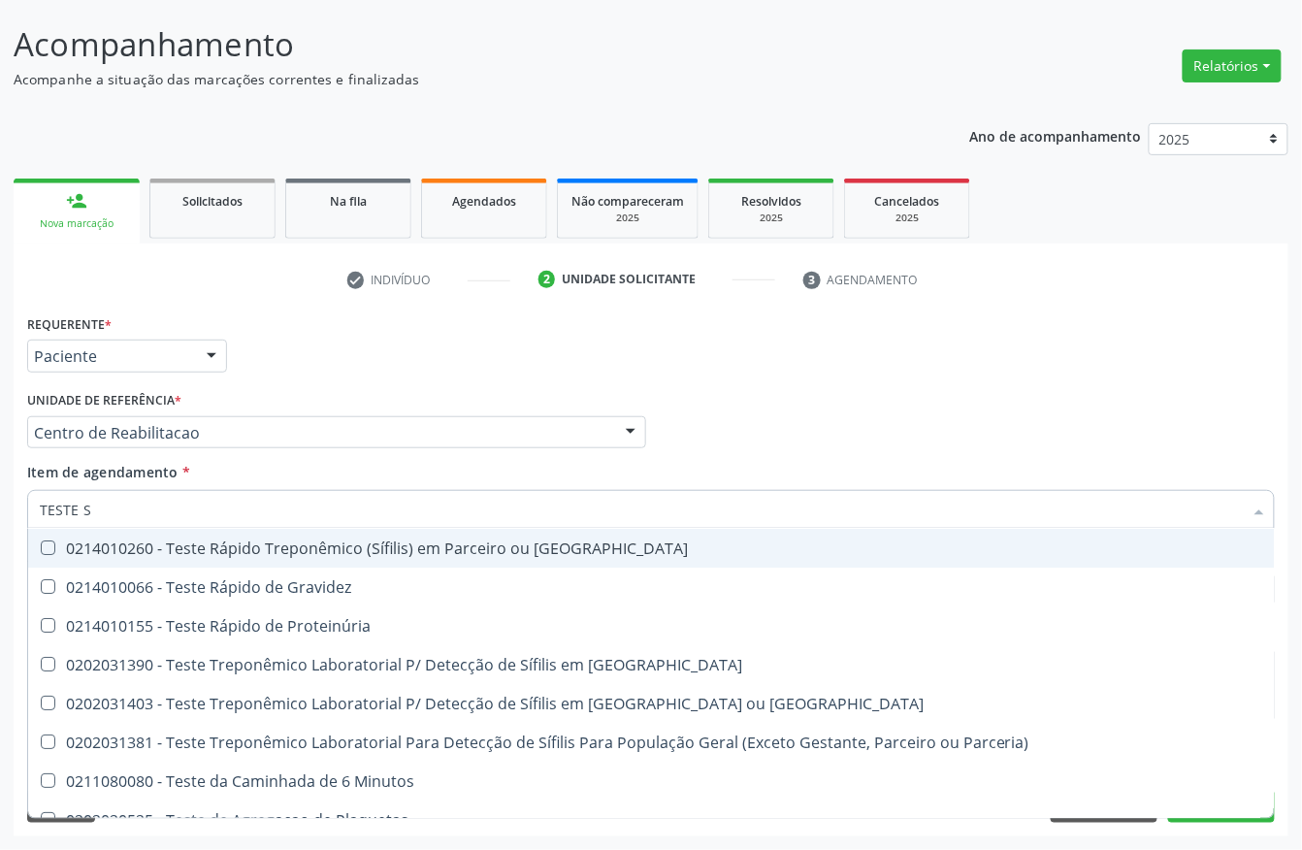
scroll to position [0, 0]
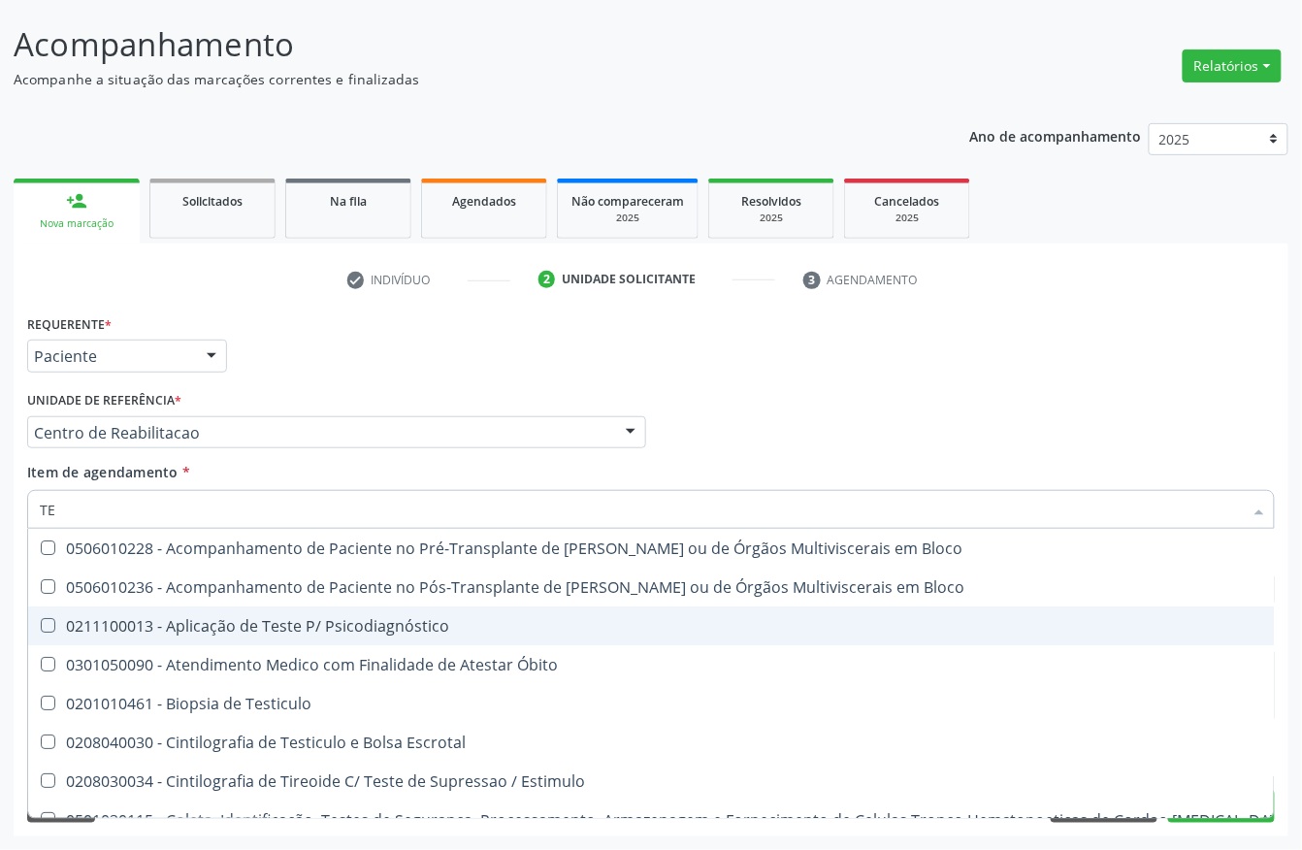
type input "T"
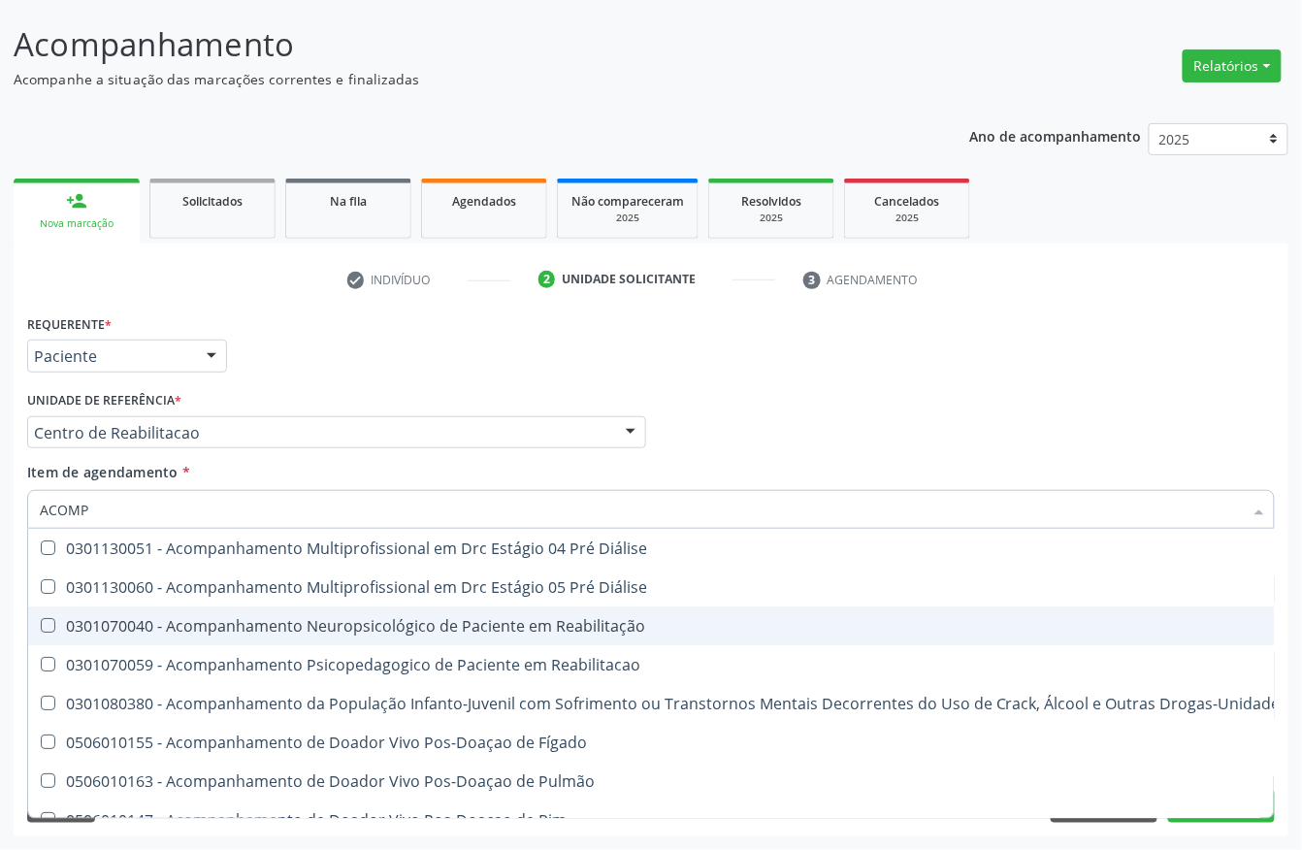
type input "ACOMPA"
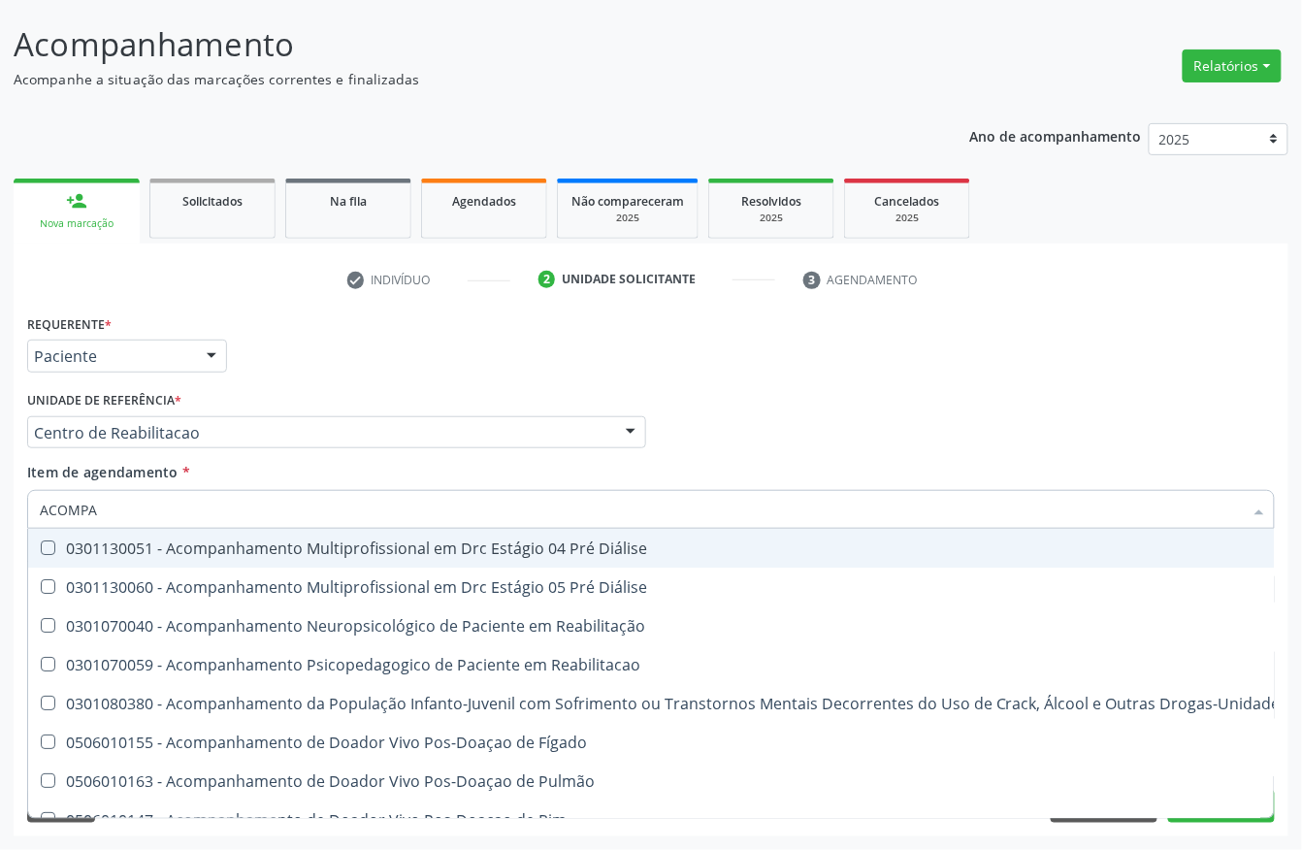
click at [725, 345] on div "Requerente * Paciente Profissional de Saúde Paciente Nenhum resultado encontrad…" at bounding box center [650, 347] width 1257 height 76
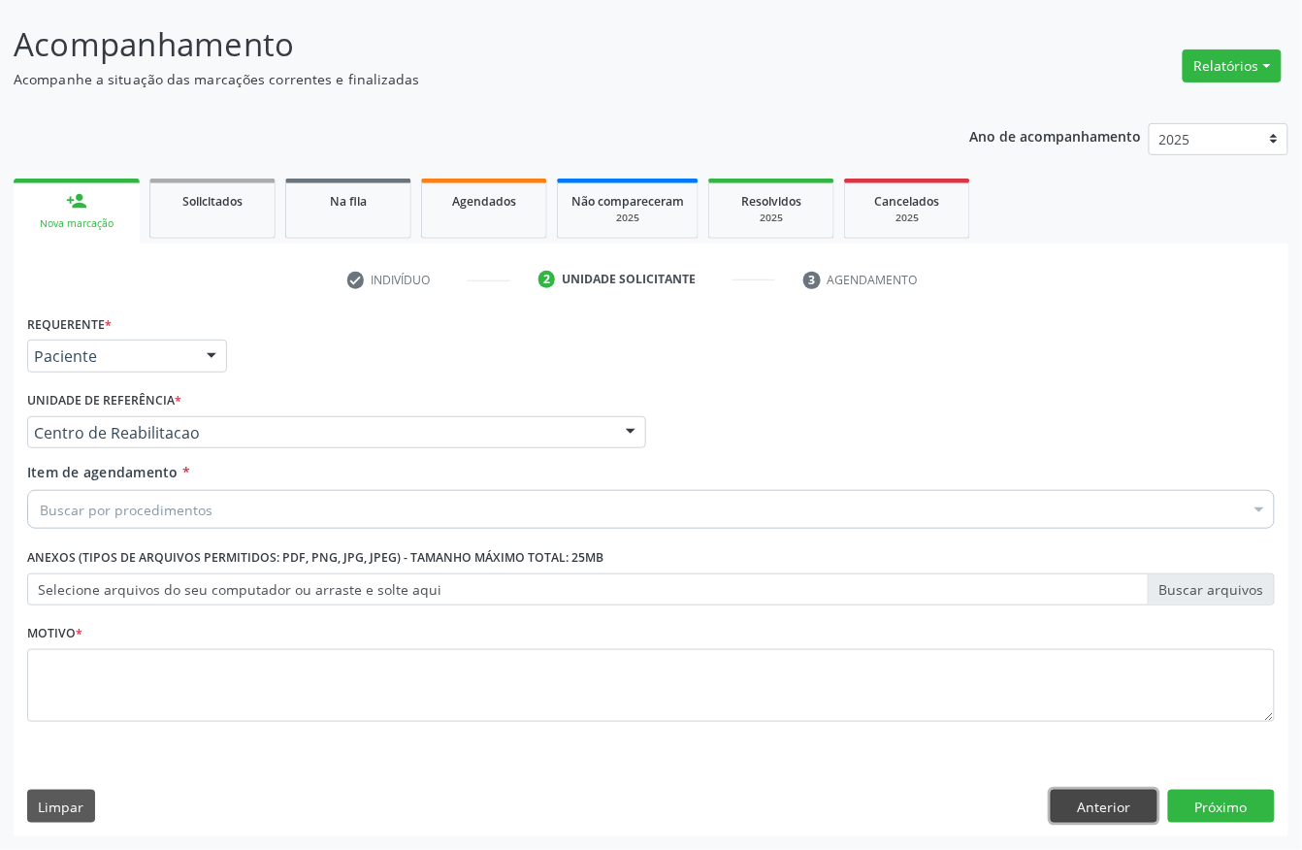
click at [1111, 812] on button "Anterior" at bounding box center [1103, 805] width 107 height 33
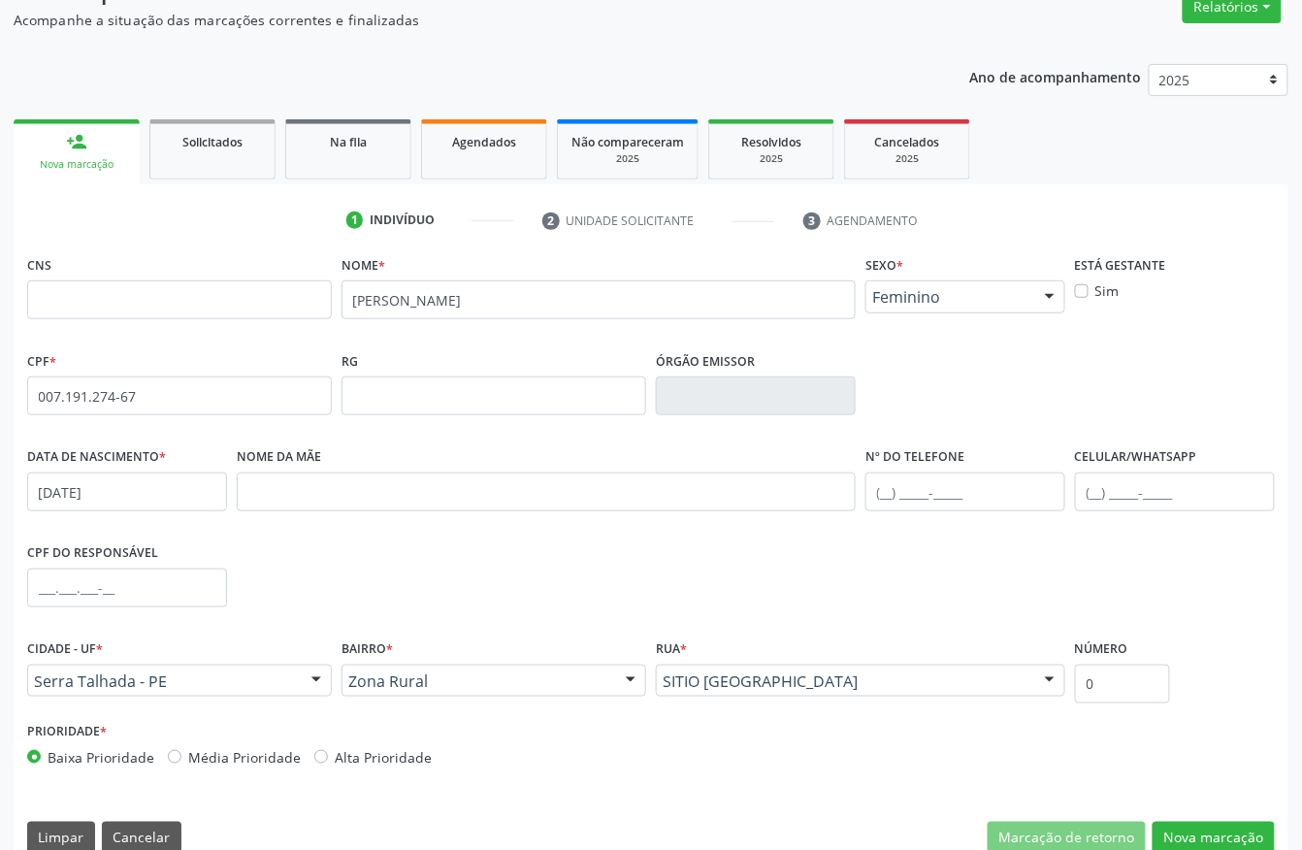
scroll to position [203, 0]
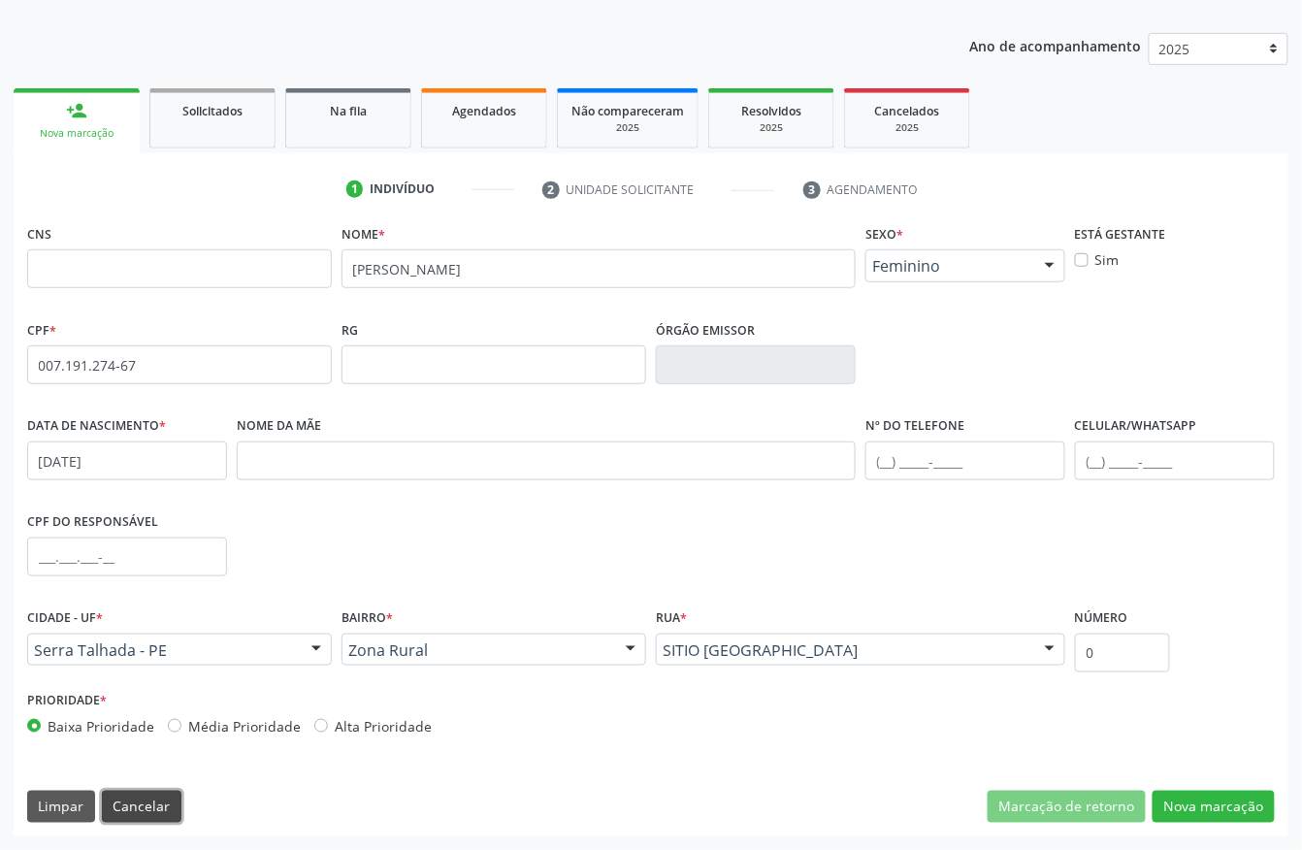
click at [142, 807] on button "Cancelar" at bounding box center [142, 806] width 80 height 33
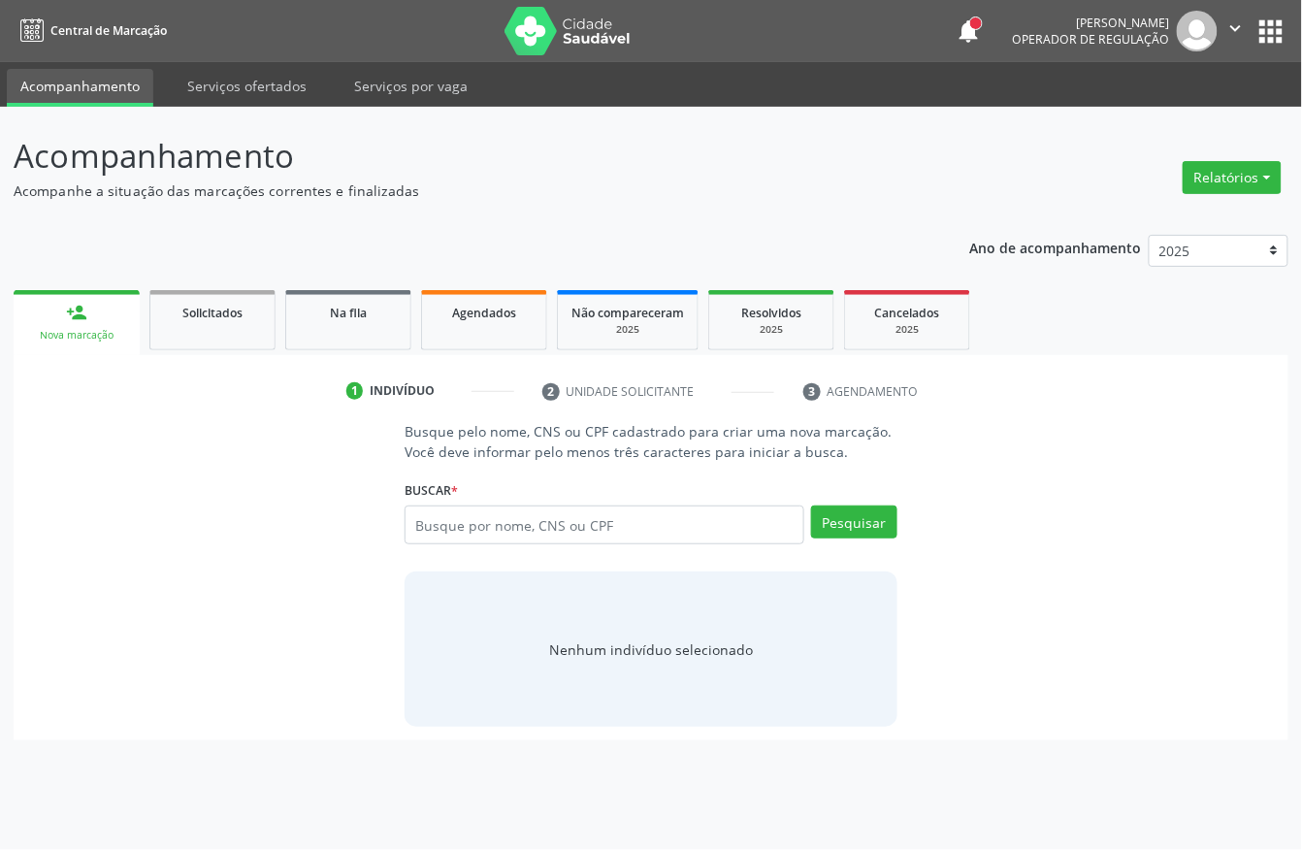
scroll to position [0, 0]
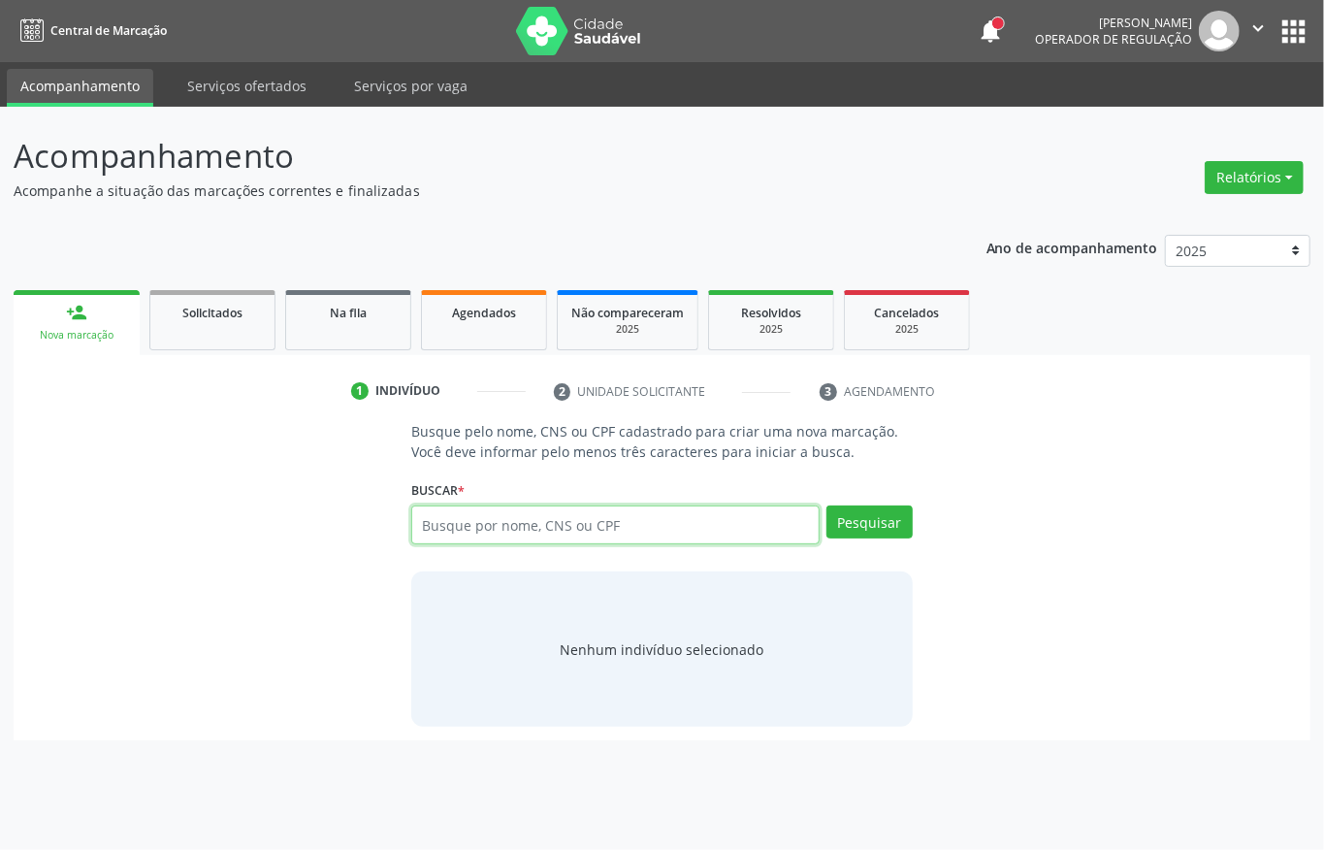
click at [654, 518] on input "text" at bounding box center [615, 524] width 408 height 39
type input "06413707410"
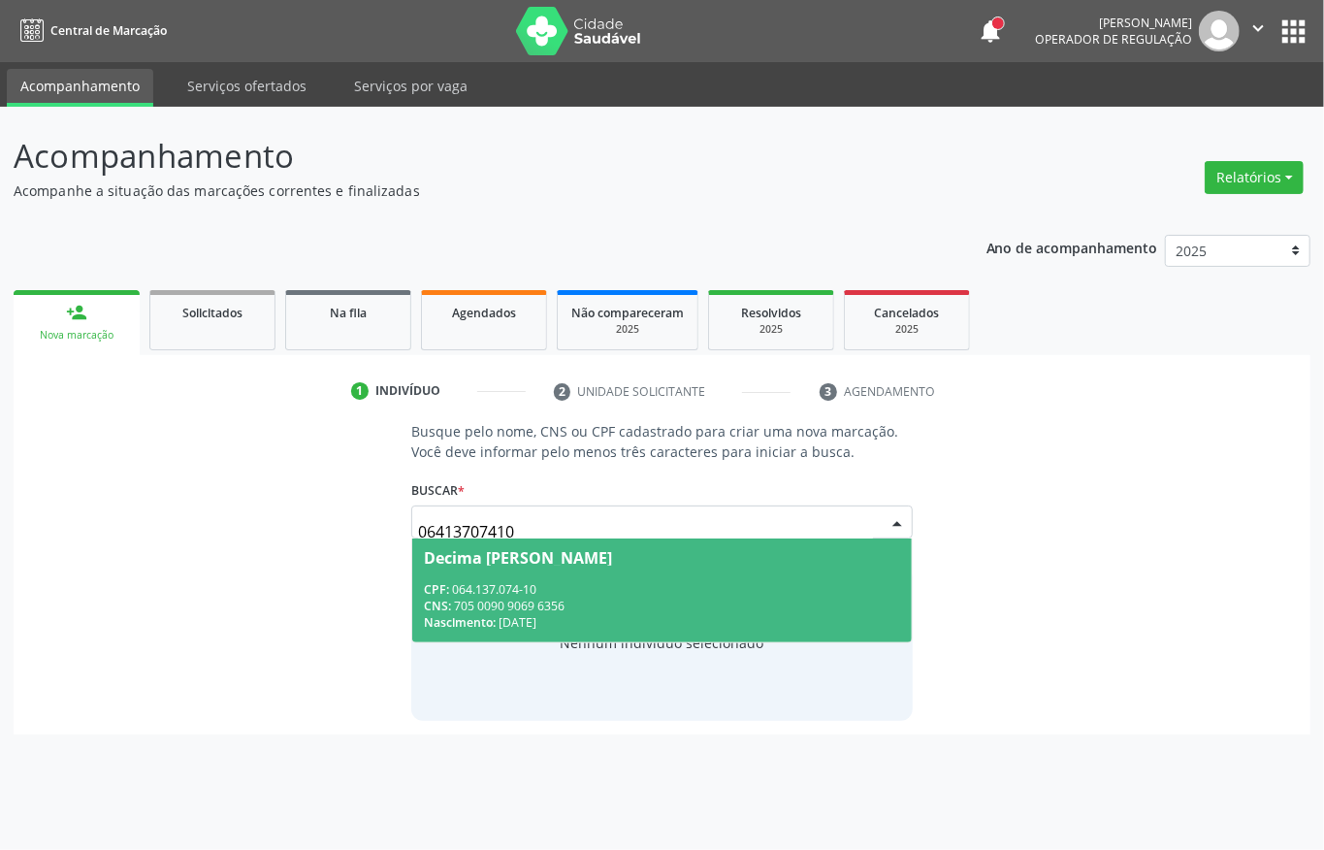
click at [489, 607] on div "CNS: 705 0090 9069 6356" at bounding box center [662, 605] width 476 height 16
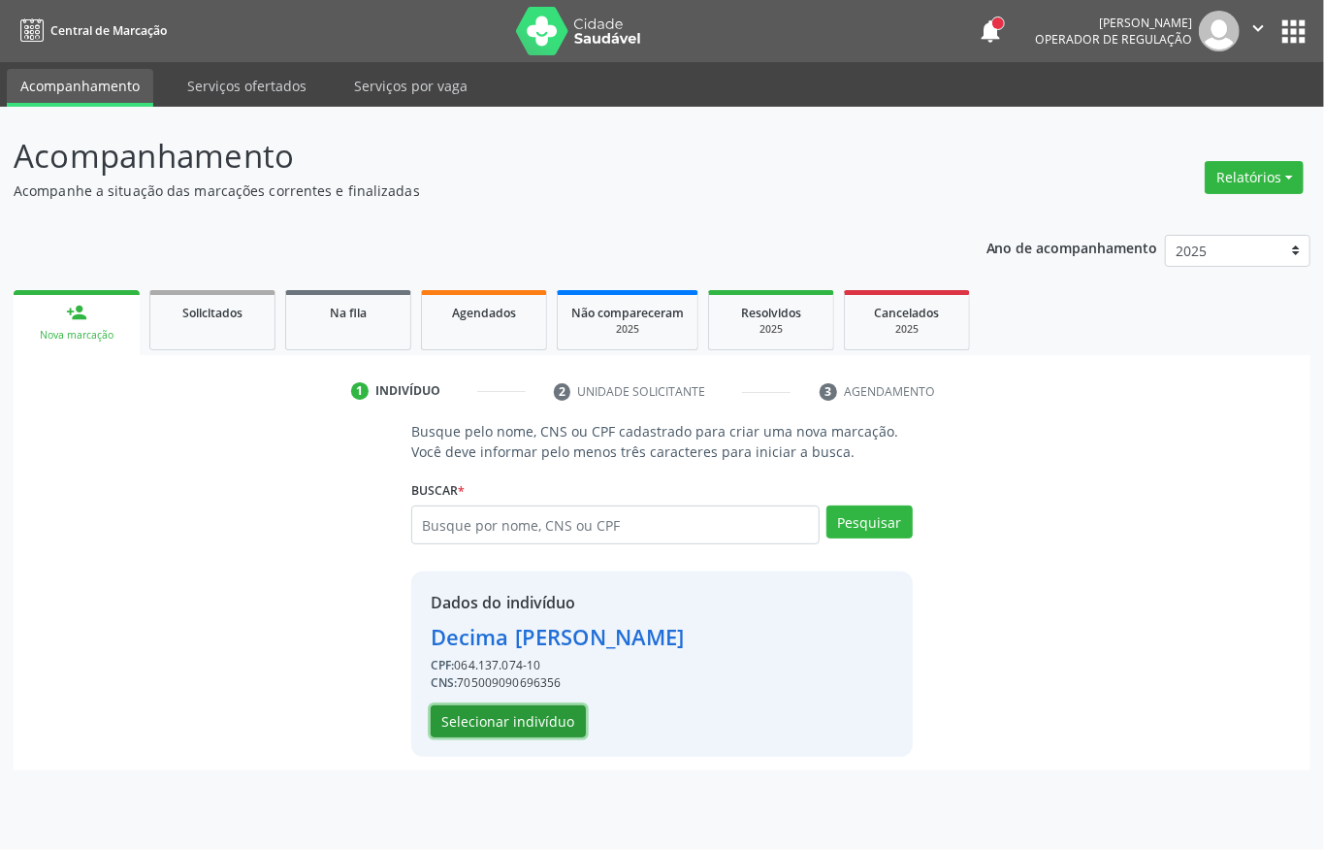
click at [517, 708] on button "Selecionar indivíduo" at bounding box center [508, 721] width 155 height 33
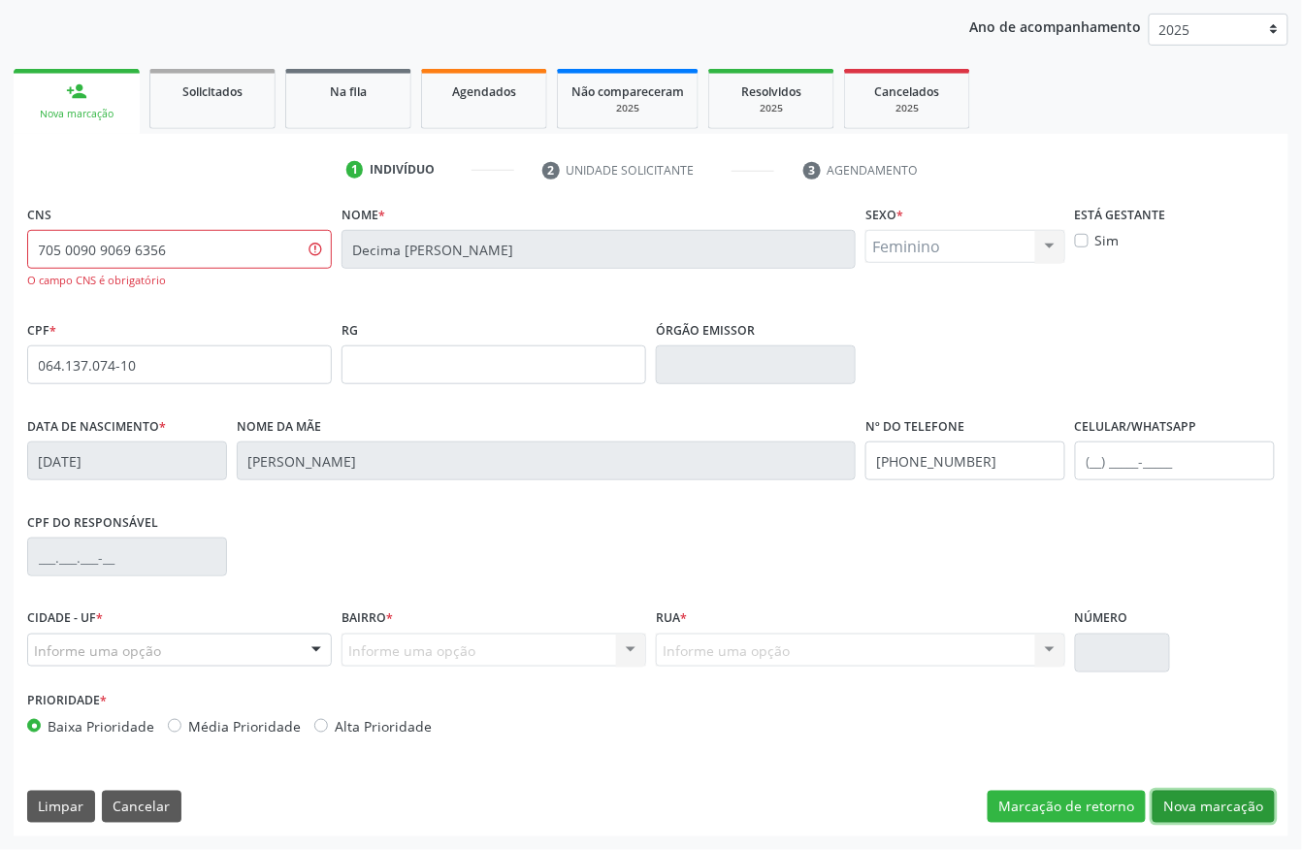
click at [1168, 801] on button "Nova marcação" at bounding box center [1213, 806] width 122 height 33
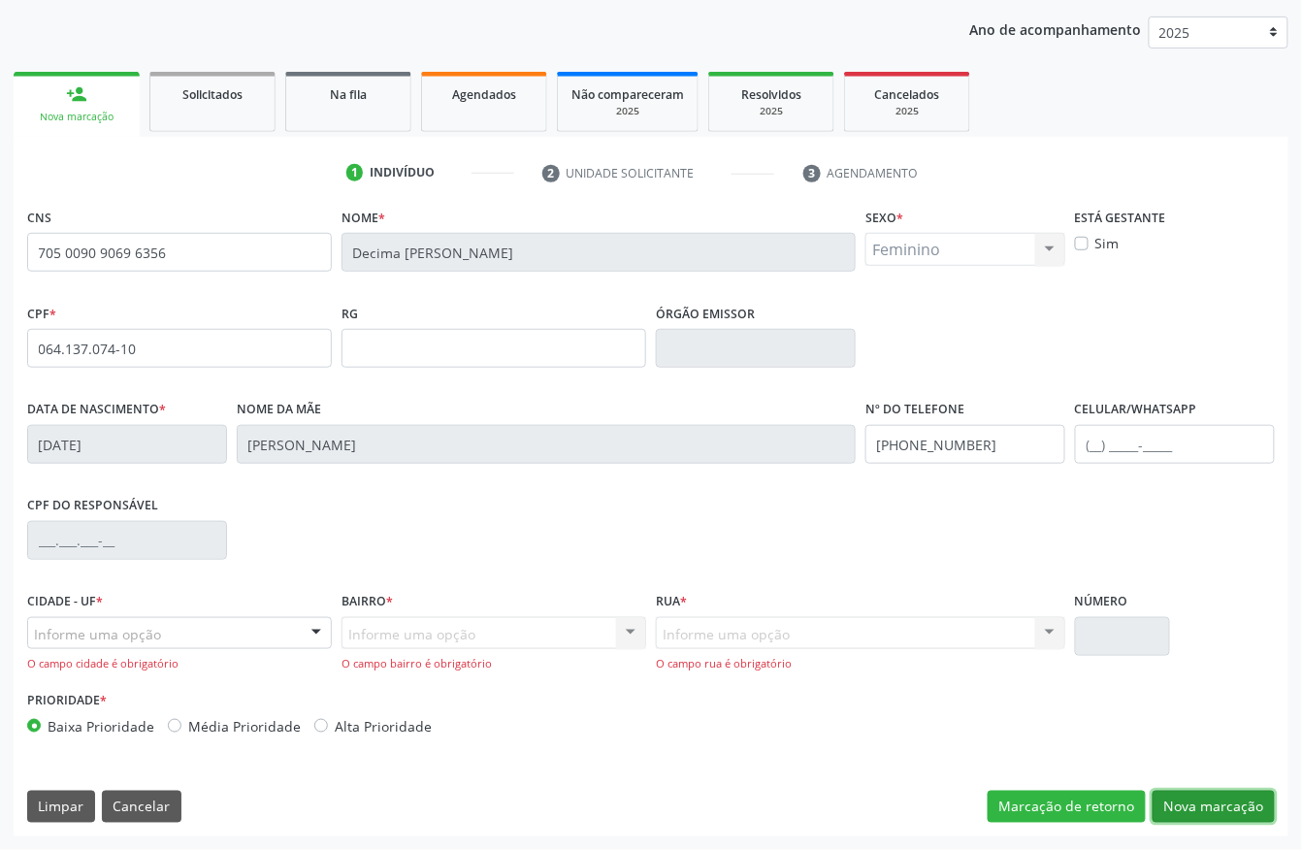
scroll to position [219, 0]
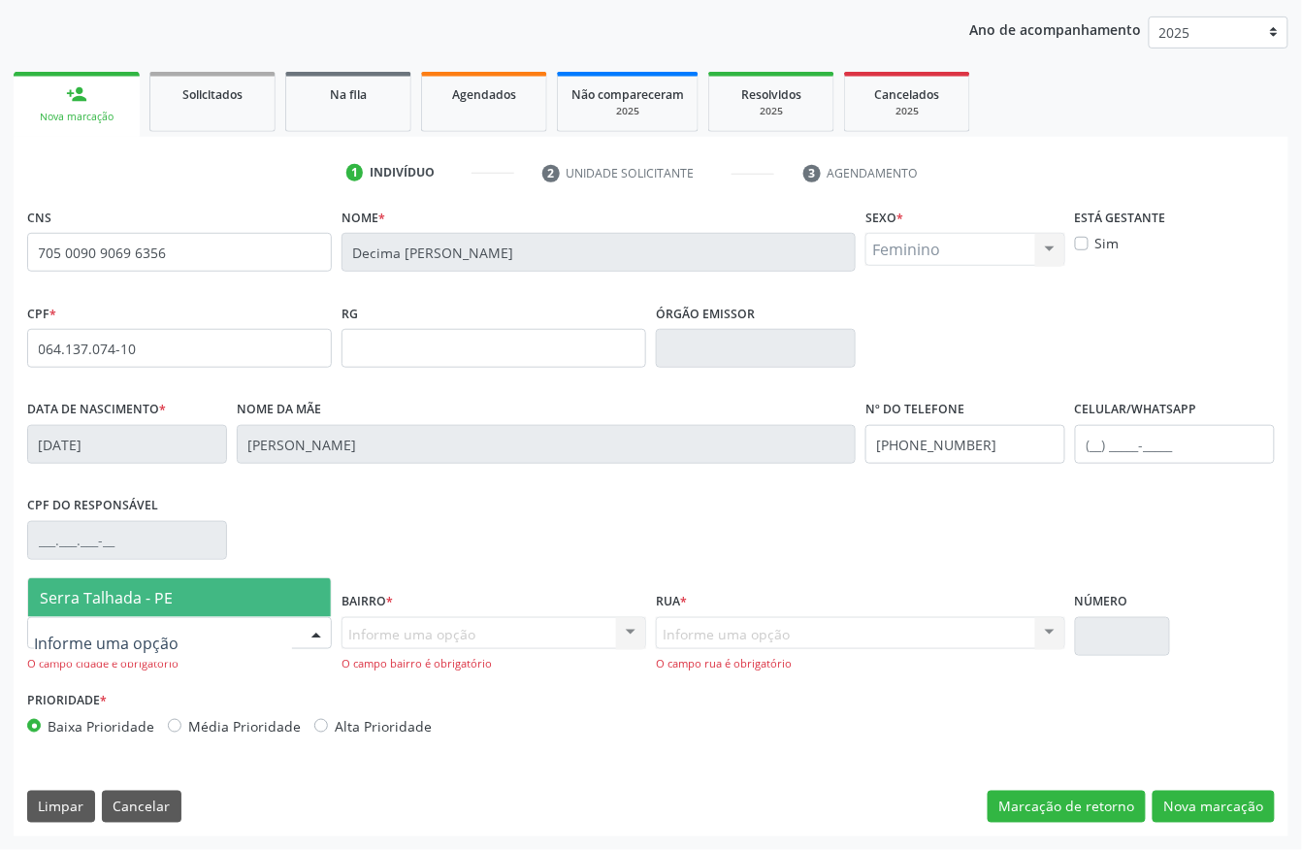
click at [130, 578] on span "Serra Talhada - PE" at bounding box center [179, 597] width 303 height 39
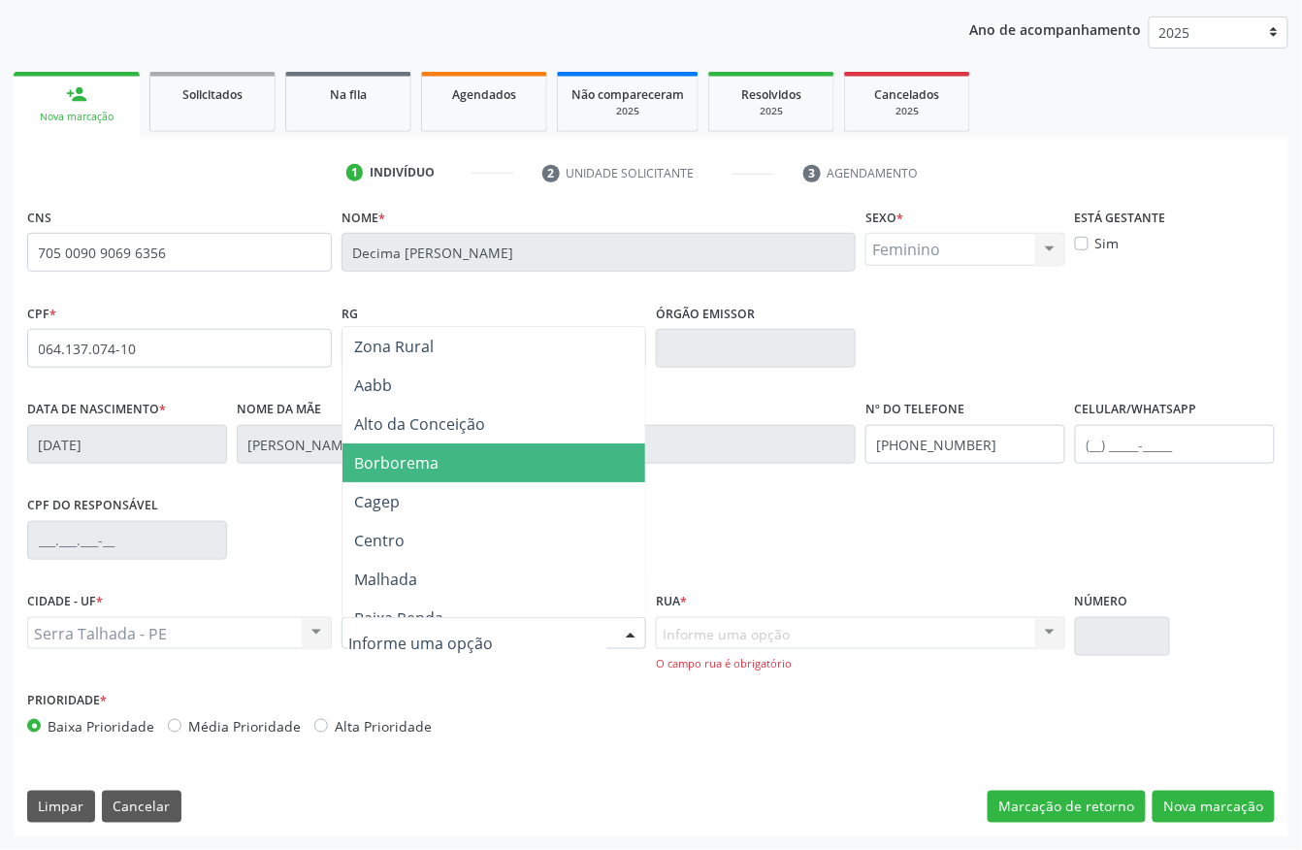
type input "I"
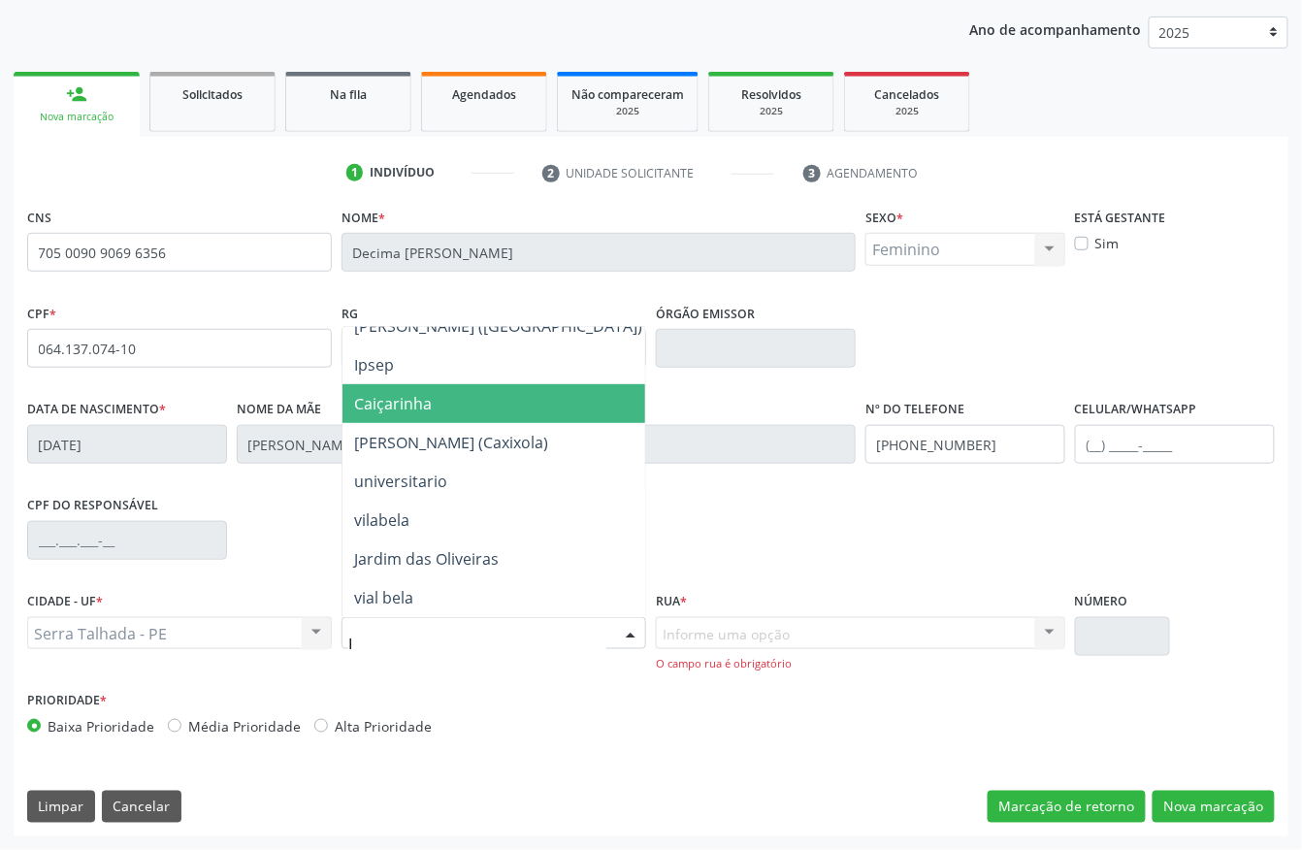
scroll to position [202, 0]
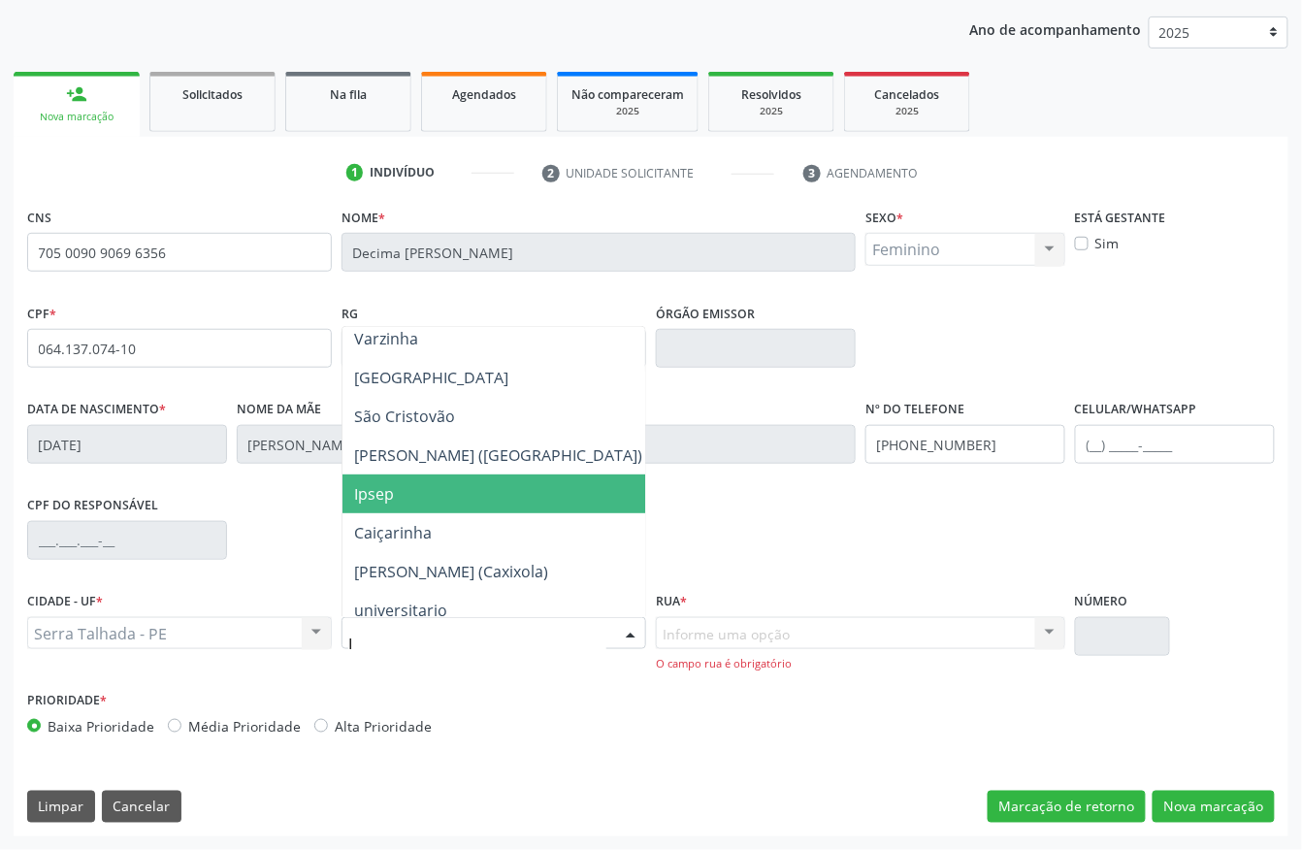
click at [509, 494] on span "Ipsep" at bounding box center [497, 493] width 311 height 39
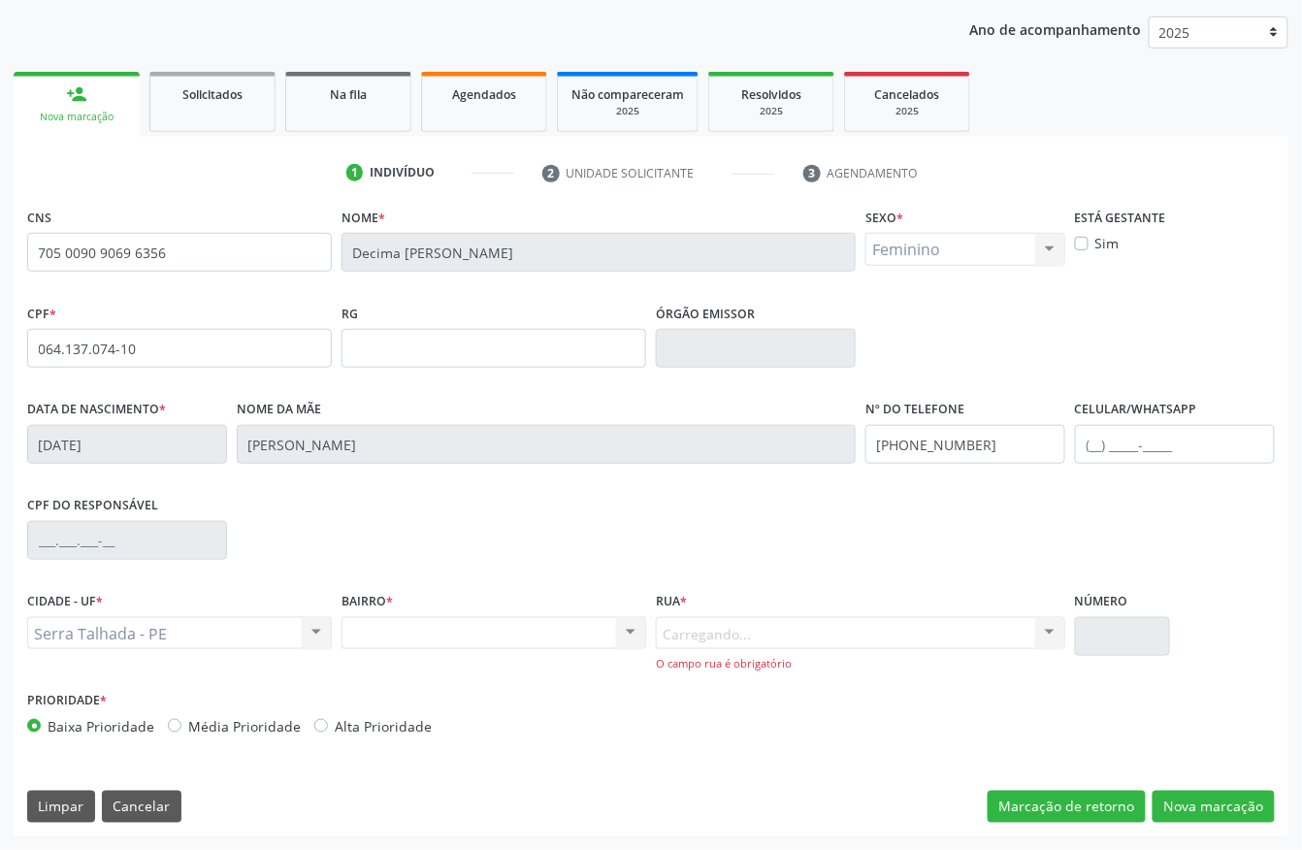
click at [716, 629] on div "Carregando... Nenhum resultado encontrado para: " " Nenhuma opção encontrada. D…" at bounding box center [860, 644] width 409 height 55
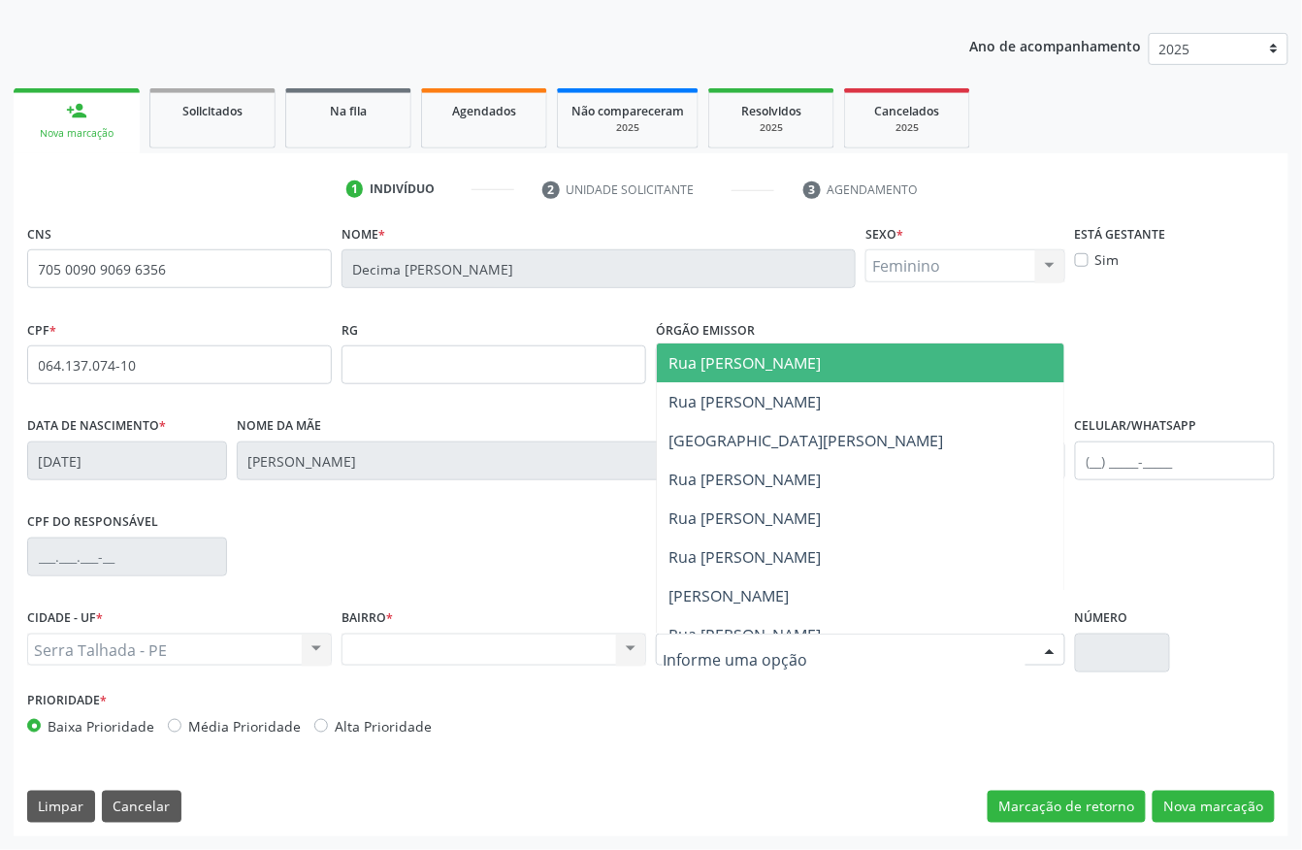
click at [870, 648] on div at bounding box center [860, 649] width 409 height 33
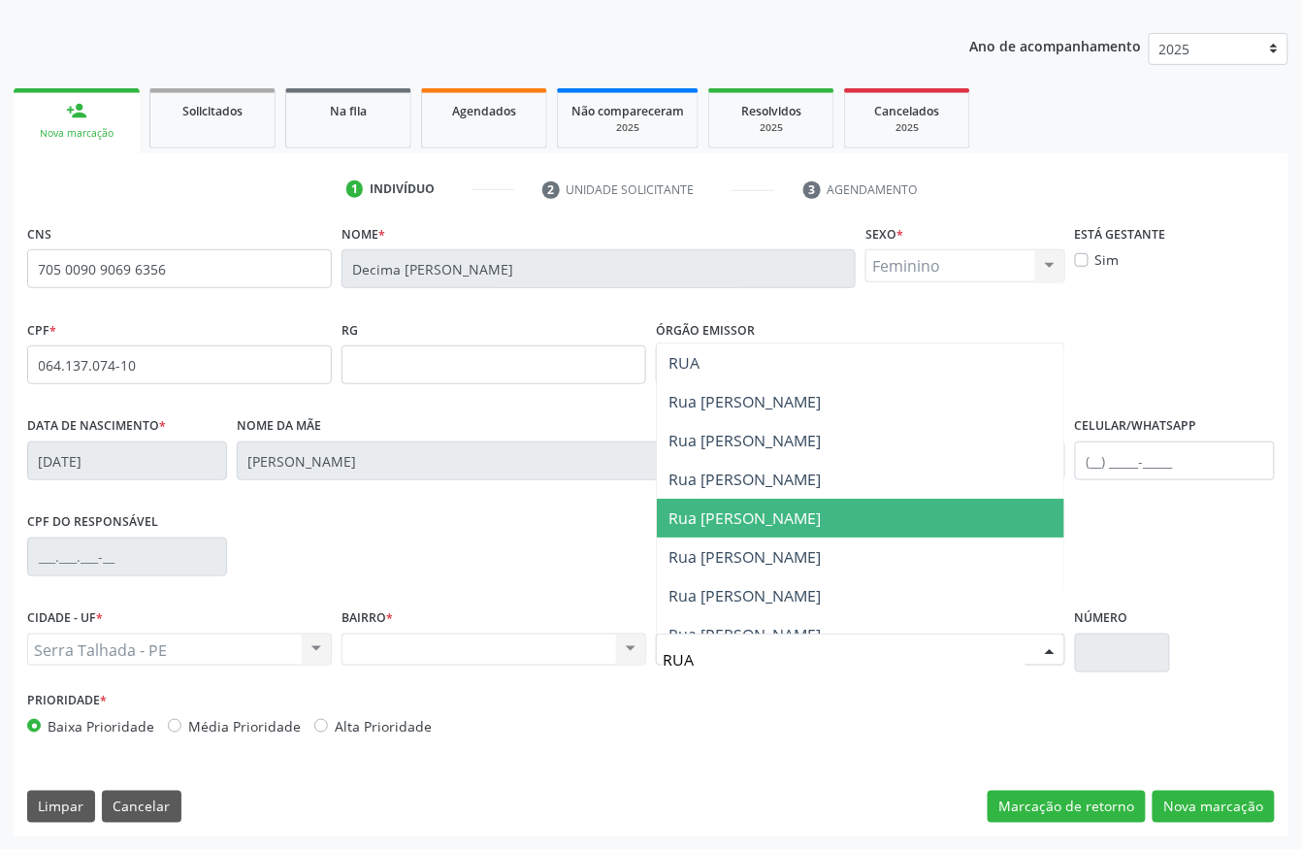
type input "RUA A"
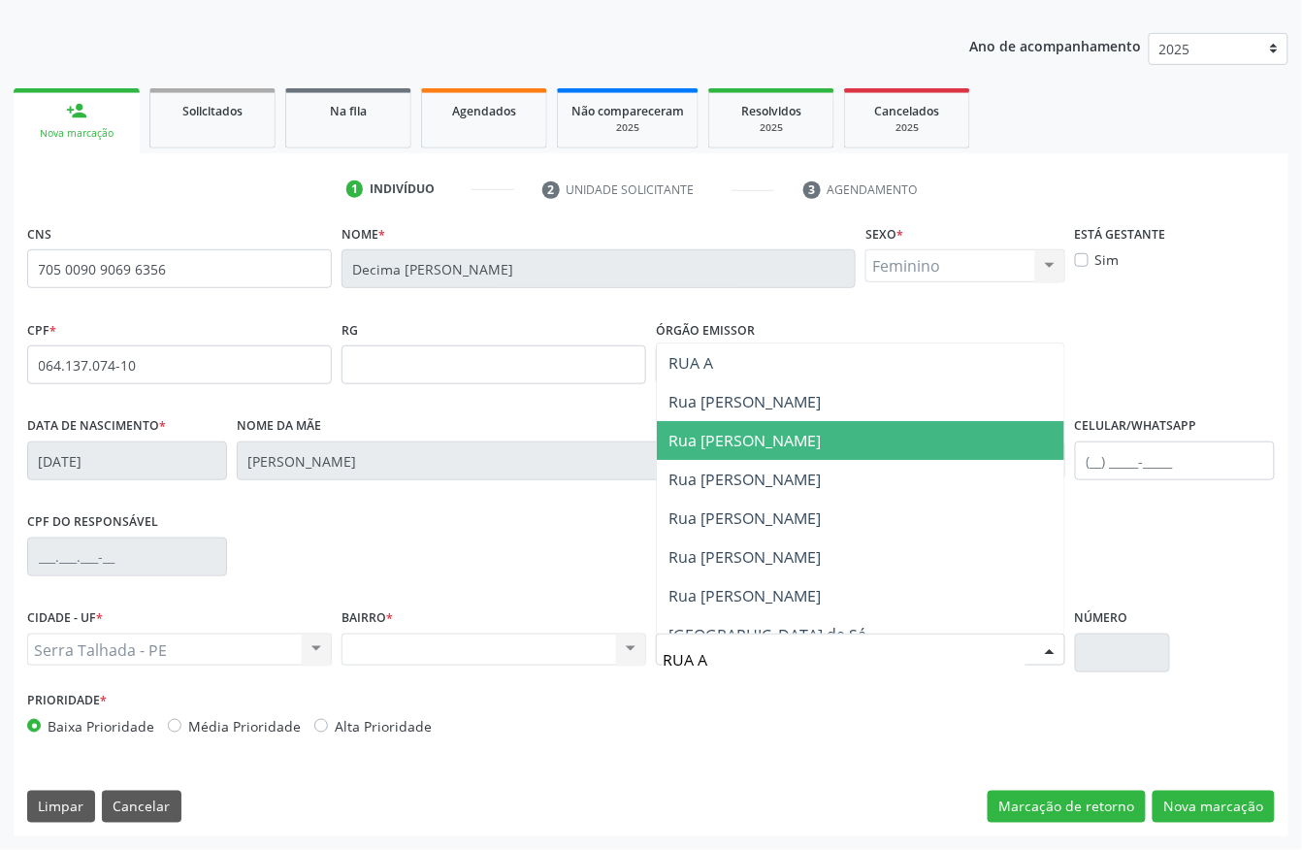
click at [793, 447] on span "Rua Acelina Pereira de Souza" at bounding box center [744, 440] width 152 height 21
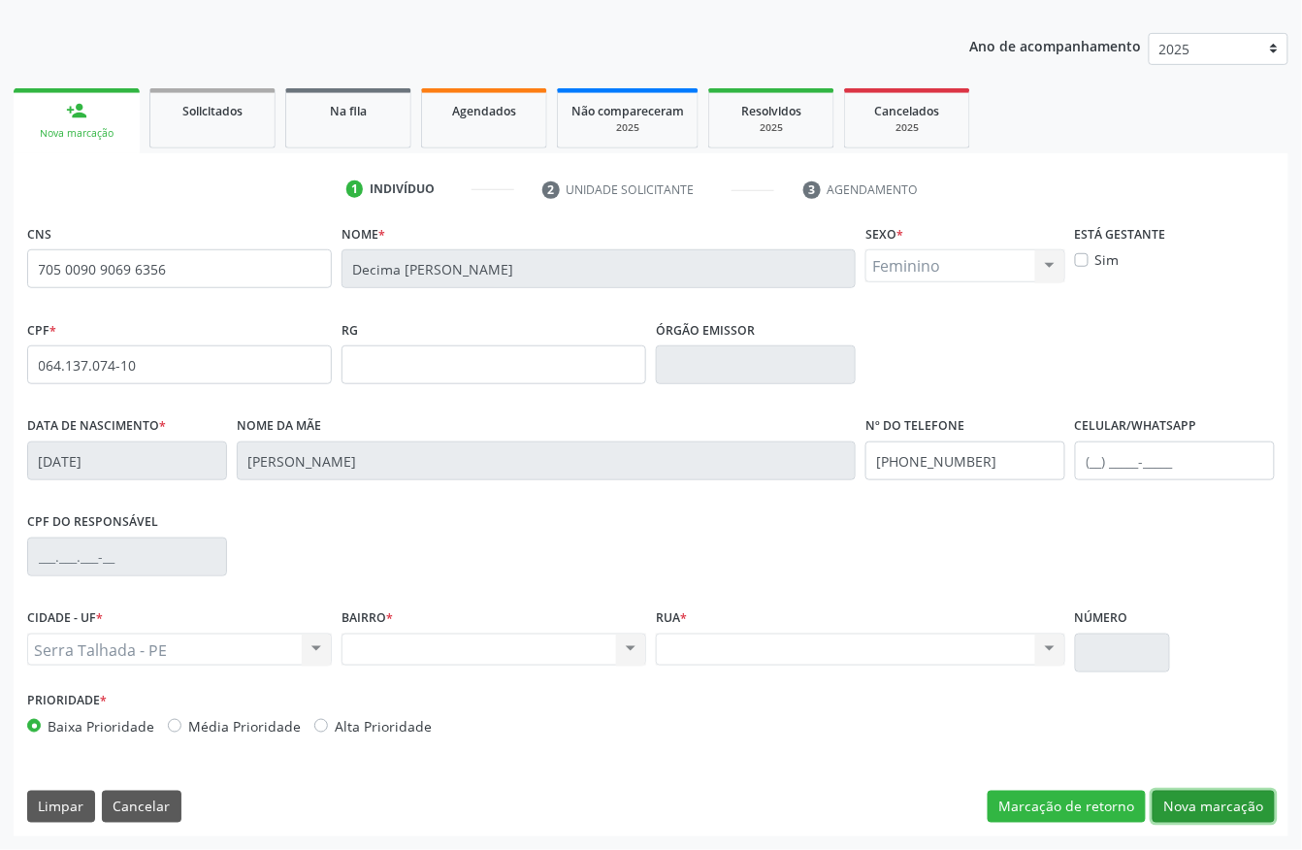
click at [1193, 815] on button "Nova marcação" at bounding box center [1213, 806] width 122 height 33
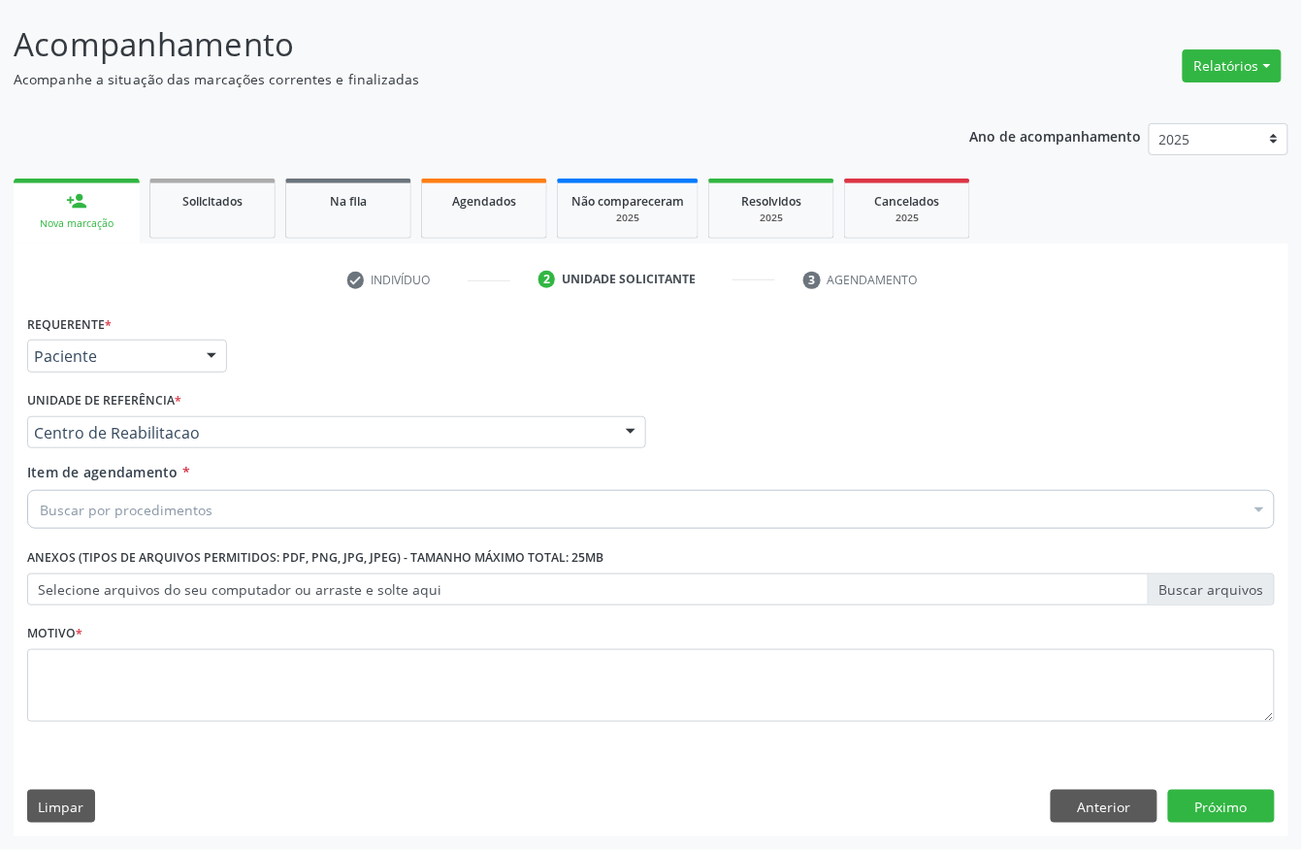
scroll to position [113, 0]
click at [101, 520] on div "Buscar por procedimentos" at bounding box center [650, 509] width 1247 height 39
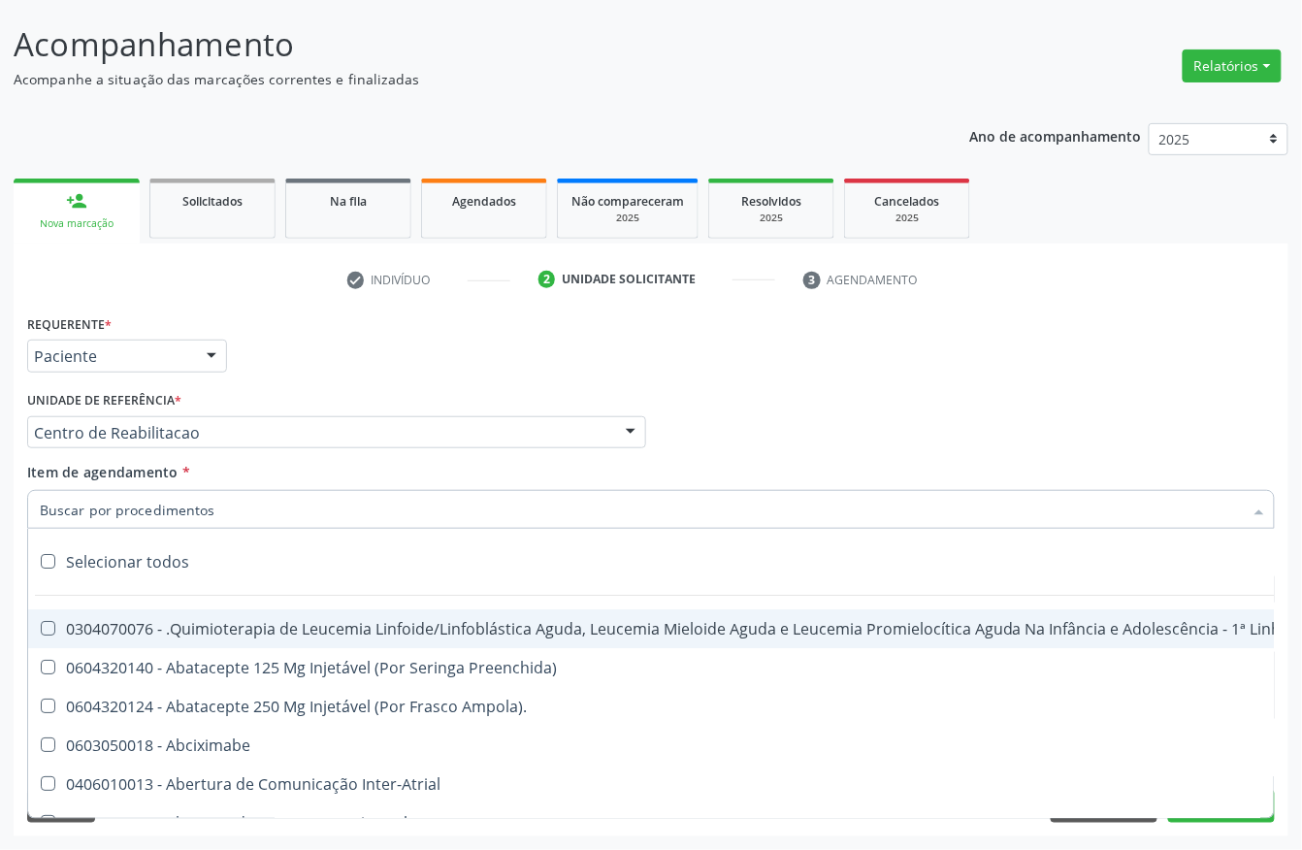
click at [101, 500] on input "Item de agendamento *" at bounding box center [641, 509] width 1203 height 39
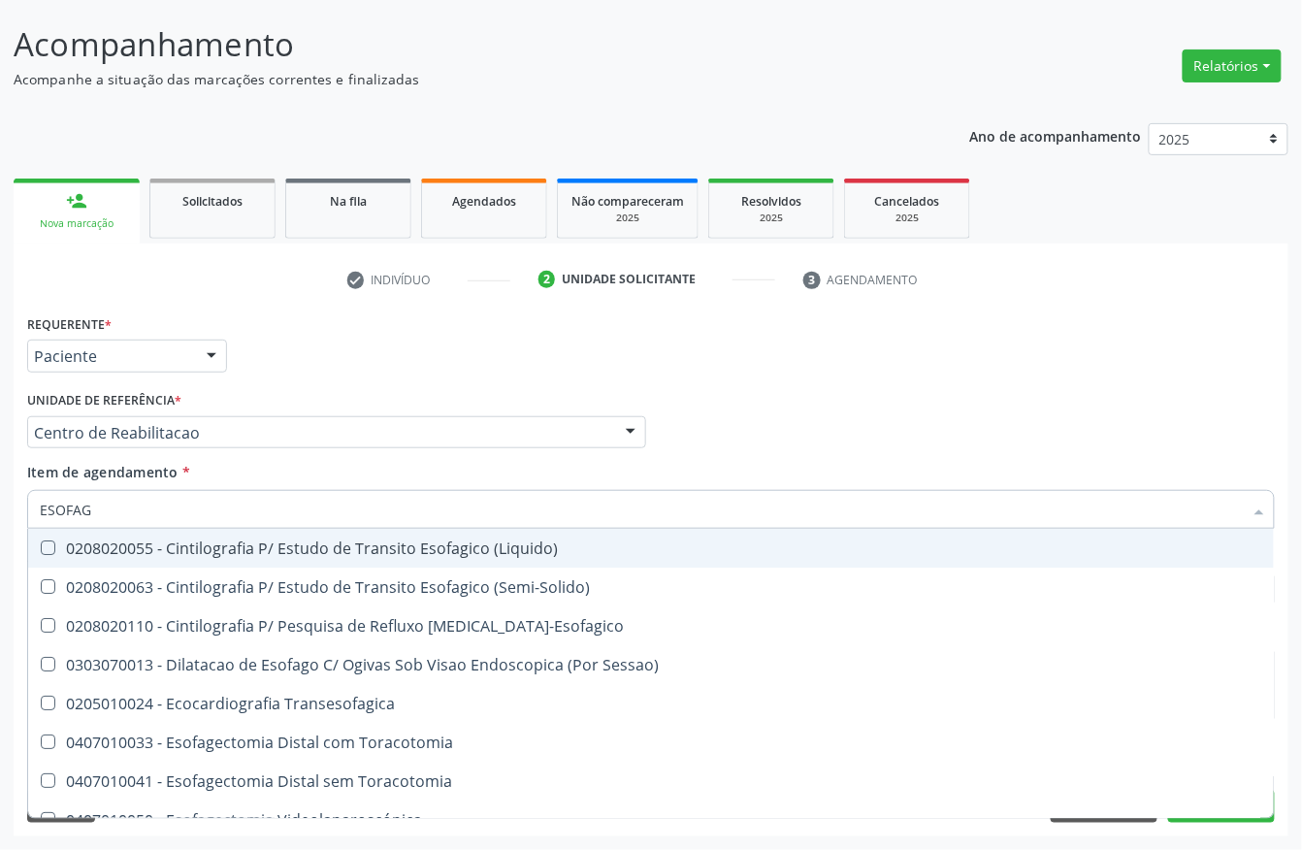
type input "ESOFAGO"
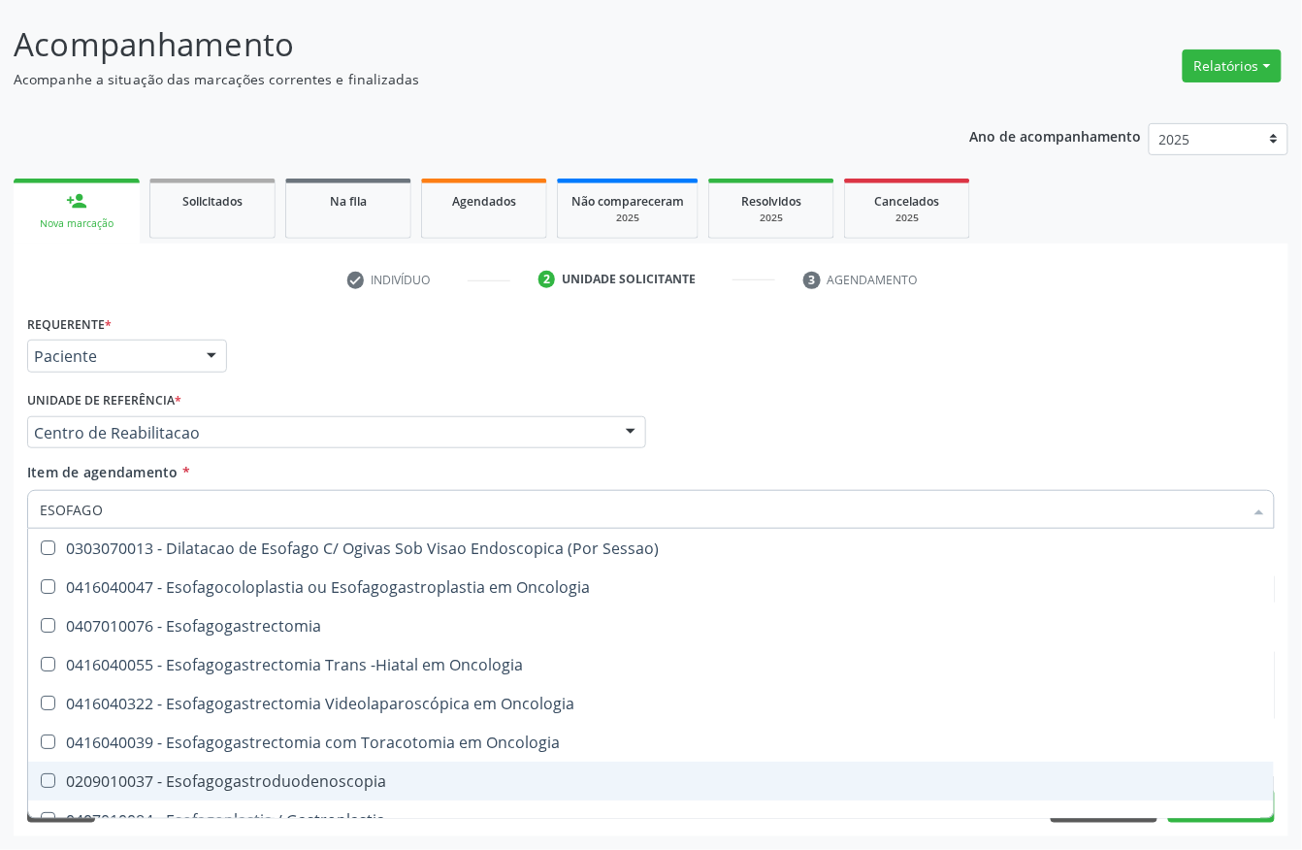
click at [144, 762] on span "0209010037 - Esofagogastroduodenoscopia" at bounding box center [650, 780] width 1245 height 39
checkbox Esofagogastroduodenoscopia "true"
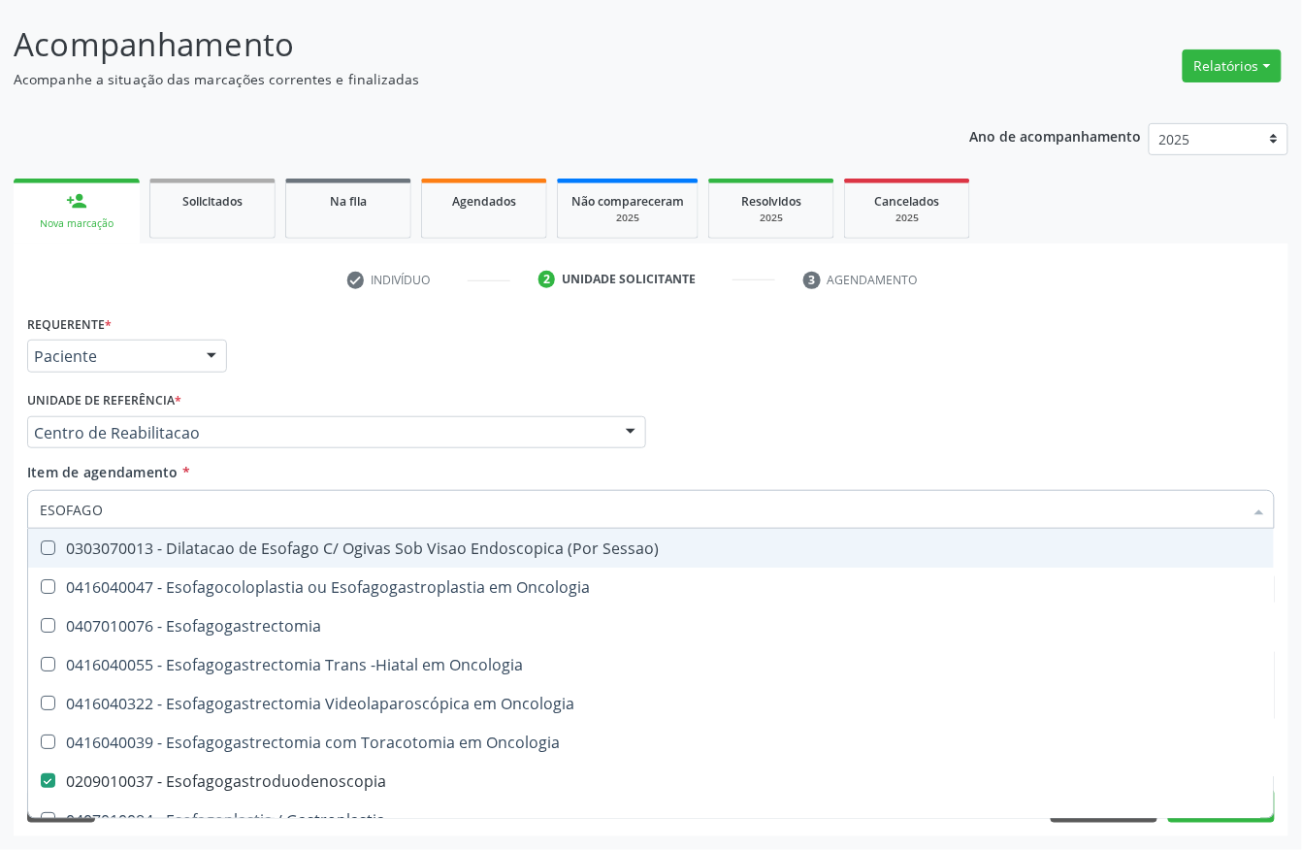
click at [780, 377] on div "Requerente * Paciente Profissional de Saúde Paciente Nenhum resultado encontrad…" at bounding box center [650, 347] width 1257 height 76
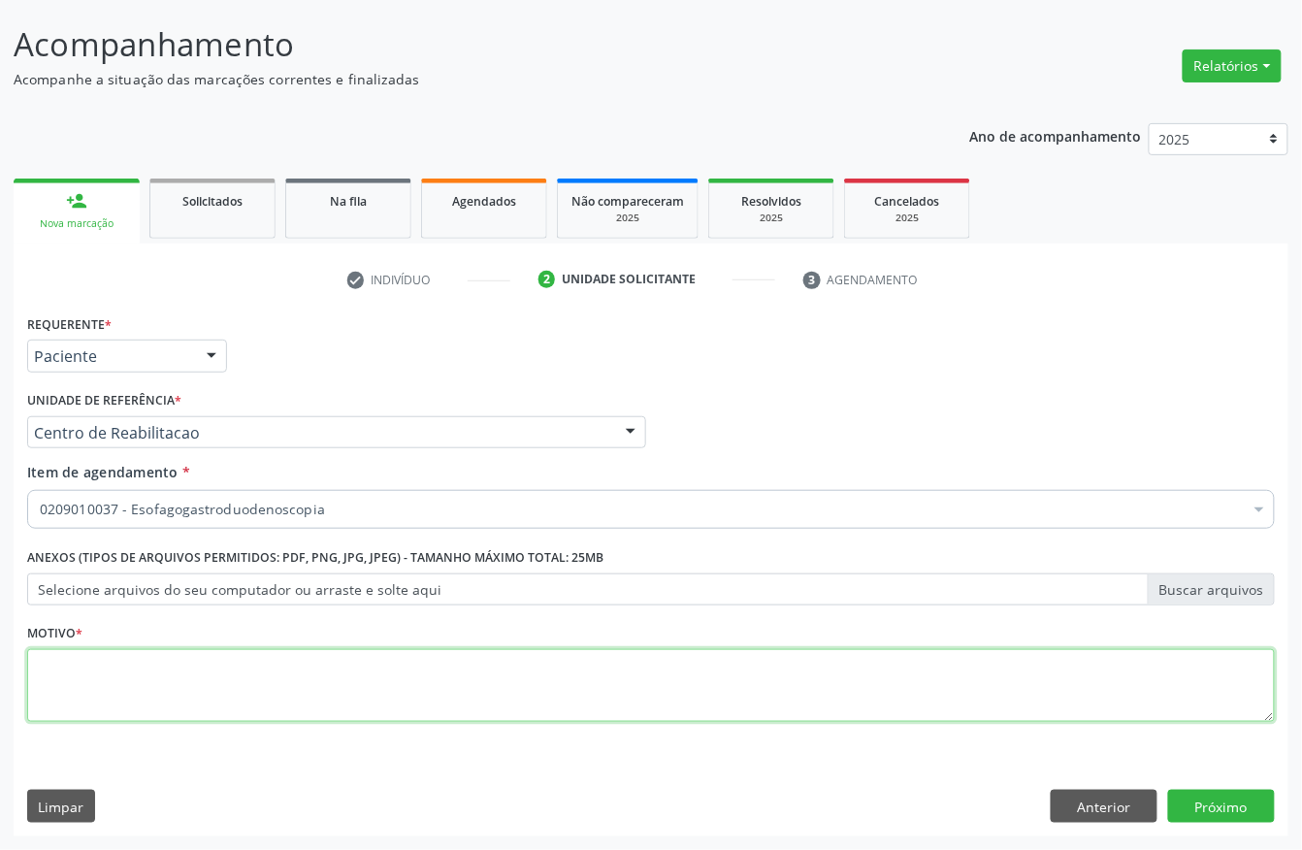
click at [78, 699] on textarea at bounding box center [650, 686] width 1247 height 74
type textarea "."
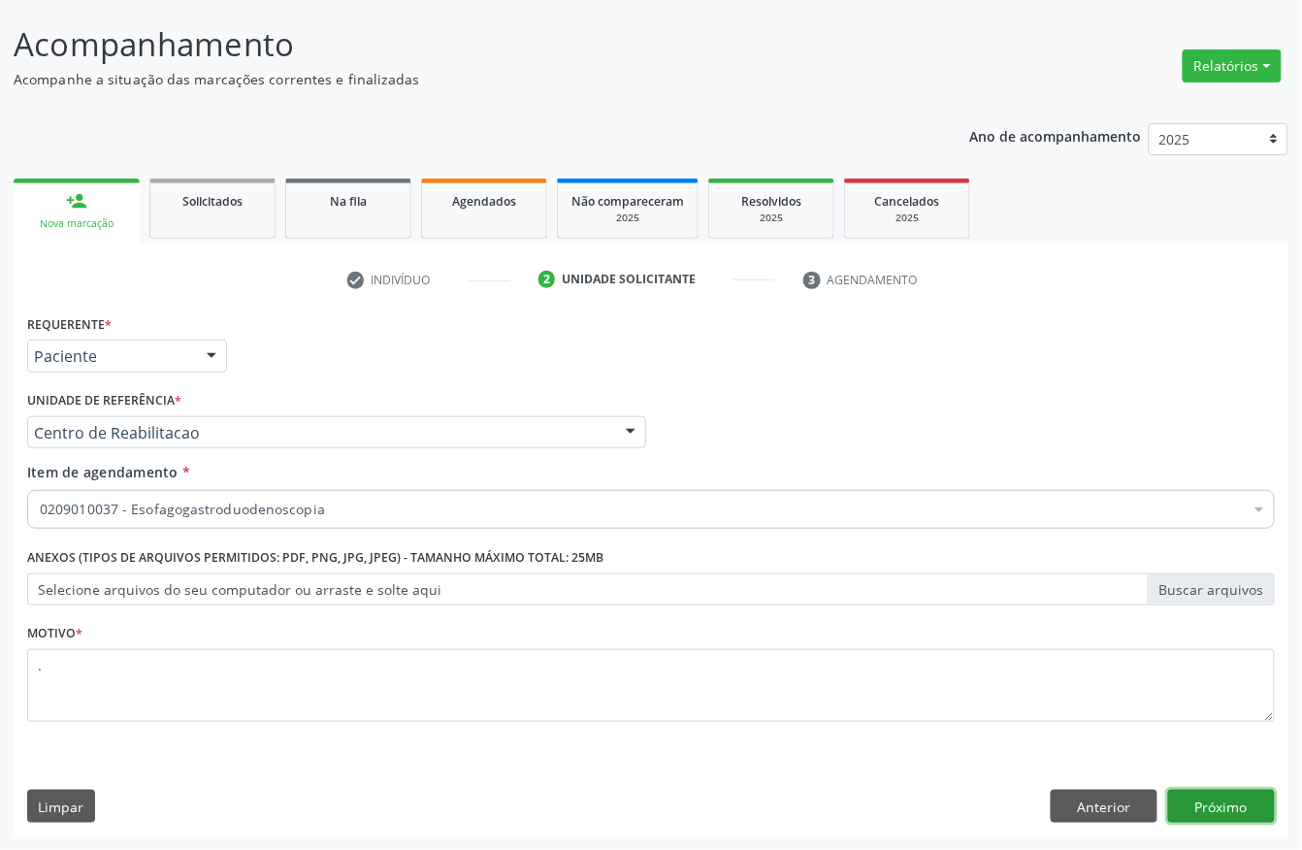
click at [1269, 803] on button "Próximo" at bounding box center [1221, 805] width 107 height 33
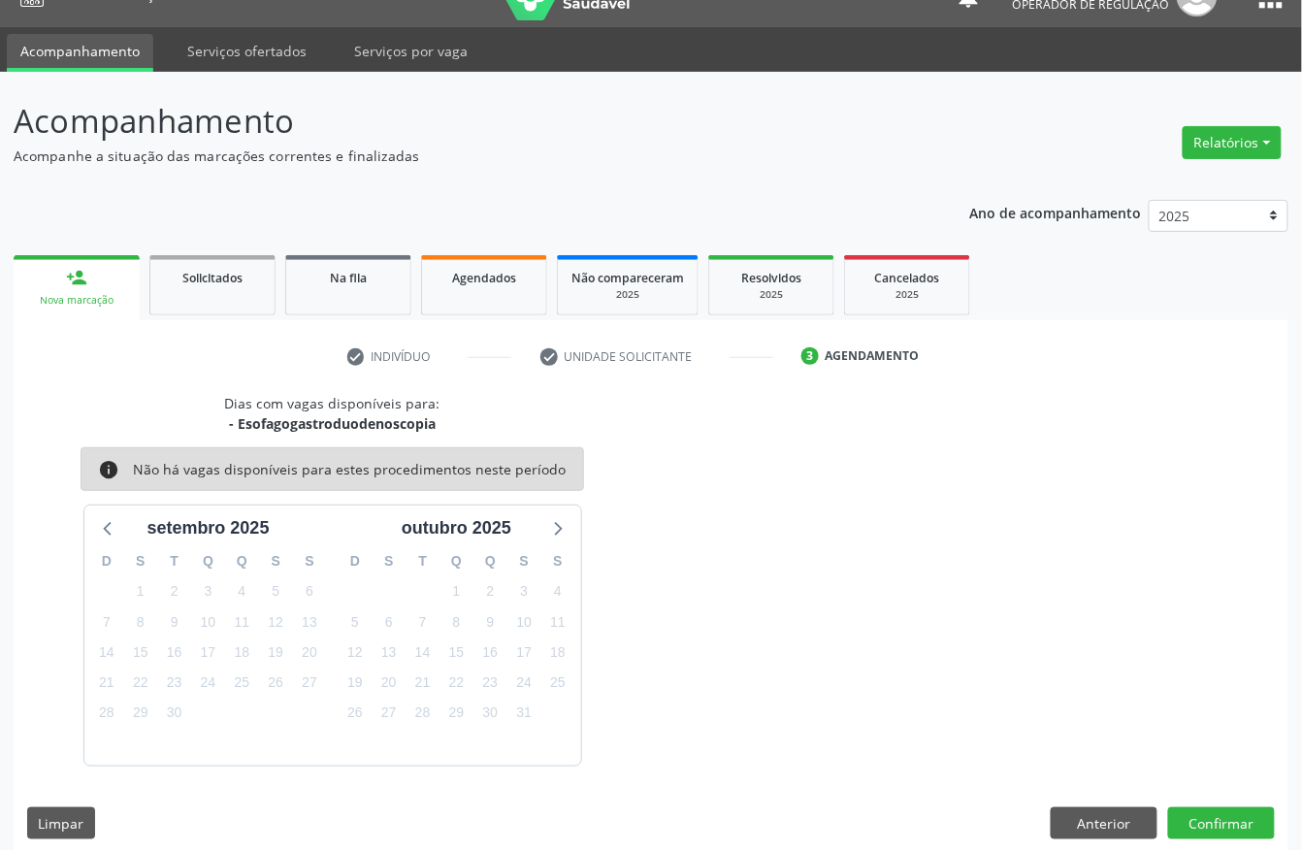
scroll to position [54, 0]
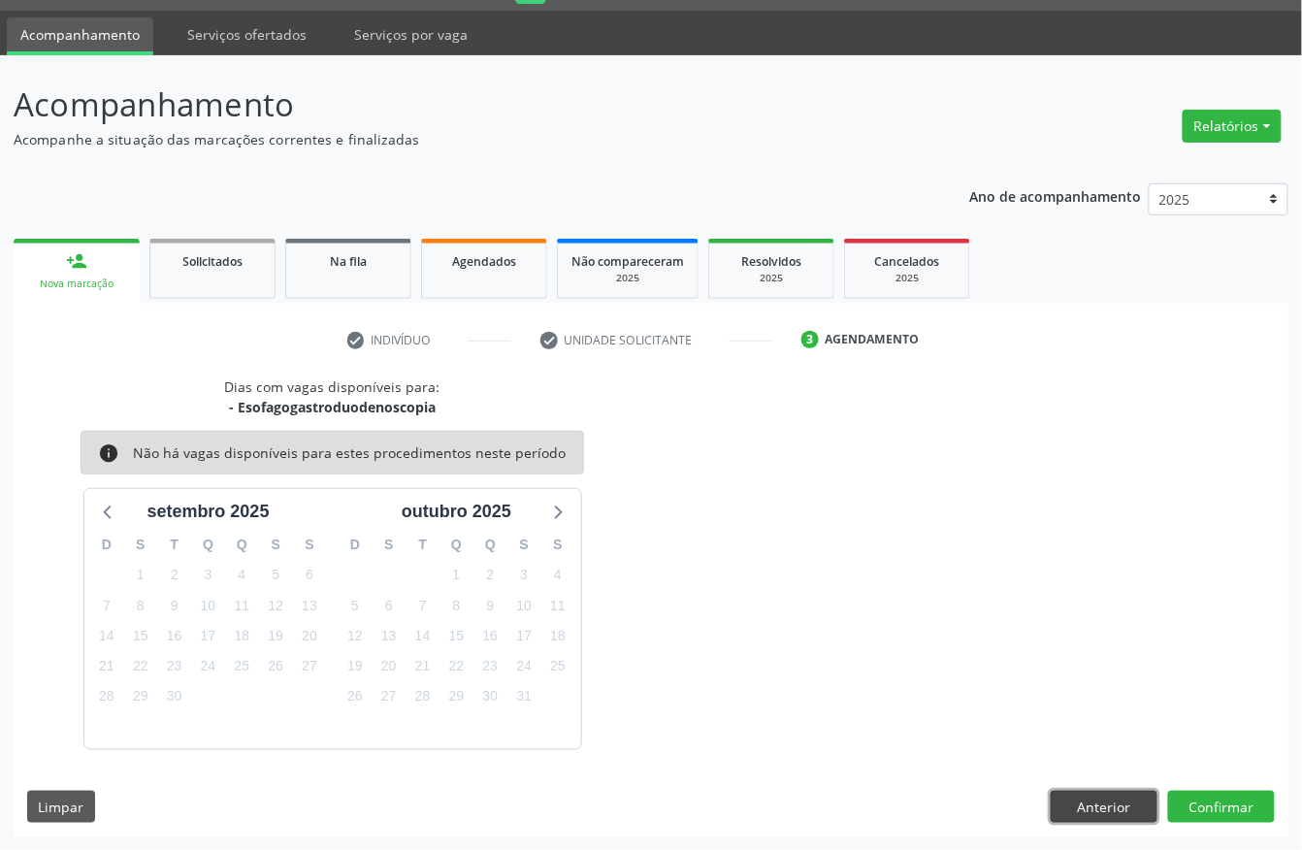
click at [1092, 797] on button "Anterior" at bounding box center [1103, 806] width 107 height 33
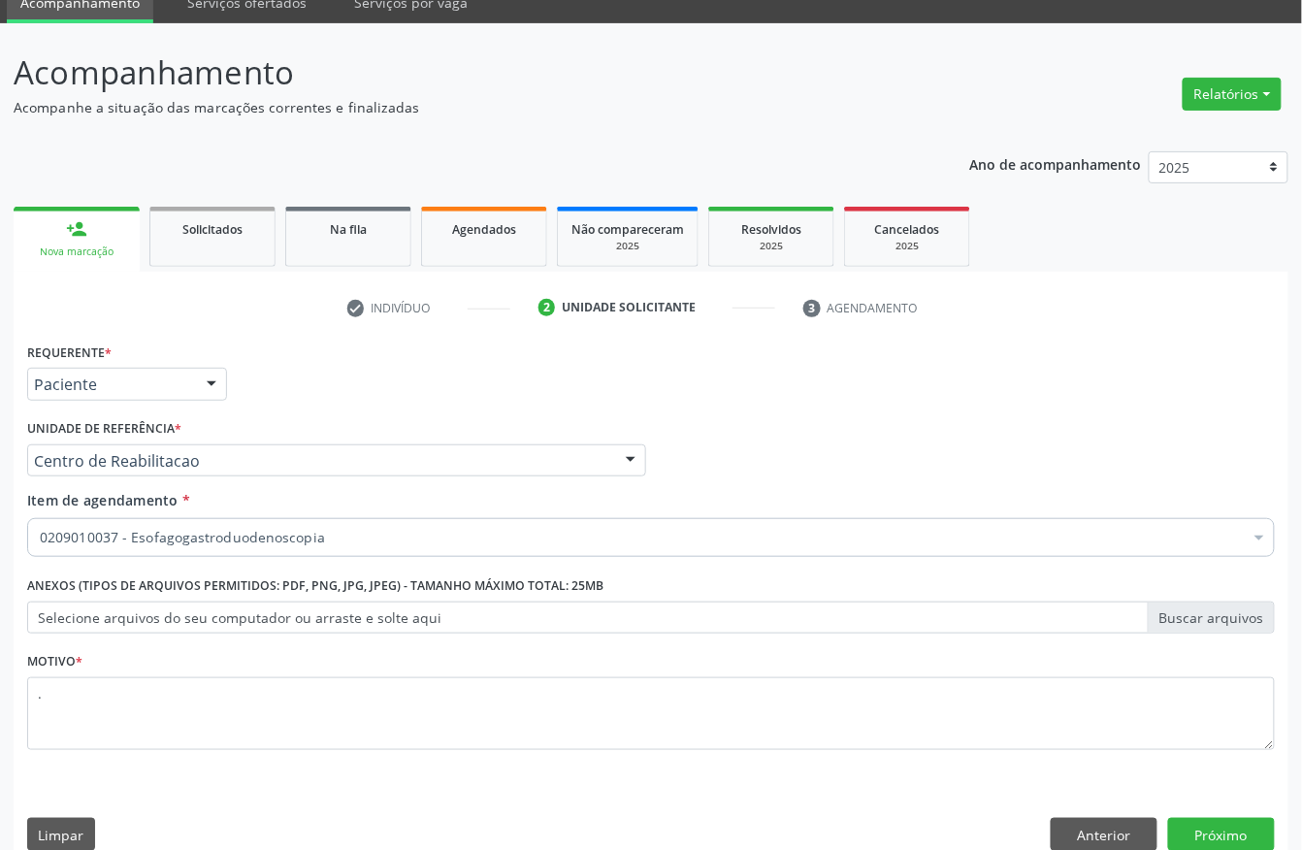
scroll to position [113, 0]
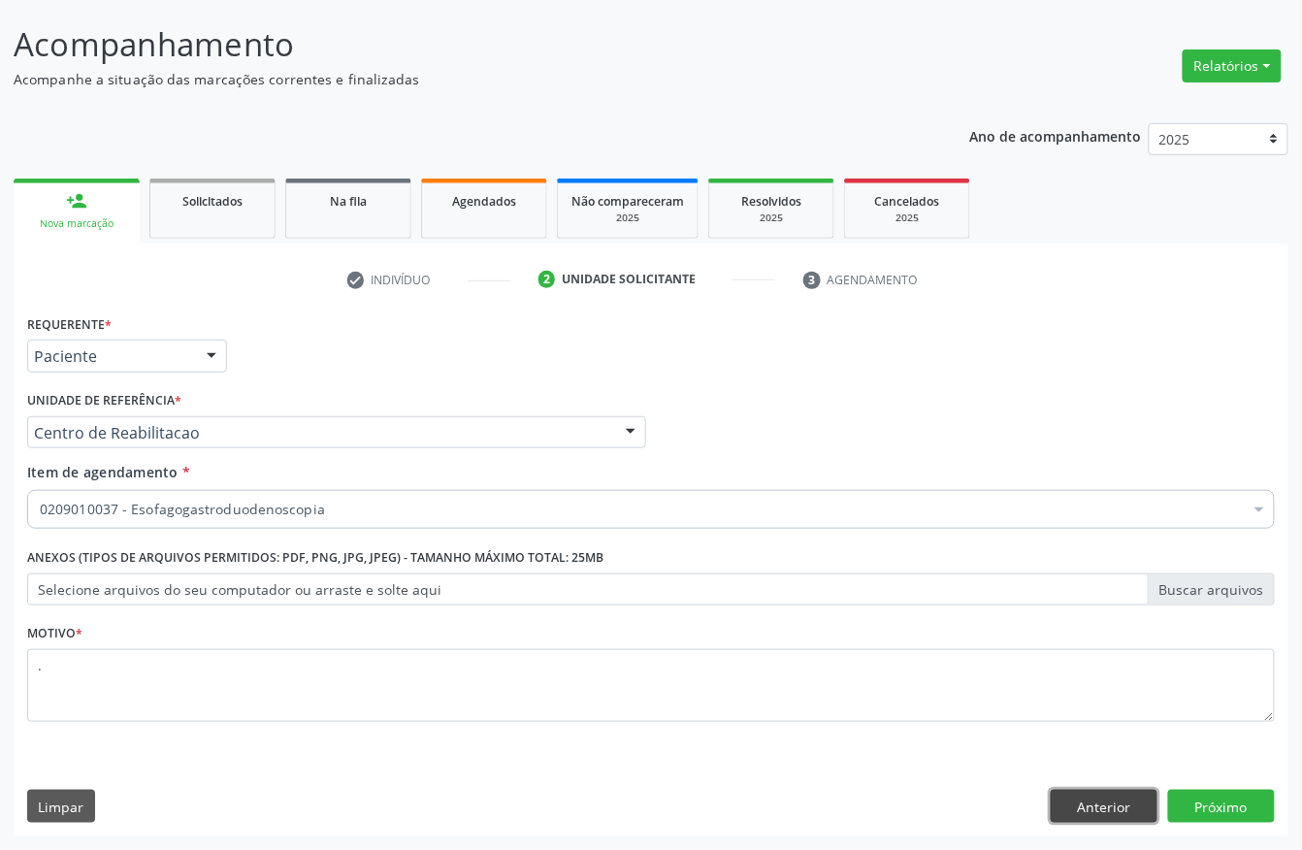
click at [1079, 803] on button "Anterior" at bounding box center [1103, 805] width 107 height 33
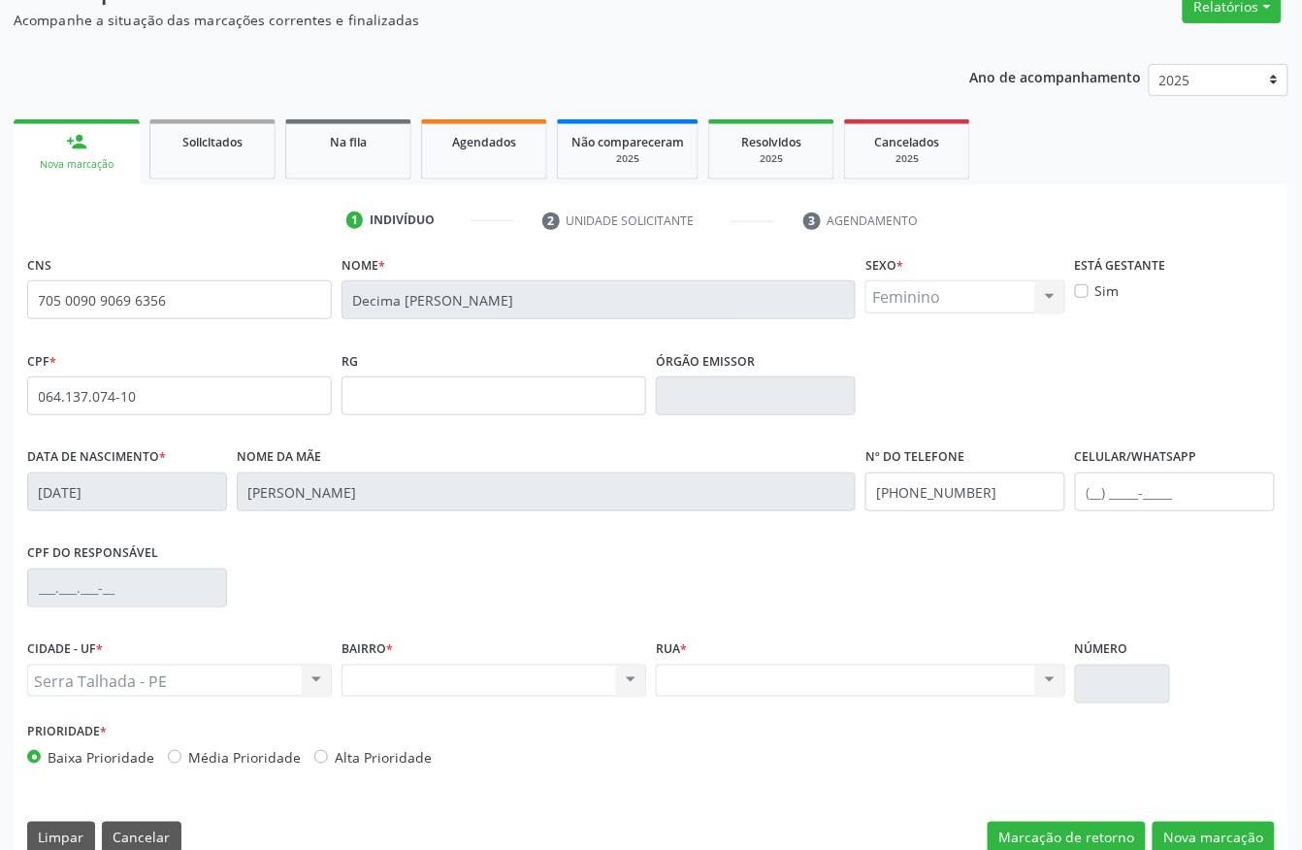
scroll to position [203, 0]
